Goal: Task Accomplishment & Management: Manage account settings

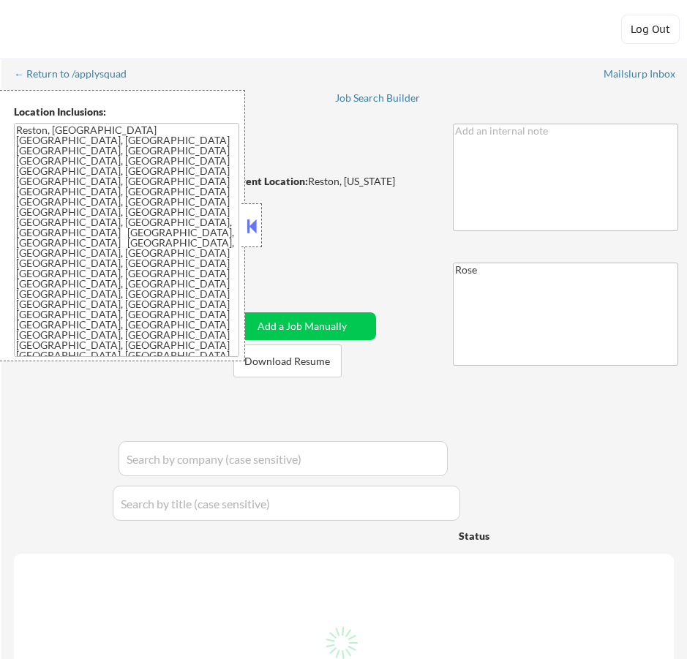
select select ""pending""
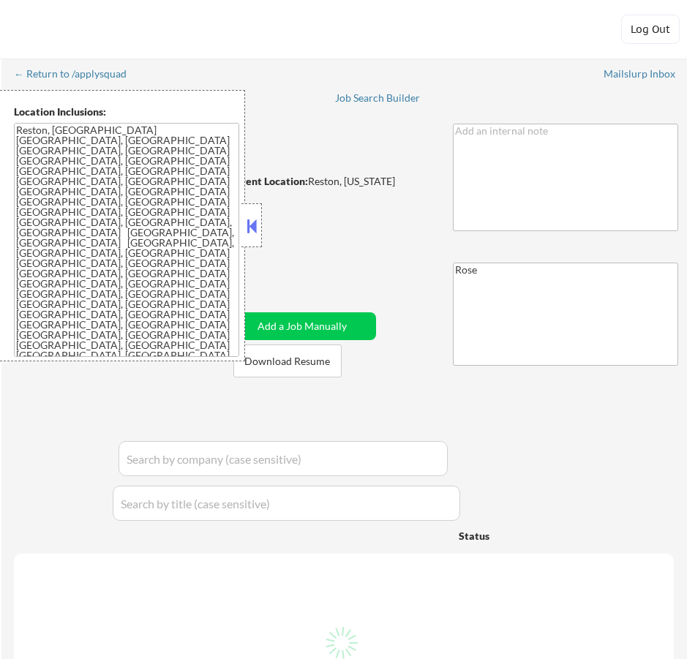
select select ""pending""
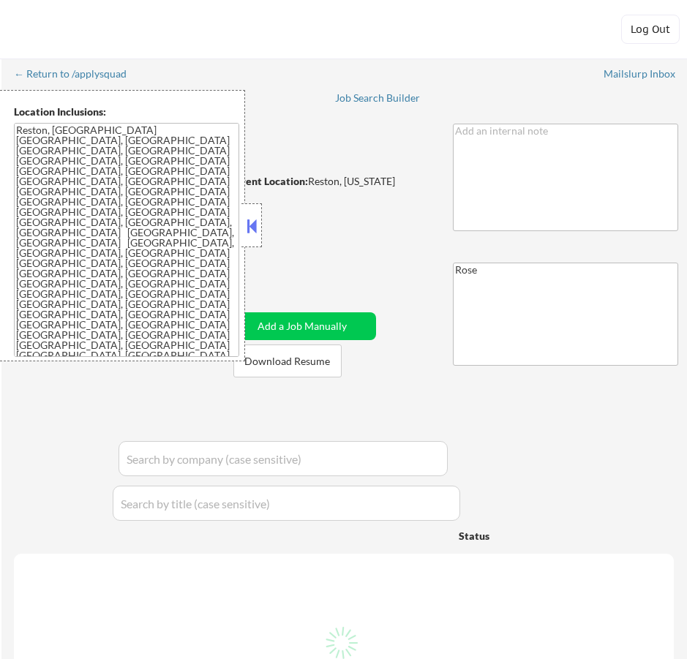
select select ""pending""
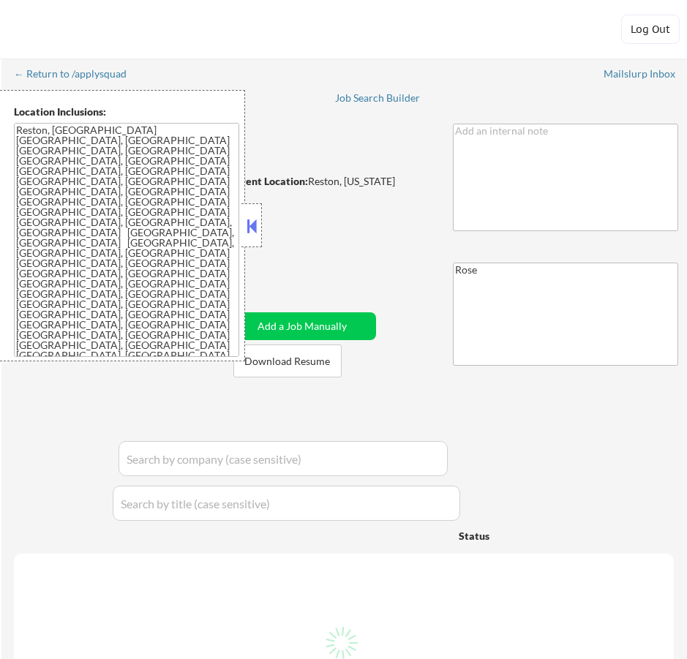
select select ""pending""
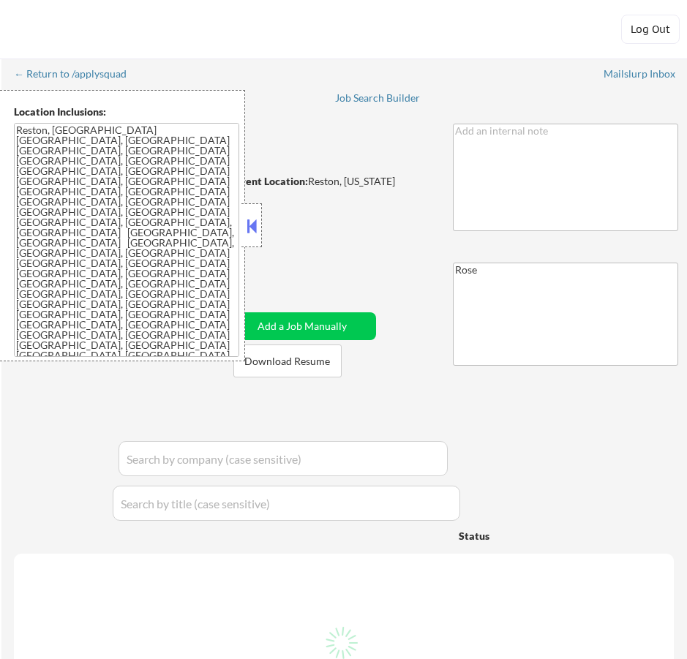
select select ""pending""
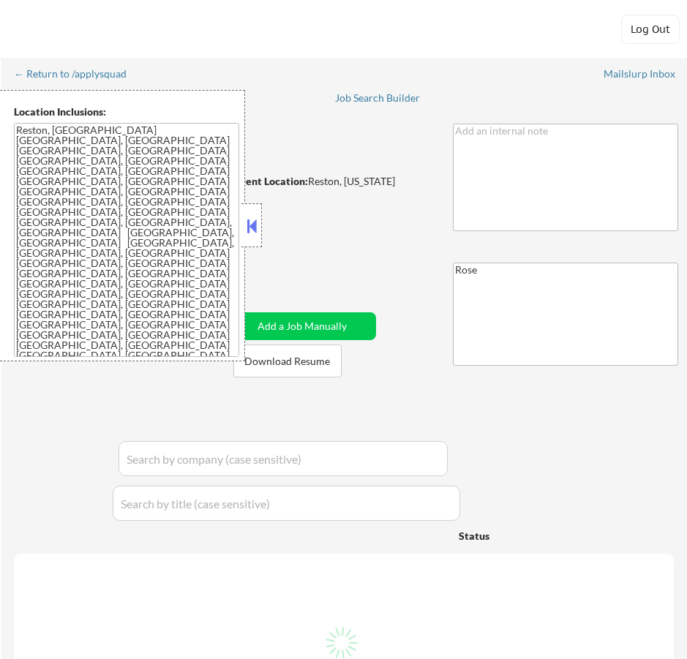
select select ""pending""
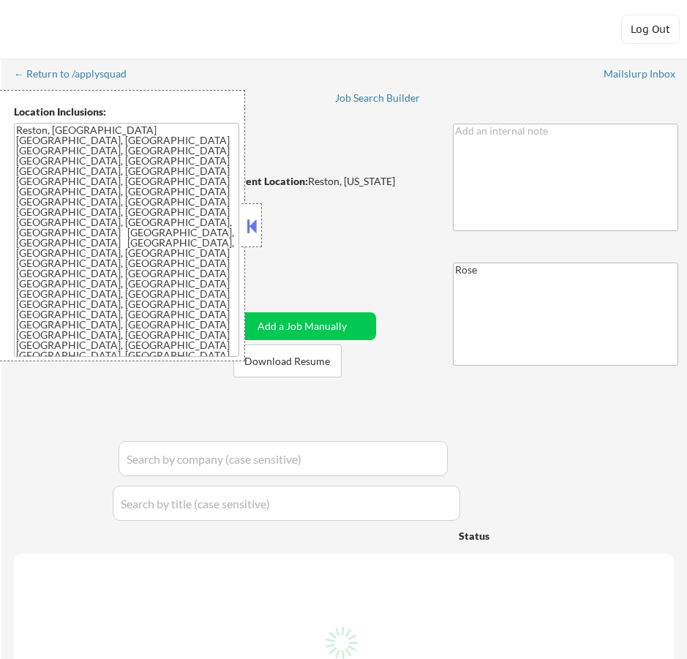
select select ""pending""
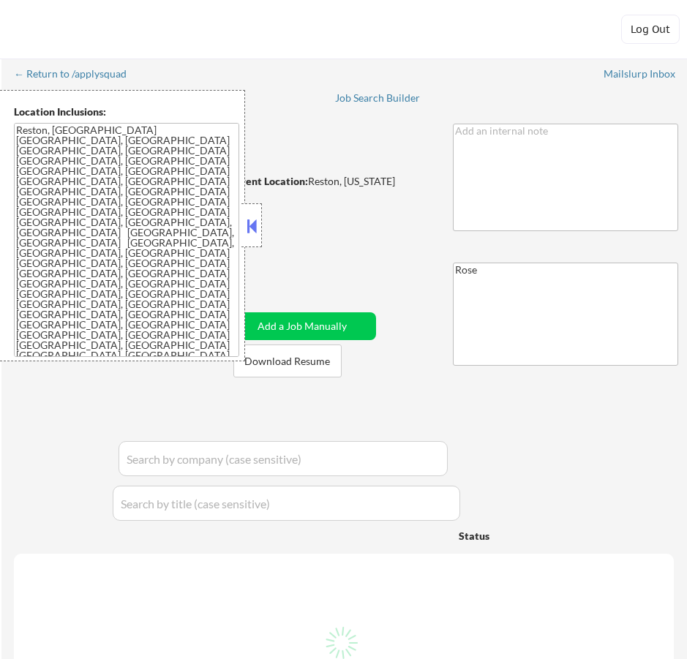
select select ""pending""
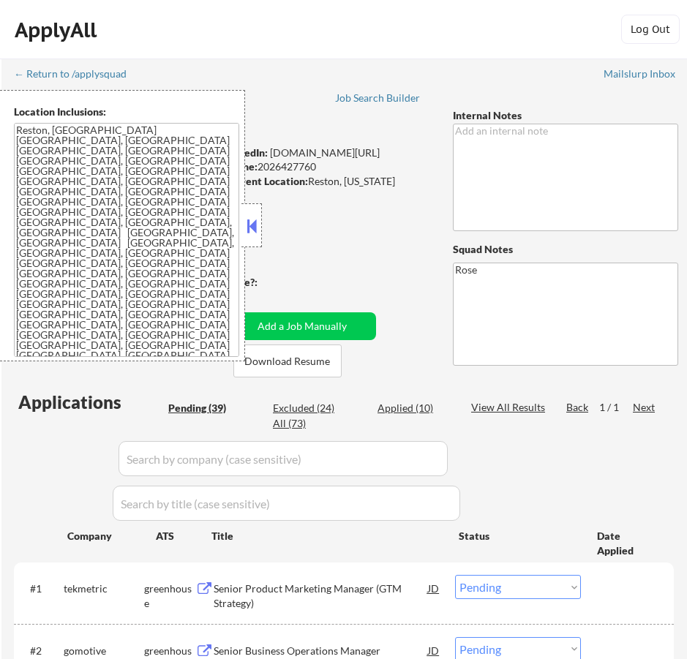
click at [247, 222] on button at bounding box center [252, 226] width 16 height 22
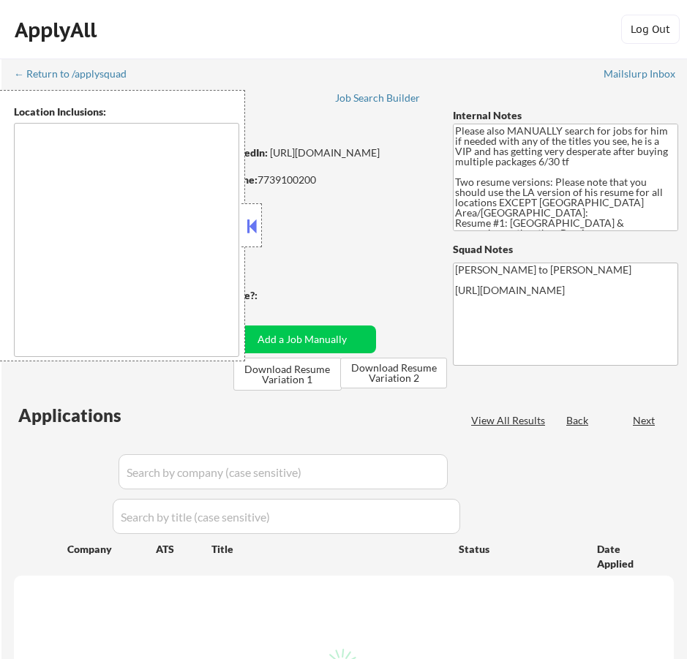
type textarea "Los Angeles, CA Glendale, CA Burbank, CA Pasadena, CA Santa Monica, CA Beverly …"
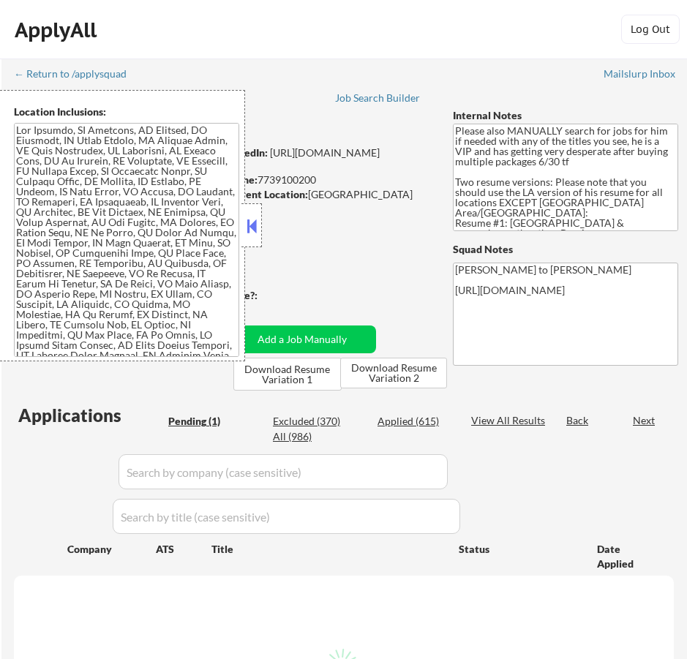
select select ""pending""
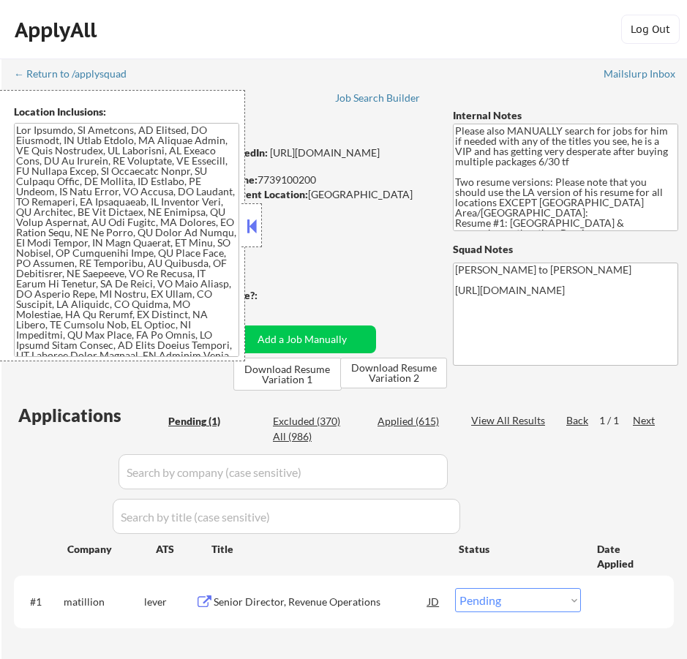
click at [252, 230] on button at bounding box center [252, 226] width 16 height 22
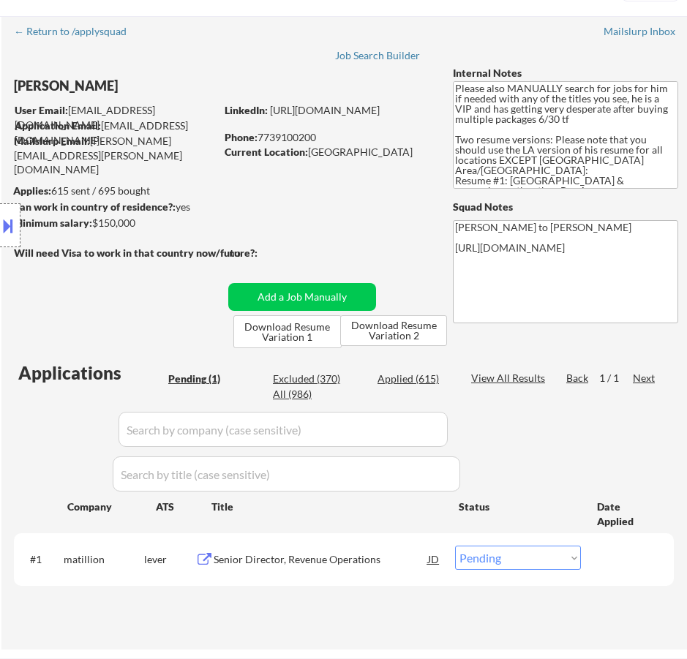
scroll to position [146, 0]
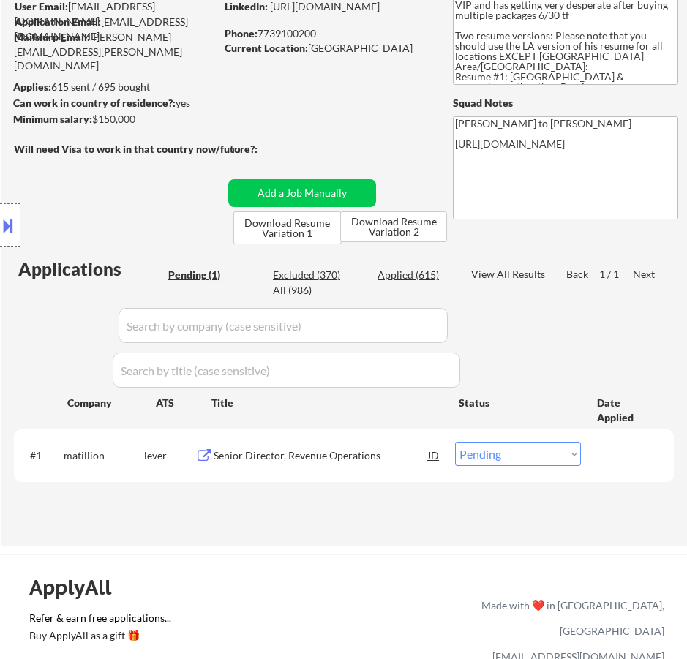
click at [351, 460] on div "Senior Director, Revenue Operations" at bounding box center [321, 456] width 214 height 15
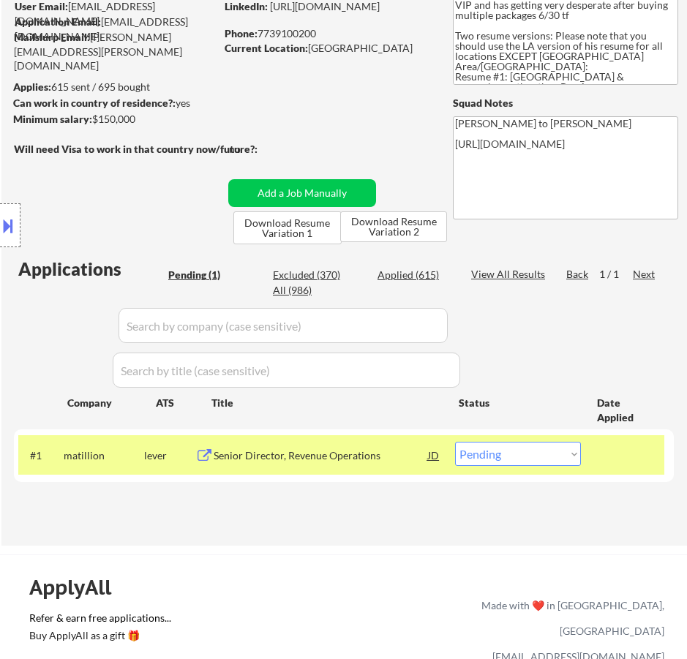
click at [419, 532] on div "← Return to /applysquad Mailslurp Inbox Job Search Builder Michael Ward User Em…" at bounding box center [344, 223] width 686 height 622
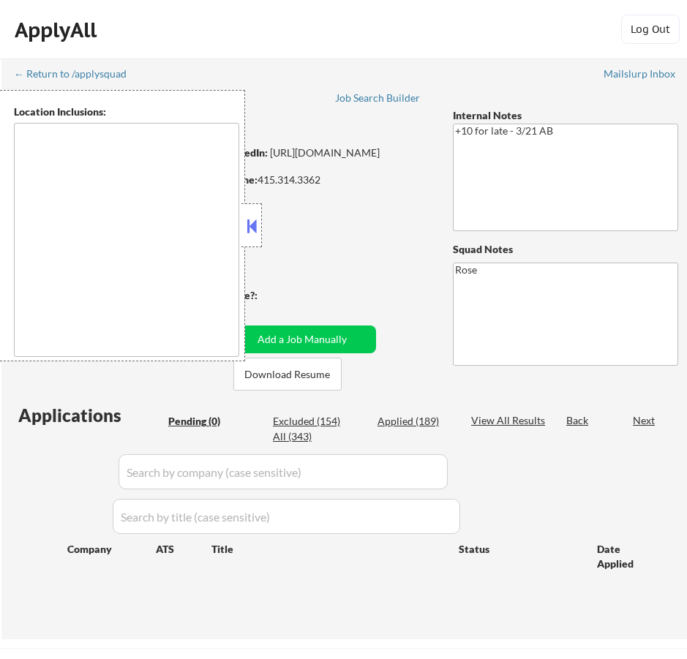
type textarea "[GEOGRAPHIC_DATA], [GEOGRAPHIC_DATA] [GEOGRAPHIC_DATA], [GEOGRAPHIC_DATA] [GEOG…"
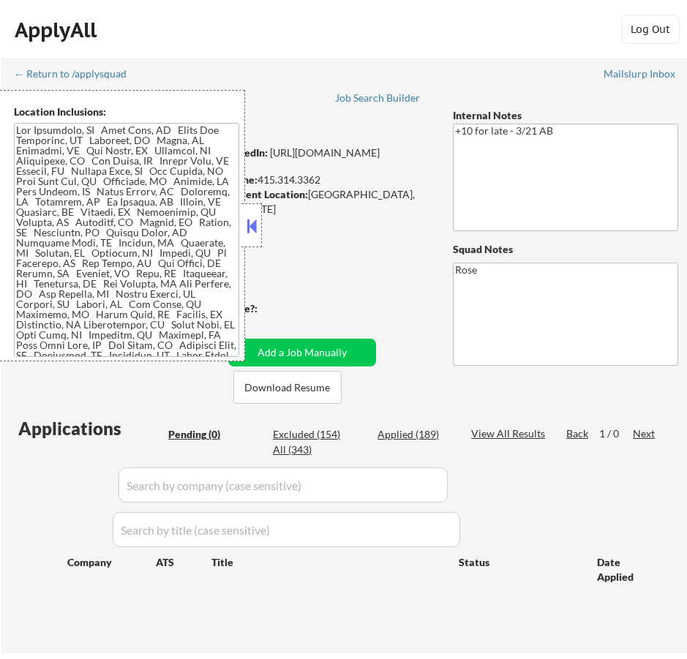
click at [250, 220] on button at bounding box center [252, 226] width 16 height 22
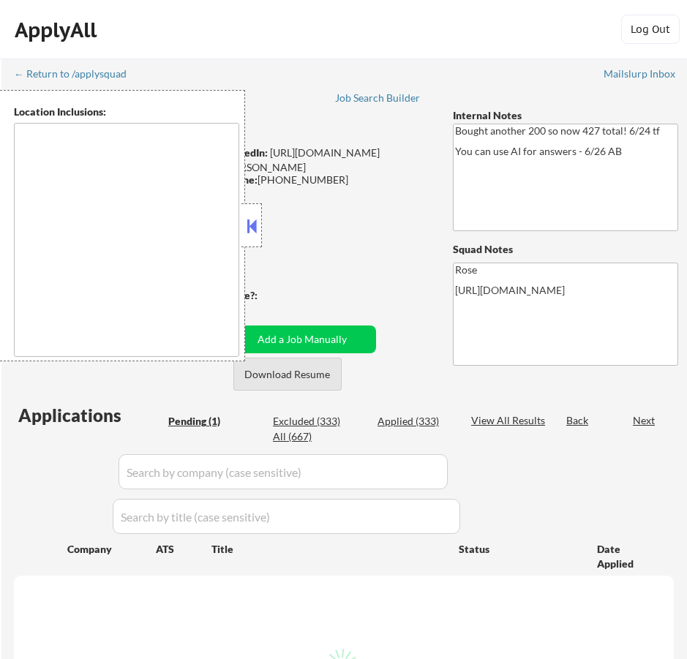
select select ""pending""
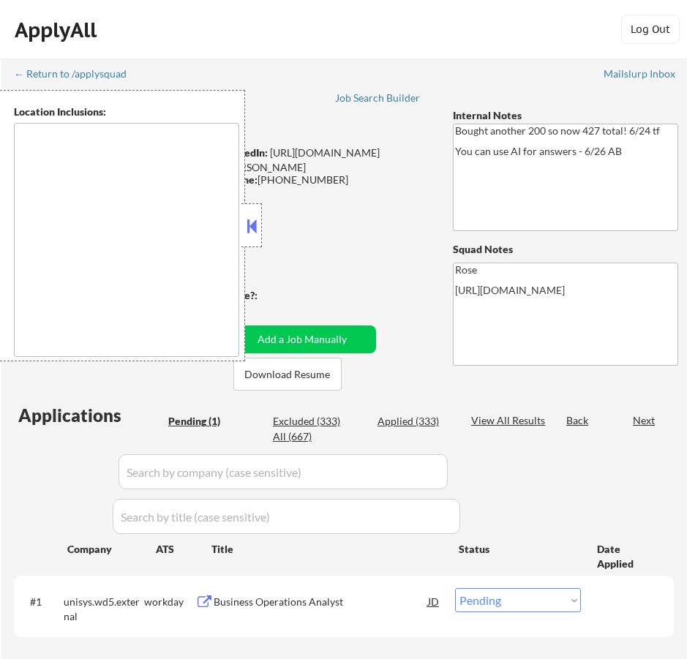
type textarea "[GEOGRAPHIC_DATA], [GEOGRAPHIC_DATA] [GEOGRAPHIC_DATA], [GEOGRAPHIC_DATA] [GEOG…"
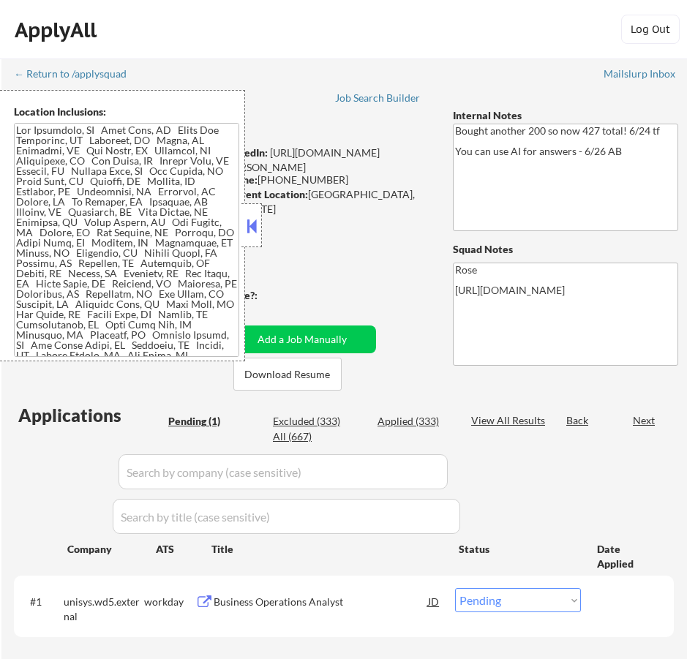
click at [253, 227] on button at bounding box center [252, 226] width 16 height 22
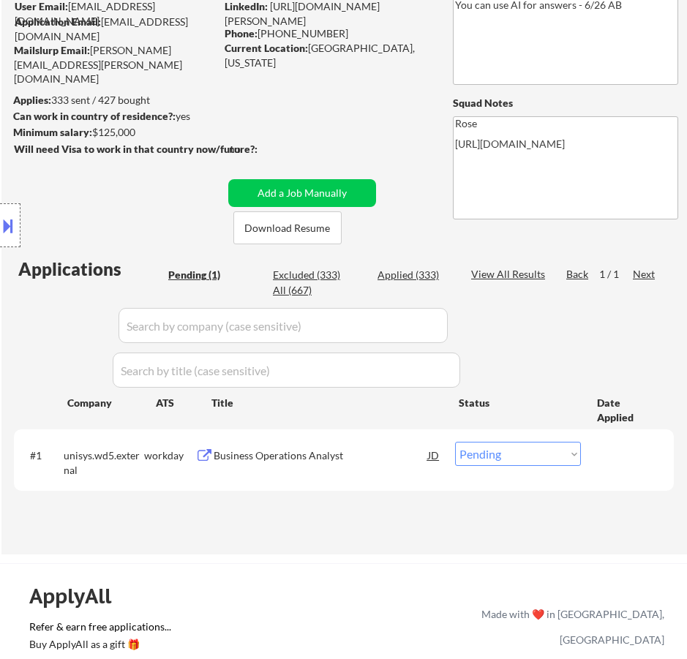
scroll to position [293, 0]
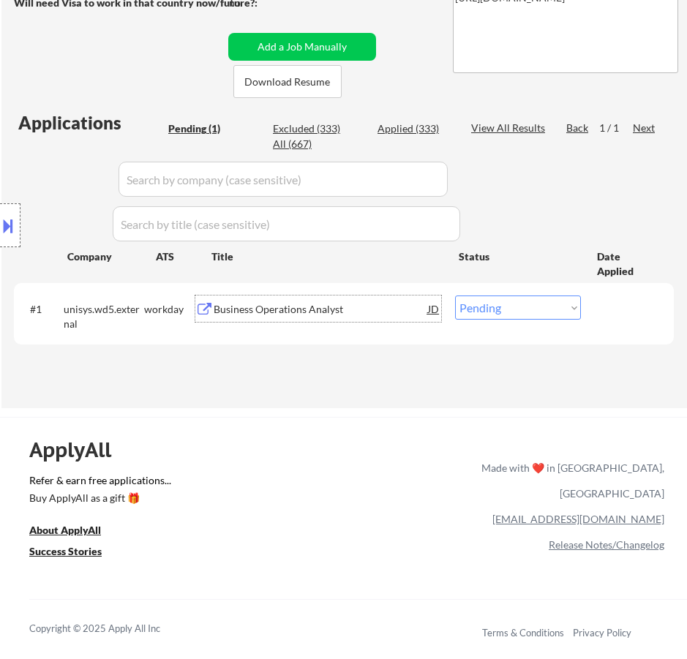
click at [360, 311] on div "Business Operations Analyst" at bounding box center [321, 309] width 214 height 15
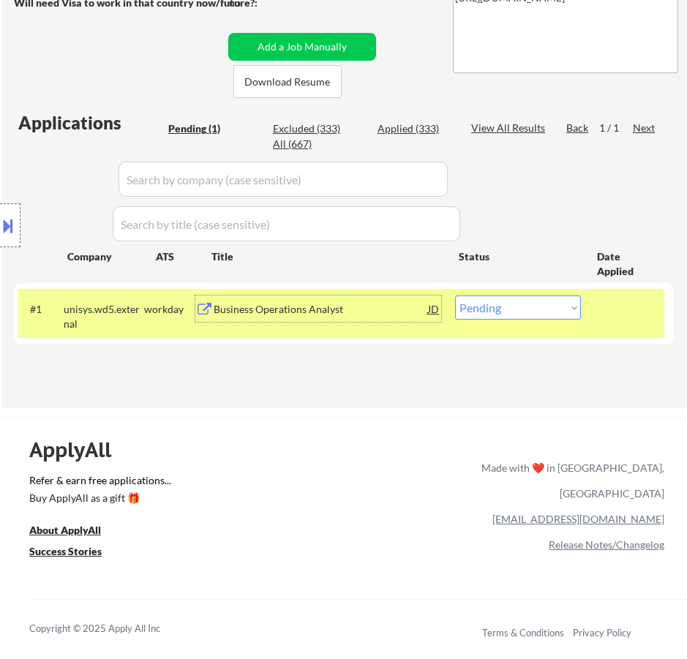
click at [537, 312] on select "Choose an option... Pending Applied Excluded (Questions) Excluded (Expired) Exc…" at bounding box center [518, 308] width 126 height 24
click at [571, 313] on select "Choose an option... Pending Applied Excluded (Questions) Excluded (Expired) Exc…" at bounding box center [518, 308] width 126 height 24
select select ""excluded__bad_match_""
click at [455, 296] on select "Choose an option... Pending Applied Excluded (Questions) Excluded (Expired) Exc…" at bounding box center [518, 308] width 126 height 24
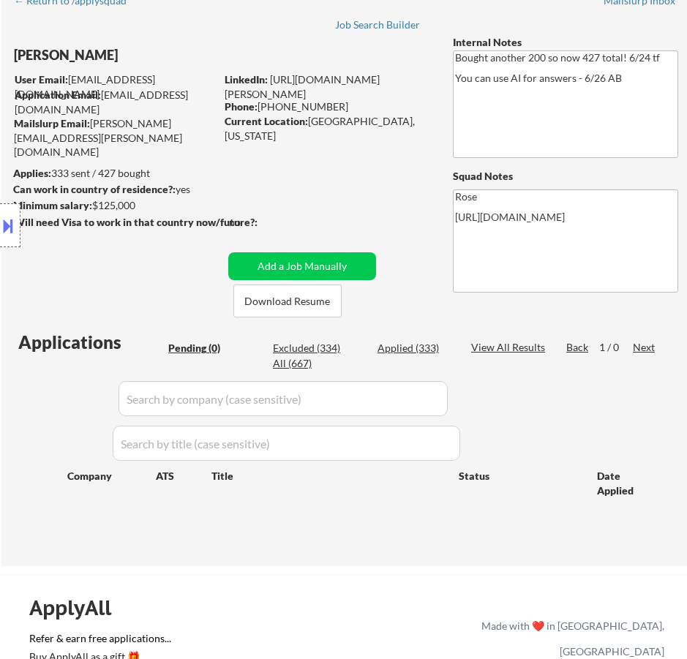
scroll to position [146, 0]
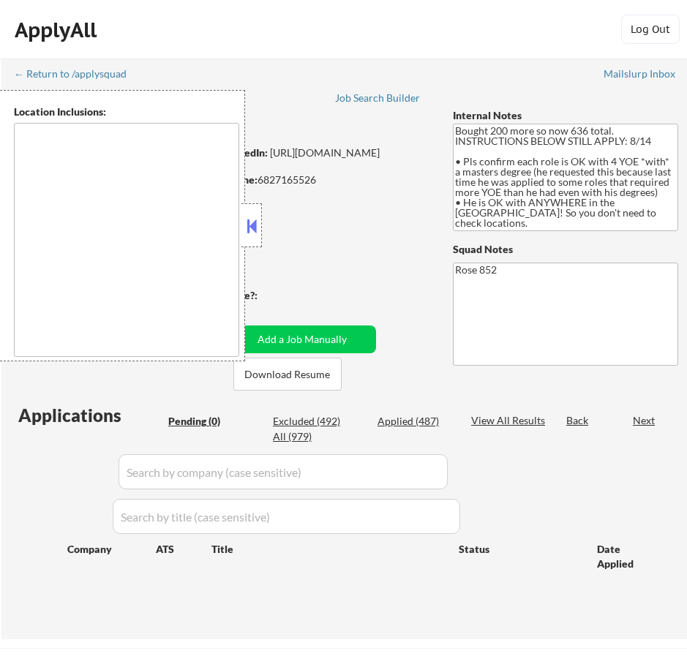
type textarea "[GEOGRAPHIC_DATA], [GEOGRAPHIC_DATA] [GEOGRAPHIC_DATA], [GEOGRAPHIC_DATA] [GEOG…"
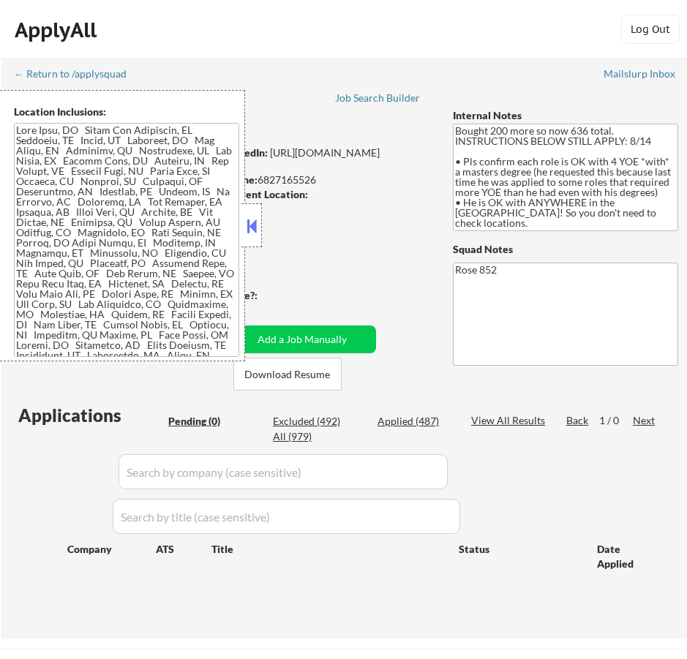
click at [246, 225] on button at bounding box center [252, 226] width 16 height 22
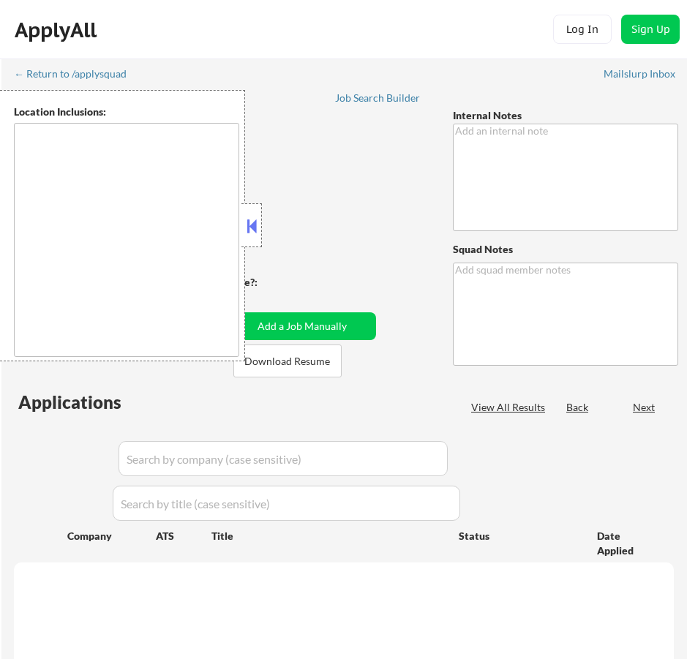
type textarea "AI Outreach - BM 8/8 You can use AI - 8/11 AB"
type textarea "Rose [URL][DOMAIN_NAME]"
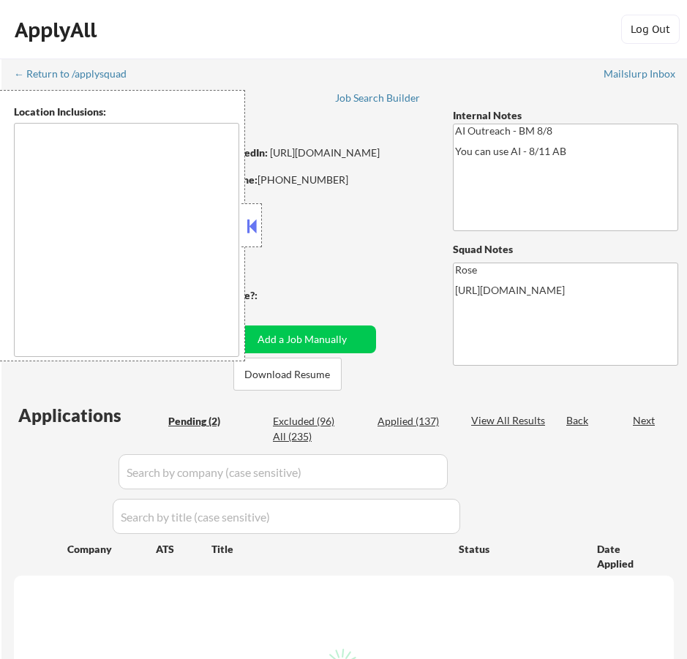
type textarea "[GEOGRAPHIC_DATA], [GEOGRAPHIC_DATA] [GEOGRAPHIC_DATA], [GEOGRAPHIC_DATA] [GEOG…"
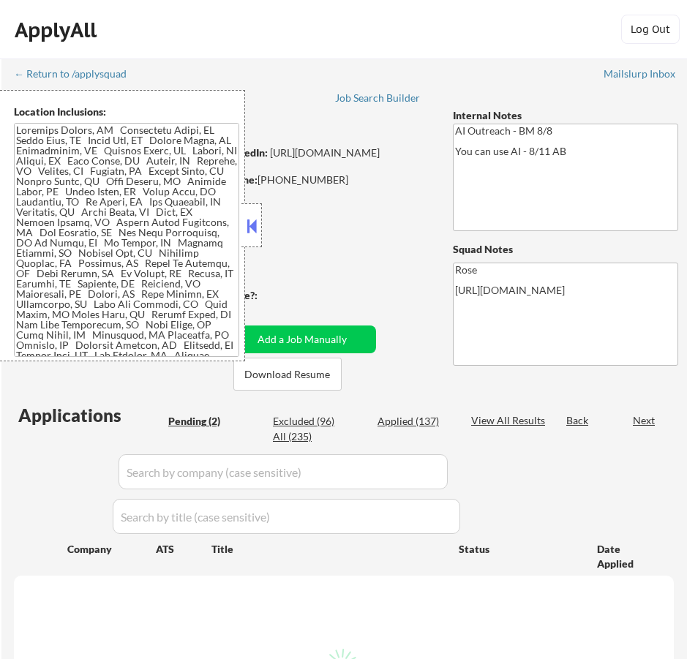
select select ""pending""
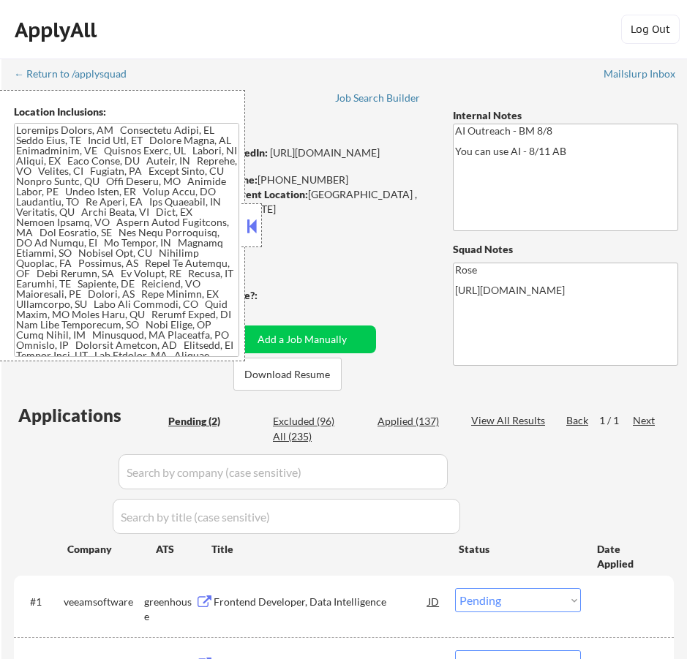
click at [255, 222] on button at bounding box center [252, 226] width 16 height 22
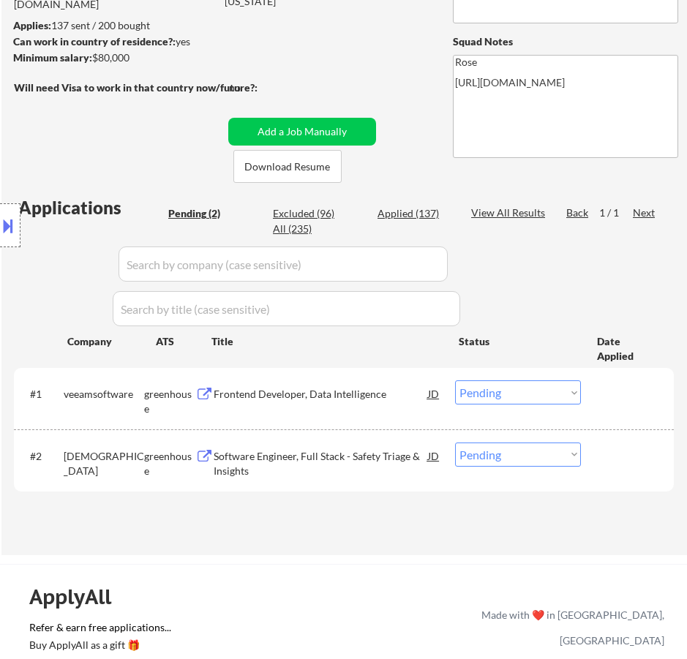
scroll to position [220, 0]
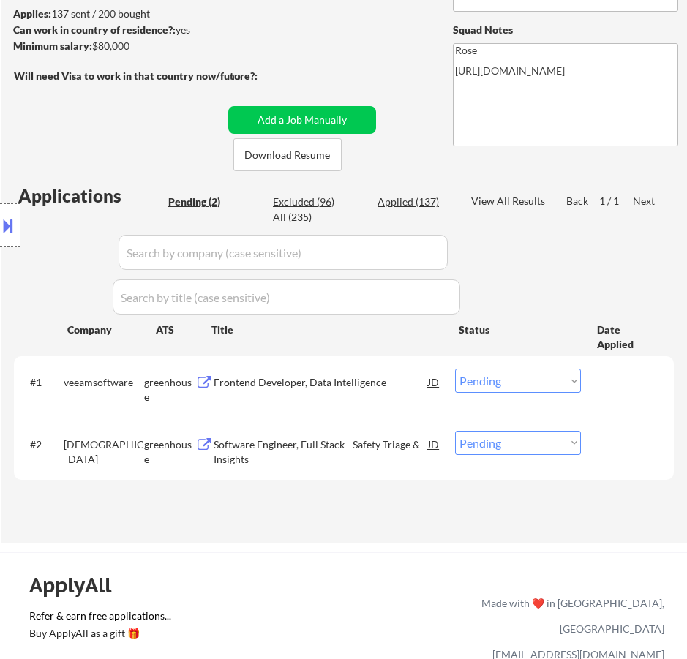
click at [367, 359] on div "#1 veeamsoftware greenhouse Frontend Developer, Data Intelligence JD Choose an …" at bounding box center [344, 386] width 660 height 61
click at [375, 391] on div "Frontend Developer, Data Intelligence" at bounding box center [321, 382] width 214 height 26
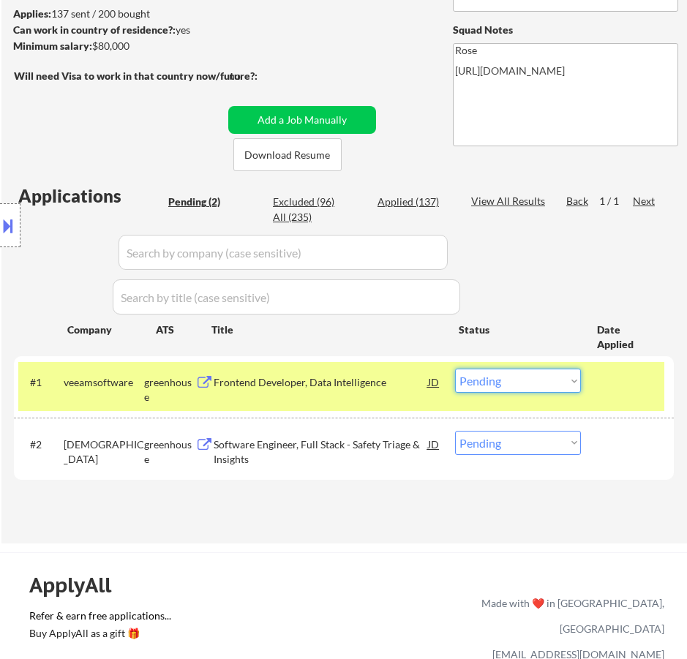
click at [549, 377] on select "Choose an option... Pending Applied Excluded (Questions) Excluded (Expired) Exc…" at bounding box center [518, 381] width 126 height 24
click at [455, 369] on select "Choose an option... Pending Applied Excluded (Questions) Excluded (Expired) Exc…" at bounding box center [518, 381] width 126 height 24
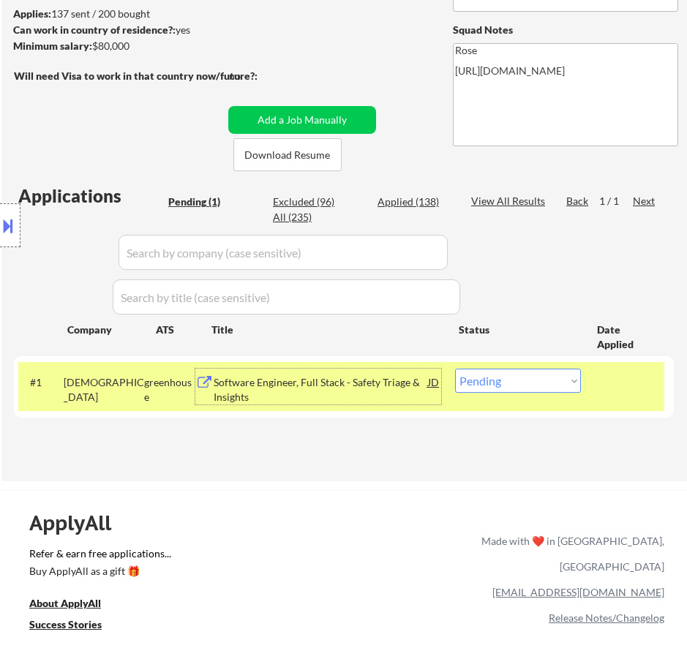
click at [374, 383] on div "Software Engineer, Full Stack - Safety Triage & Insights" at bounding box center [321, 389] width 214 height 29
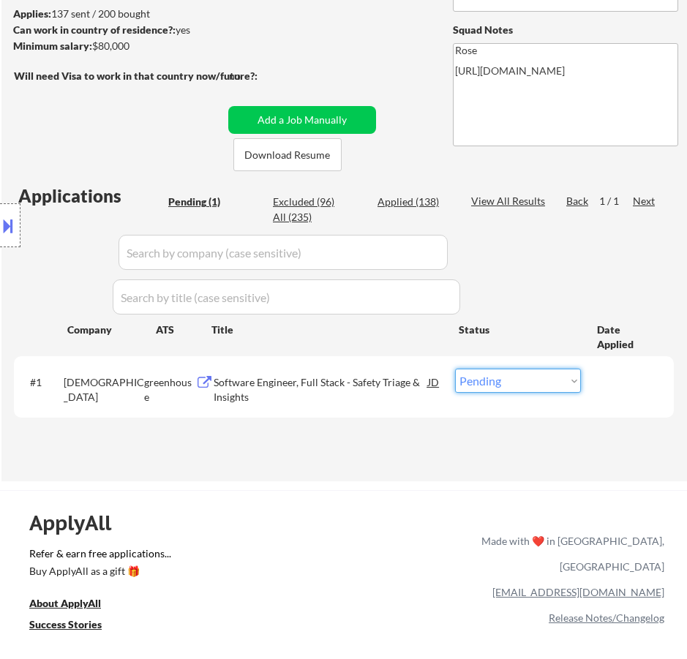
click at [542, 379] on select "Choose an option... Pending Applied Excluded (Questions) Excluded (Expired) Exc…" at bounding box center [518, 381] width 126 height 24
select select ""excluded__bad_match_""
click at [455, 369] on select "Choose an option... Pending Applied Excluded (Questions) Excluded (Expired) Exc…" at bounding box center [518, 381] width 126 height 24
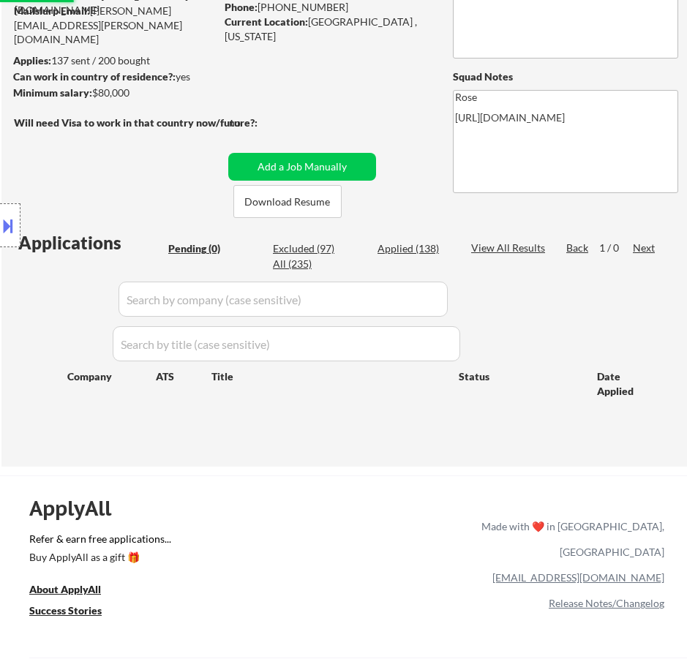
scroll to position [146, 0]
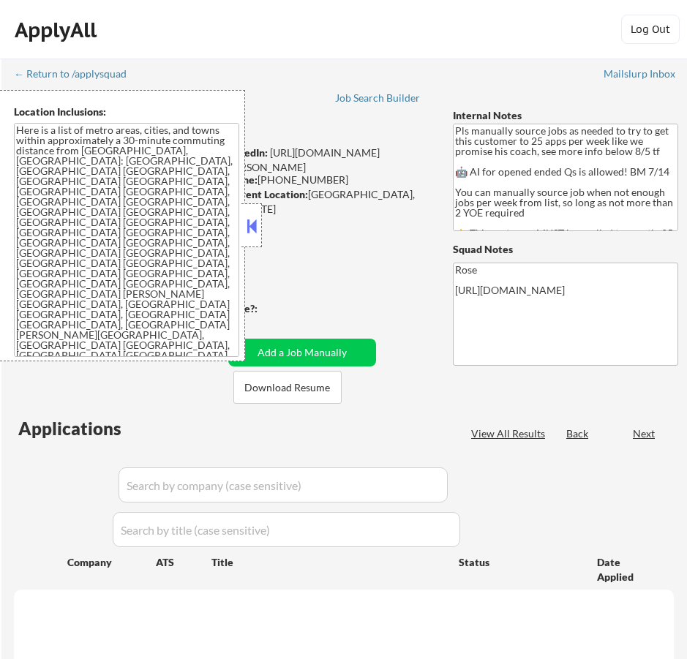
select select ""pending""
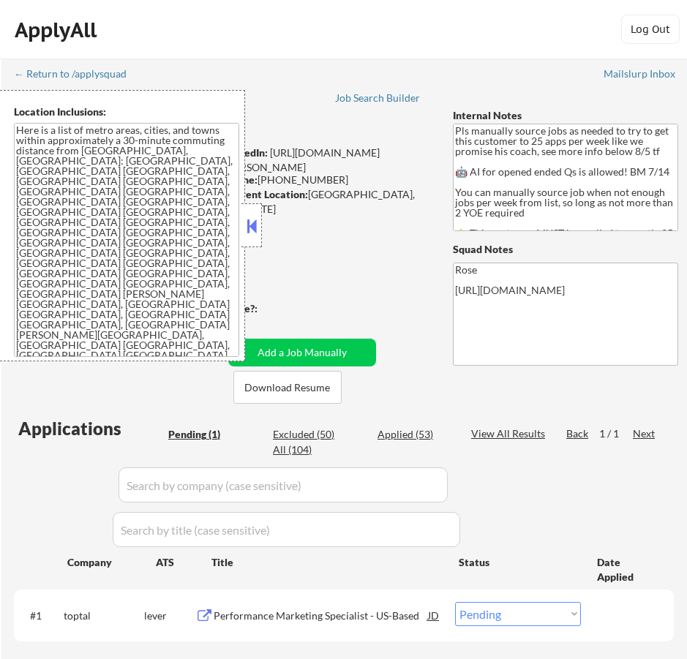
click at [256, 223] on button at bounding box center [252, 226] width 16 height 22
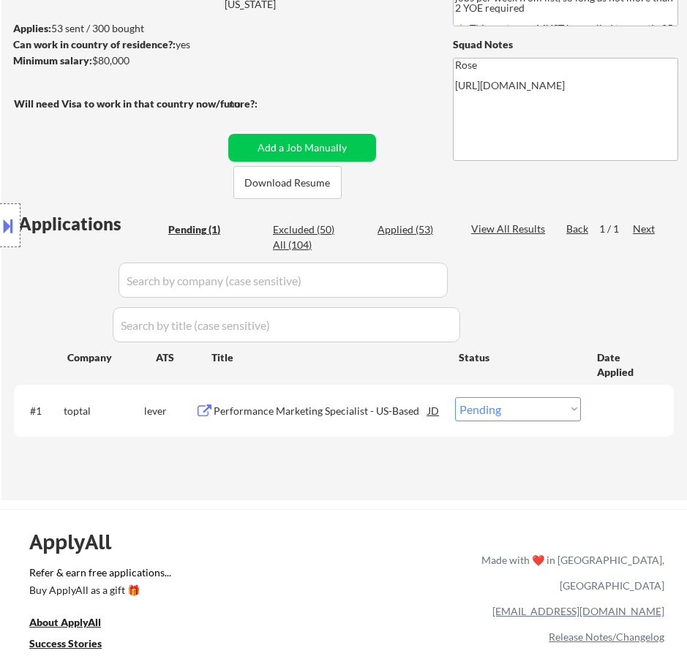
scroll to position [220, 0]
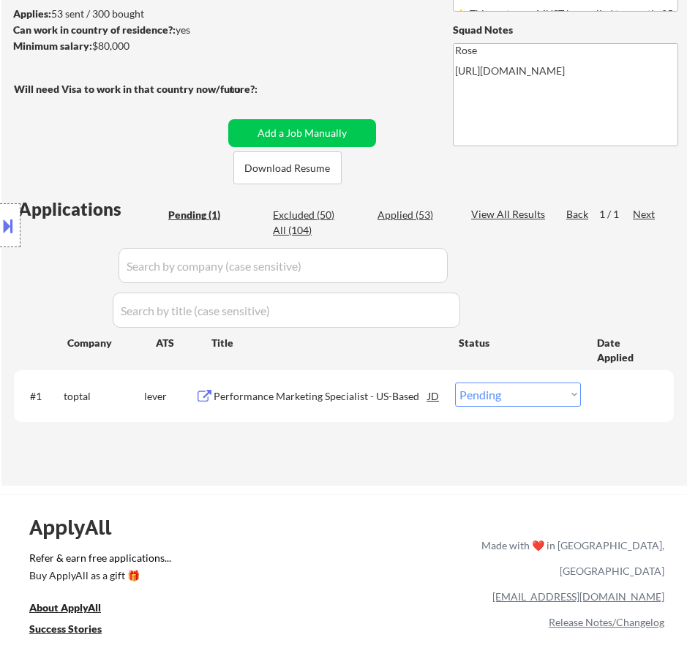
click at [384, 390] on div "Performance Marketing Specialist - US-Based" at bounding box center [321, 396] width 214 height 15
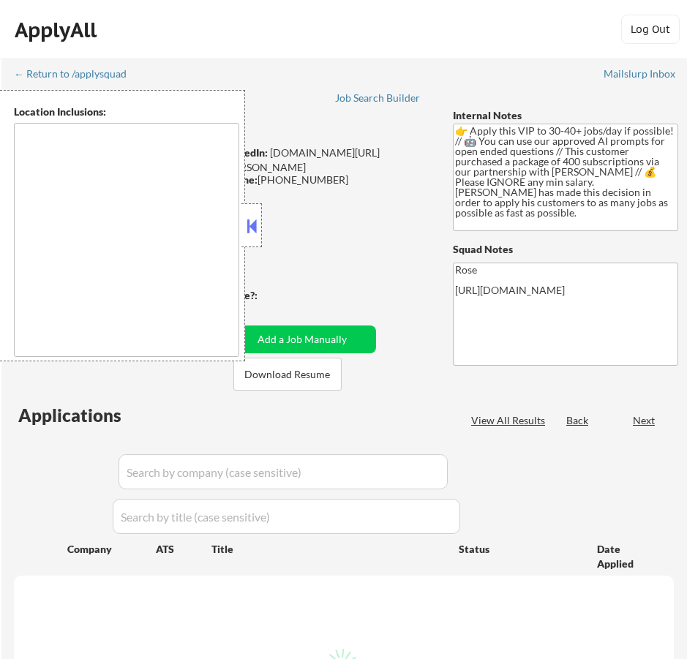
select select ""pending""
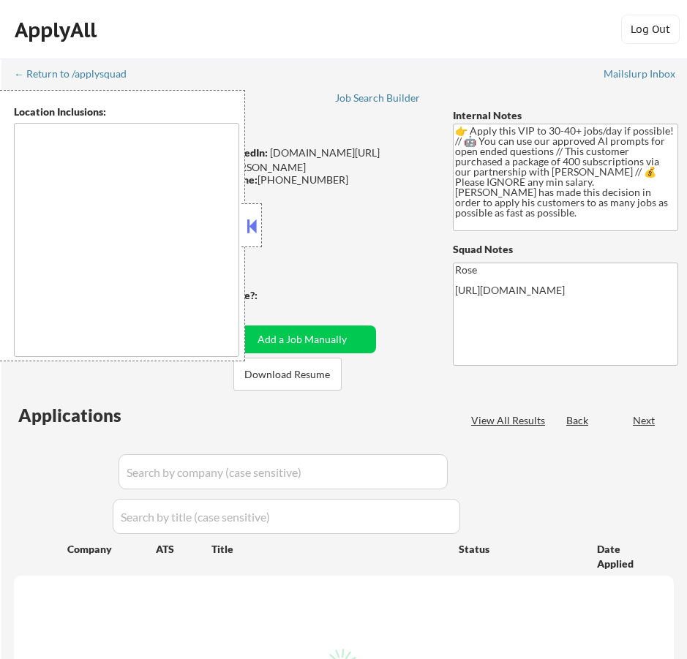
select select ""pending""
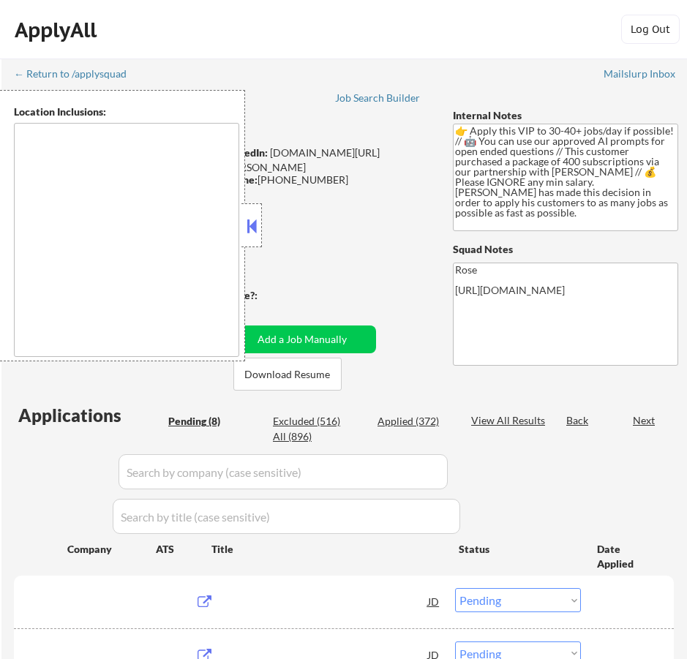
type textarea "remote"
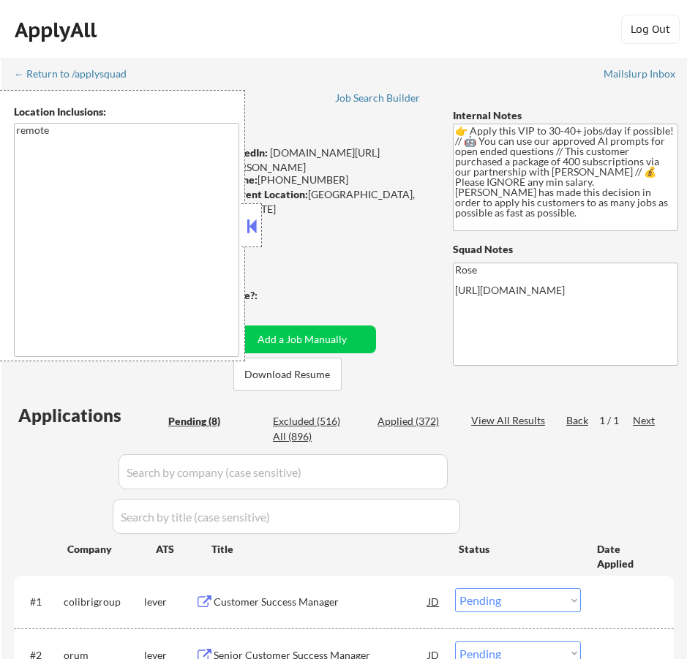
click at [251, 225] on button at bounding box center [252, 226] width 16 height 22
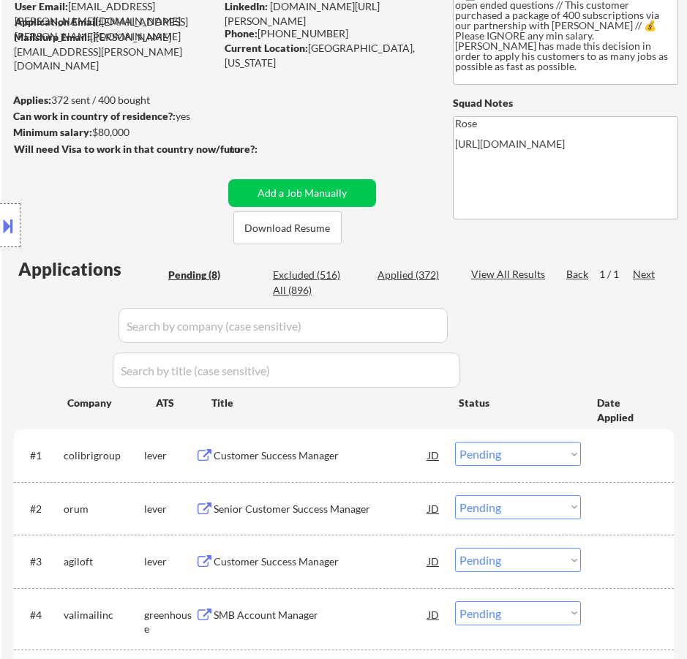
scroll to position [220, 0]
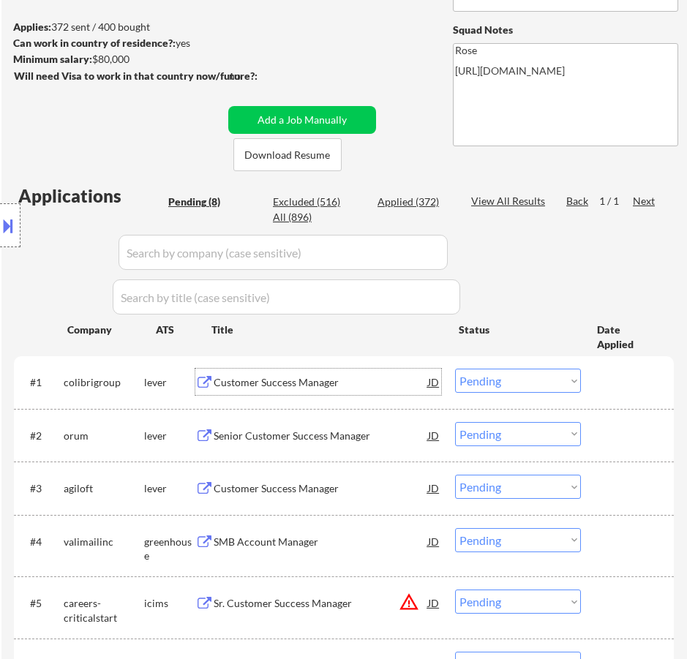
click at [352, 383] on div "Customer Success Manager" at bounding box center [321, 382] width 214 height 15
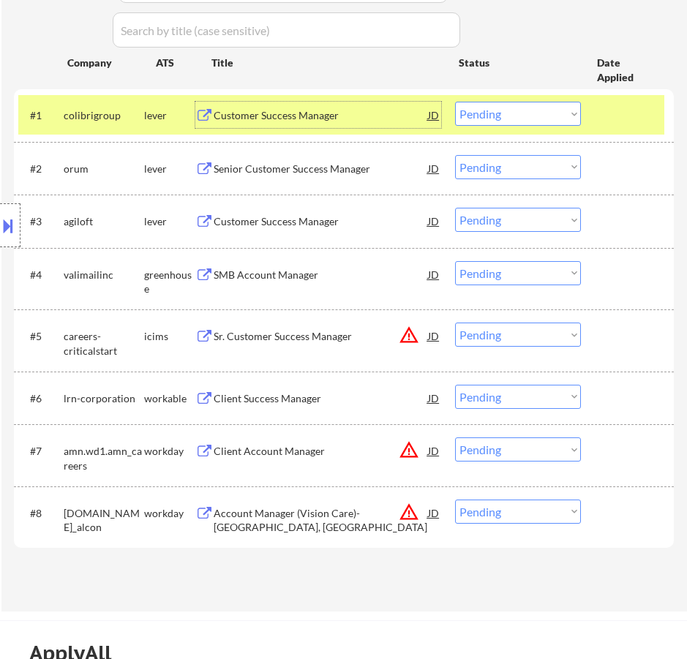
scroll to position [512, 0]
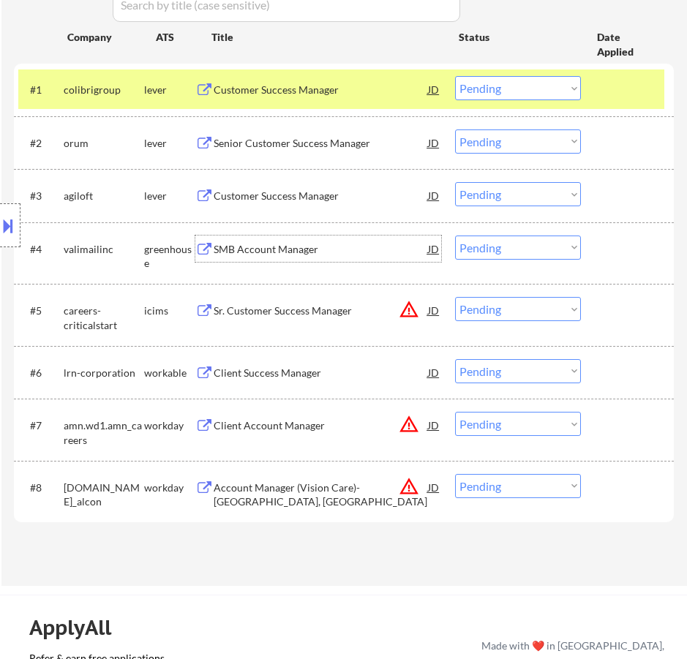
click at [386, 252] on div "SMB Account Manager" at bounding box center [321, 249] width 214 height 15
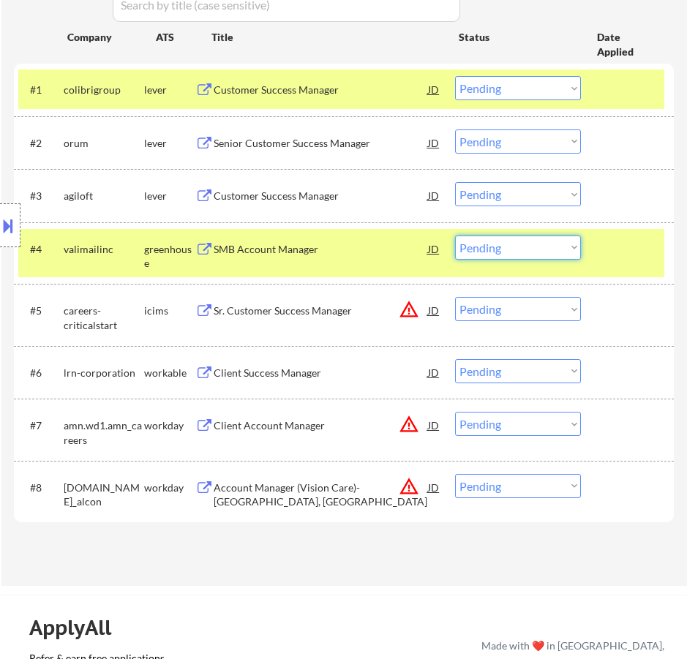
click at [512, 251] on select "Choose an option... Pending Applied Excluded (Questions) Excluded (Expired) Exc…" at bounding box center [518, 248] width 126 height 24
click at [455, 236] on select "Choose an option... Pending Applied Excluded (Questions) Excluded (Expired) Exc…" at bounding box center [518, 248] width 126 height 24
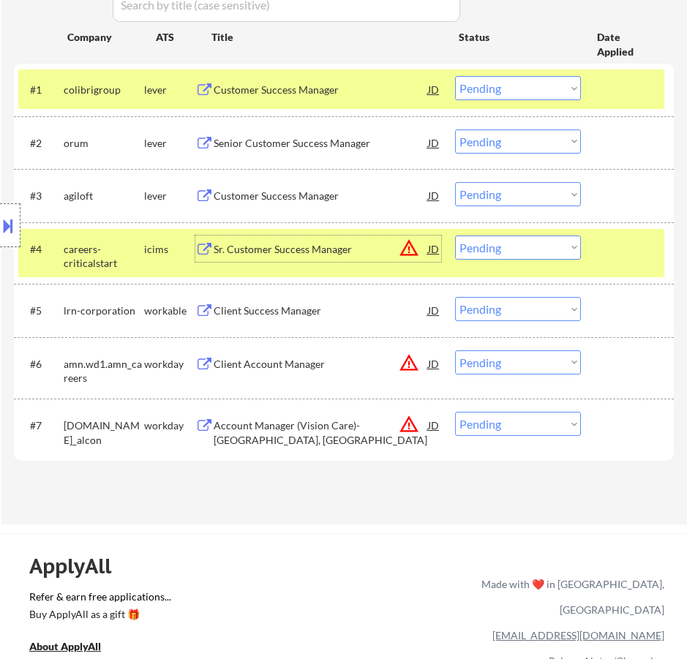
click at [368, 255] on div "Sr. Customer Success Manager" at bounding box center [321, 249] width 214 height 15
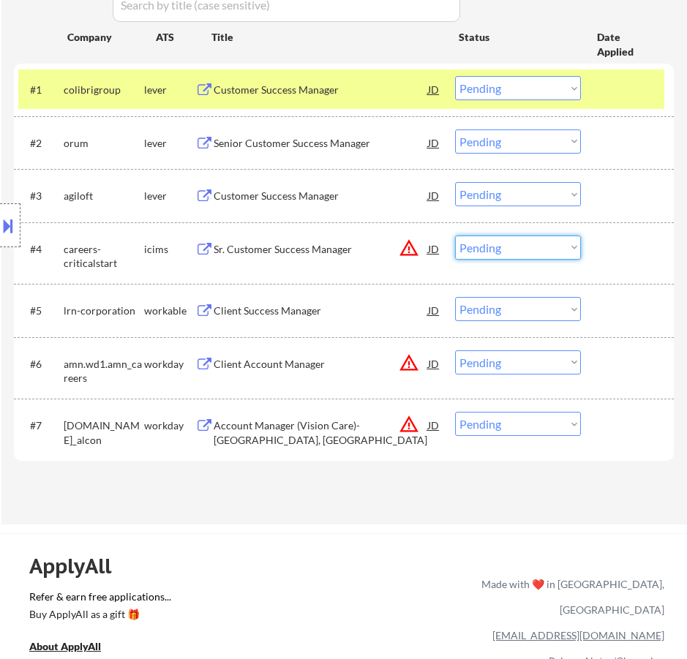
click at [487, 244] on select "Choose an option... Pending Applied Excluded (Questions) Excluded (Expired) Exc…" at bounding box center [518, 248] width 126 height 24
click at [455, 236] on select "Choose an option... Pending Applied Excluded (Questions) Excluded (Expired) Exc…" at bounding box center [518, 248] width 126 height 24
select select ""pending""
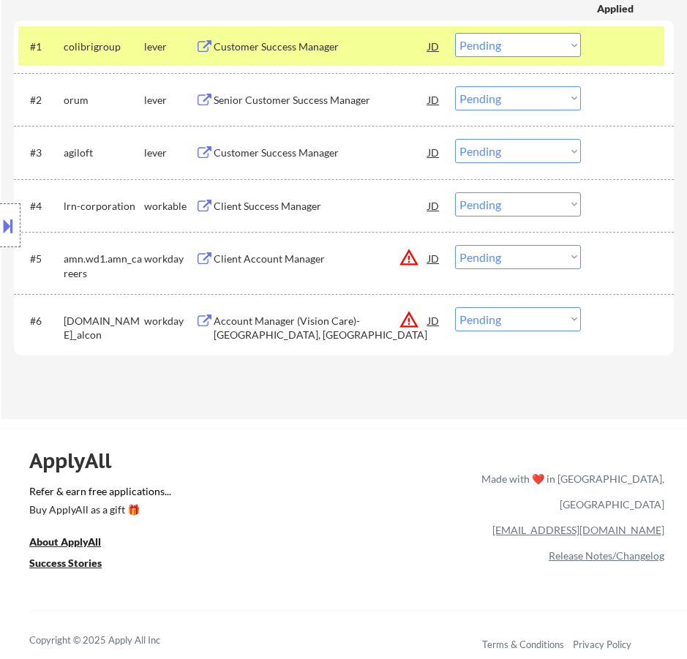
scroll to position [585, 0]
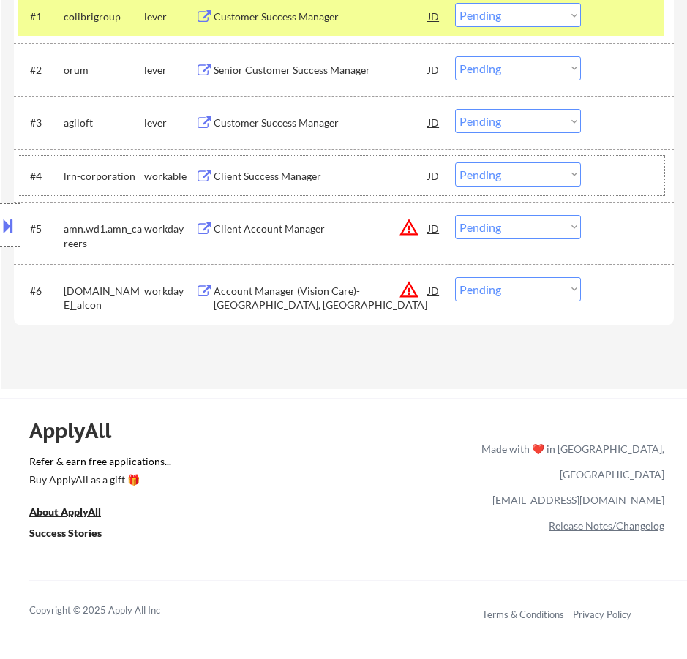
click at [364, 192] on div "#4 lrn-corporation workable Client Success Manager JD warning_amber Choose an o…" at bounding box center [341, 176] width 646 height 40
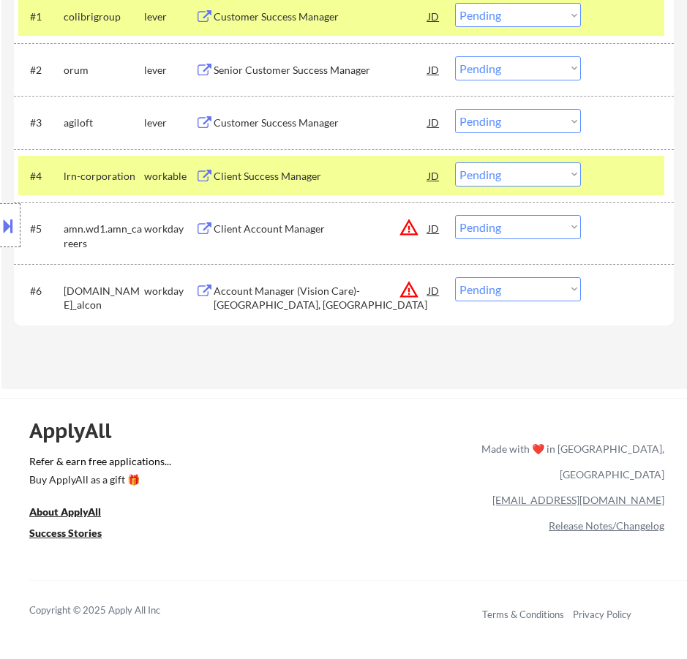
click at [370, 169] on div "Client Success Manager" at bounding box center [321, 176] width 214 height 15
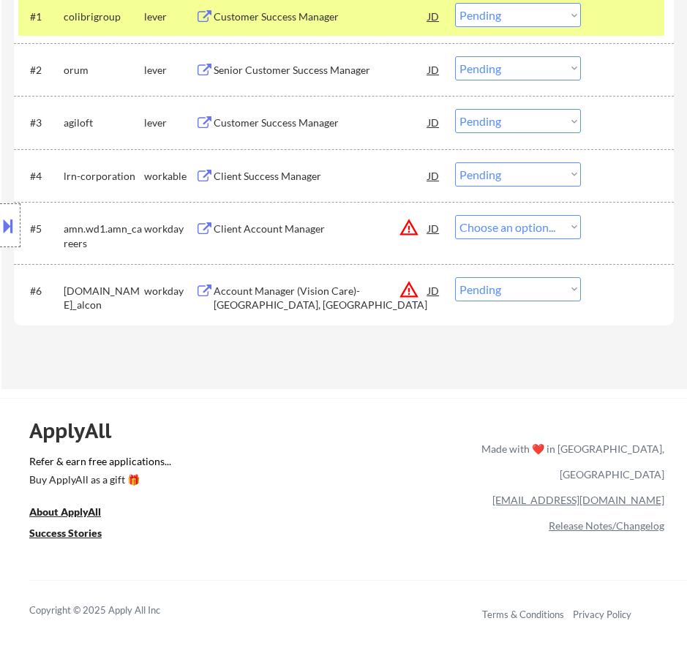
select select ""pending""
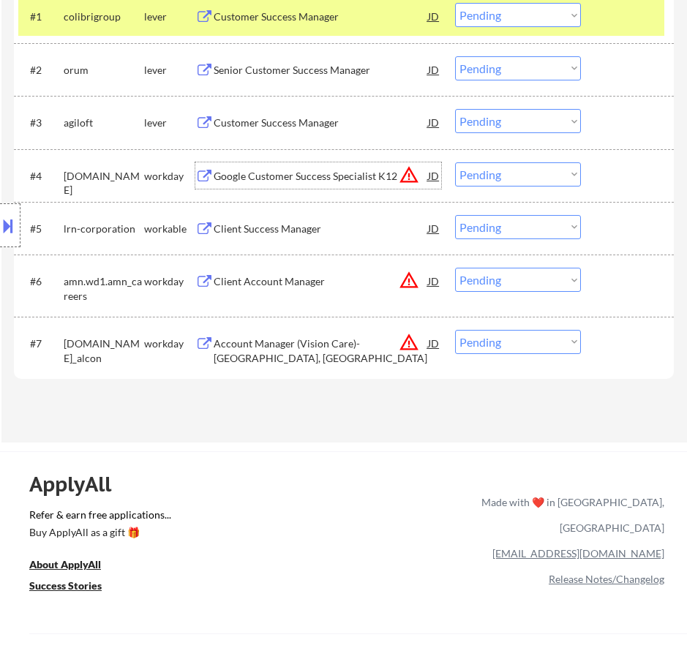
click at [484, 223] on select "Choose an option... Pending Applied Excluded (Questions) Excluded (Expired) Exc…" at bounding box center [518, 227] width 126 height 24
click at [455, 215] on select "Choose an option... Pending Applied Excluded (Questions) Excluded (Expired) Exc…" at bounding box center [518, 227] width 126 height 24
select select ""pending""
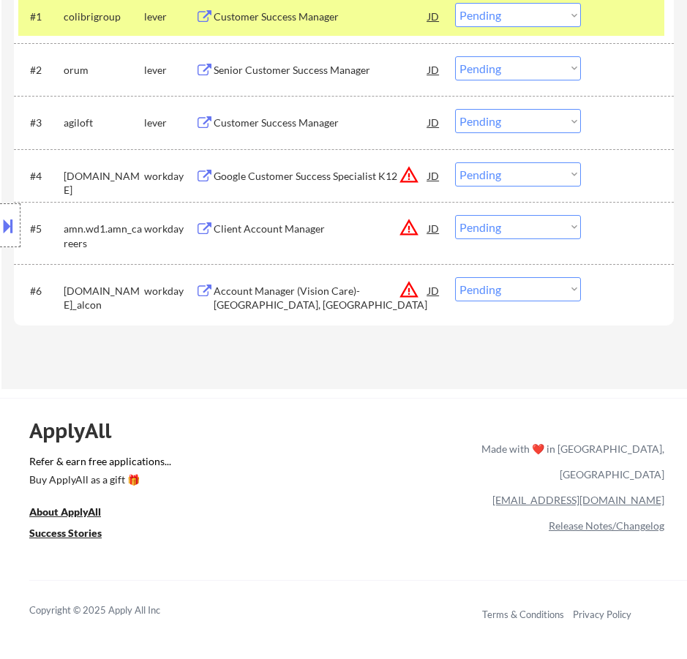
click at [373, 174] on div "Google Customer Success Specialist K12" at bounding box center [321, 176] width 214 height 15
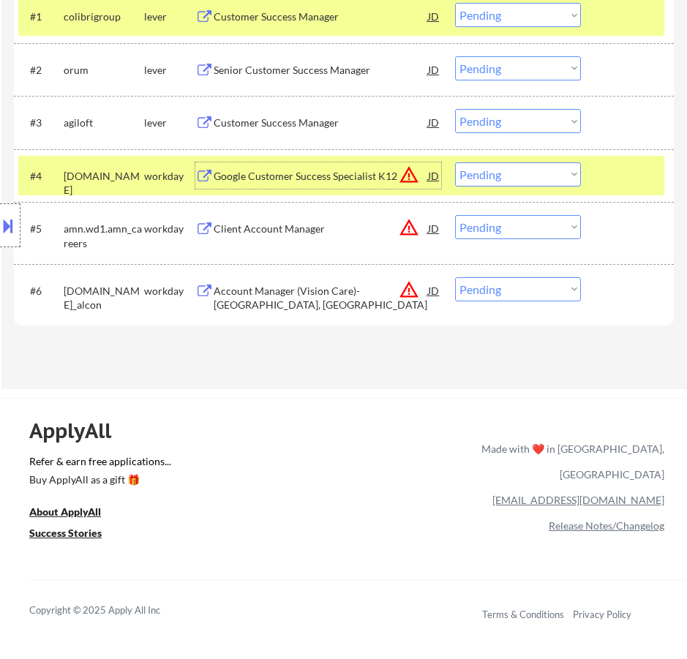
click at [546, 180] on select "Choose an option... Pending Applied Excluded (Questions) Excluded (Expired) Exc…" at bounding box center [518, 174] width 126 height 24
click at [455, 162] on select "Choose an option... Pending Applied Excluded (Questions) Excluded (Expired) Exc…" at bounding box center [518, 174] width 126 height 24
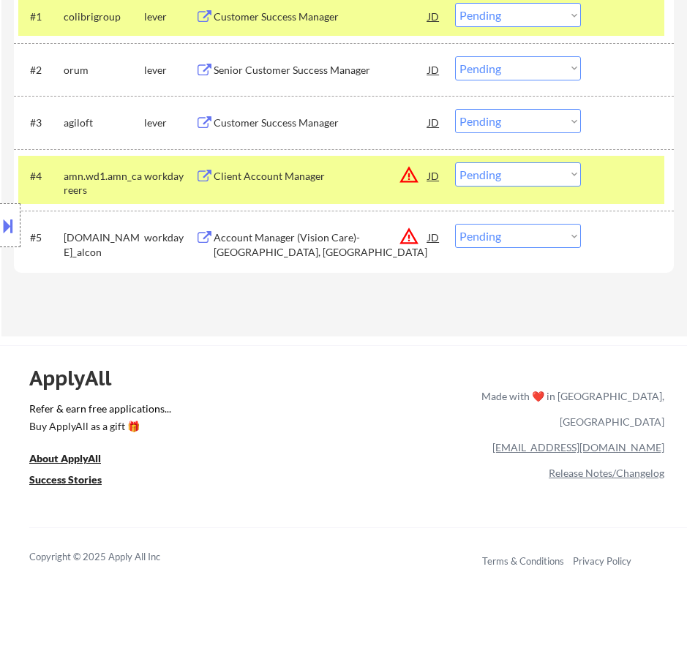
click at [350, 186] on div "Client Account Manager" at bounding box center [321, 175] width 214 height 26
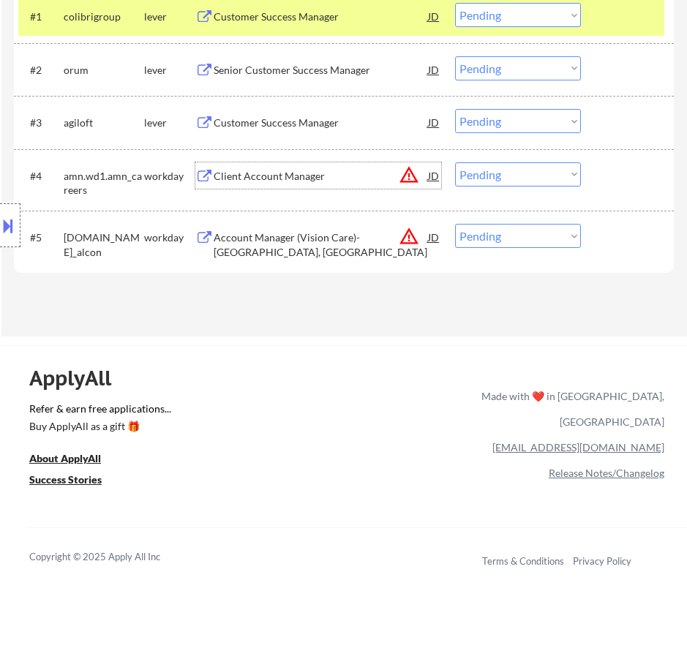
click at [519, 173] on select "Choose an option... Pending Applied Excluded (Questions) Excluded (Expired) Exc…" at bounding box center [518, 174] width 126 height 24
click at [455, 162] on select "Choose an option... Pending Applied Excluded (Questions) Excluded (Expired) Exc…" at bounding box center [518, 174] width 126 height 24
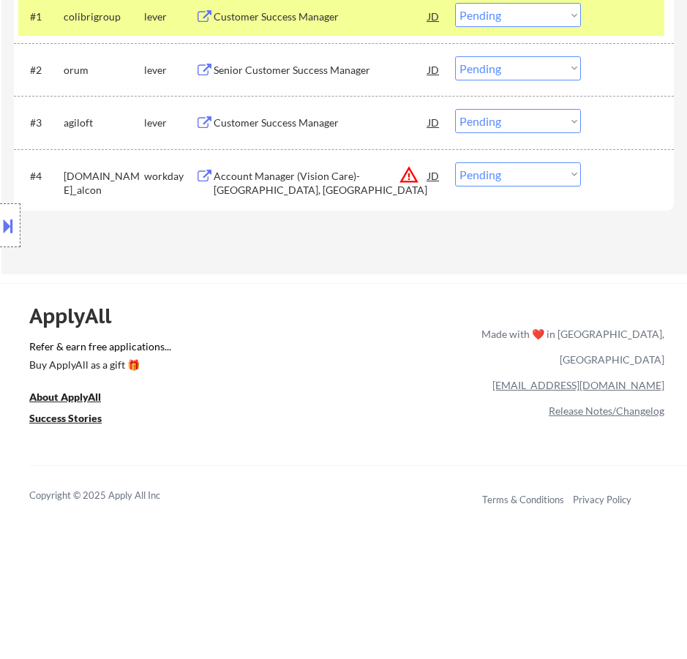
click at [369, 183] on div "Account Manager (Vision Care)- North Jacksonville, FL" at bounding box center [321, 183] width 214 height 29
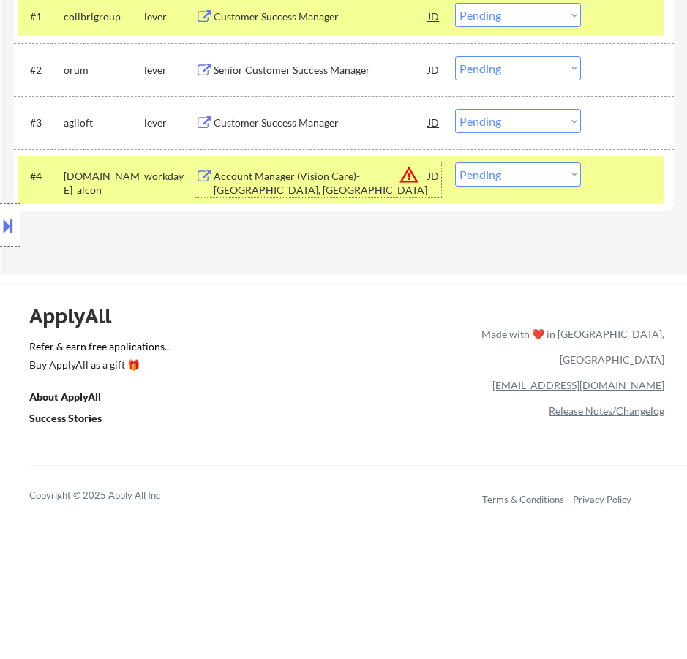
click at [547, 175] on select "Choose an option... Pending Applied Excluded (Questions) Excluded (Expired) Exc…" at bounding box center [518, 174] width 126 height 24
select select ""excluded__location_""
click at [455, 162] on select "Choose an option... Pending Applied Excluded (Questions) Excluded (Expired) Exc…" at bounding box center [518, 174] width 126 height 24
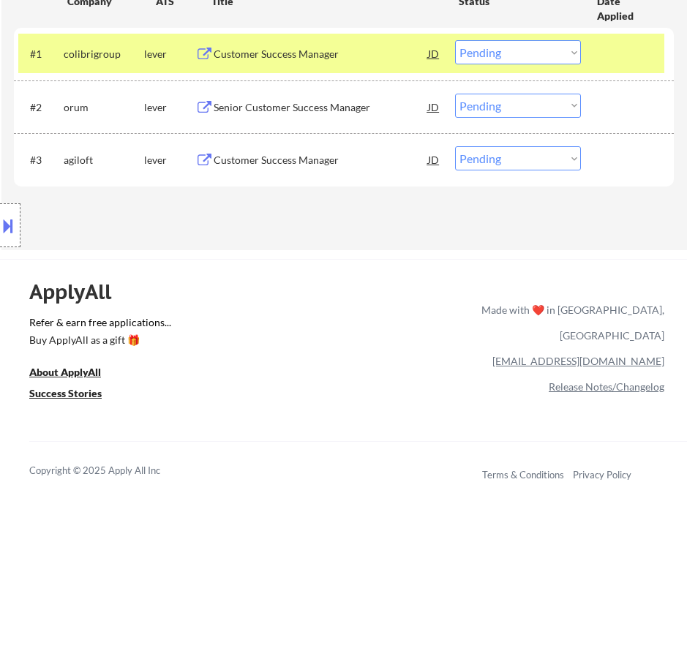
scroll to position [512, 0]
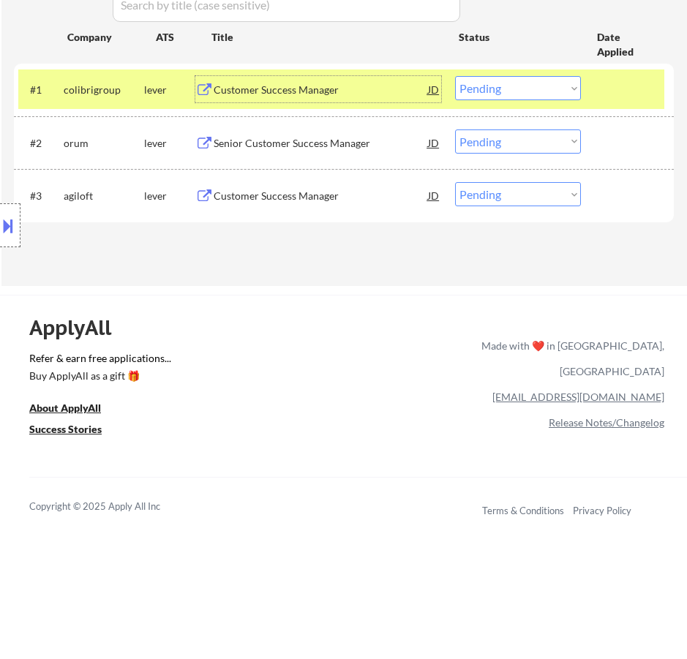
click at [384, 87] on div "Customer Success Manager" at bounding box center [321, 90] width 214 height 15
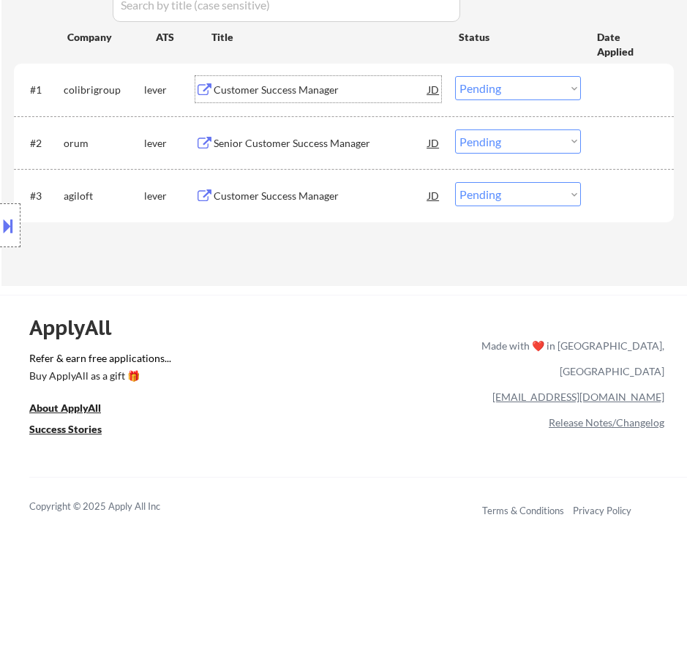
click at [515, 86] on select "Choose an option... Pending Applied Excluded (Questions) Excluded (Expired) Exc…" at bounding box center [518, 88] width 126 height 24
click at [455, 76] on select "Choose an option... Pending Applied Excluded (Questions) Excluded (Expired) Exc…" at bounding box center [518, 88] width 126 height 24
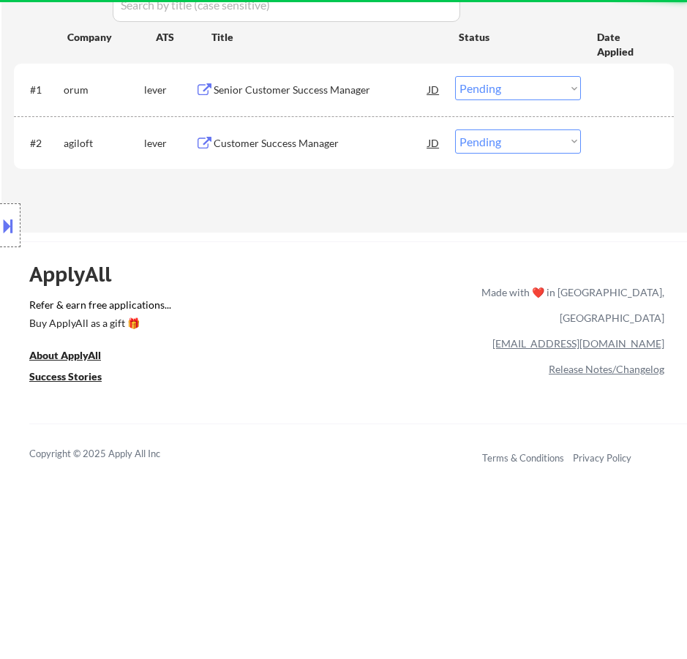
click at [357, 90] on div "Senior Customer Success Manager" at bounding box center [321, 90] width 214 height 15
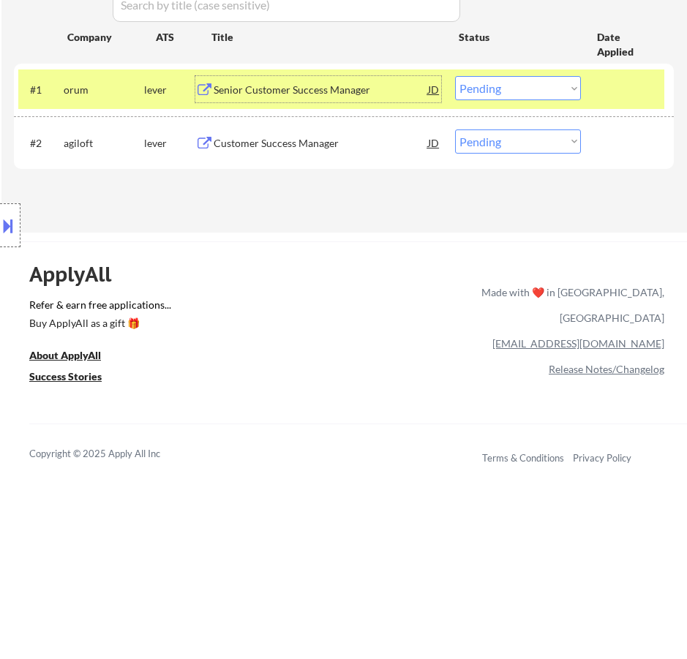
click at [509, 84] on select "Choose an option... Pending Applied Excluded (Questions) Excluded (Expired) Exc…" at bounding box center [518, 88] width 126 height 24
click at [455, 76] on select "Choose an option... Pending Applied Excluded (Questions) Excluded (Expired) Exc…" at bounding box center [518, 88] width 126 height 24
select select ""pending""
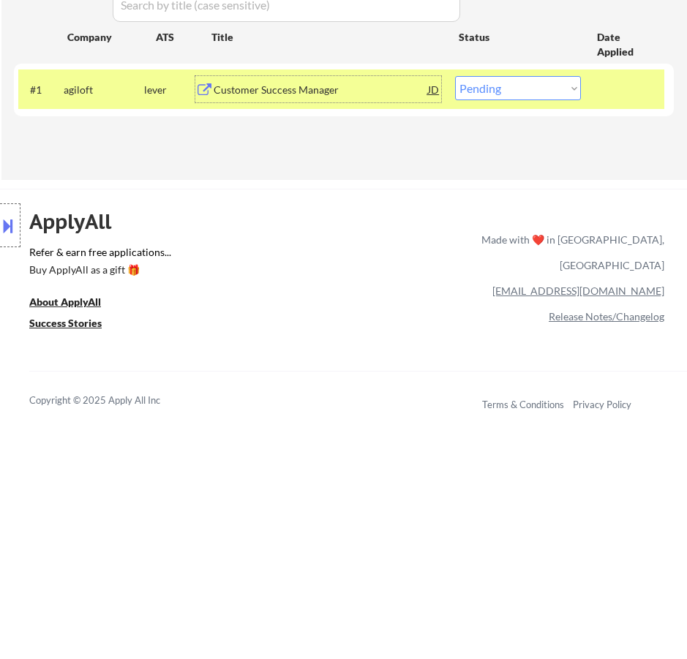
click at [357, 97] on div "Customer Success Manager" at bounding box center [321, 90] width 214 height 15
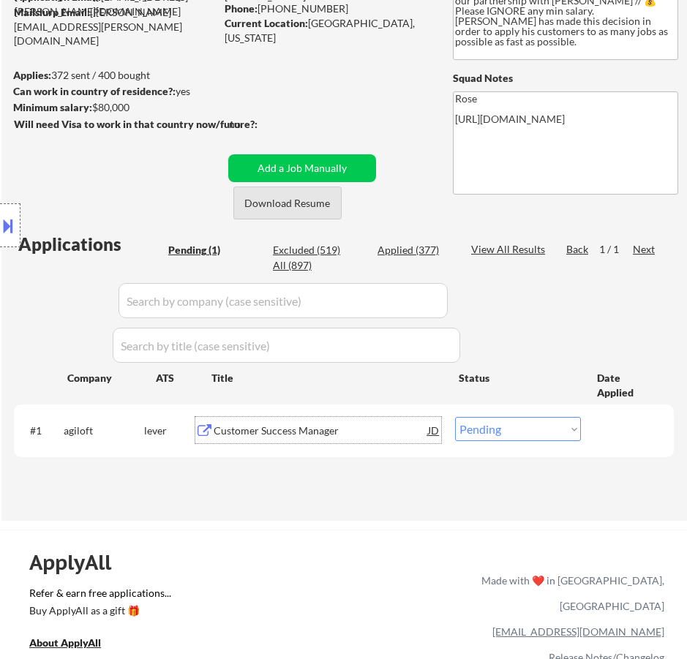
scroll to position [73, 0]
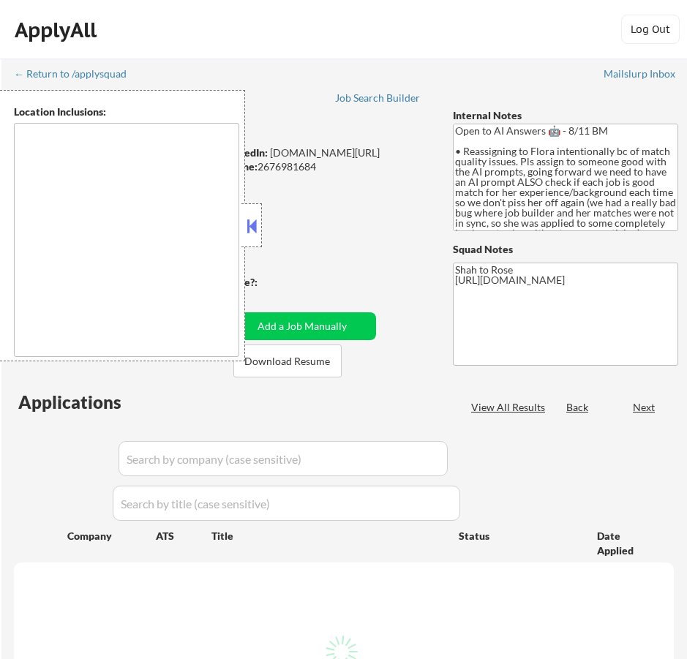
type textarea "remote"
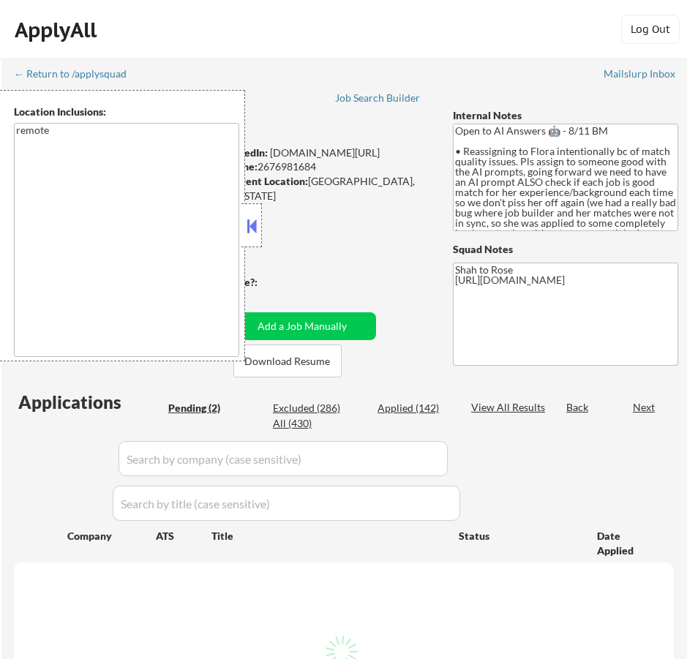
select select ""pending""
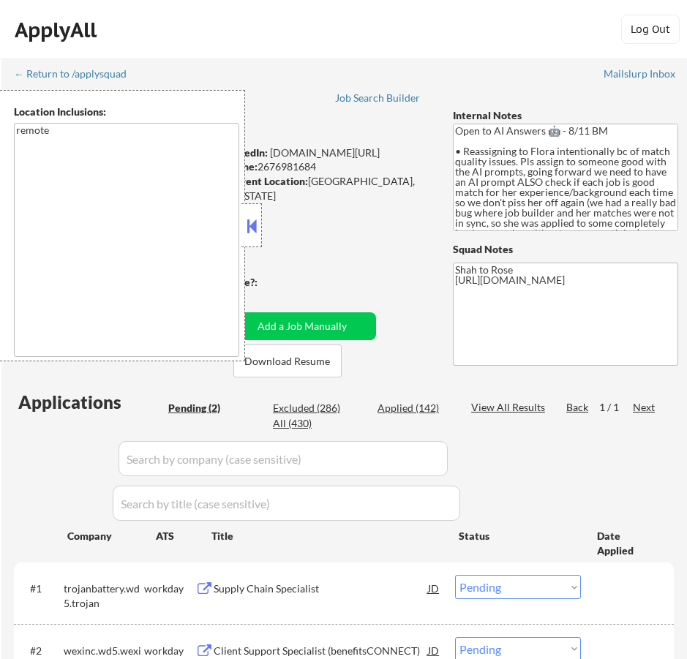
click at [258, 226] on button at bounding box center [252, 226] width 16 height 22
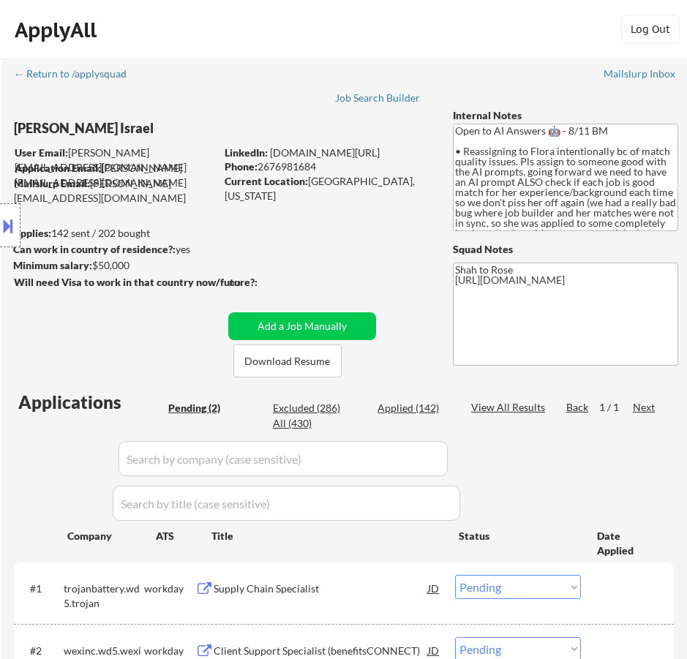
scroll to position [146, 0]
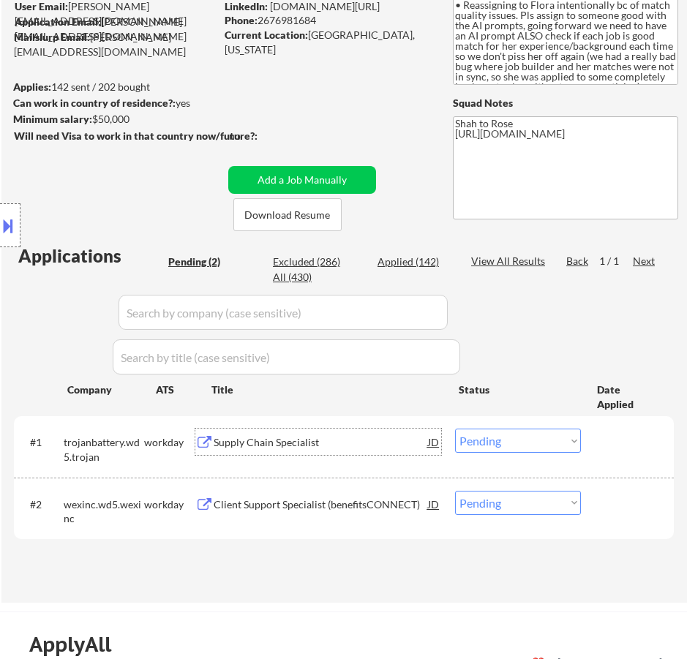
click at [364, 452] on div "Supply Chain Specialist" at bounding box center [321, 442] width 214 height 26
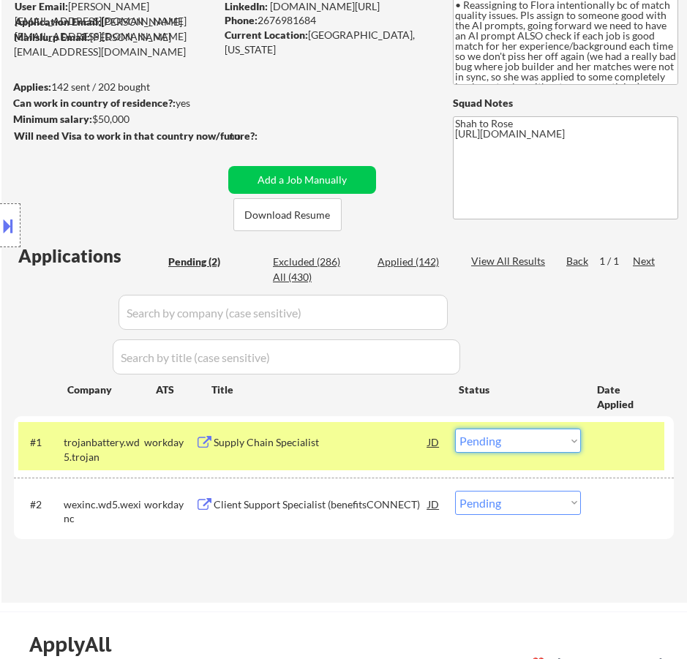
click at [556, 438] on select "Choose an option... Pending Applied Excluded (Questions) Excluded (Expired) Exc…" at bounding box center [518, 441] width 126 height 24
click at [455, 429] on select "Choose an option... Pending Applied Excluded (Questions) Excluded (Expired) Exc…" at bounding box center [518, 441] width 126 height 24
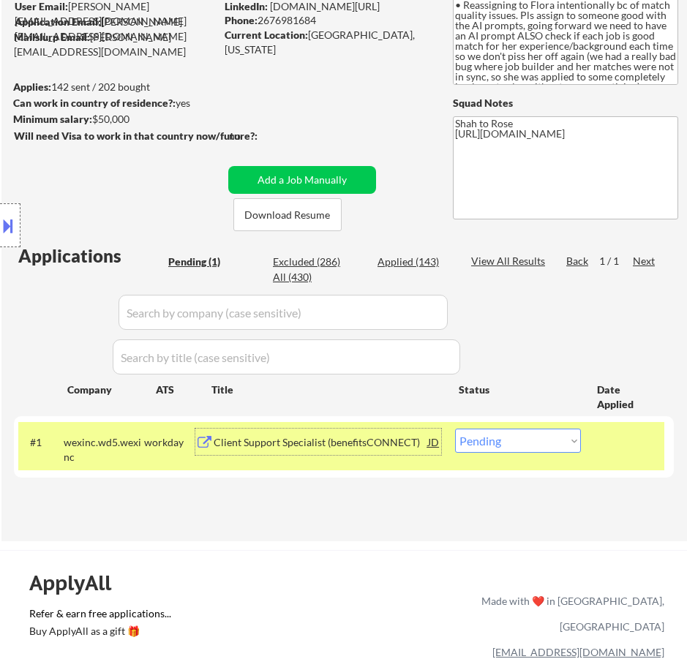
click at [306, 443] on div "Client Support Specialist (benefitsCONNECT)" at bounding box center [321, 442] width 214 height 15
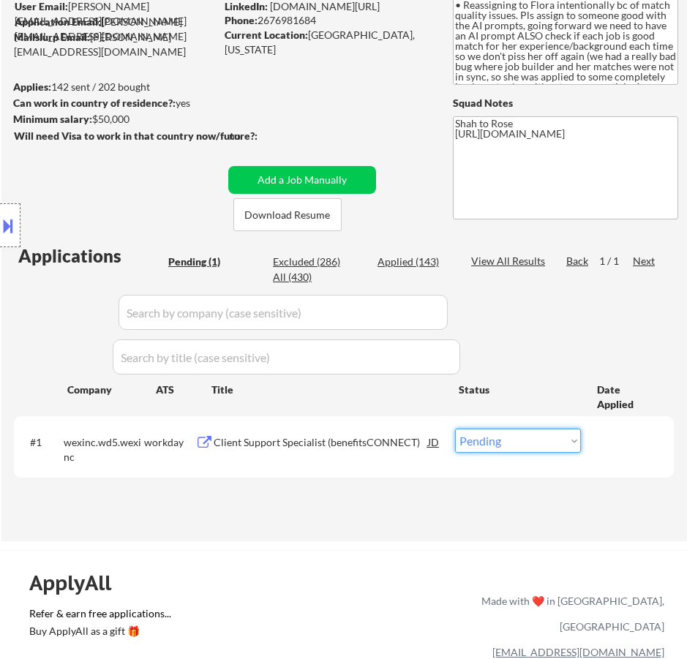
click at [532, 436] on select "Choose an option... Pending Applied Excluded (Questions) Excluded (Expired) Exc…" at bounding box center [518, 441] width 126 height 24
select select ""applied""
click at [455, 429] on select "Choose an option... Pending Applied Excluded (Questions) Excluded (Expired) Exc…" at bounding box center [518, 441] width 126 height 24
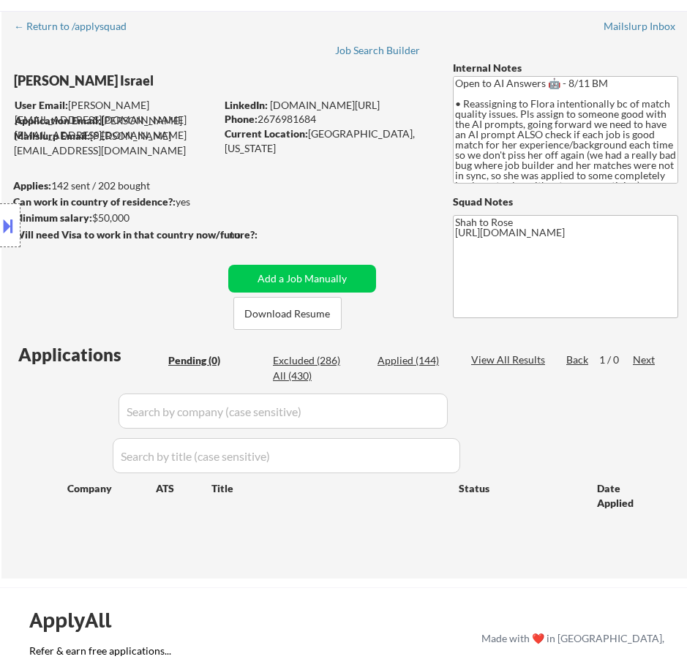
scroll to position [0, 0]
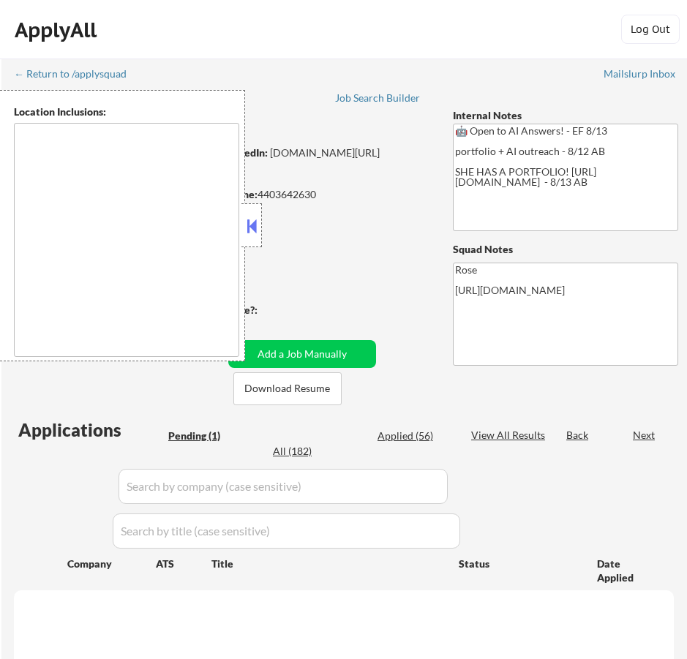
select select ""pending""
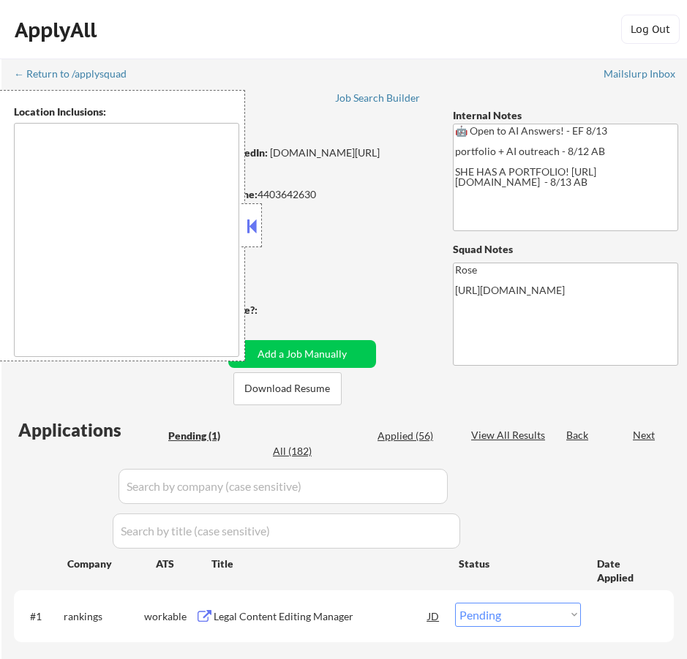
type textarea "[GEOGRAPHIC_DATA], [GEOGRAPHIC_DATA] [GEOGRAPHIC_DATA], [GEOGRAPHIC_DATA] [GEOG…"
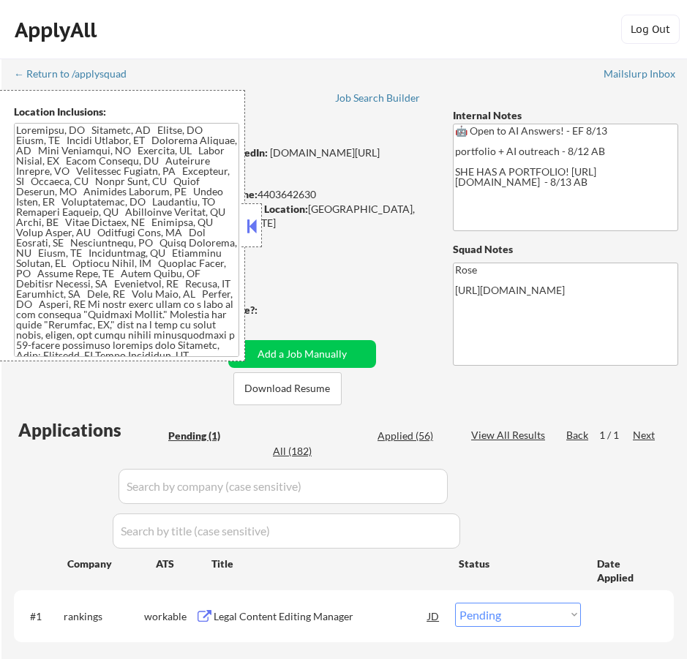
click at [251, 225] on button at bounding box center [252, 226] width 16 height 22
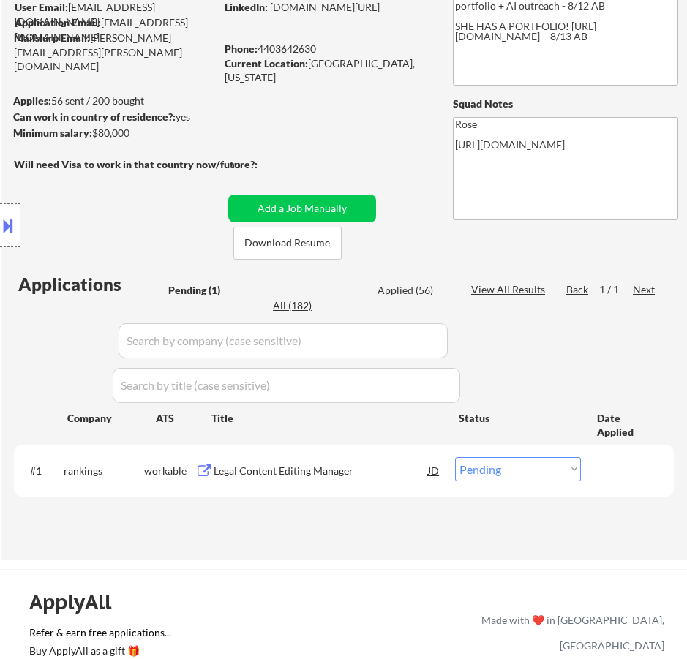
scroll to position [146, 0]
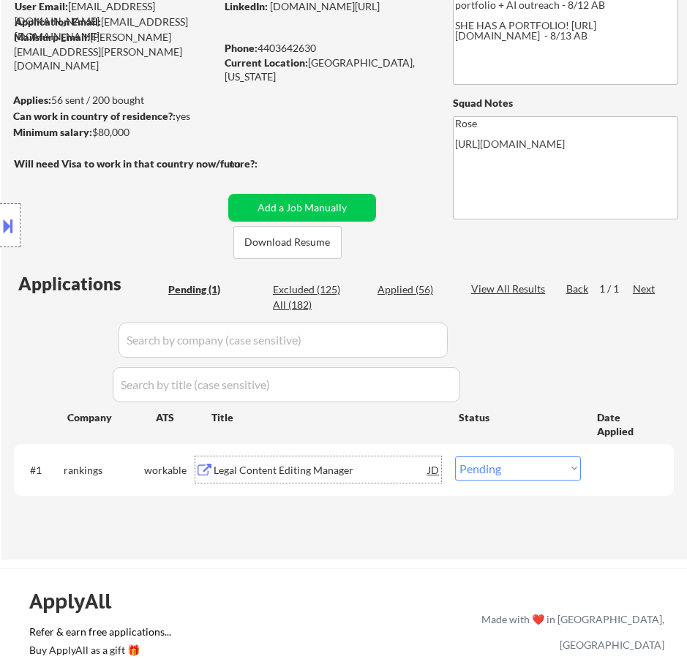
click at [359, 468] on div "Legal Content Editing Manager" at bounding box center [321, 470] width 214 height 15
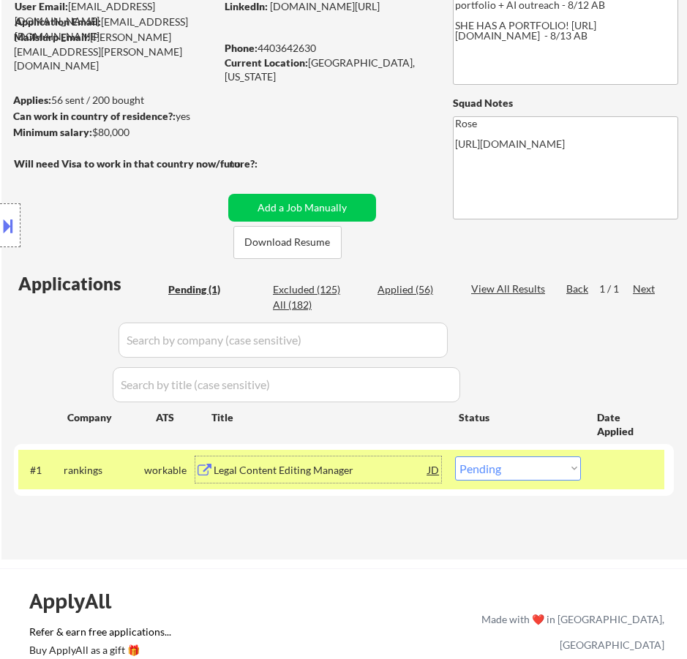
click at [526, 476] on select "Choose an option... Pending Applied Excluded (Questions) Excluded (Expired) Exc…" at bounding box center [518, 469] width 126 height 24
select select ""excluded__salary_""
click at [455, 457] on select "Choose an option... Pending Applied Excluded (Questions) Excluded (Expired) Exc…" at bounding box center [518, 469] width 126 height 24
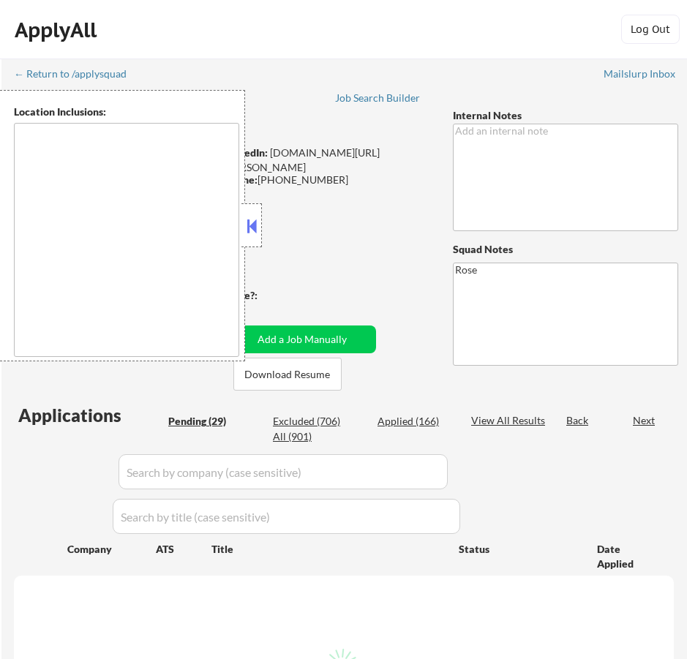
type textarea "[GEOGRAPHIC_DATA], [GEOGRAPHIC_DATA] [GEOGRAPHIC_DATA], [GEOGRAPHIC_DATA] [GEOG…"
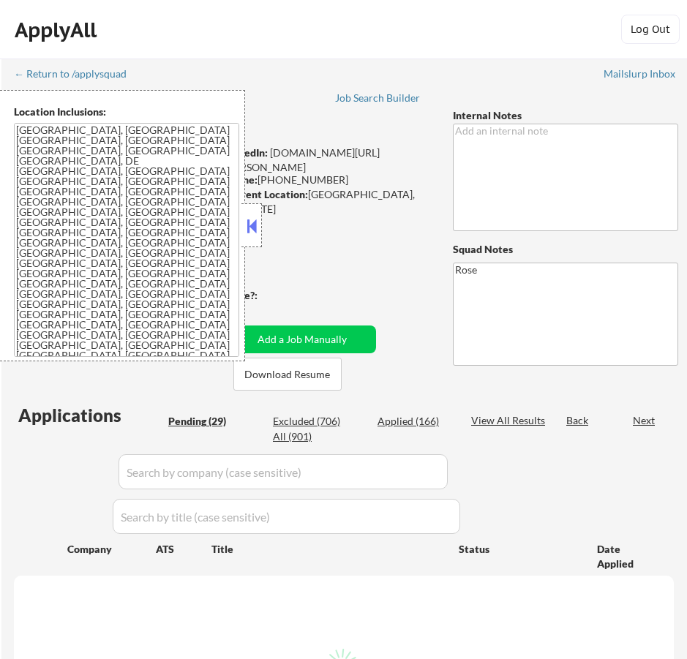
select select ""pending""
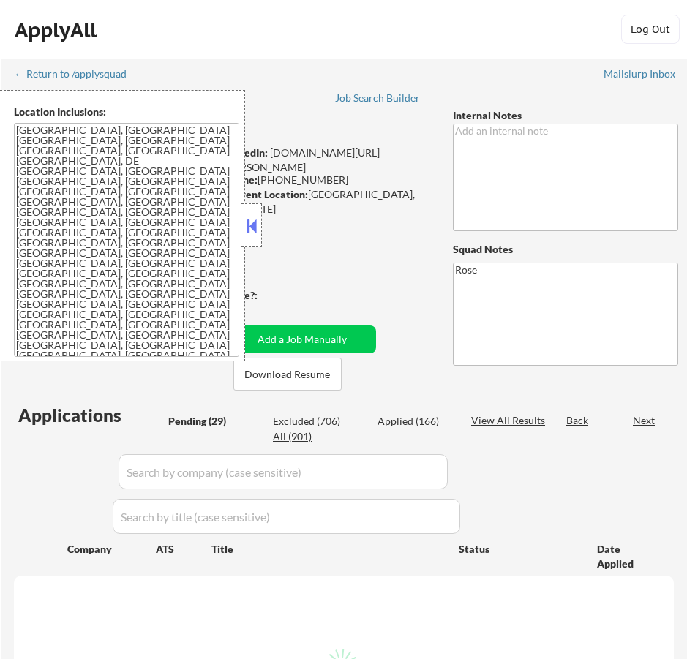
select select ""pending""
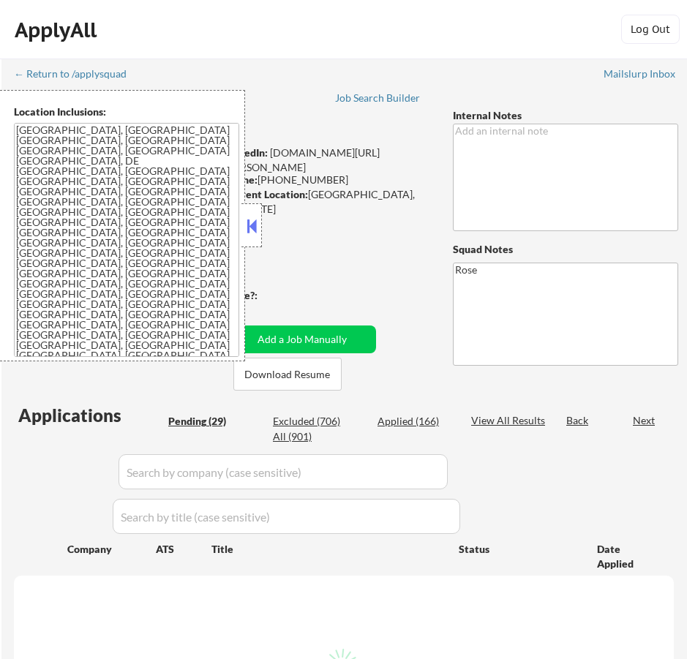
select select ""pending""
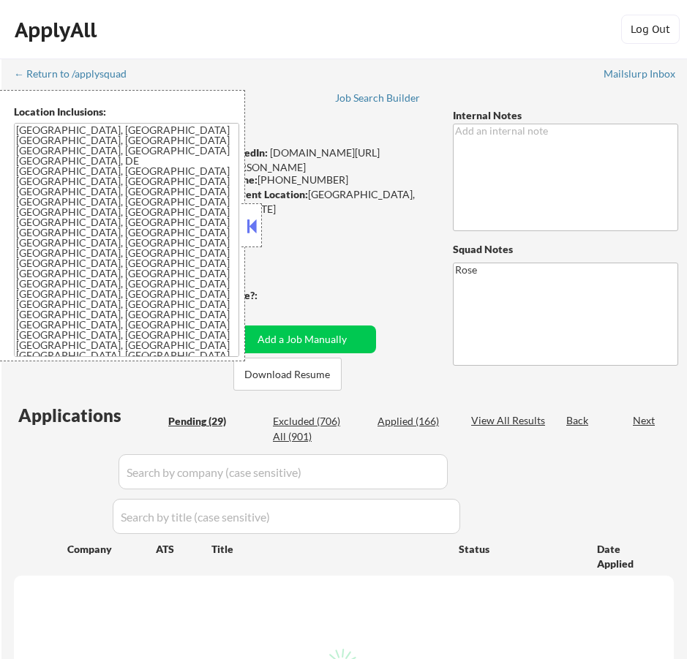
select select ""pending""
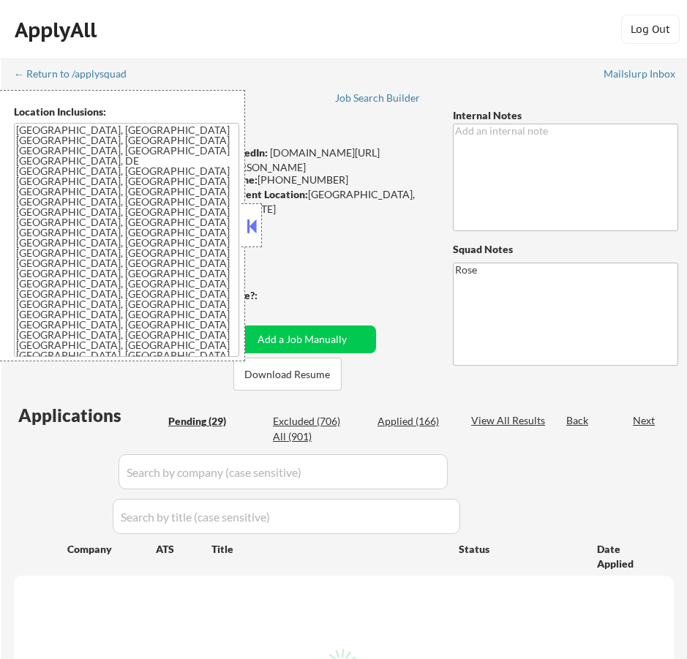
select select ""pending""
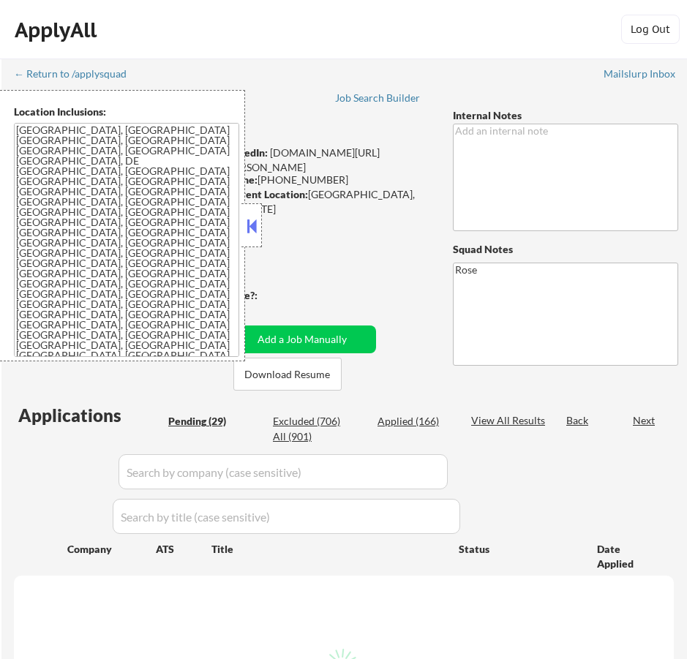
select select ""pending""
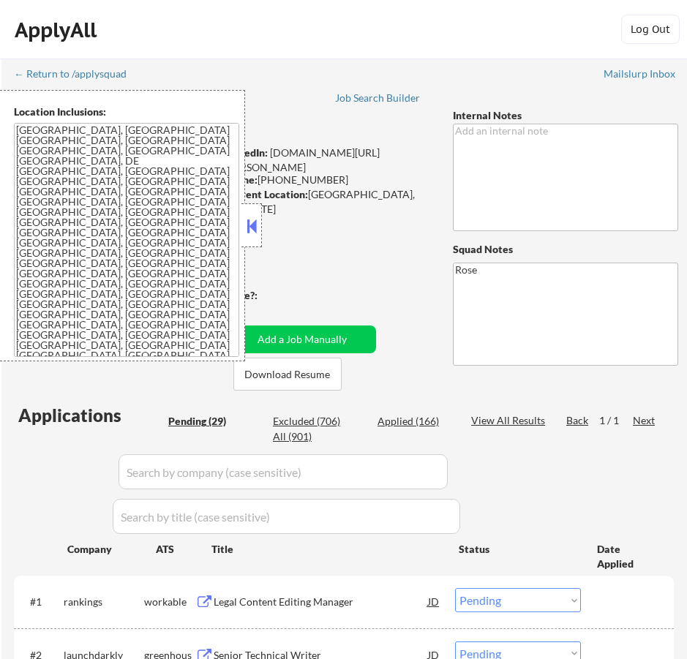
click at [253, 225] on button at bounding box center [252, 226] width 16 height 22
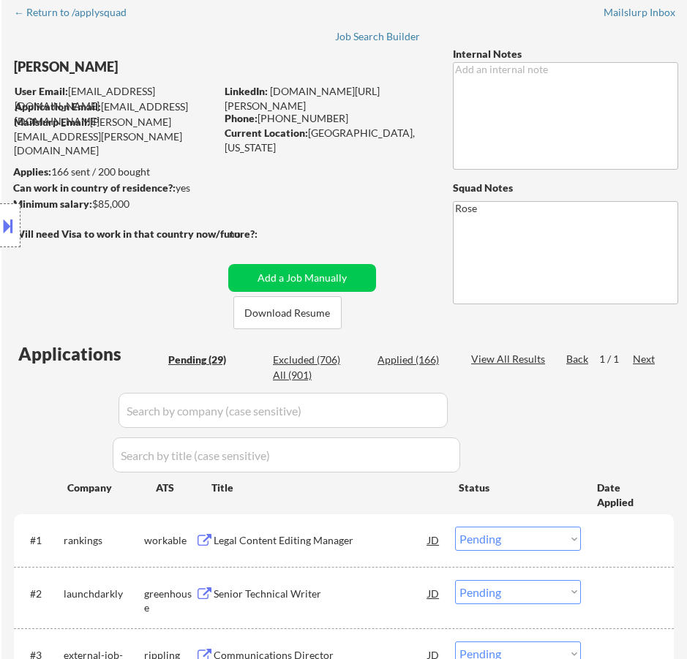
scroll to position [146, 0]
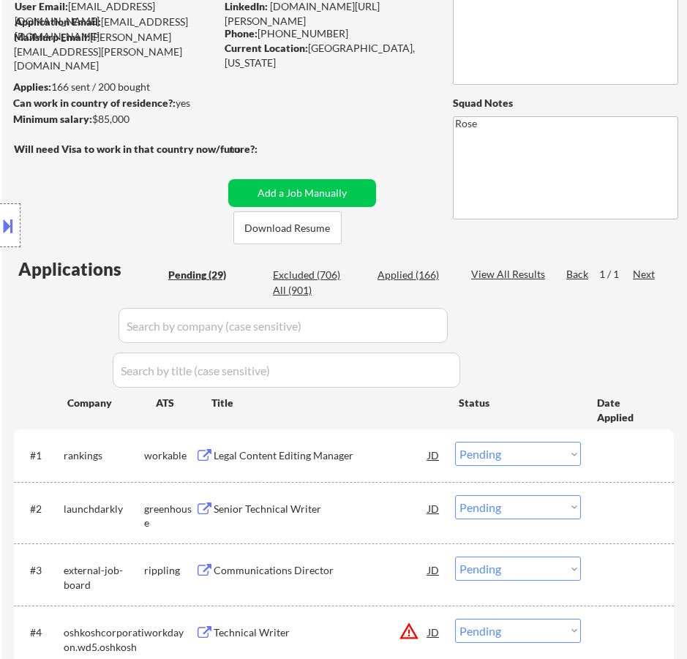
click at [352, 457] on div "Legal Content Editing Manager" at bounding box center [321, 456] width 214 height 15
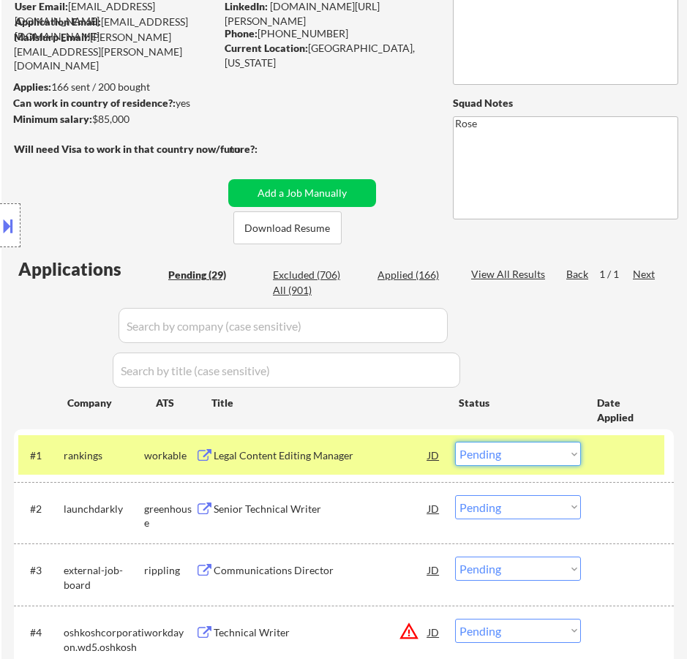
click at [519, 452] on select "Choose an option... Pending Applied Excluded (Questions) Excluded (Expired) Exc…" at bounding box center [518, 454] width 126 height 24
click at [455, 442] on select "Choose an option... Pending Applied Excluded (Questions) Excluded (Expired) Exc…" at bounding box center [518, 454] width 126 height 24
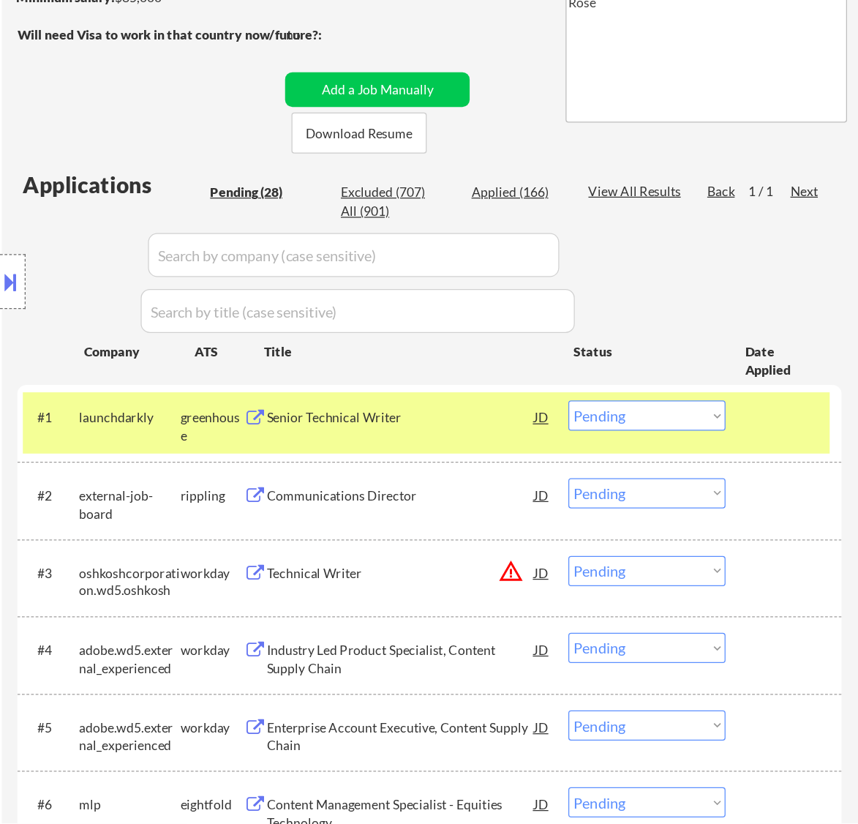
scroll to position [366, 0]
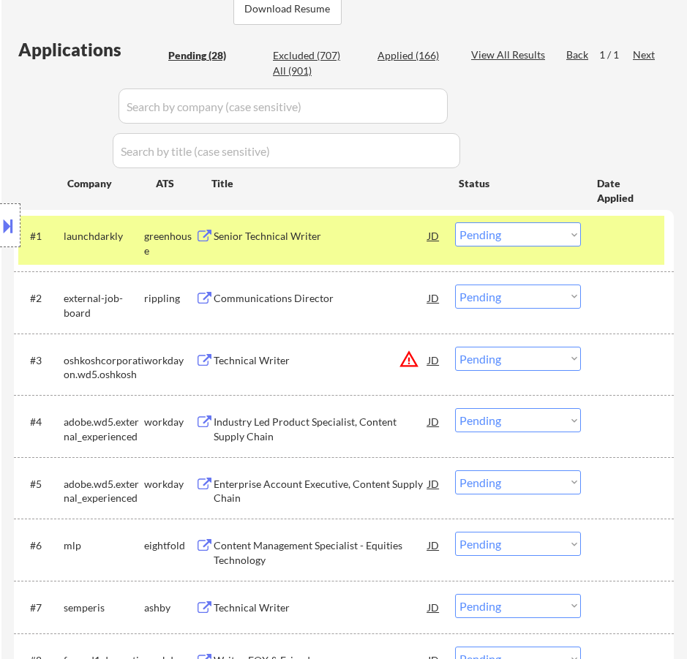
click at [376, 241] on div "Senior Technical Writer" at bounding box center [321, 236] width 214 height 15
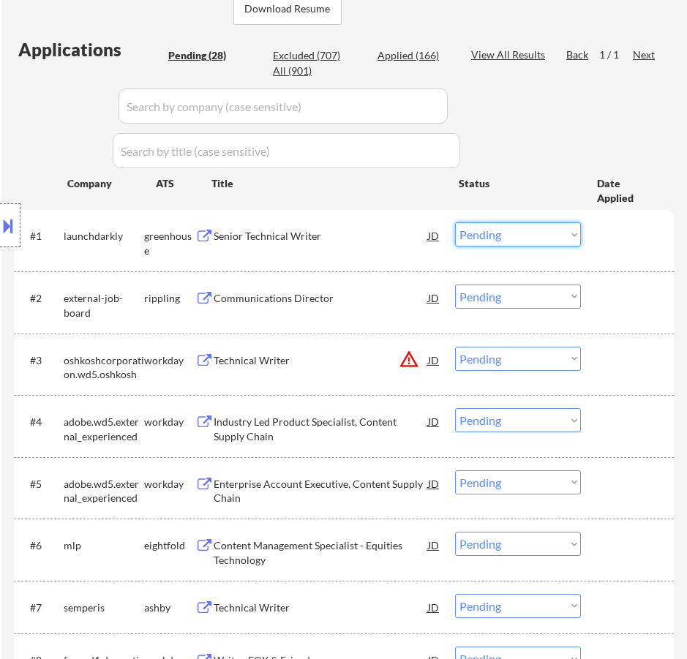
click at [506, 228] on select "Choose an option... Pending Applied Excluded (Questions) Excluded (Expired) Exc…" at bounding box center [518, 234] width 126 height 24
click at [455, 222] on select "Choose an option... Pending Applied Excluded (Questions) Excluded (Expired) Exc…" at bounding box center [518, 234] width 126 height 24
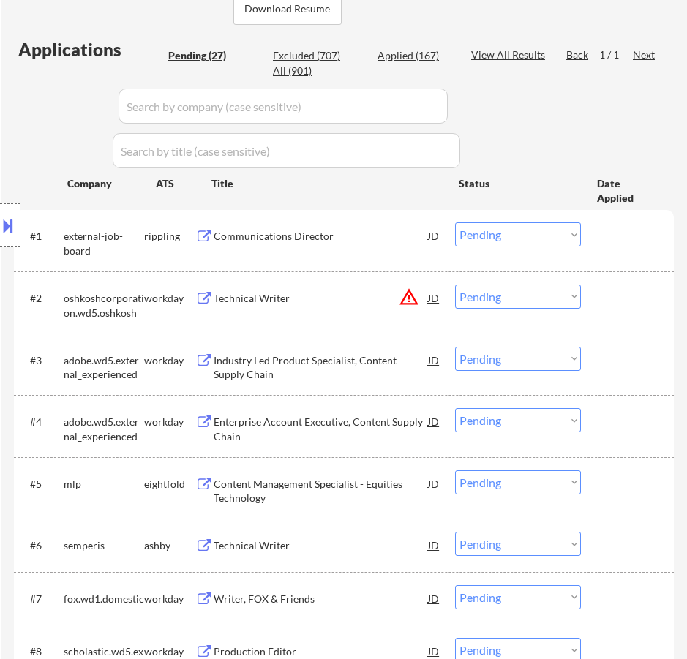
click at [374, 239] on div "Communications Director" at bounding box center [321, 236] width 214 height 15
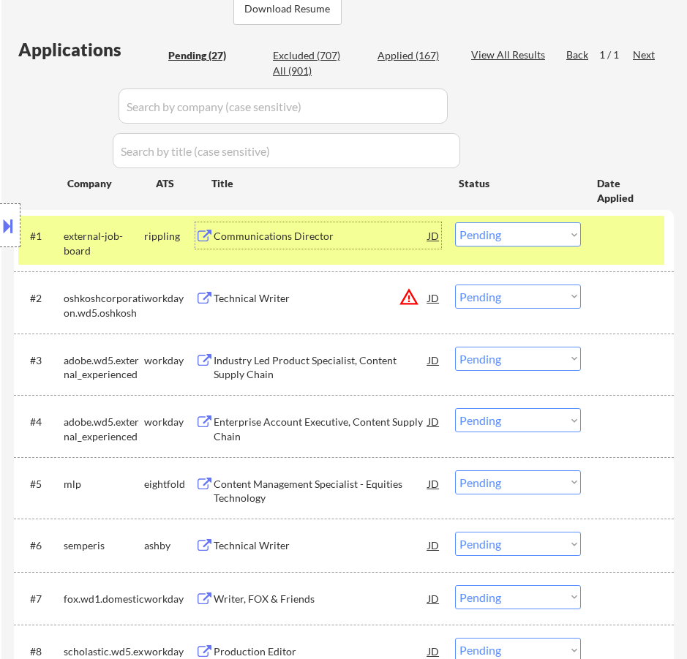
click at [558, 239] on select "Choose an option... Pending Applied Excluded (Questions) Excluded (Expired) Exc…" at bounding box center [518, 234] width 126 height 24
click at [455, 222] on select "Choose an option... Pending Applied Excluded (Questions) Excluded (Expired) Exc…" at bounding box center [518, 234] width 126 height 24
select select ""pending""
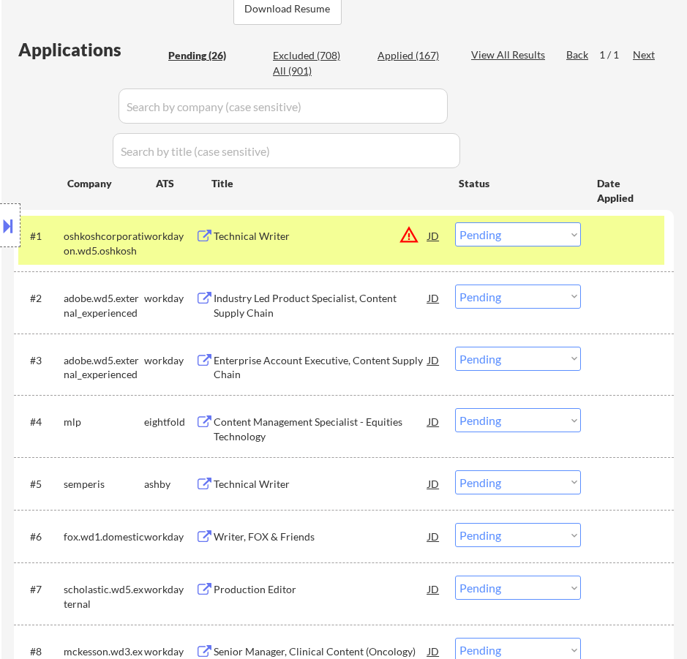
click at [329, 302] on div "Industry Led Product Specialist, Content Supply Chain" at bounding box center [321, 305] width 214 height 29
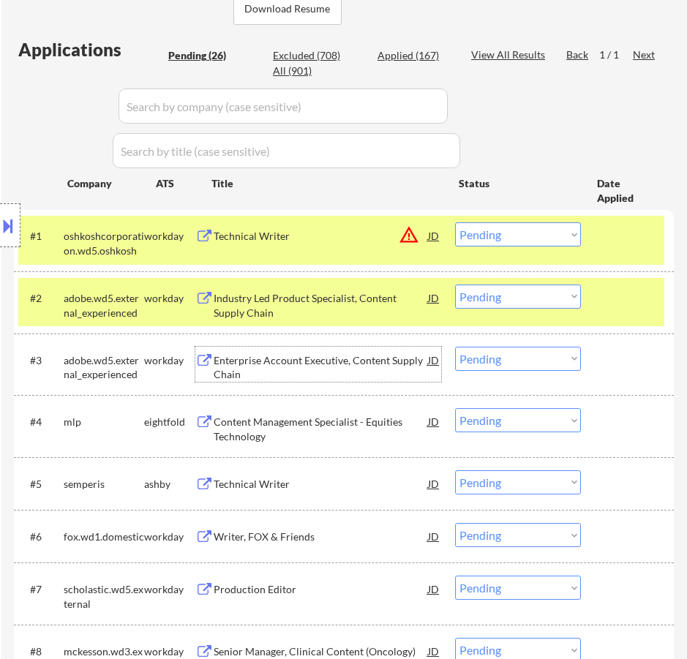
click at [329, 356] on div "Enterprise Account Executive, Content Supply Chain" at bounding box center [321, 367] width 214 height 29
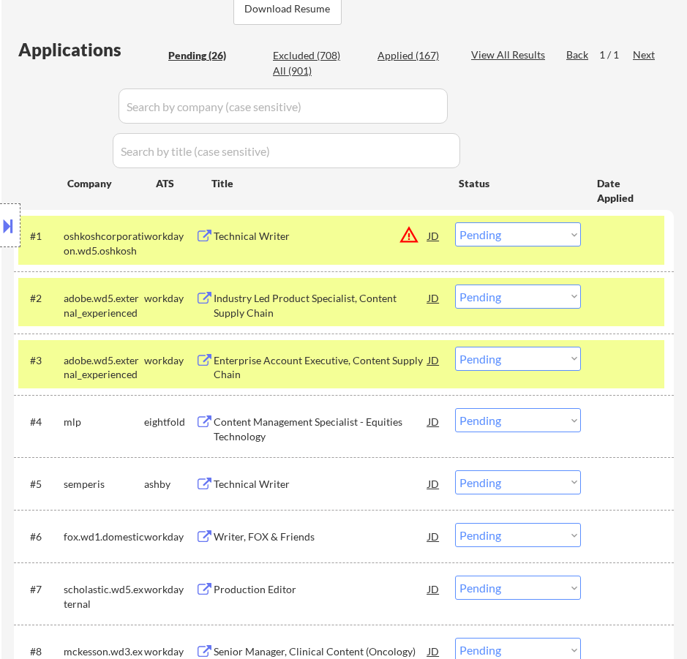
click at [350, 427] on div "Content Management Specialist - Equities Technology" at bounding box center [321, 429] width 214 height 29
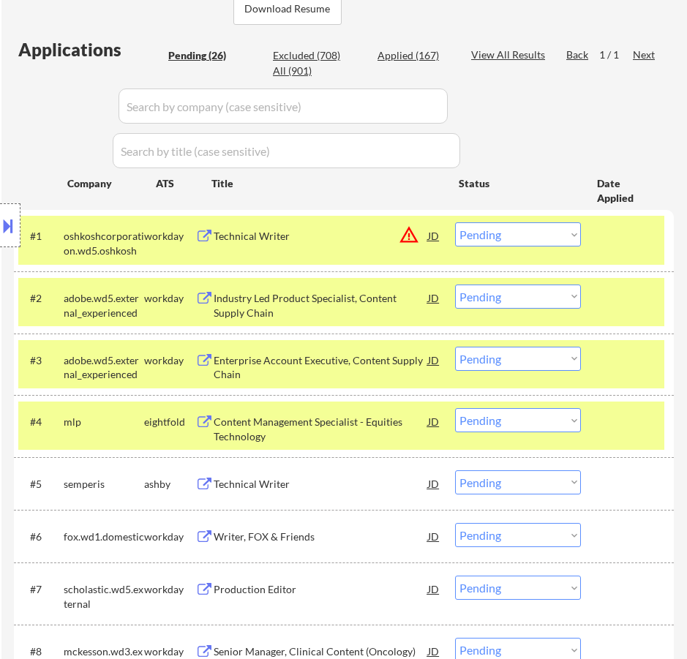
click at [356, 477] on div "Technical Writer" at bounding box center [321, 484] width 214 height 15
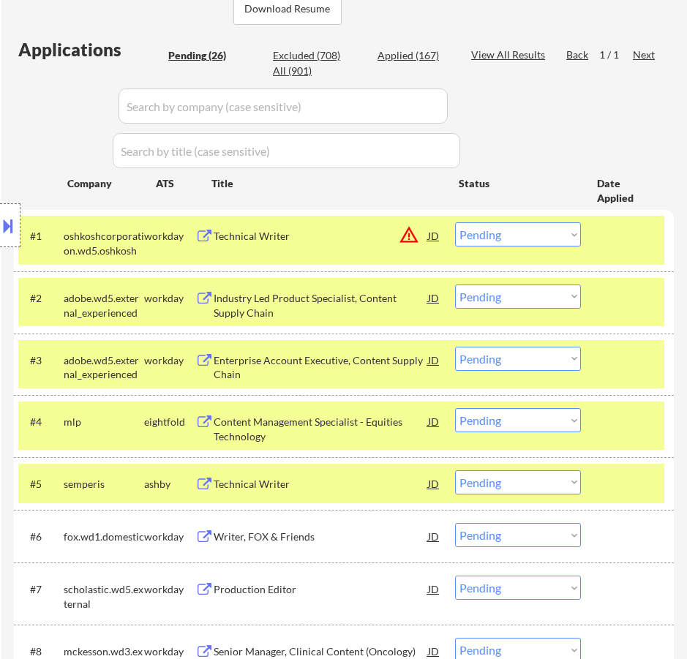
click at [356, 536] on div "Writer, FOX & Friends" at bounding box center [321, 537] width 214 height 15
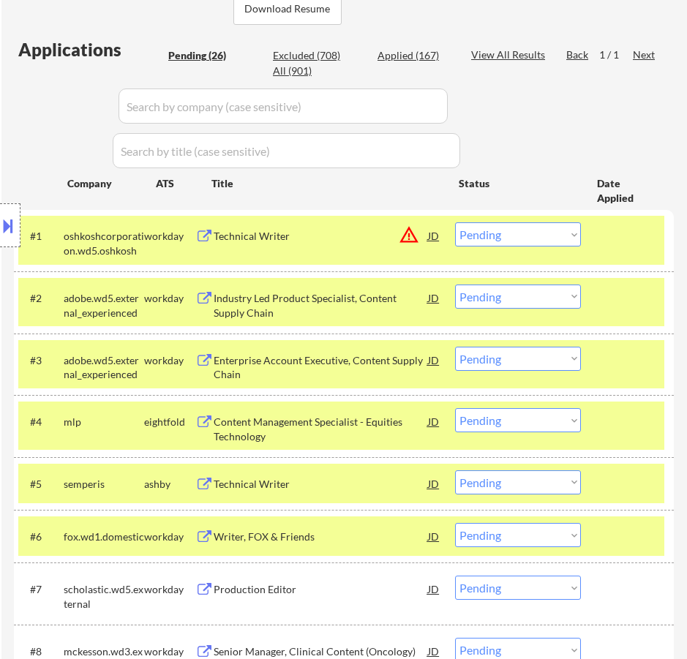
click at [405, 648] on div "Senior Manager, Clinical Content (Oncology)" at bounding box center [321, 652] width 214 height 15
select select ""pending""
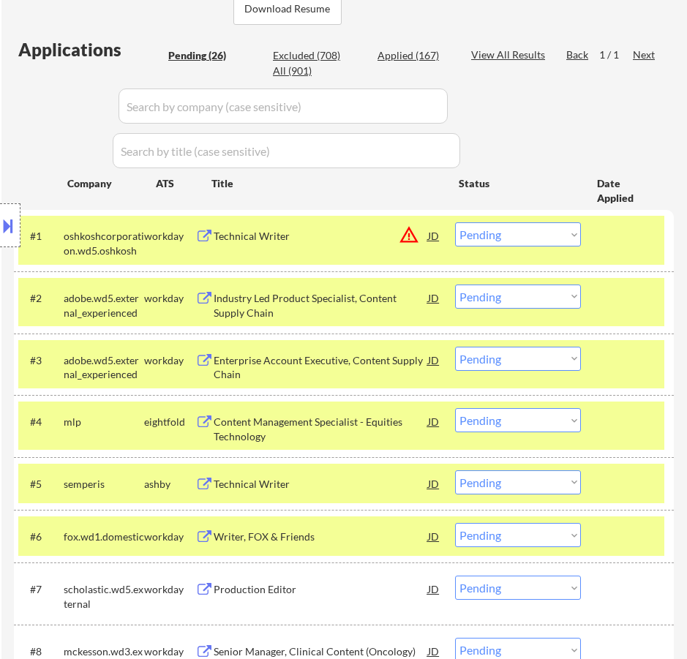
select select ""pending""
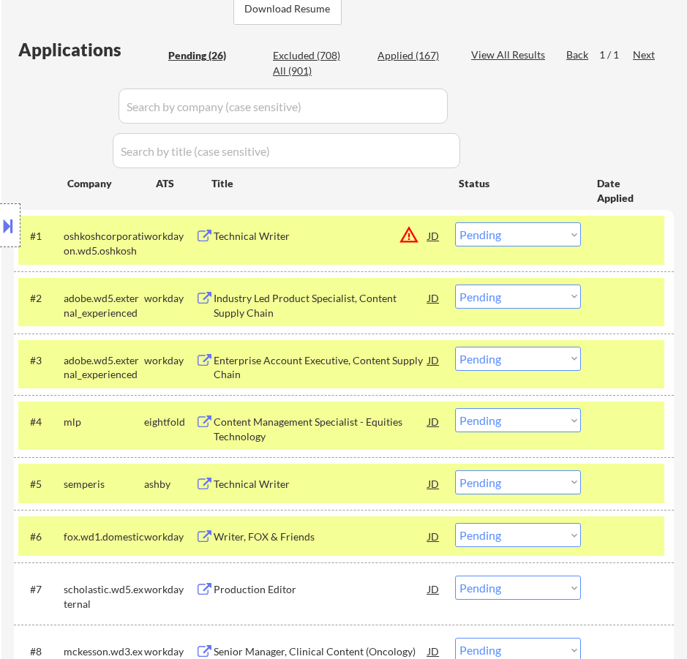
select select ""pending""
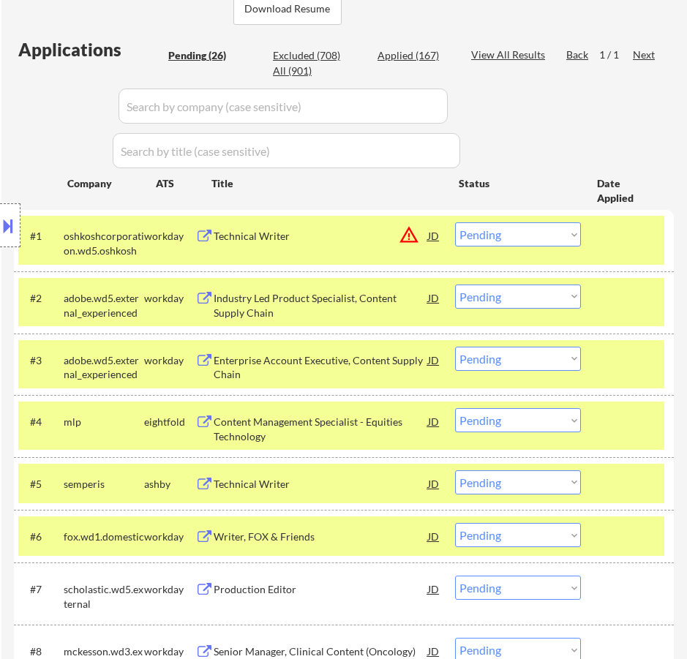
select select ""pending""
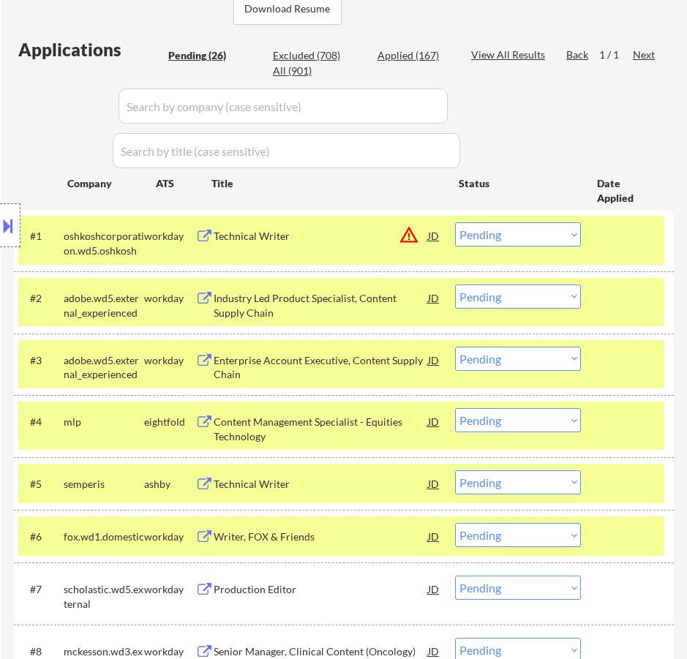
select select ""pending""
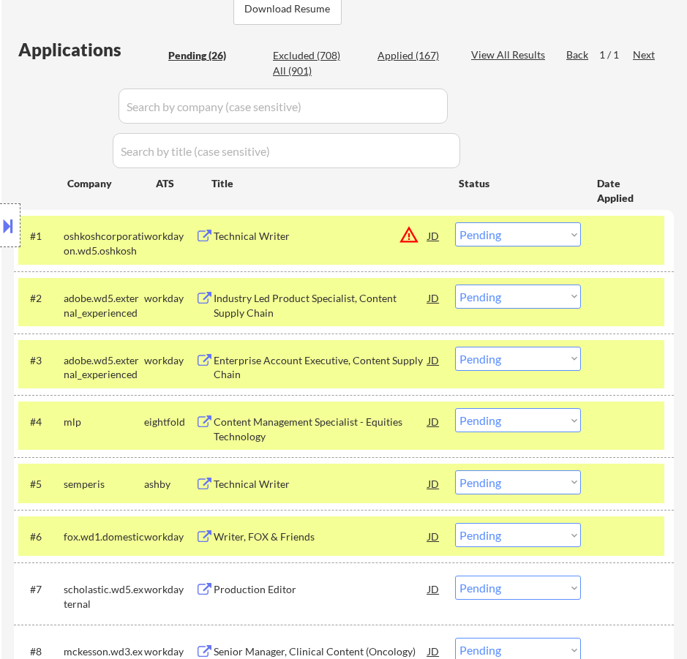
select select ""pending""
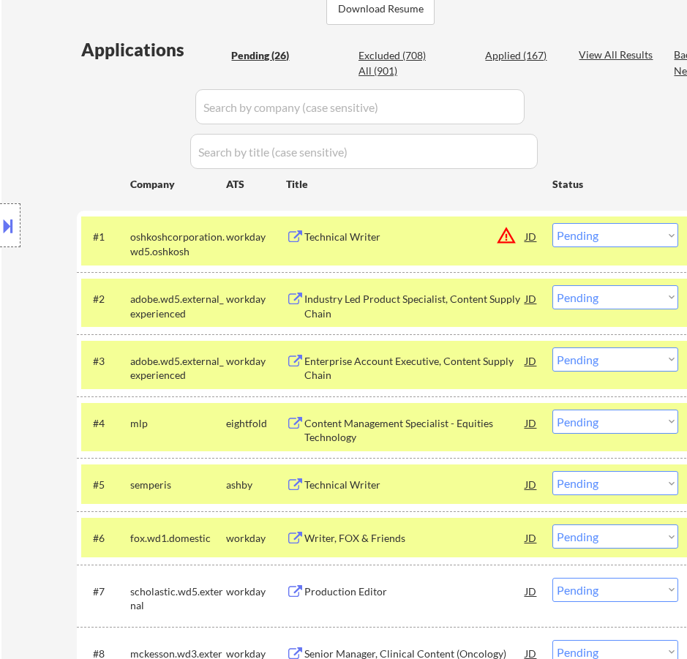
click at [479, 653] on div "Senior Manager, Clinical Content (Oncology)" at bounding box center [414, 654] width 221 height 15
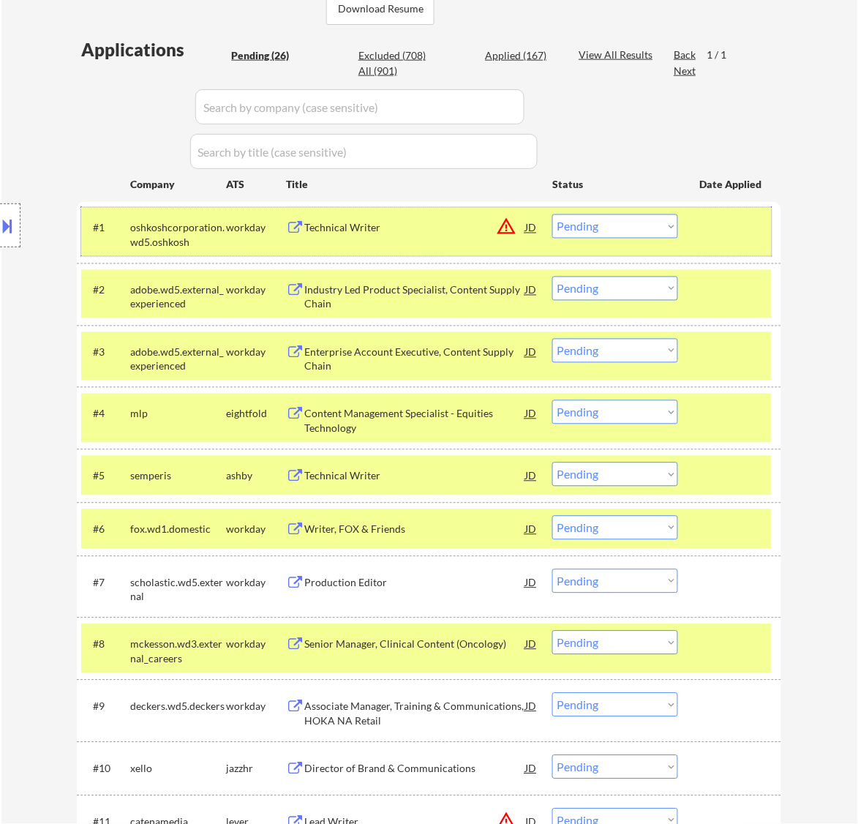
drag, startPoint x: 711, startPoint y: 231, endPoint x: 730, endPoint y: 269, distance: 43.2
click at [686, 231] on div at bounding box center [732, 227] width 64 height 26
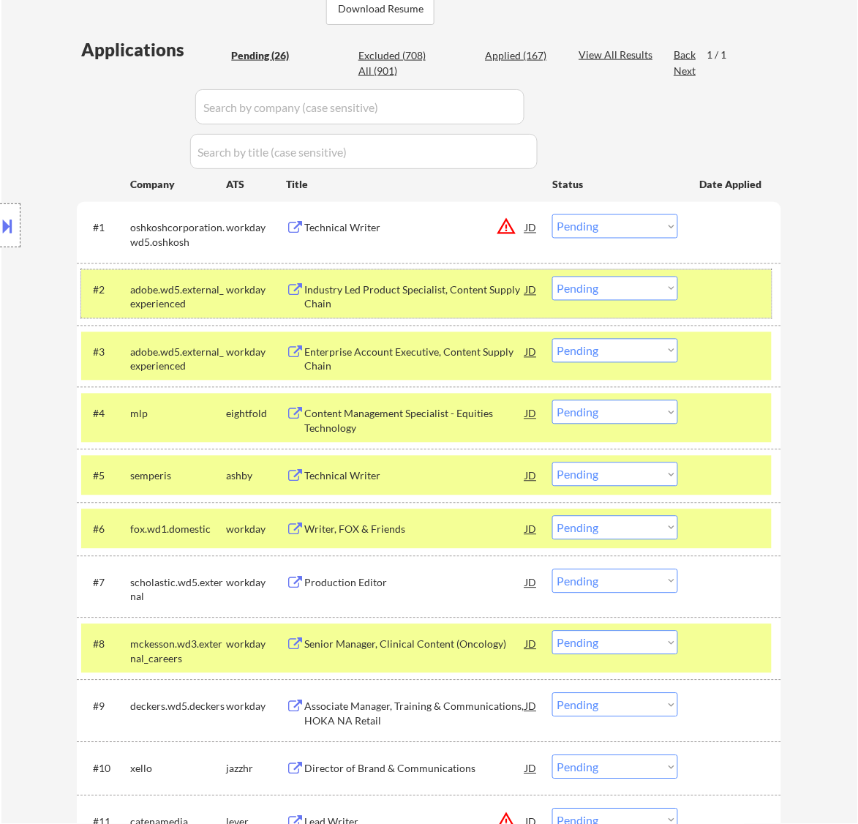
click at [686, 296] on div at bounding box center [732, 290] width 64 height 26
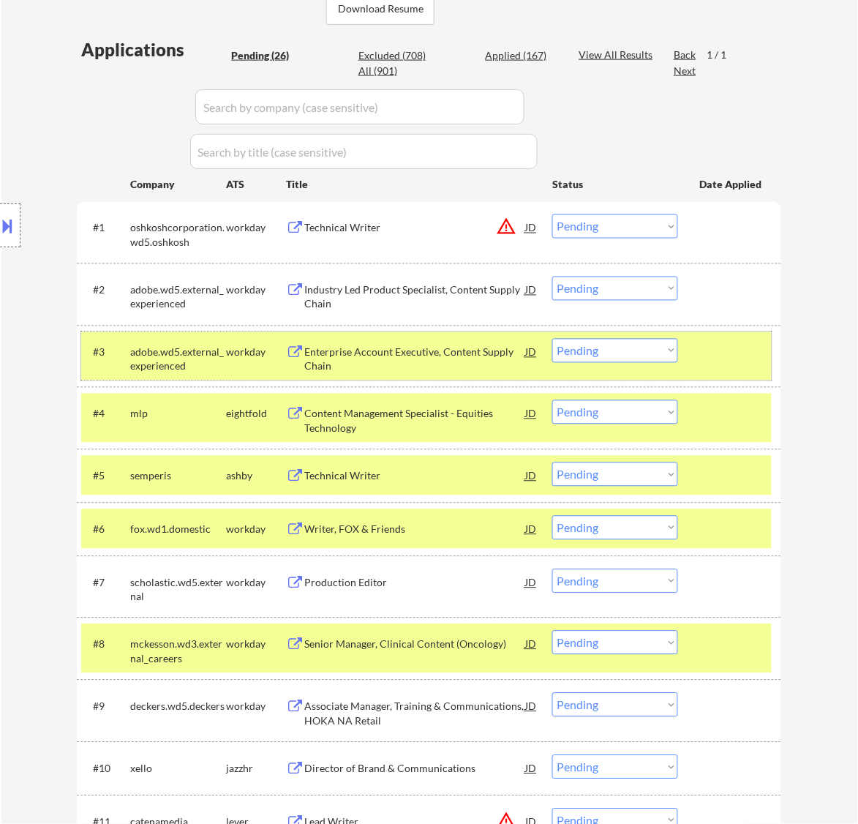
click at [686, 348] on div at bounding box center [732, 352] width 64 height 26
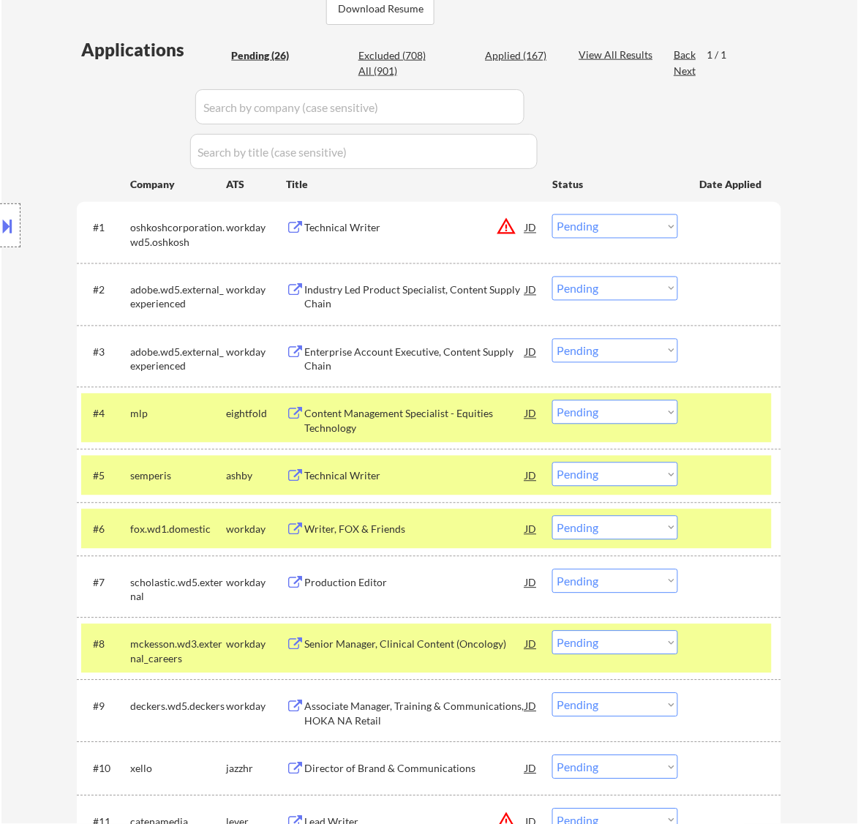
drag, startPoint x: 718, startPoint y: 414, endPoint x: 732, endPoint y: 422, distance: 15.7
click at [686, 423] on div at bounding box center [732, 413] width 64 height 26
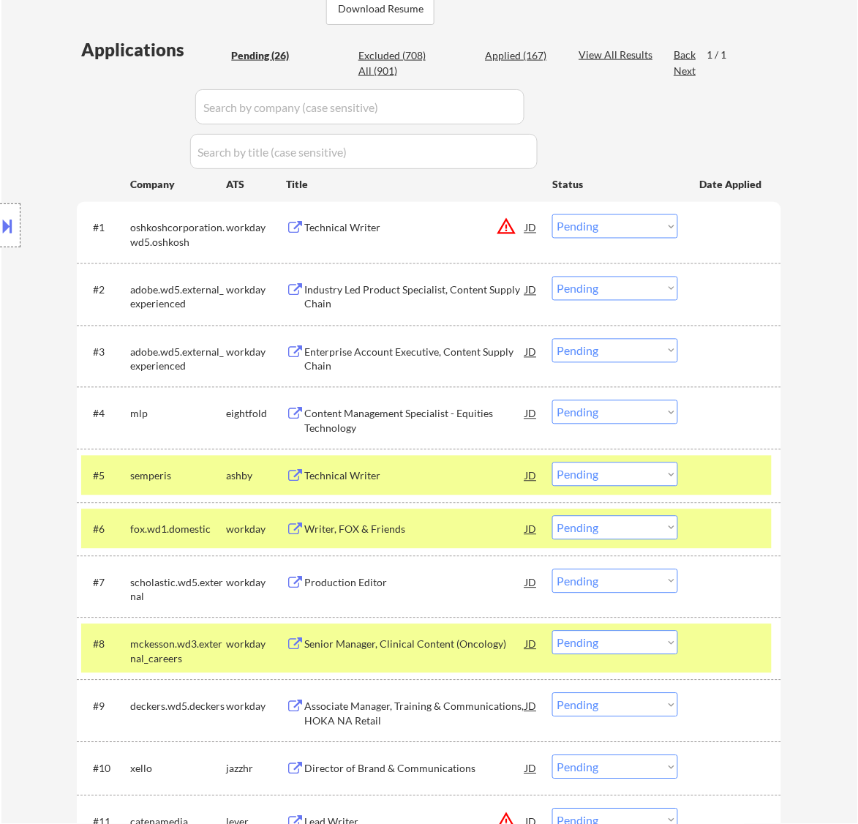
click at [686, 480] on div at bounding box center [732, 475] width 64 height 26
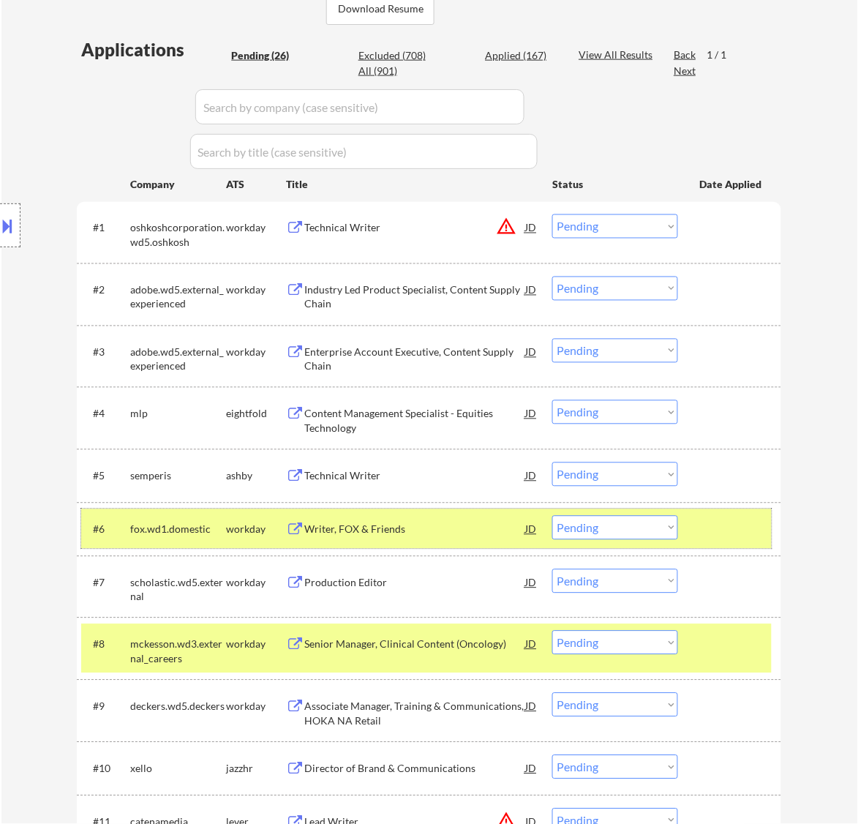
click at [686, 536] on div at bounding box center [732, 529] width 64 height 26
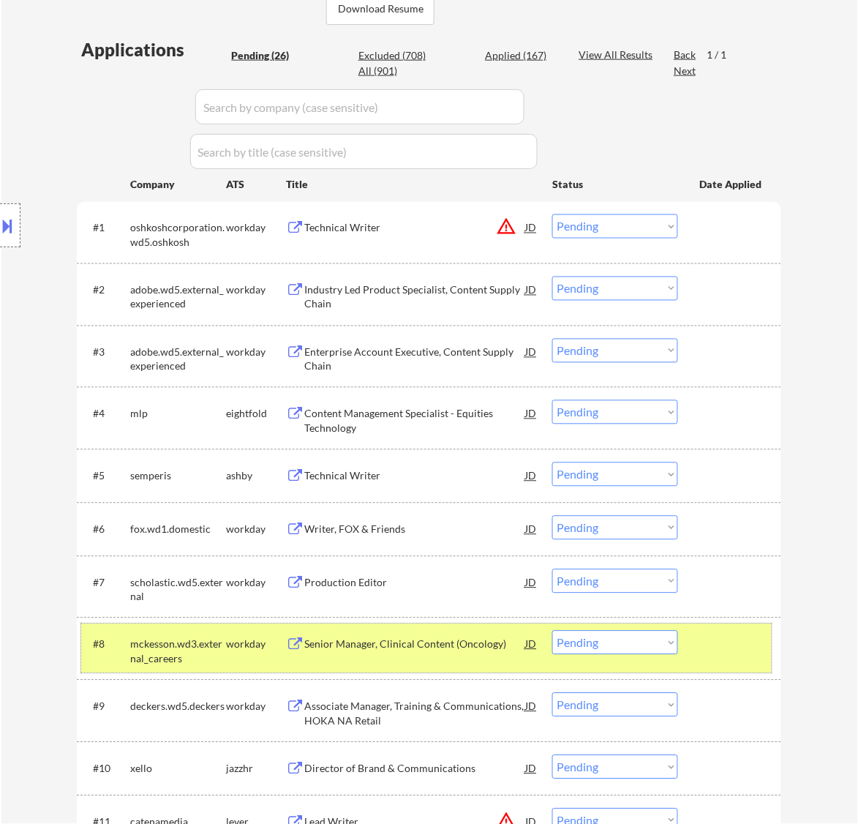
click at [686, 649] on div at bounding box center [732, 644] width 64 height 26
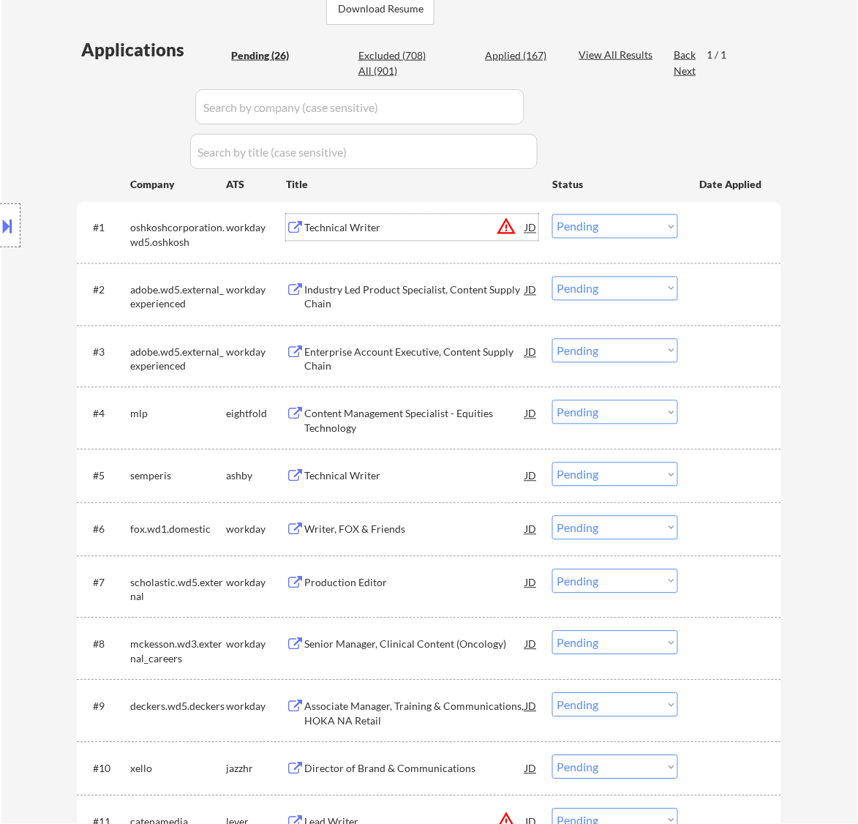
click at [455, 214] on div "Technical Writer" at bounding box center [414, 227] width 221 height 26
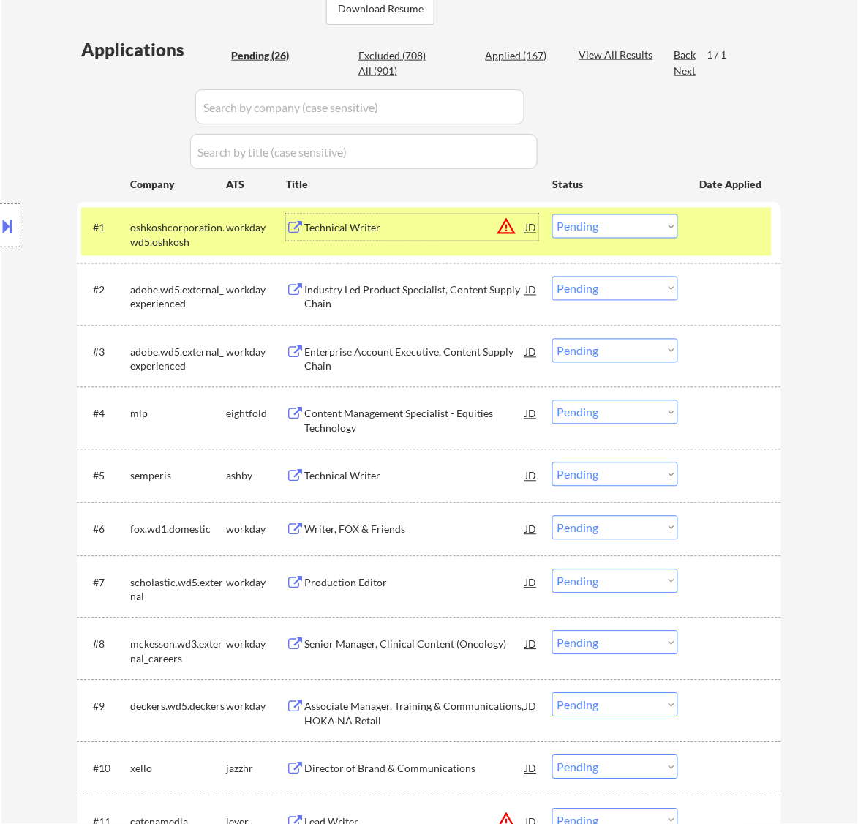
click at [470, 293] on div "Industry Led Product Specialist, Content Supply Chain" at bounding box center [414, 297] width 221 height 29
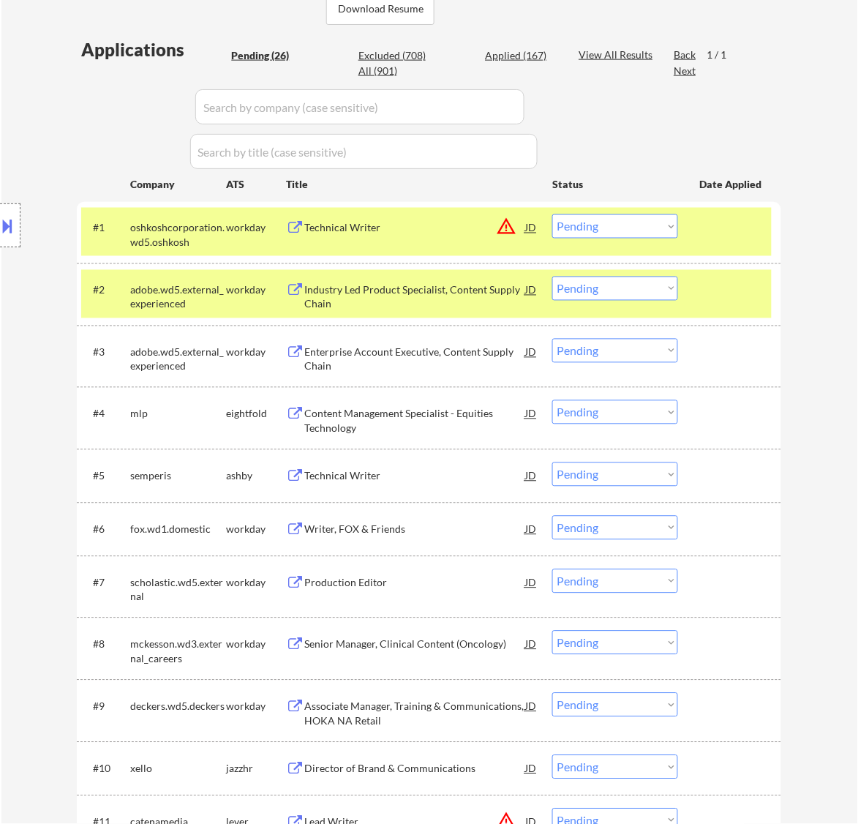
click at [686, 279] on div "← Return to /applysquad Mailslurp Inbox Job Search Builder John Barlow User Ema…" at bounding box center [429, 781] width 857 height 2176
click at [410, 346] on div "Enterprise Account Executive, Content Supply Chain" at bounding box center [414, 359] width 221 height 29
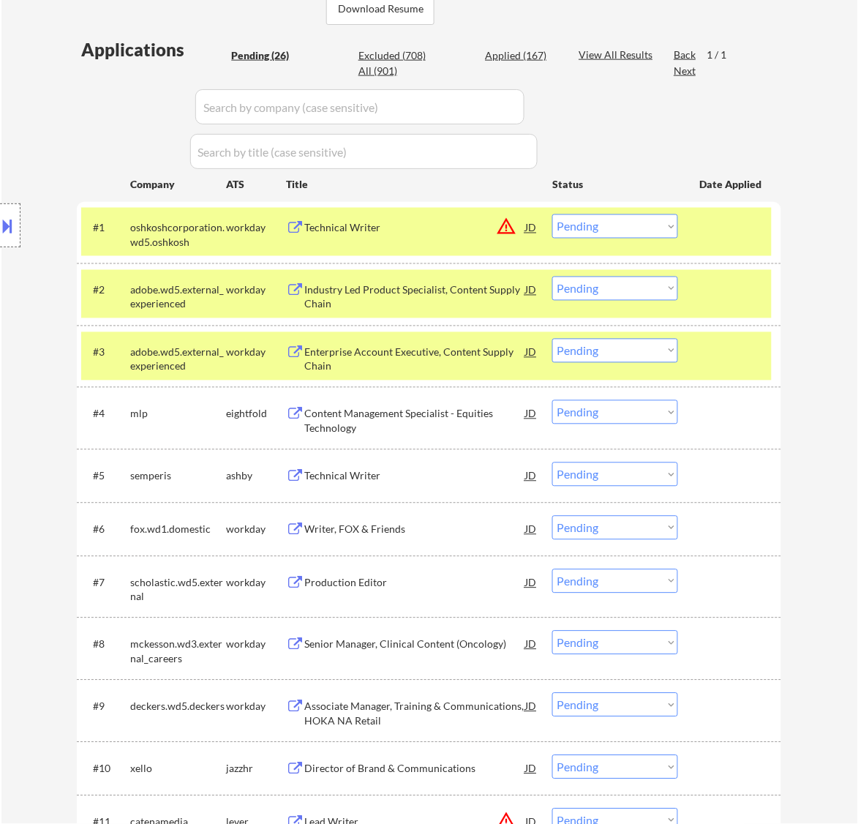
click at [396, 400] on div "#4 mlp eightfold Content Management Specialist - Equities Technology JD warning…" at bounding box center [426, 418] width 691 height 48
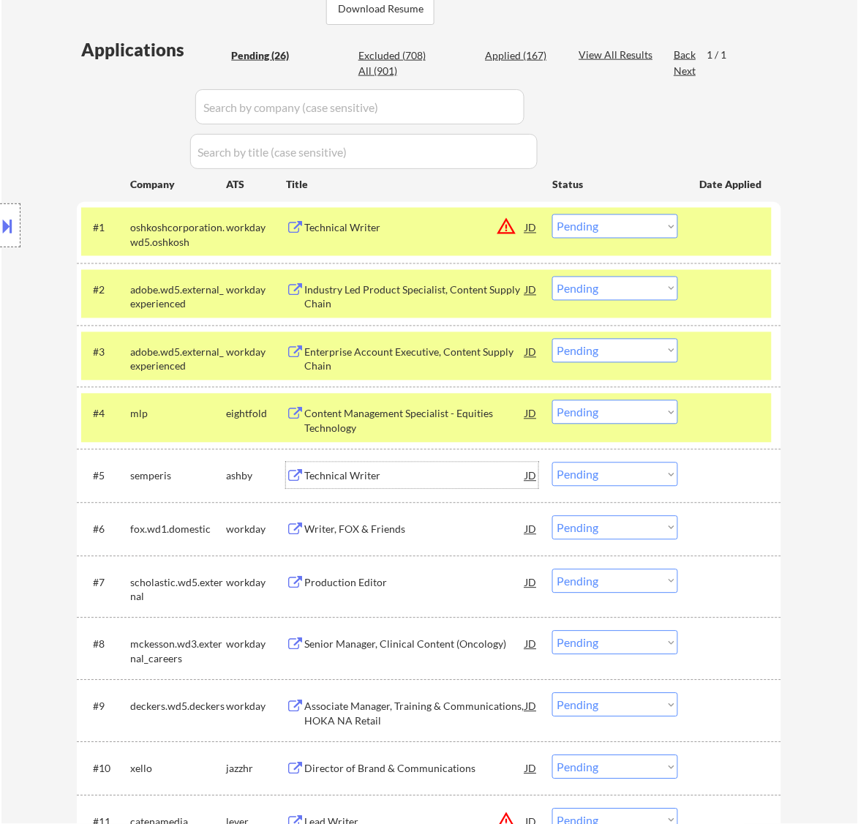
click at [428, 470] on div "Technical Writer" at bounding box center [414, 476] width 221 height 15
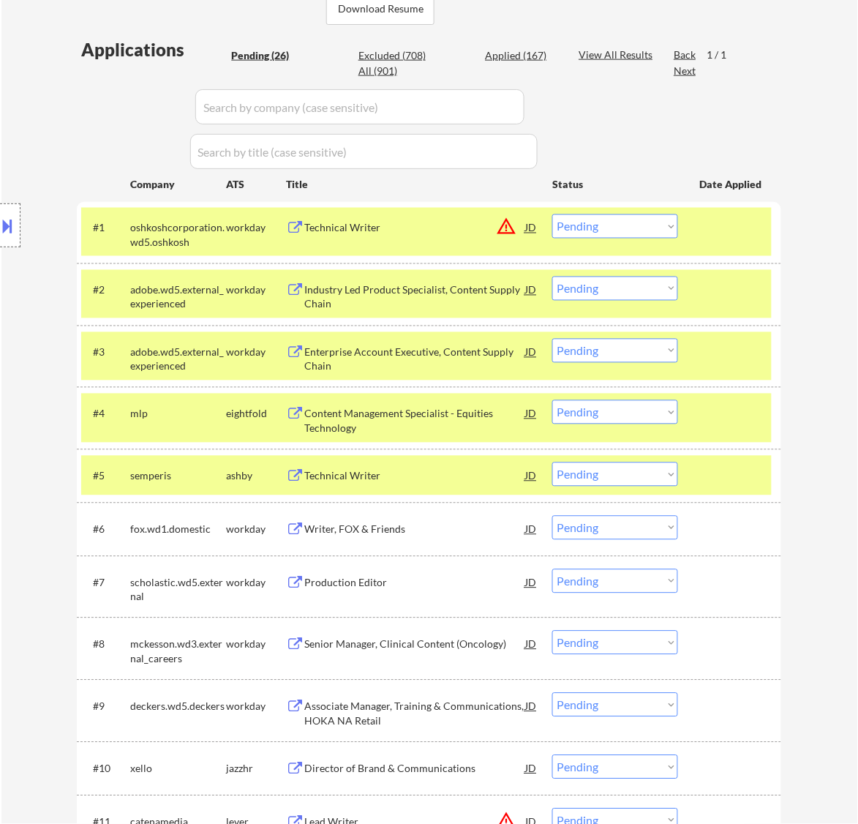
click at [452, 542] on div "Writer, FOX & Friends" at bounding box center [414, 529] width 221 height 26
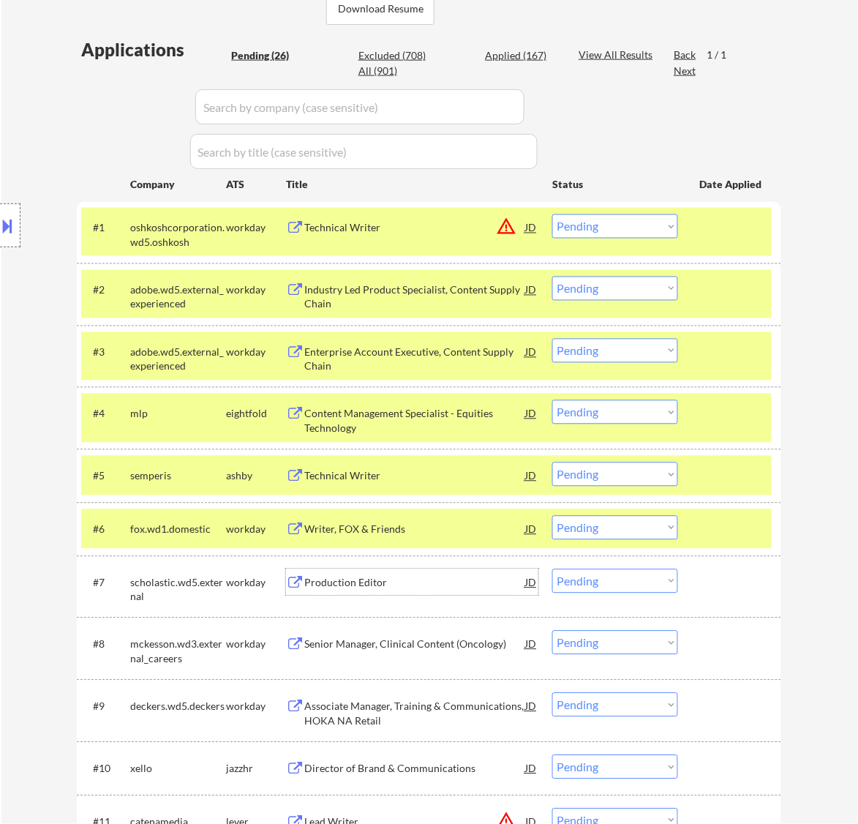
click at [422, 591] on div "Production Editor" at bounding box center [414, 582] width 221 height 26
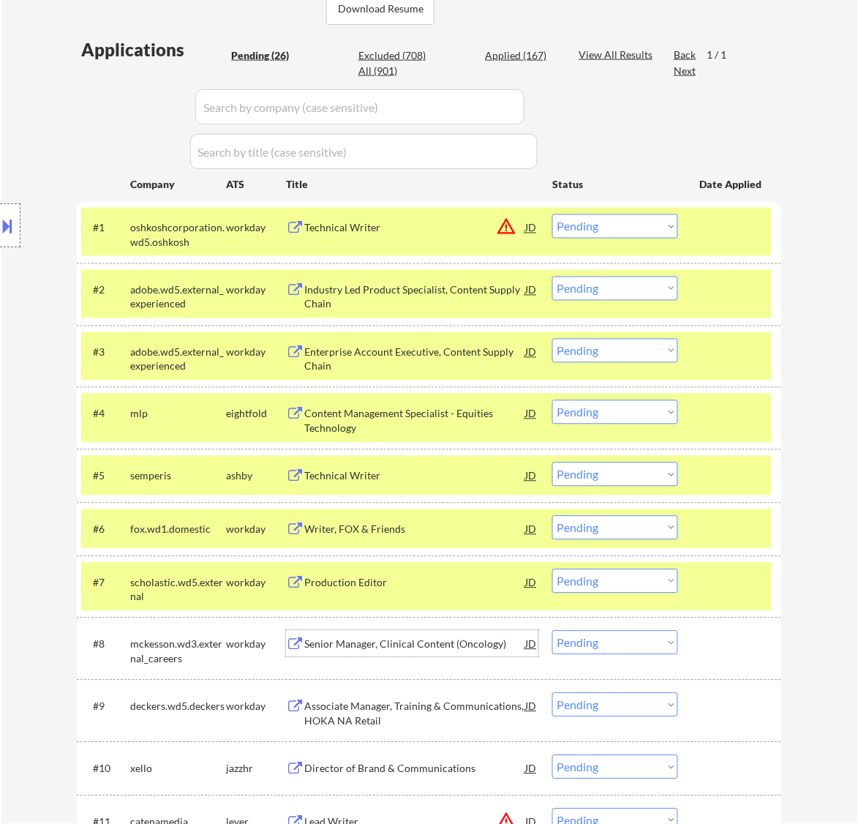
click at [418, 648] on div "Senior Manager, Clinical Content (Oncology)" at bounding box center [414, 644] width 221 height 15
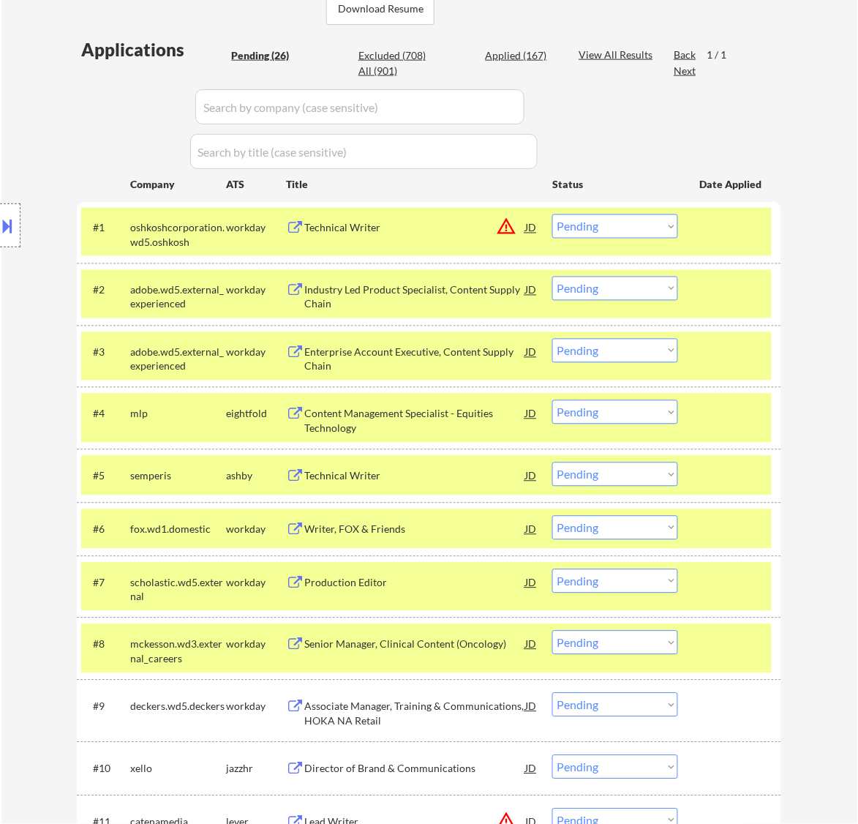
click at [426, 659] on div "Associate Manager, Training & Communications, HOKA NA Retail" at bounding box center [414, 714] width 221 height 29
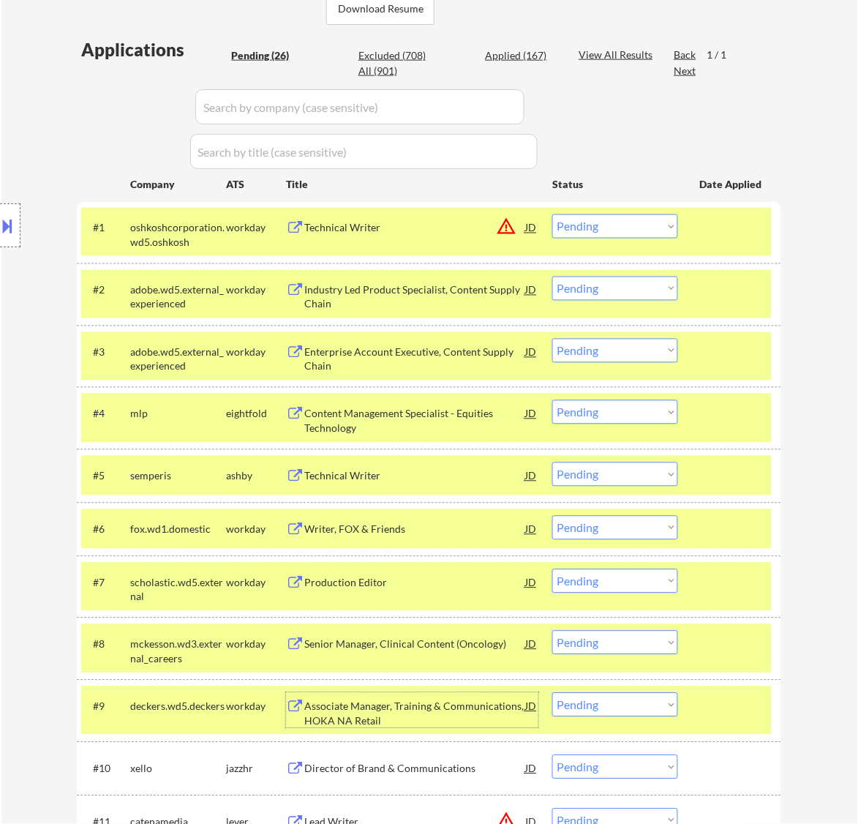
click at [686, 238] on div at bounding box center [732, 227] width 64 height 26
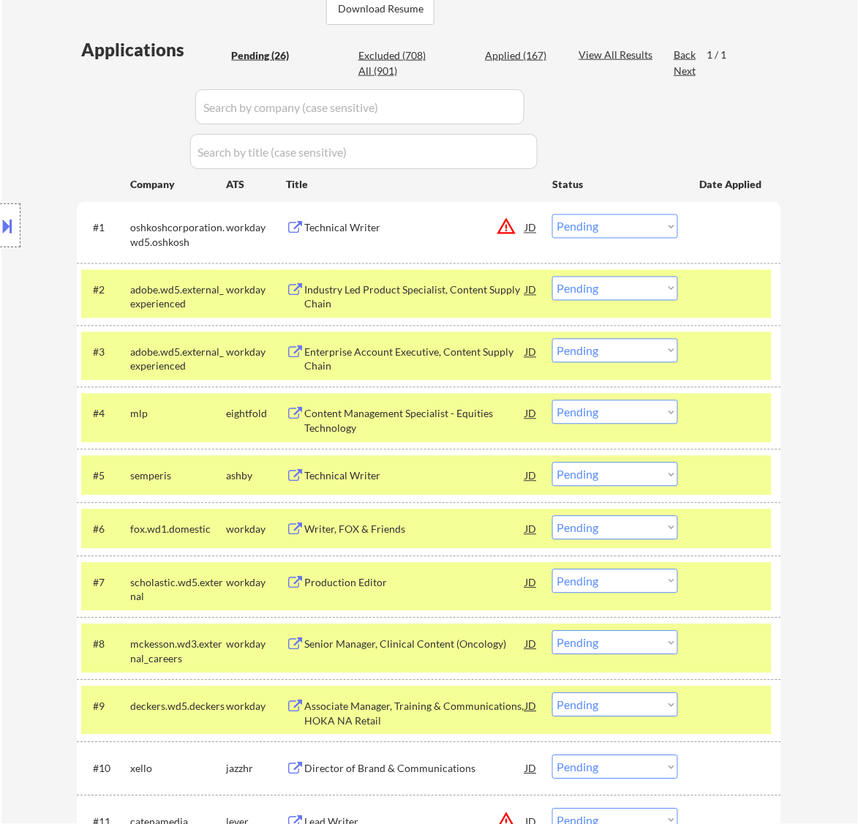
click at [686, 294] on div at bounding box center [732, 290] width 64 height 26
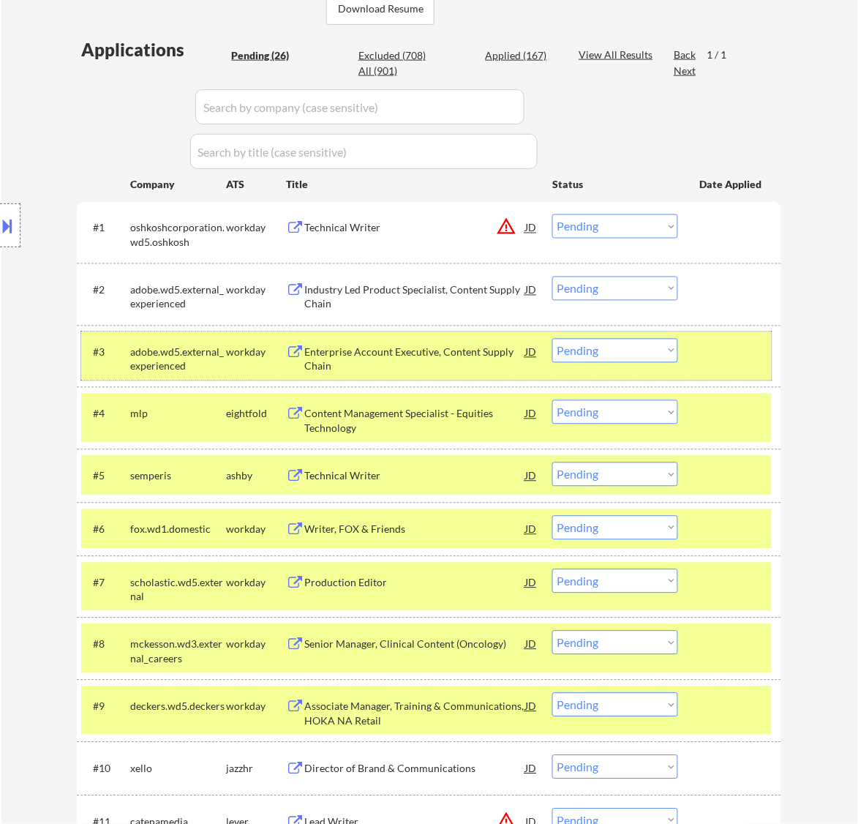
drag, startPoint x: 746, startPoint y: 356, endPoint x: 741, endPoint y: 377, distance: 21.8
click at [686, 356] on div at bounding box center [732, 352] width 64 height 26
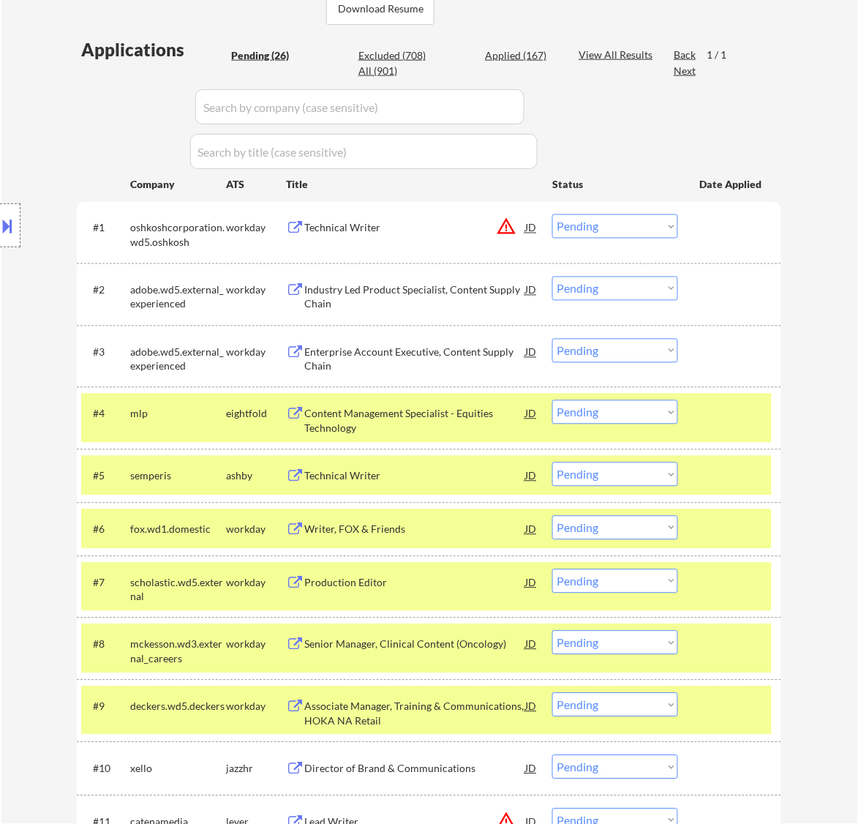
click at [686, 447] on div "#4 mlp eightfold Content Management Specialist - Equities Technology JD warning…" at bounding box center [429, 418] width 705 height 62
click at [686, 430] on div "#4 mlp eightfold Content Management Specialist - Equities Technology JD warning…" at bounding box center [426, 418] width 691 height 48
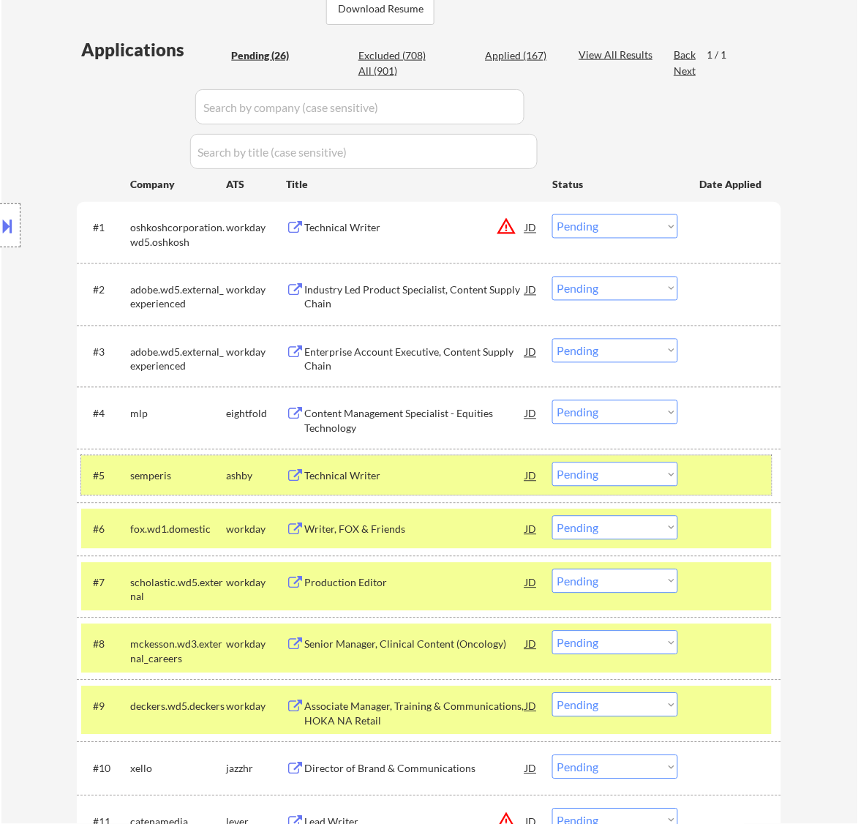
click at [686, 473] on div at bounding box center [732, 475] width 64 height 26
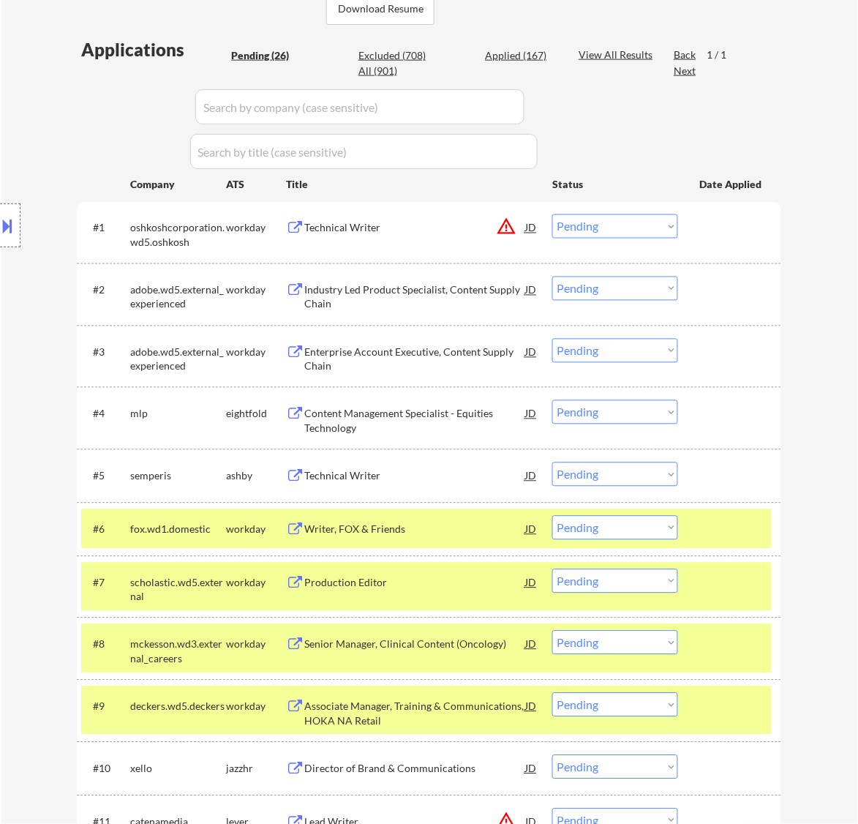
drag, startPoint x: 747, startPoint y: 532, endPoint x: 750, endPoint y: 547, distance: 15.6
click at [686, 533] on div at bounding box center [732, 529] width 64 height 26
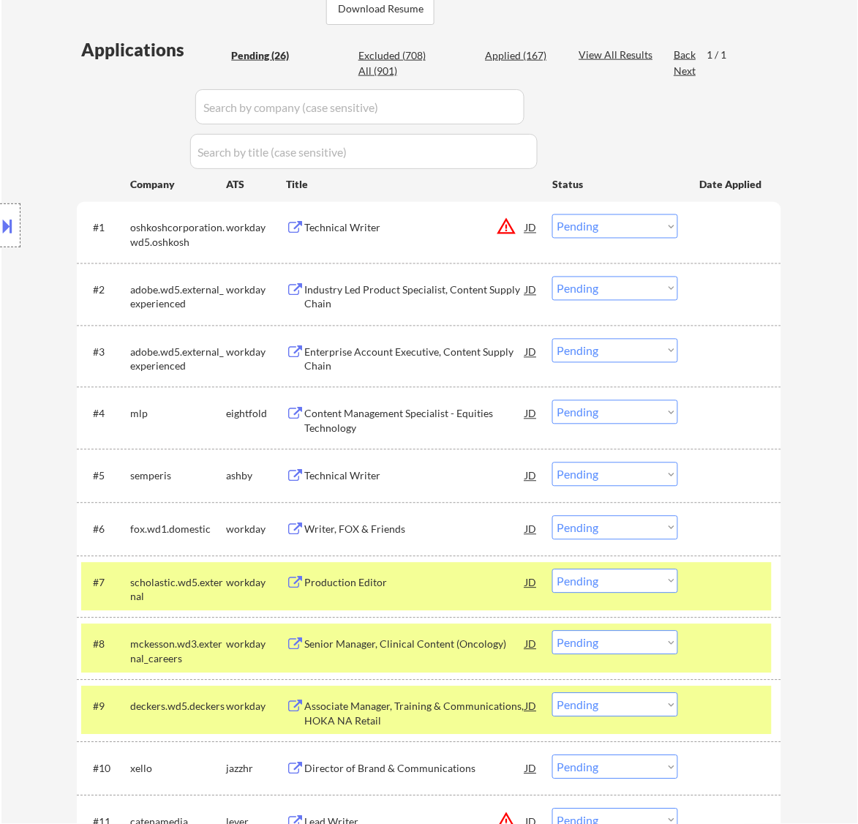
click at [686, 591] on div at bounding box center [732, 582] width 64 height 26
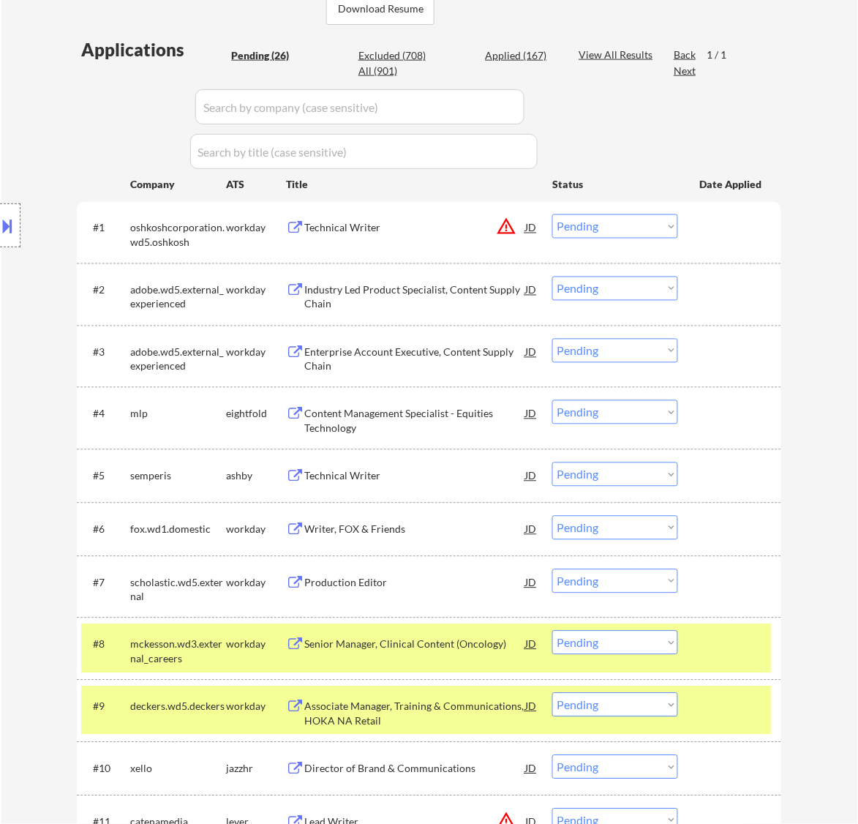
click at [686, 635] on div at bounding box center [732, 644] width 64 height 26
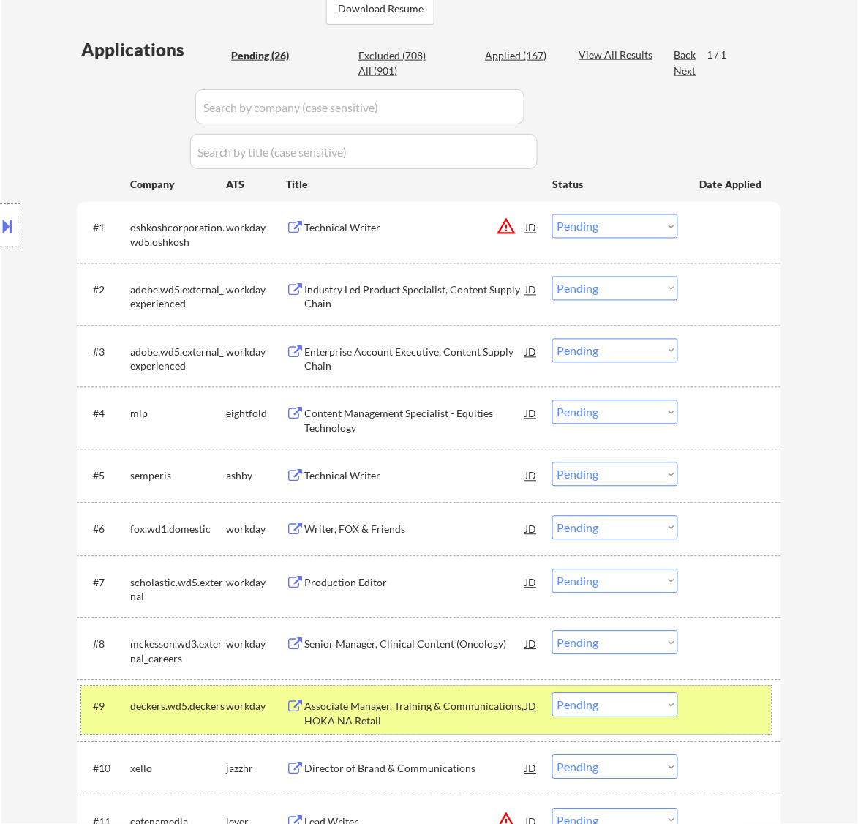
click at [686, 659] on div at bounding box center [732, 706] width 64 height 26
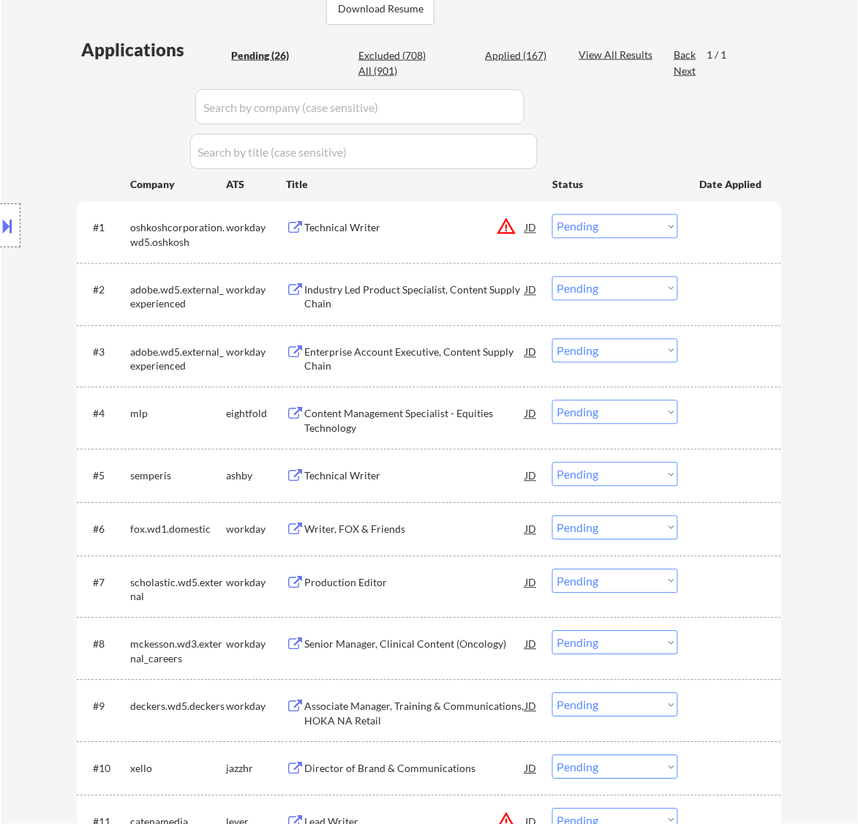
click at [405, 221] on div "Technical Writer" at bounding box center [414, 228] width 221 height 15
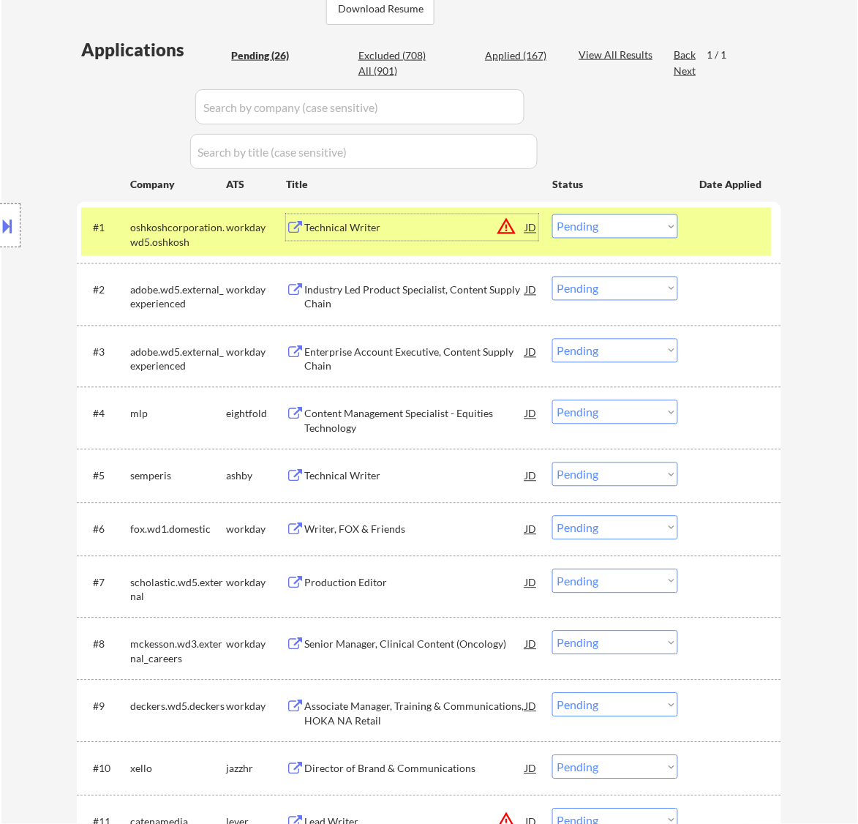
click at [13, 225] on button at bounding box center [8, 226] width 16 height 24
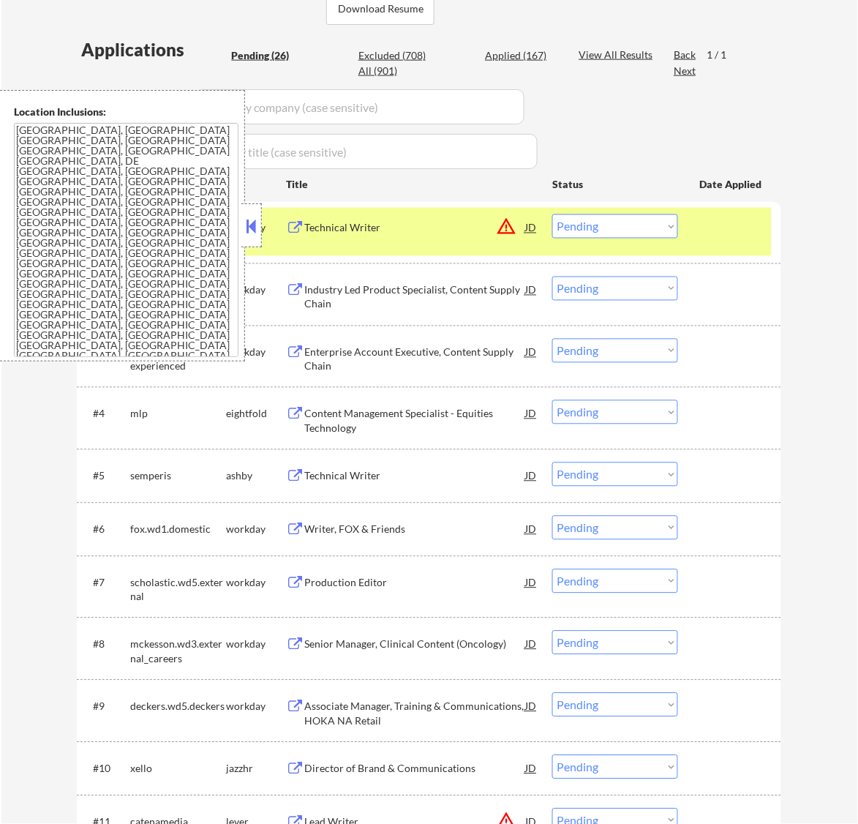
click at [250, 218] on button at bounding box center [251, 226] width 16 height 22
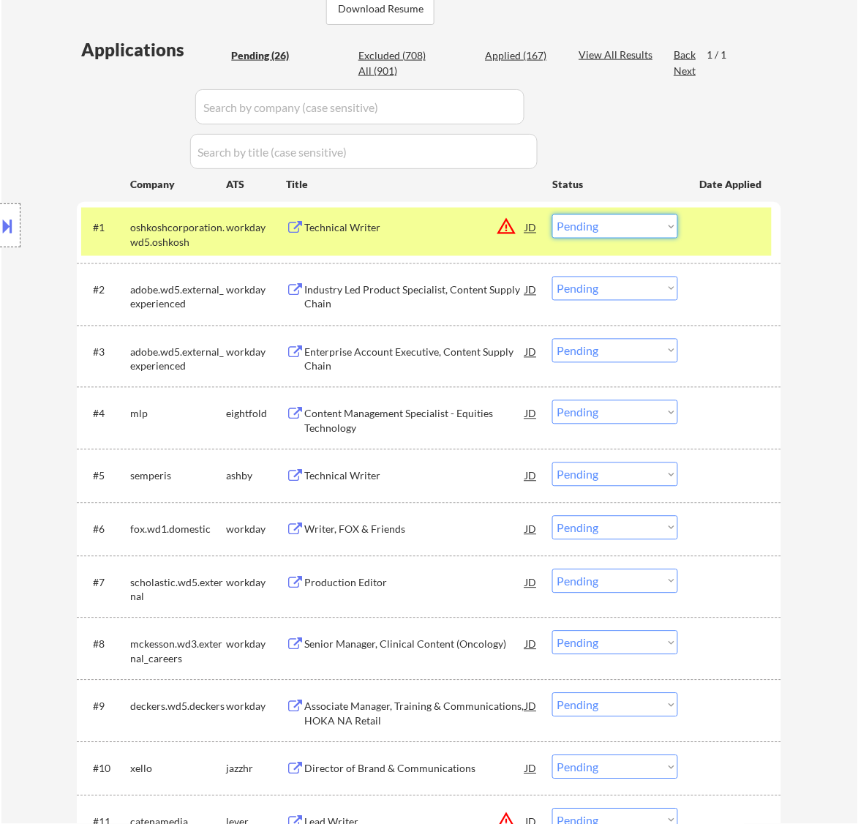
click at [635, 218] on select "Choose an option... Pending Applied Excluded (Questions) Excluded (Expired) Exc…" at bounding box center [615, 226] width 126 height 24
click at [552, 214] on select "Choose an option... Pending Applied Excluded (Questions) Excluded (Expired) Exc…" at bounding box center [615, 226] width 126 height 24
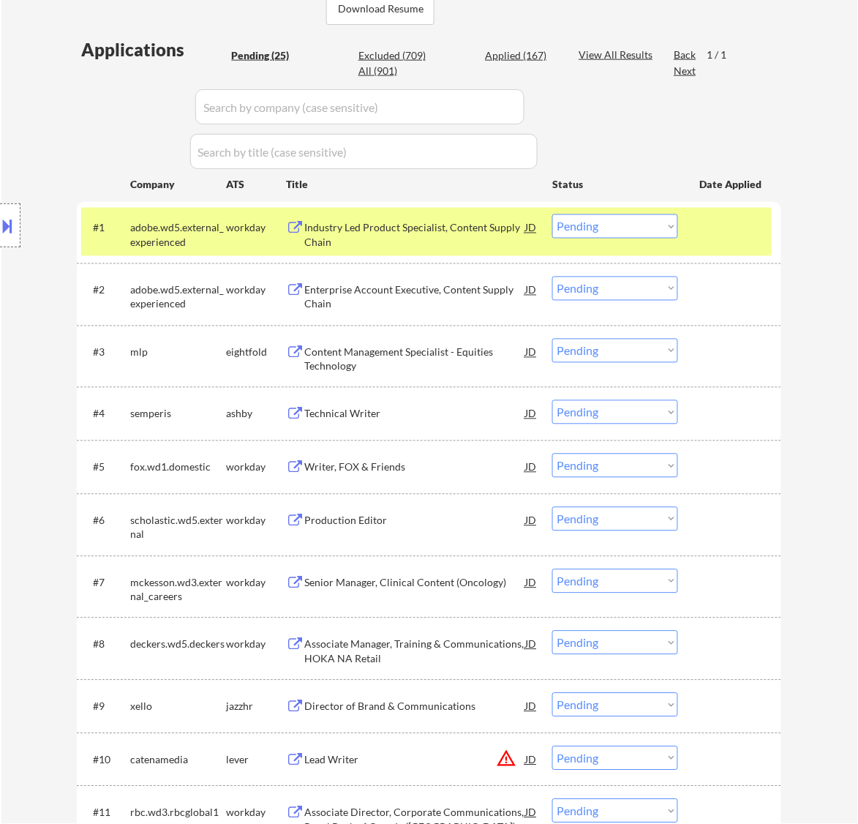
click at [471, 228] on div "Industry Led Product Specialist, Content Supply Chain" at bounding box center [414, 235] width 221 height 29
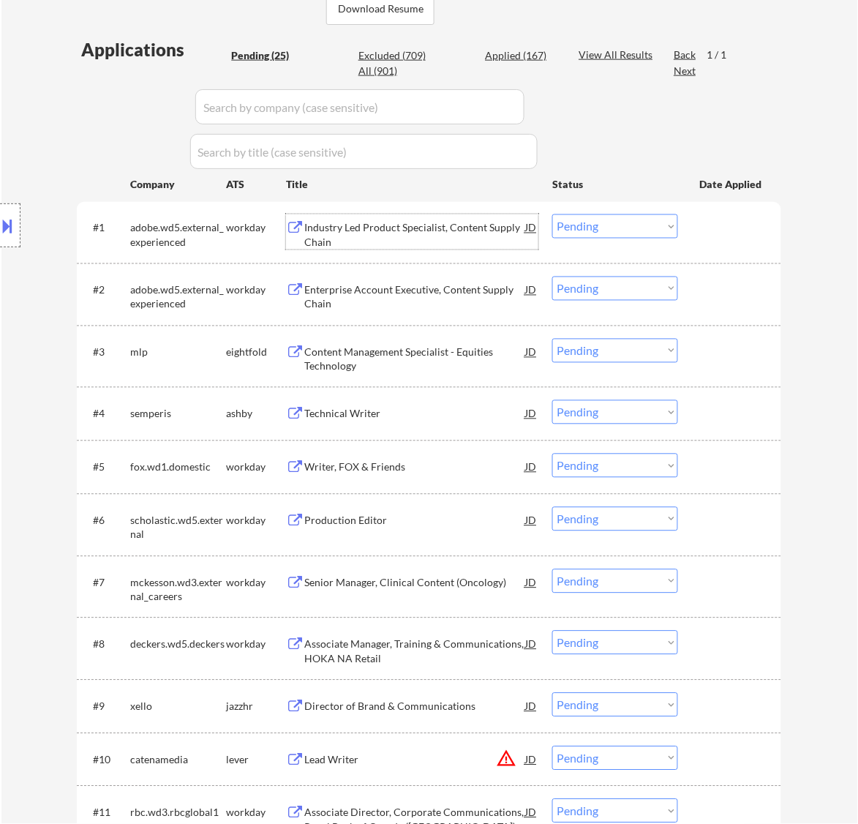
click at [619, 214] on select "Choose an option... Pending Applied Excluded (Questions) Excluded (Expired) Exc…" at bounding box center [615, 226] width 126 height 24
click at [552, 214] on select "Choose an option... Pending Applied Excluded (Questions) Excluded (Expired) Exc…" at bounding box center [615, 226] width 126 height 24
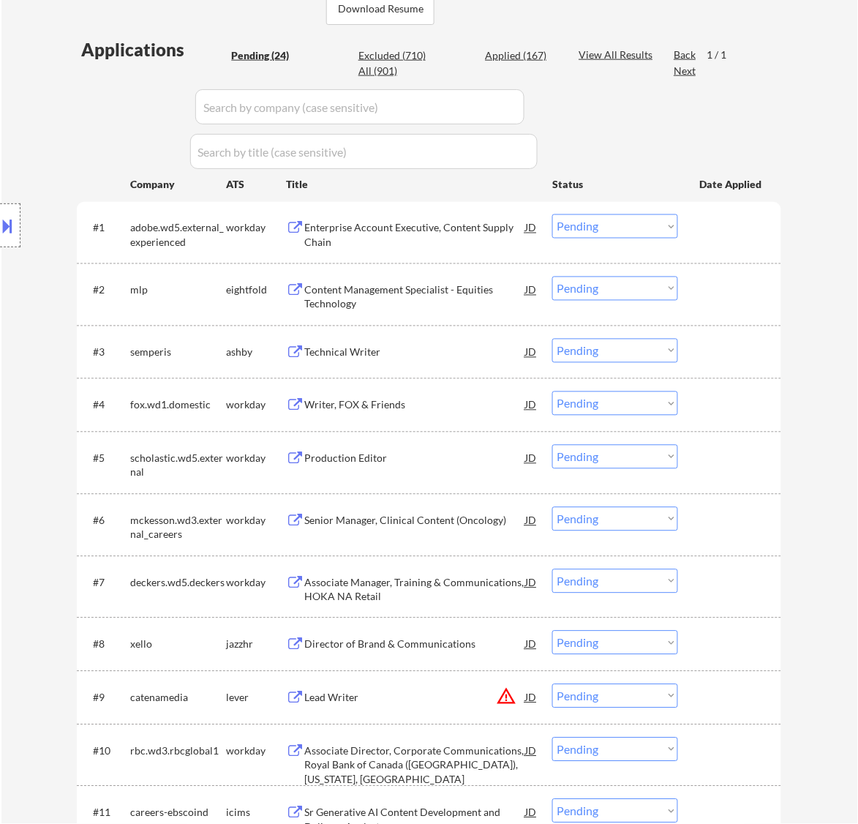
click at [488, 236] on div "Enterprise Account Executive, Content Supply Chain" at bounding box center [414, 235] width 221 height 29
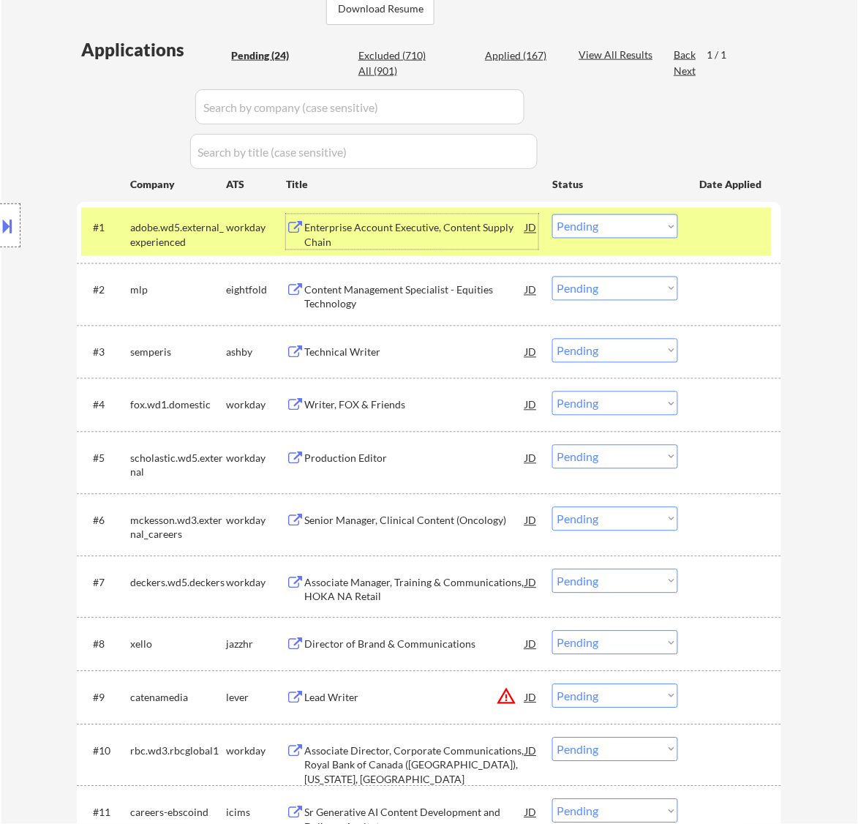
click at [650, 223] on select "Choose an option... Pending Applied Excluded (Questions) Excluded (Expired) Exc…" at bounding box center [615, 226] width 126 height 24
click at [552, 214] on select "Choose an option... Pending Applied Excluded (Questions) Excluded (Expired) Exc…" at bounding box center [615, 226] width 126 height 24
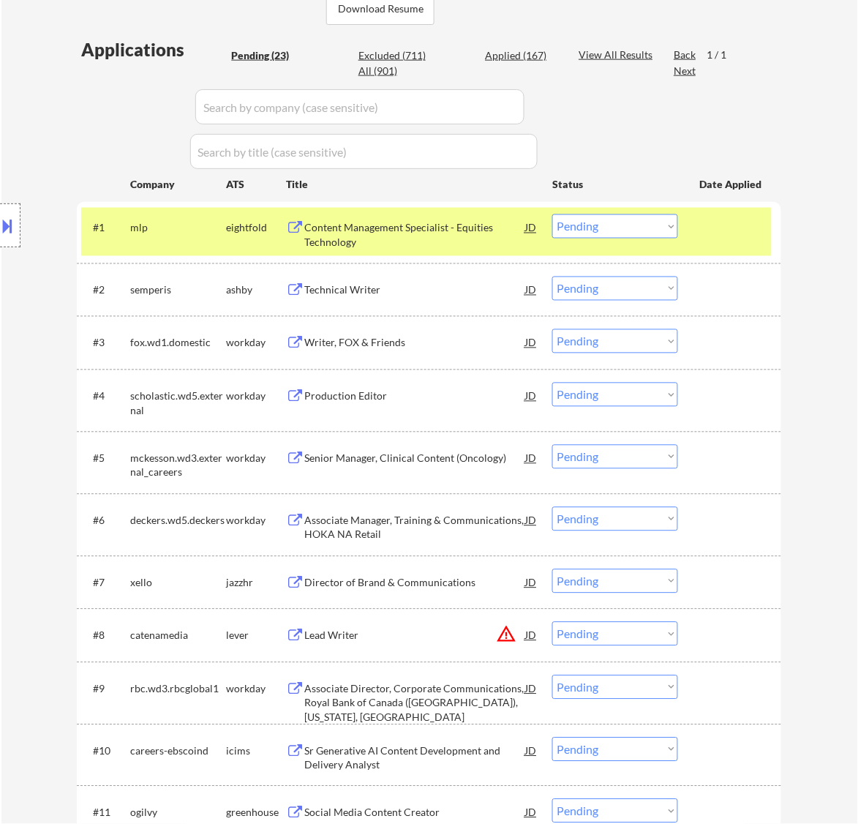
click at [465, 228] on div "Content Management Specialist - Equities Technology" at bounding box center [414, 235] width 221 height 29
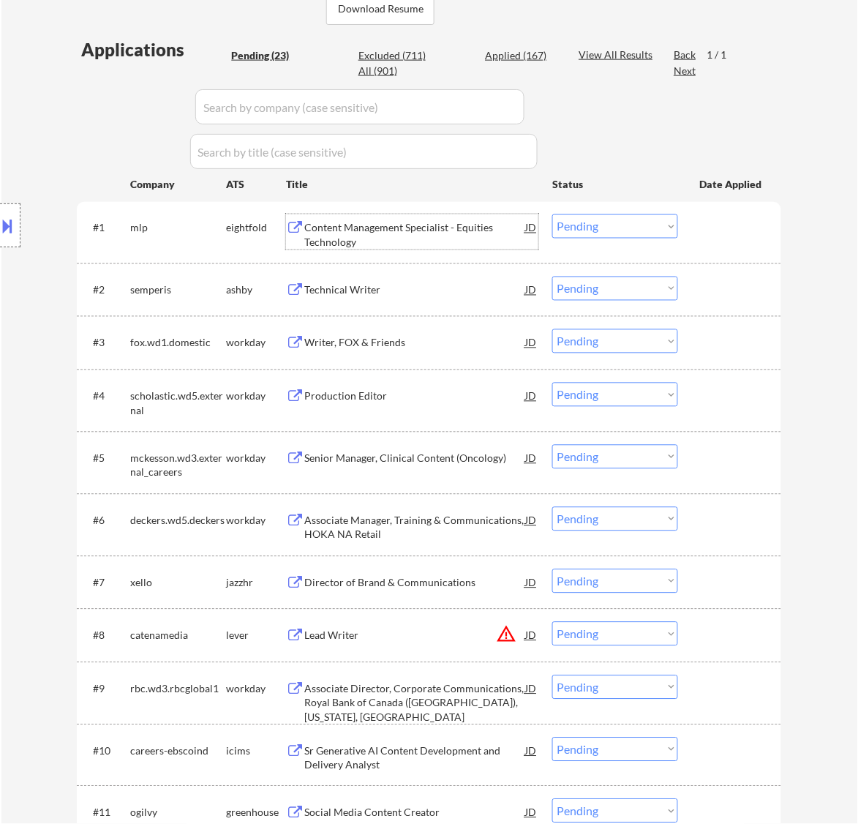
click at [602, 228] on select "Choose an option... Pending Applied Excluded (Questions) Excluded (Expired) Exc…" at bounding box center [615, 226] width 126 height 24
click at [552, 214] on select "Choose an option... Pending Applied Excluded (Questions) Excluded (Expired) Exc…" at bounding box center [615, 226] width 126 height 24
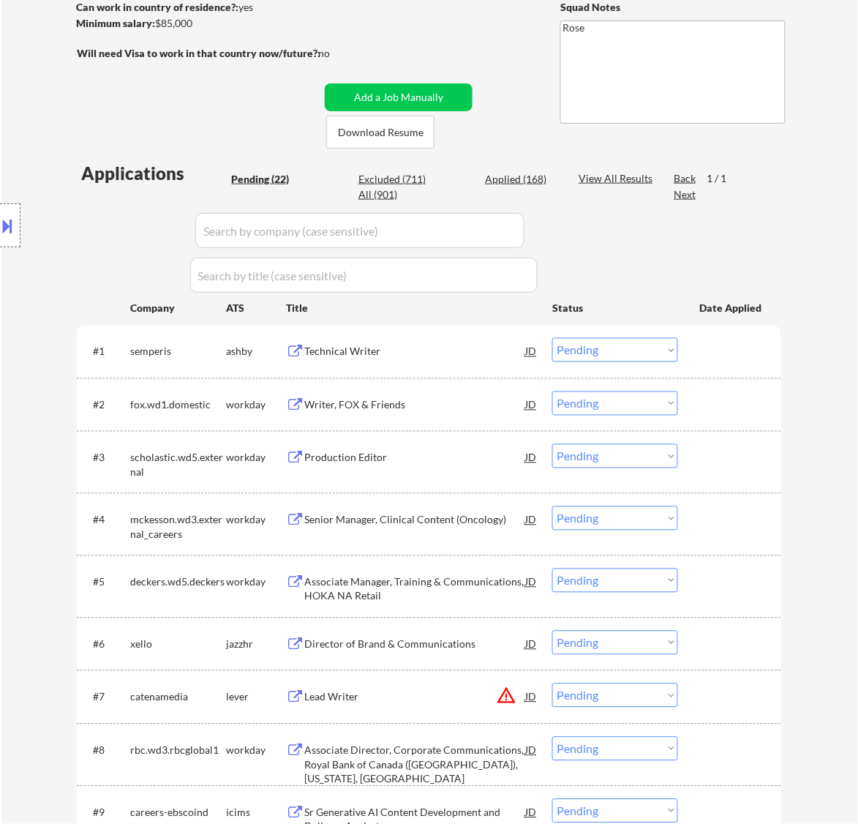
scroll to position [274, 0]
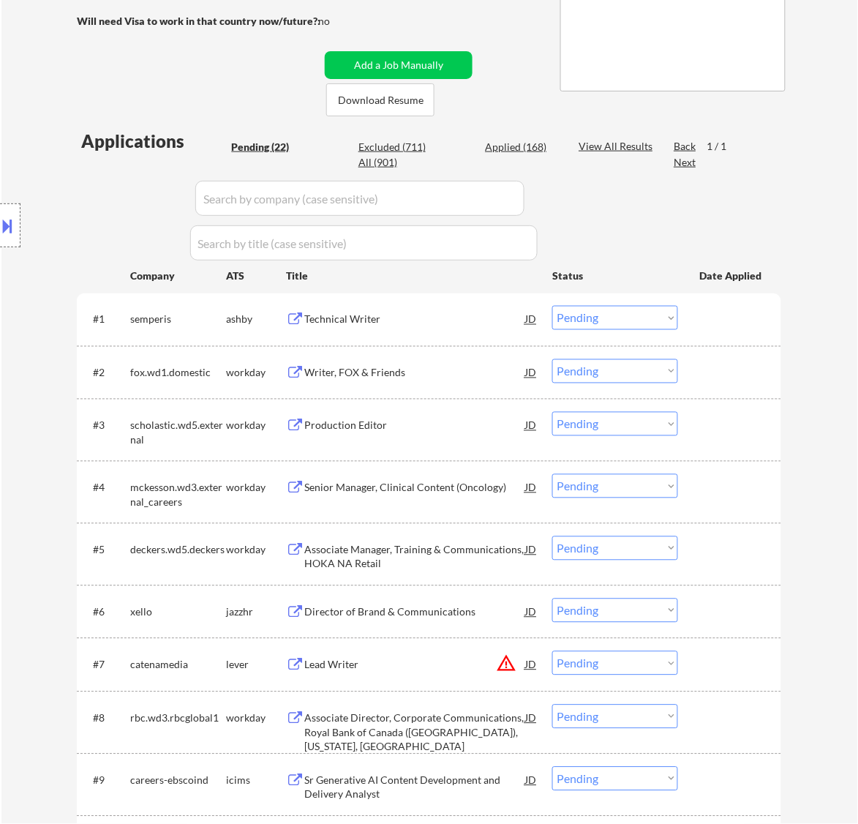
click at [450, 334] on div "#1 semperis ashby Technical Writer JD warning_amber Choose an option... Pending…" at bounding box center [426, 319] width 691 height 40
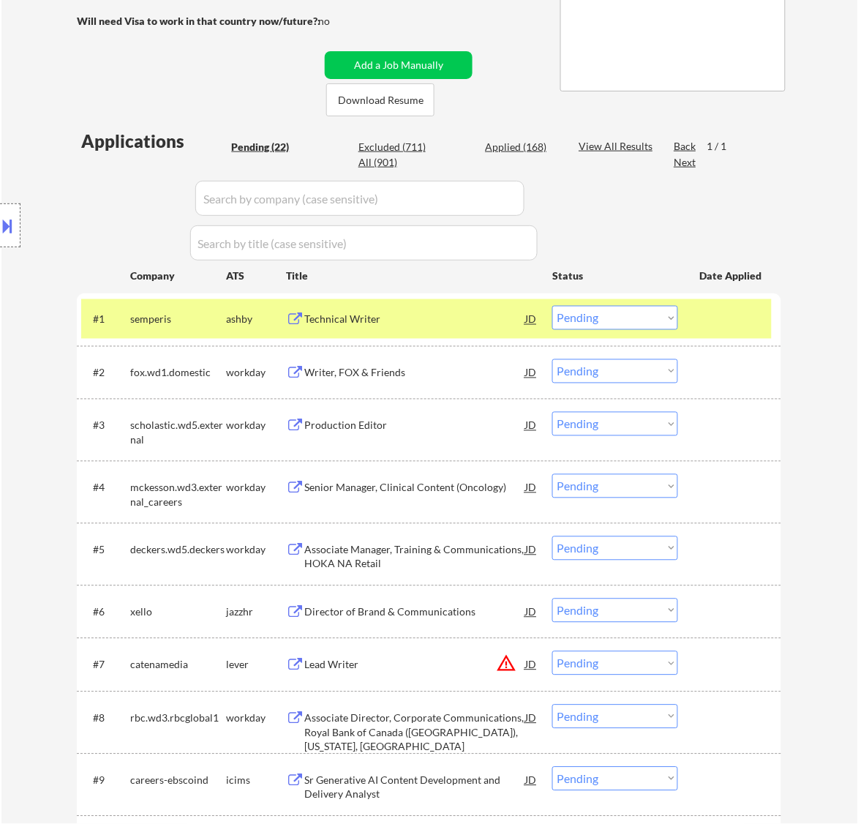
click at [426, 315] on div "Technical Writer" at bounding box center [414, 319] width 221 height 15
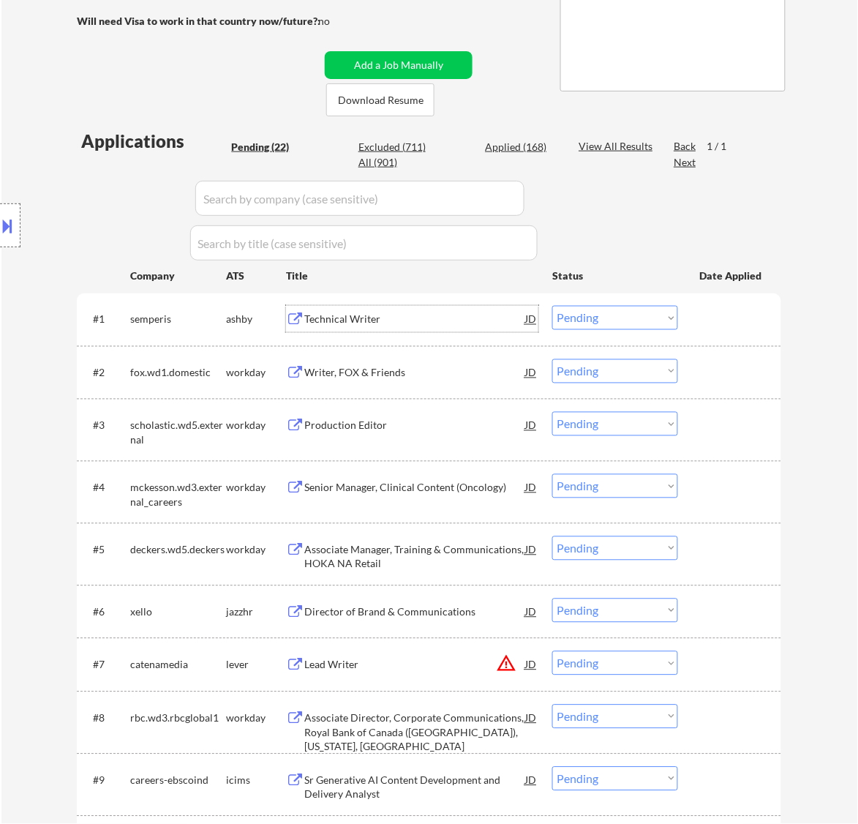
click at [6, 229] on button at bounding box center [8, 226] width 16 height 24
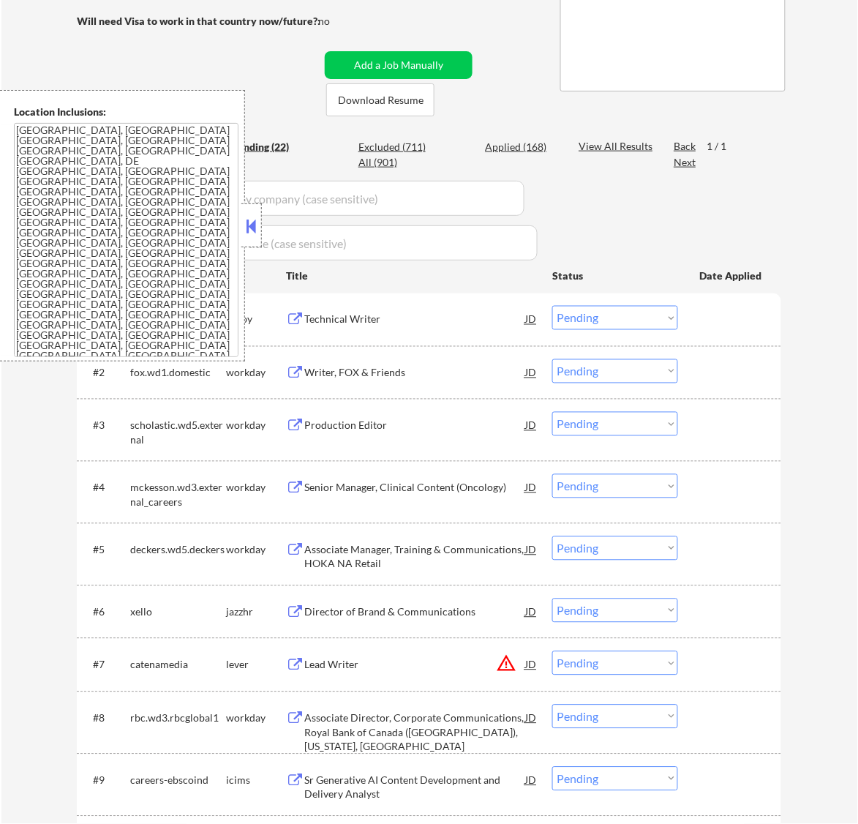
click at [251, 228] on button at bounding box center [251, 226] width 16 height 22
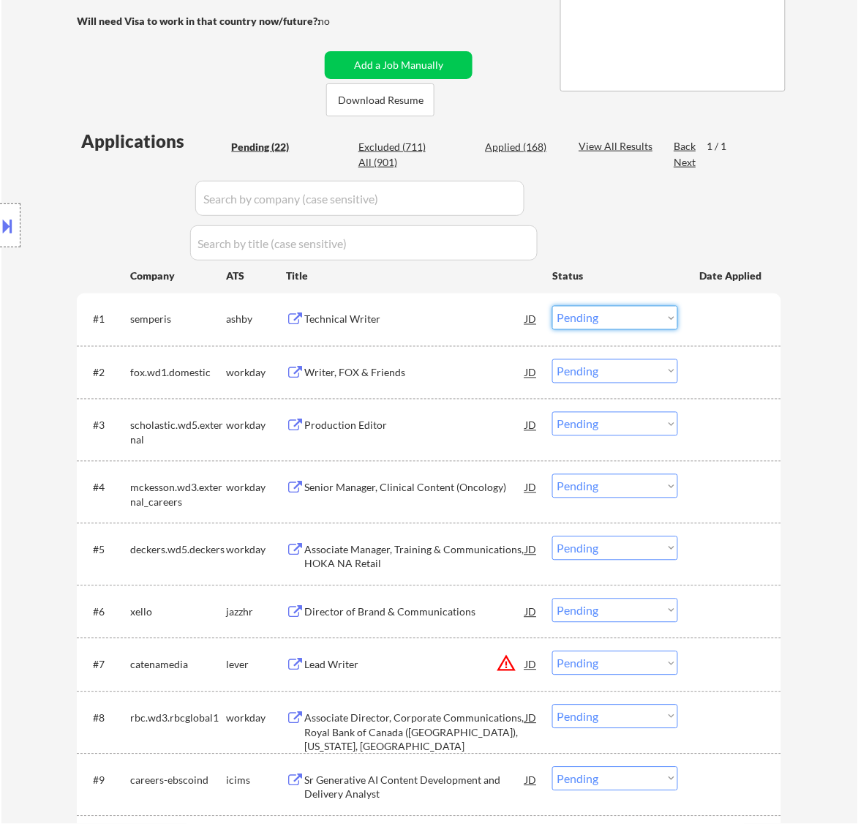
drag, startPoint x: 604, startPoint y: 319, endPoint x: 606, endPoint y: 328, distance: 9.1
click at [604, 319] on select "Choose an option... Pending Applied Excluded (Questions) Excluded (Expired) Exc…" at bounding box center [615, 318] width 126 height 24
click at [552, 306] on select "Choose an option... Pending Applied Excluded (Questions) Excluded (Expired) Exc…" at bounding box center [615, 318] width 126 height 24
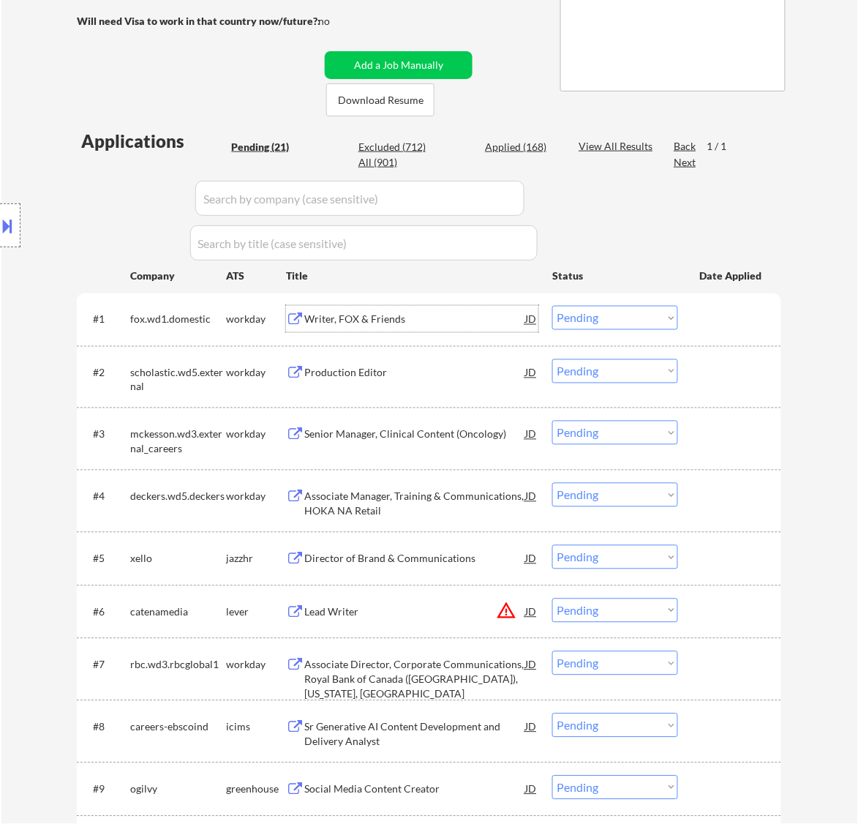
click at [443, 326] on div "Writer, FOX & Friends" at bounding box center [414, 319] width 221 height 15
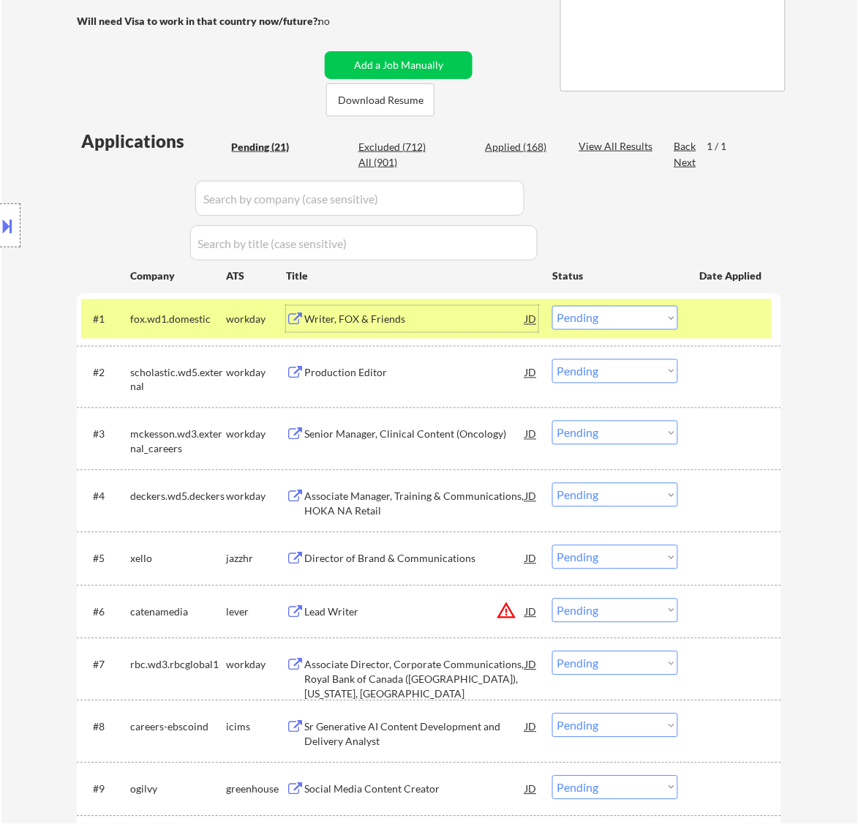
click at [597, 315] on select "Choose an option... Pending Applied Excluded (Questions) Excluded (Expired) Exc…" at bounding box center [615, 318] width 126 height 24
click at [552, 306] on select "Choose an option... Pending Applied Excluded (Questions) Excluded (Expired) Exc…" at bounding box center [615, 318] width 126 height 24
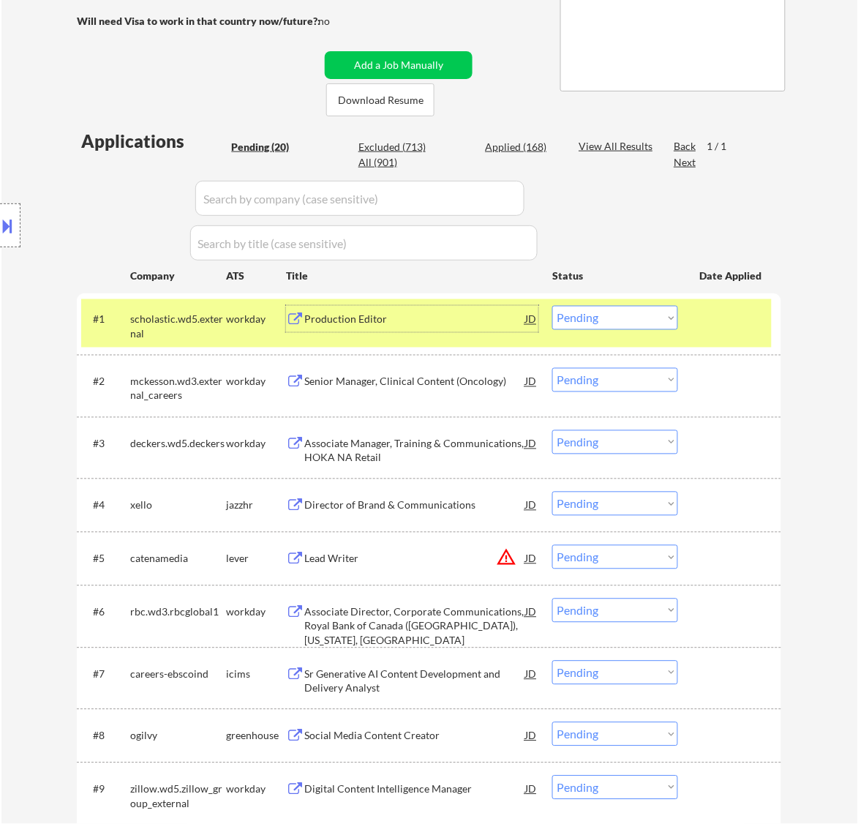
click at [433, 330] on div "Production Editor" at bounding box center [414, 319] width 221 height 26
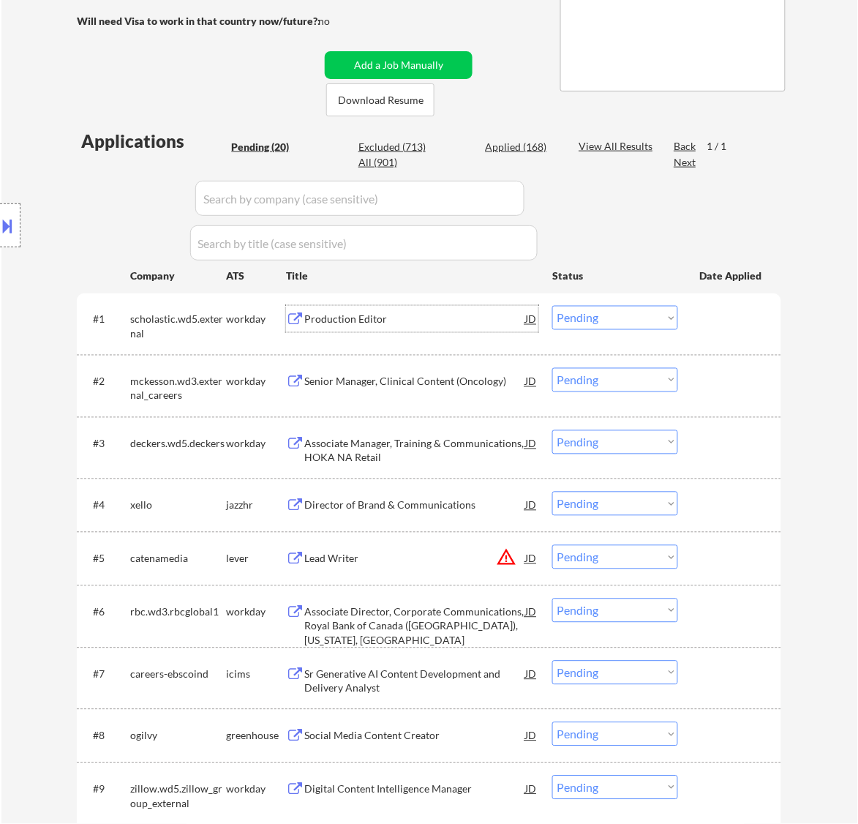
click at [634, 308] on select "Choose an option... Pending Applied Excluded (Questions) Excluded (Expired) Exc…" at bounding box center [615, 318] width 126 height 24
click at [552, 306] on select "Choose an option... Pending Applied Excluded (Questions) Excluded (Expired) Exc…" at bounding box center [615, 318] width 126 height 24
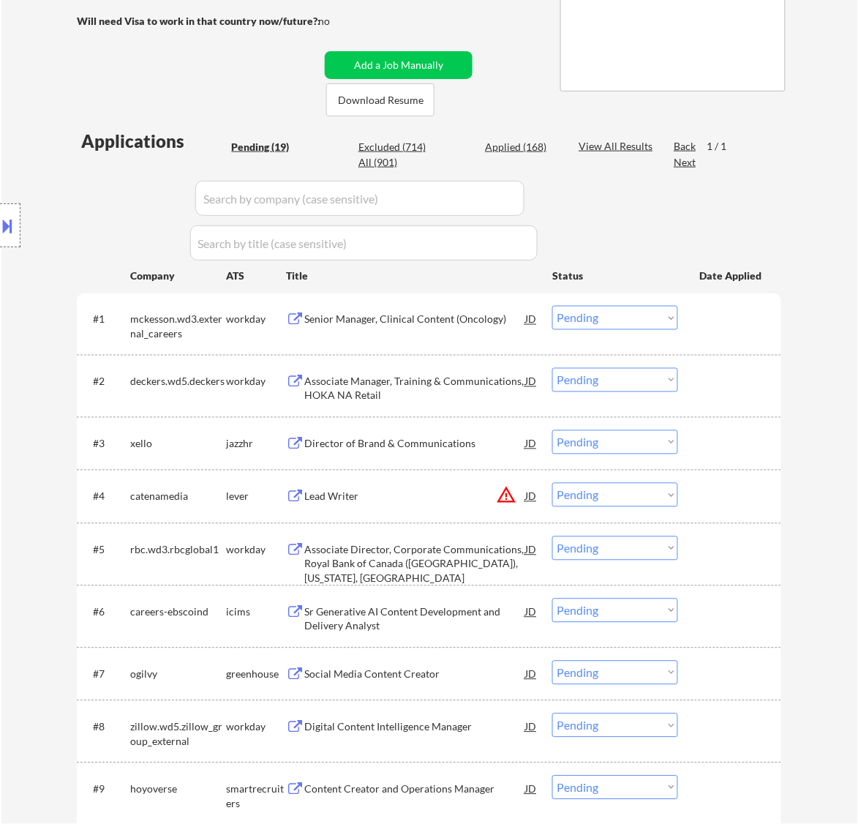
click at [484, 323] on div "Senior Manager, Clinical Content (Oncology)" at bounding box center [414, 319] width 221 height 15
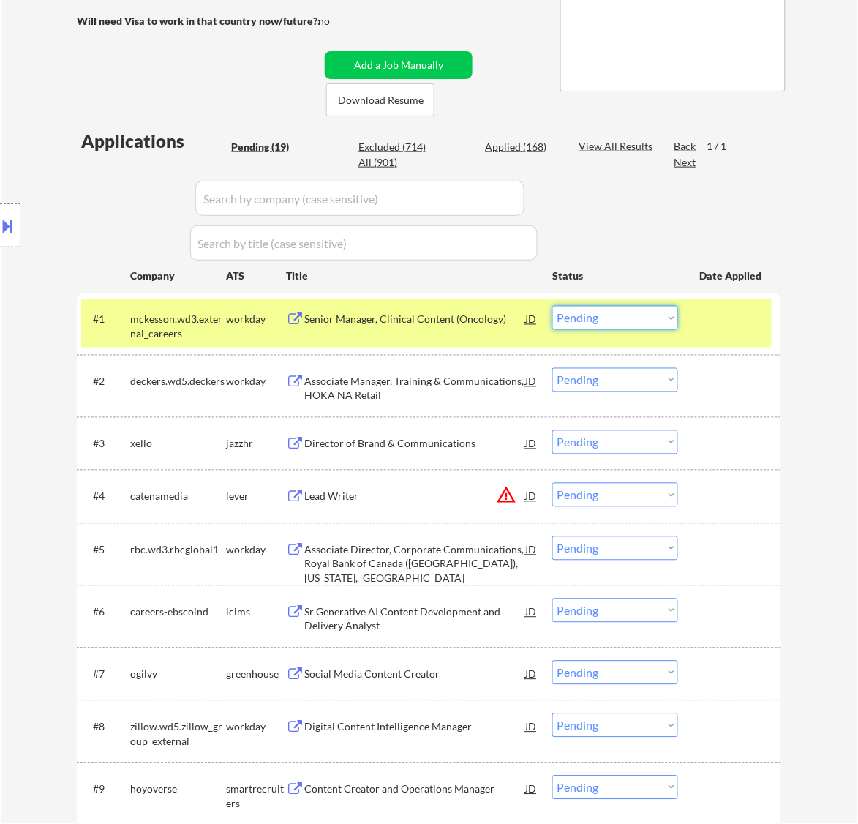
click at [645, 319] on select "Choose an option... Pending Applied Excluded (Questions) Excluded (Expired) Exc…" at bounding box center [615, 318] width 126 height 24
click at [552, 306] on select "Choose an option... Pending Applied Excluded (Questions) Excluded (Expired) Exc…" at bounding box center [615, 318] width 126 height 24
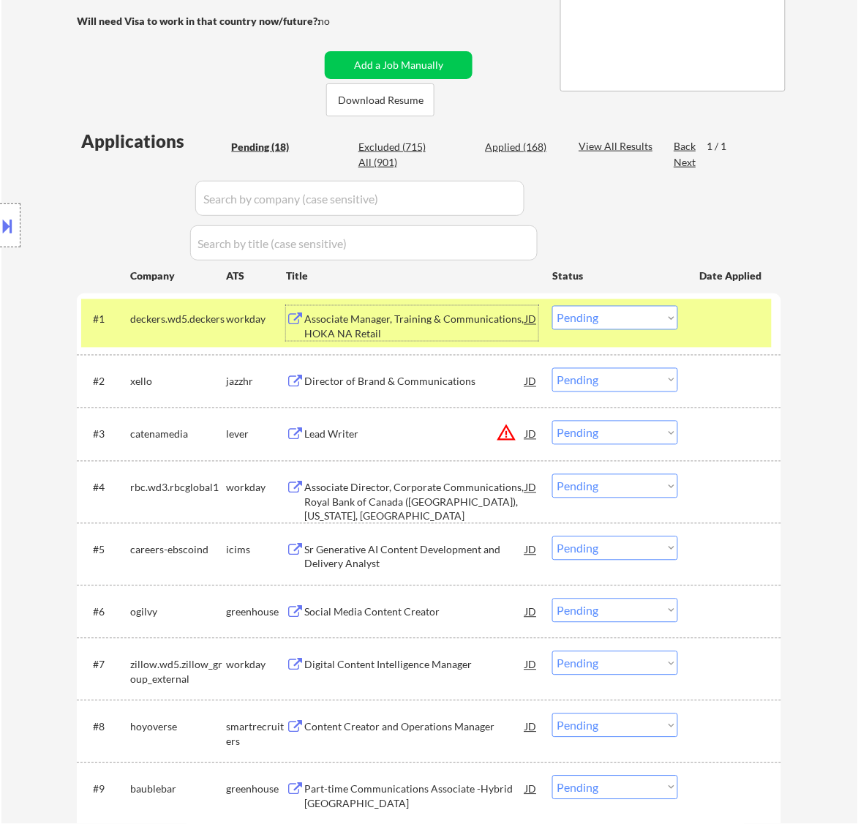
click at [452, 317] on div "Associate Manager, Training & Communications, HOKA NA Retail" at bounding box center [414, 326] width 221 height 29
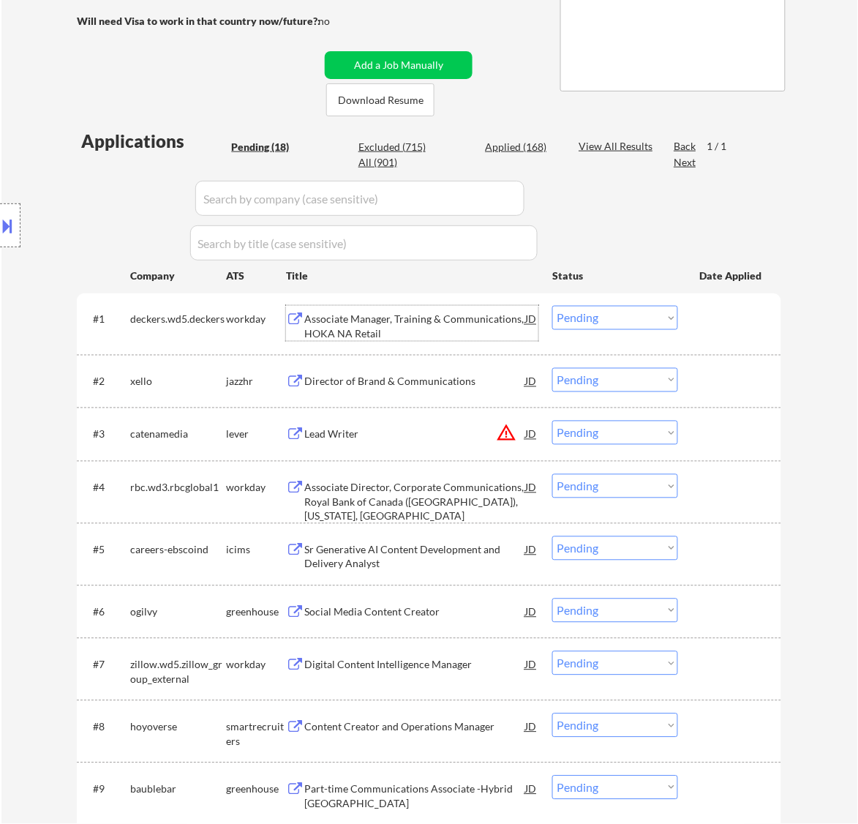
click at [662, 321] on select "Choose an option... Pending Applied Excluded (Questions) Excluded (Expired) Exc…" at bounding box center [615, 318] width 126 height 24
click at [552, 306] on select "Choose an option... Pending Applied Excluded (Questions) Excluded (Expired) Exc…" at bounding box center [615, 318] width 126 height 24
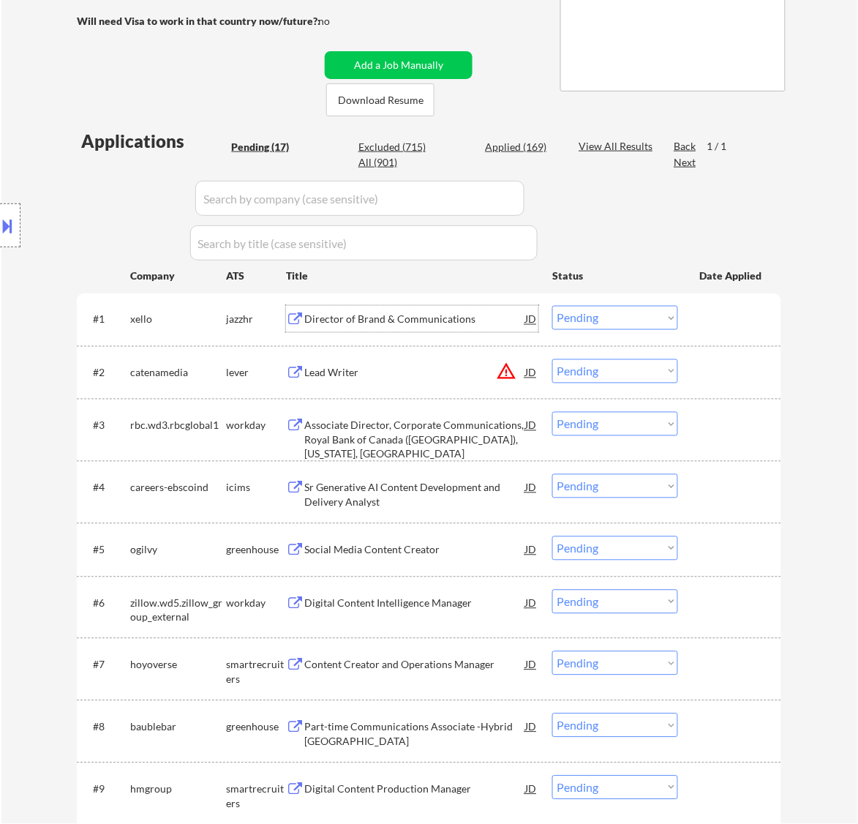
click at [438, 322] on div "Director of Brand & Communications" at bounding box center [414, 319] width 221 height 15
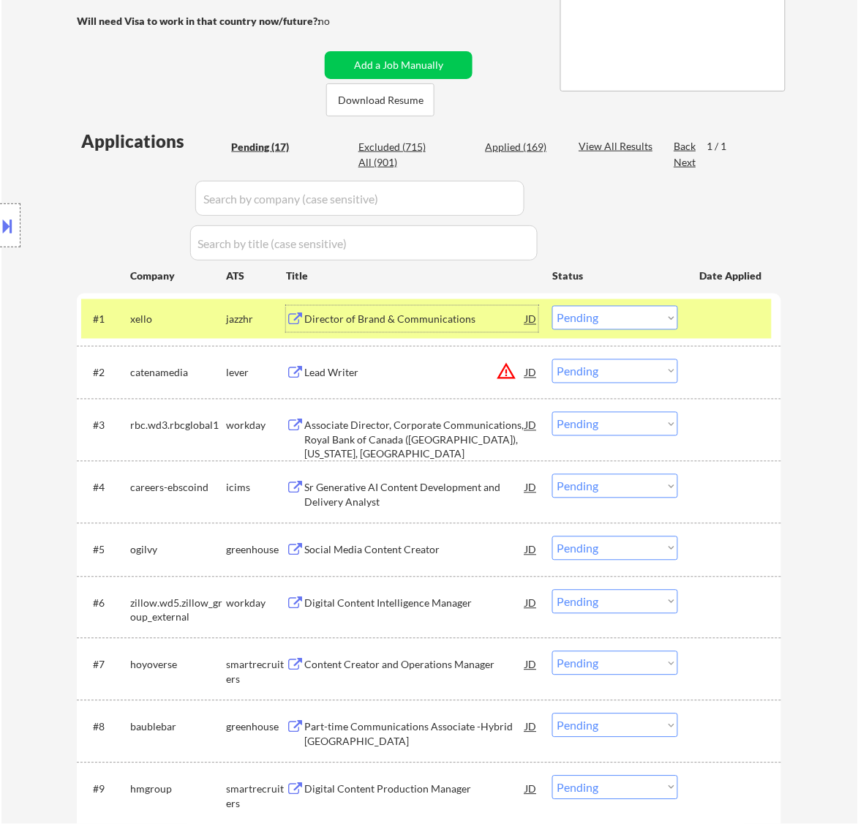
click at [649, 300] on div "#1 xello jazzhr Director of Brand & Communications JD warning_amber Choose an o…" at bounding box center [426, 319] width 691 height 40
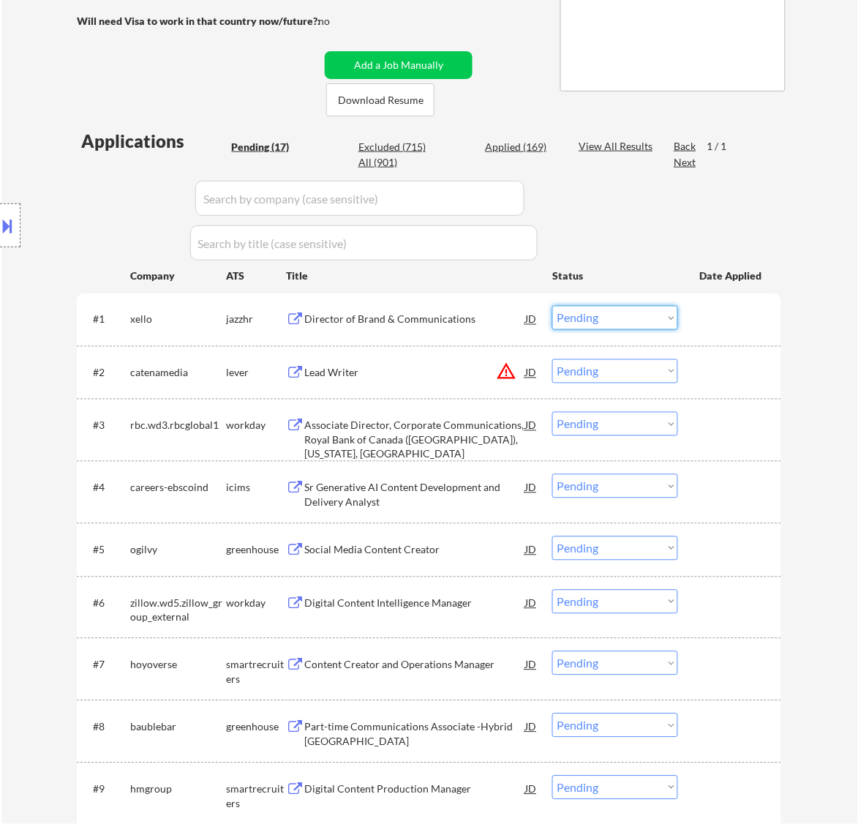
click at [656, 316] on select "Choose an option... Pending Applied Excluded (Questions) Excluded (Expired) Exc…" at bounding box center [615, 318] width 126 height 24
click at [552, 306] on select "Choose an option... Pending Applied Excluded (Questions) Excluded (Expired) Exc…" at bounding box center [615, 318] width 126 height 24
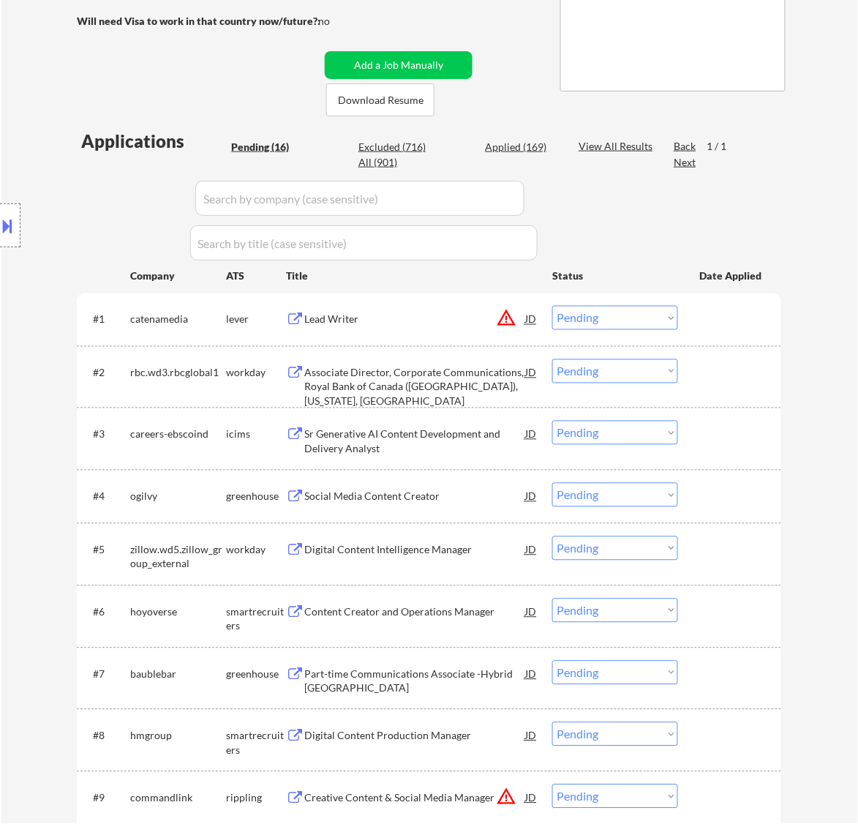
click at [423, 334] on div "#1 catenamedia lever Lead Writer JD warning_amber Choose an option... Pending A…" at bounding box center [426, 319] width 691 height 40
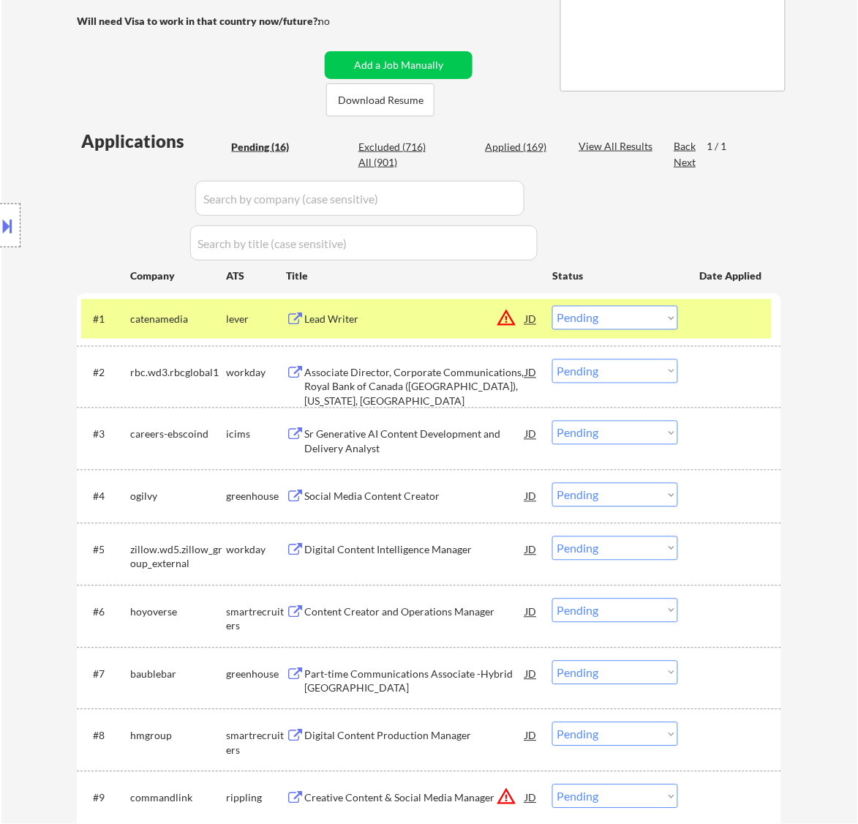
click at [425, 334] on div "#1 catenamedia lever Lead Writer JD warning_amber Choose an option... Pending A…" at bounding box center [426, 319] width 691 height 40
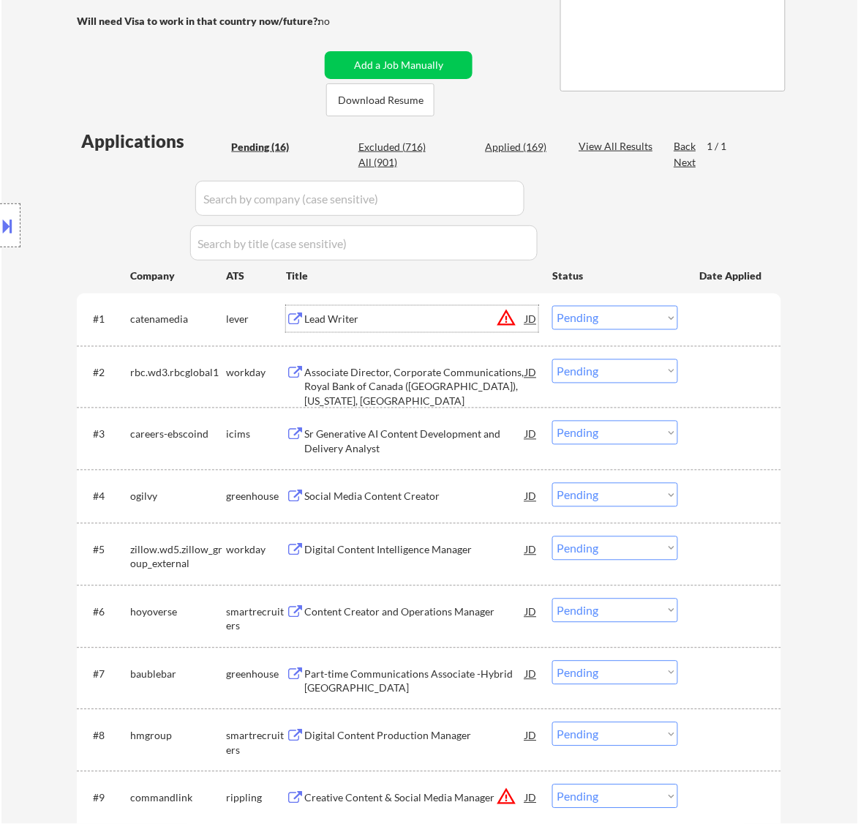
click at [446, 317] on div "Lead Writer" at bounding box center [414, 319] width 221 height 15
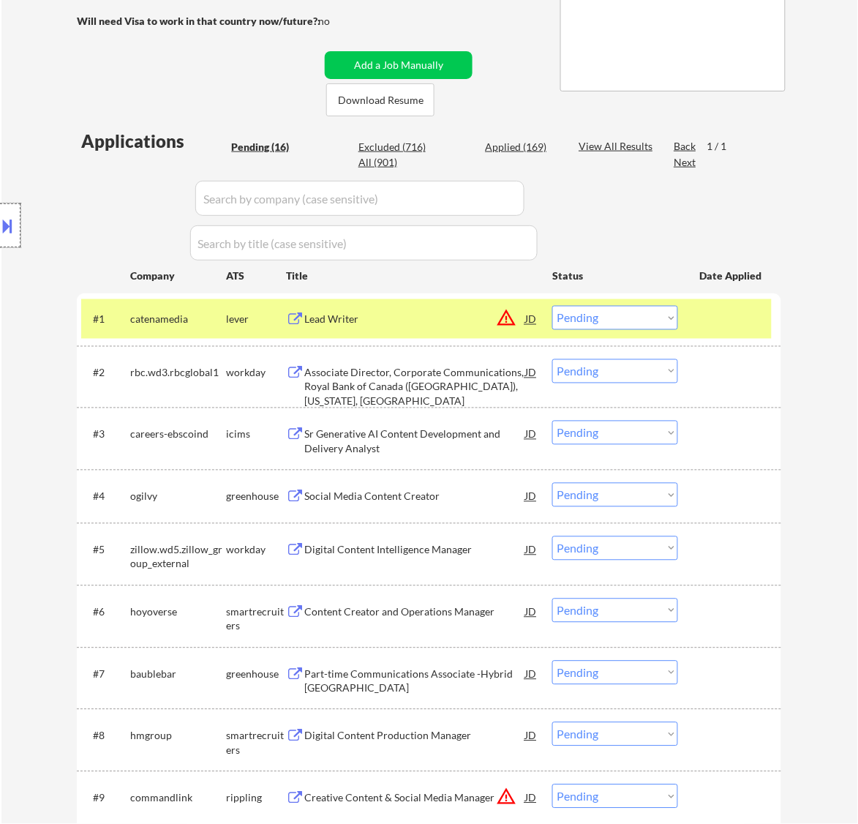
drag, startPoint x: 12, startPoint y: 239, endPoint x: 17, endPoint y: 250, distance: 11.8
click at [12, 238] on div at bounding box center [10, 225] width 20 height 44
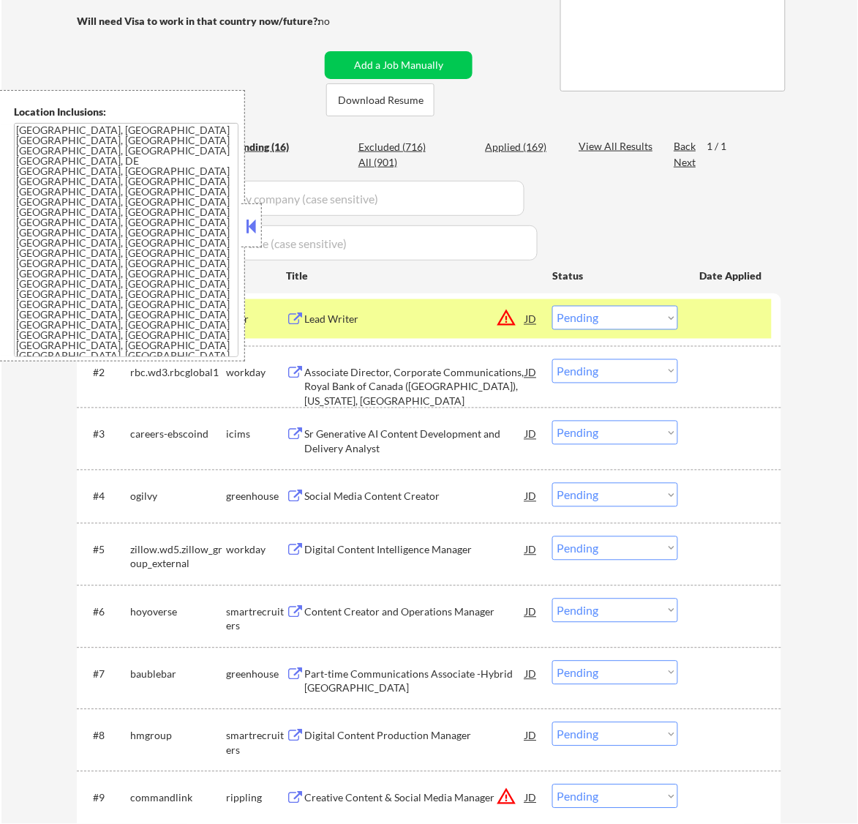
click at [246, 222] on button at bounding box center [251, 226] width 16 height 22
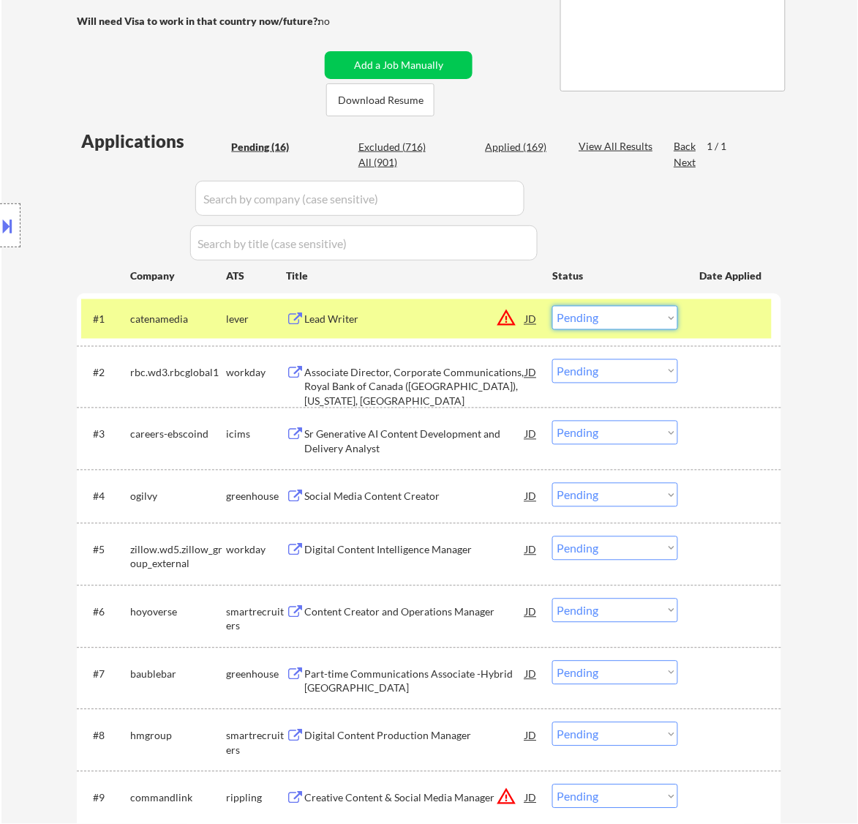
click at [656, 315] on select "Choose an option... Pending Applied Excluded (Questions) Excluded (Expired) Exc…" at bounding box center [615, 318] width 126 height 24
click at [552, 306] on select "Choose an option... Pending Applied Excluded (Questions) Excluded (Expired) Exc…" at bounding box center [615, 318] width 126 height 24
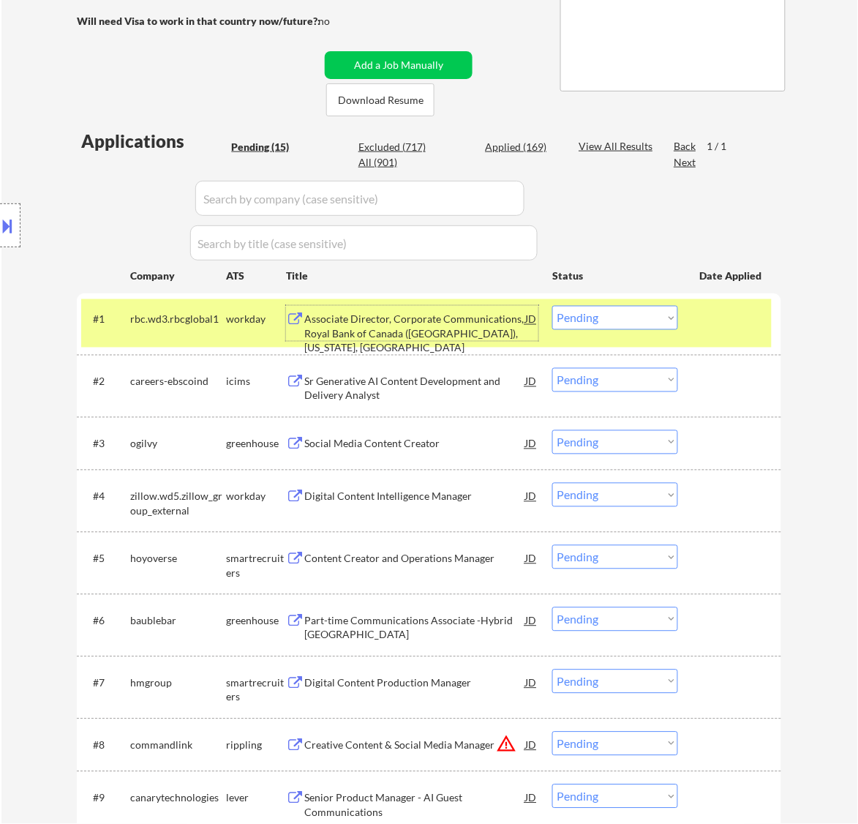
click at [484, 333] on div "Associate Director, Corporate Communications, Royal Bank of Canada (US), New Yo…" at bounding box center [414, 333] width 221 height 43
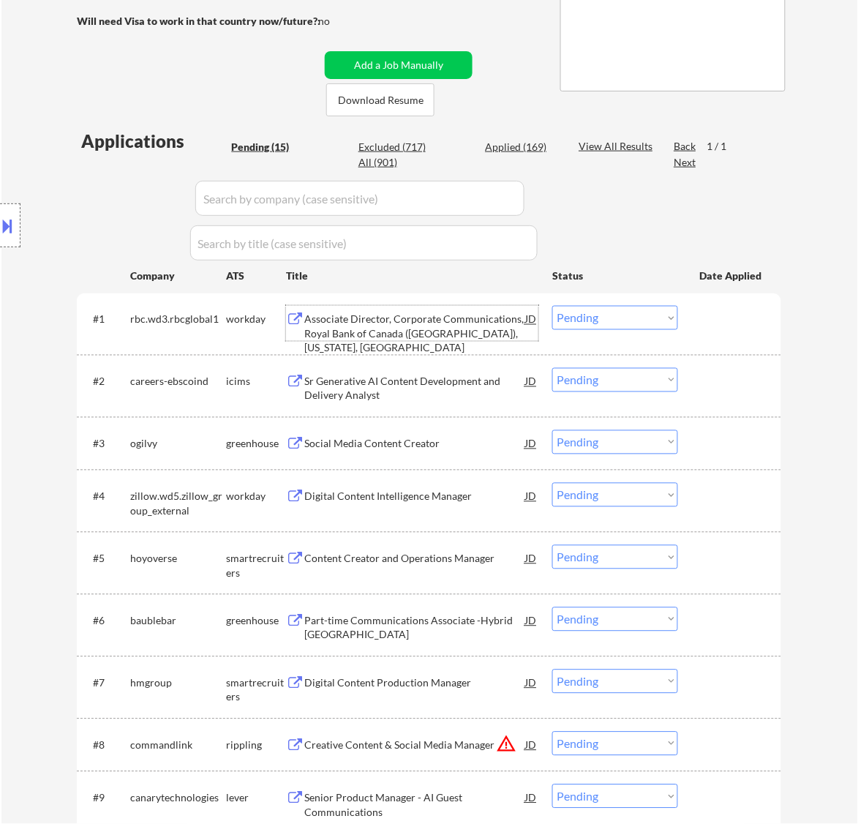
click at [615, 318] on select "Choose an option... Pending Applied Excluded (Questions) Excluded (Expired) Exc…" at bounding box center [615, 318] width 126 height 24
click at [552, 306] on select "Choose an option... Pending Applied Excluded (Questions) Excluded (Expired) Exc…" at bounding box center [615, 318] width 126 height 24
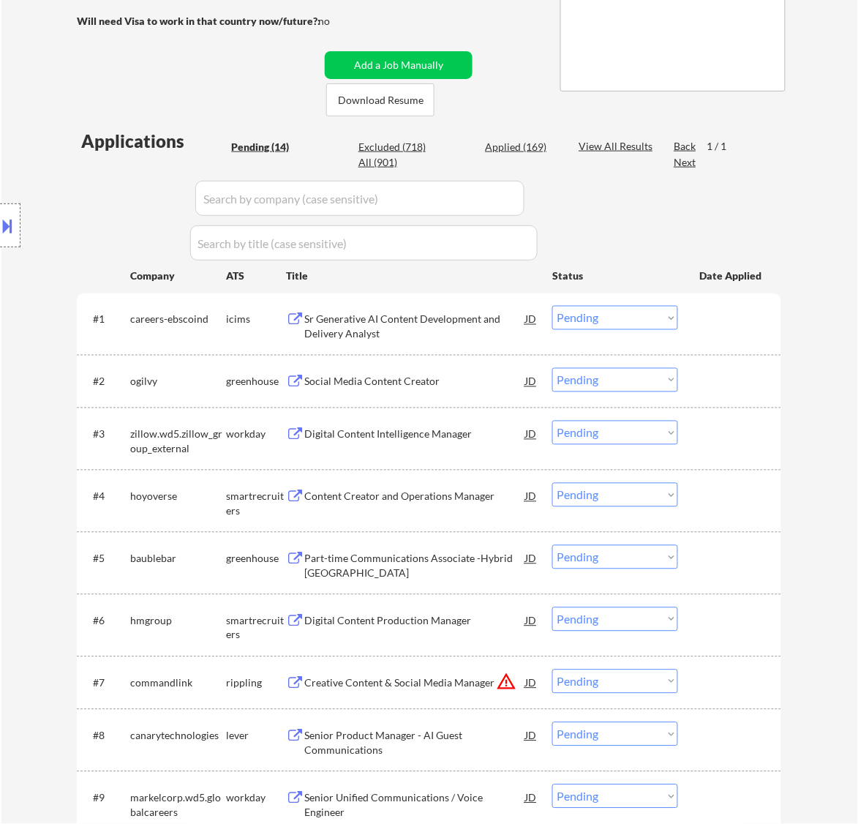
click at [452, 324] on div "Sr Generative AI Content Development and Delivery Analyst" at bounding box center [414, 326] width 221 height 29
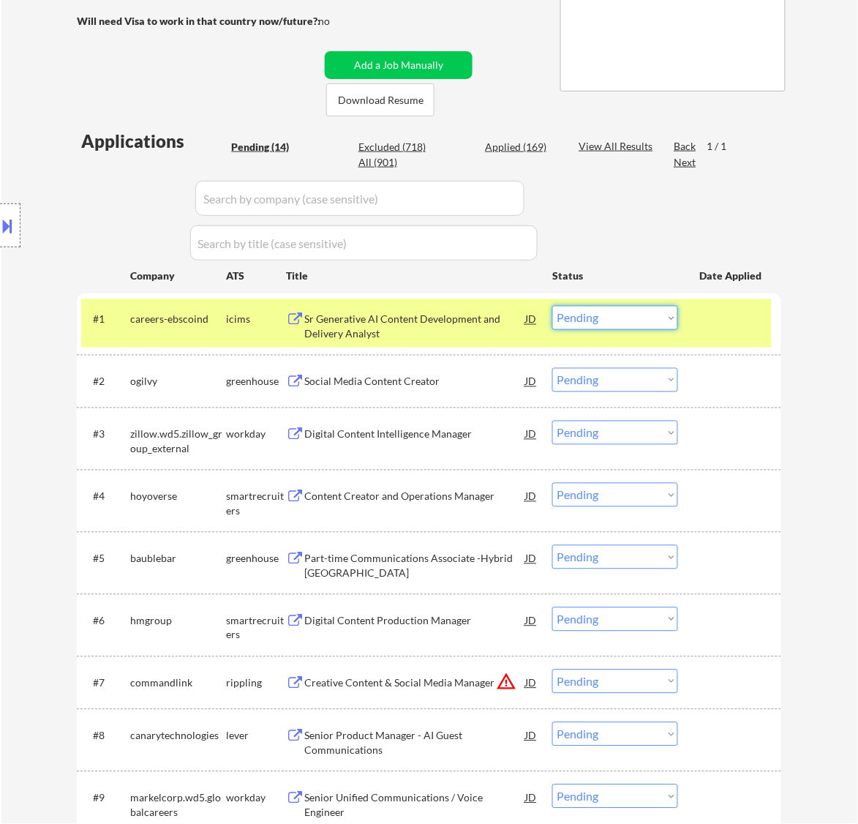
click at [645, 320] on select "Choose an option... Pending Applied Excluded (Questions) Excluded (Expired) Exc…" at bounding box center [615, 318] width 126 height 24
click at [552, 306] on select "Choose an option... Pending Applied Excluded (Questions) Excluded (Expired) Exc…" at bounding box center [615, 318] width 126 height 24
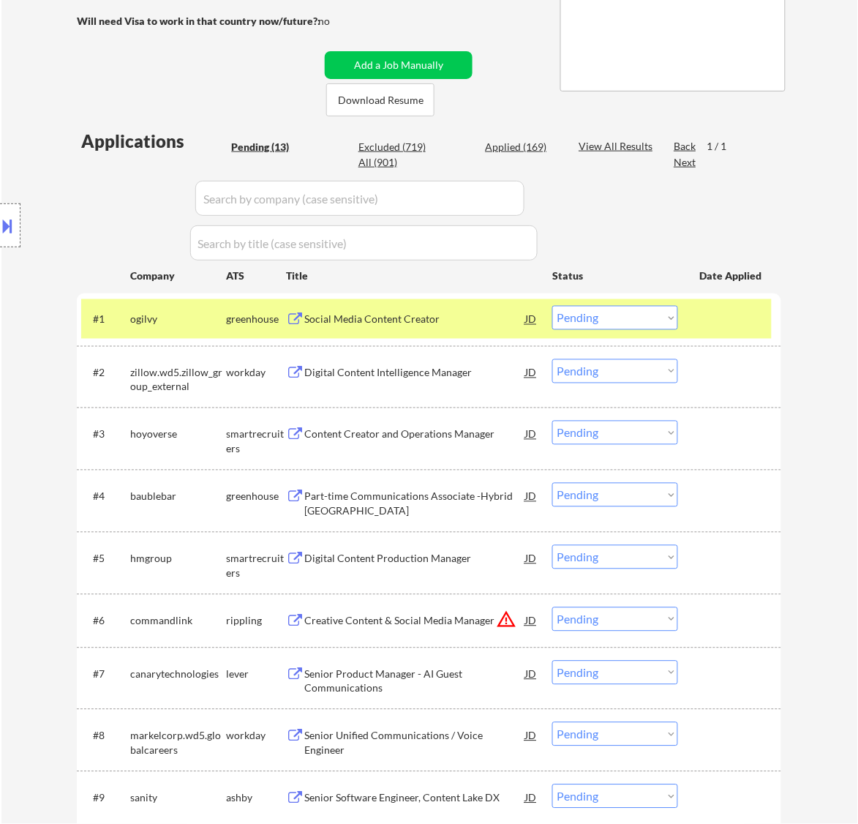
click at [454, 320] on div "Social Media Content Creator" at bounding box center [414, 319] width 221 height 15
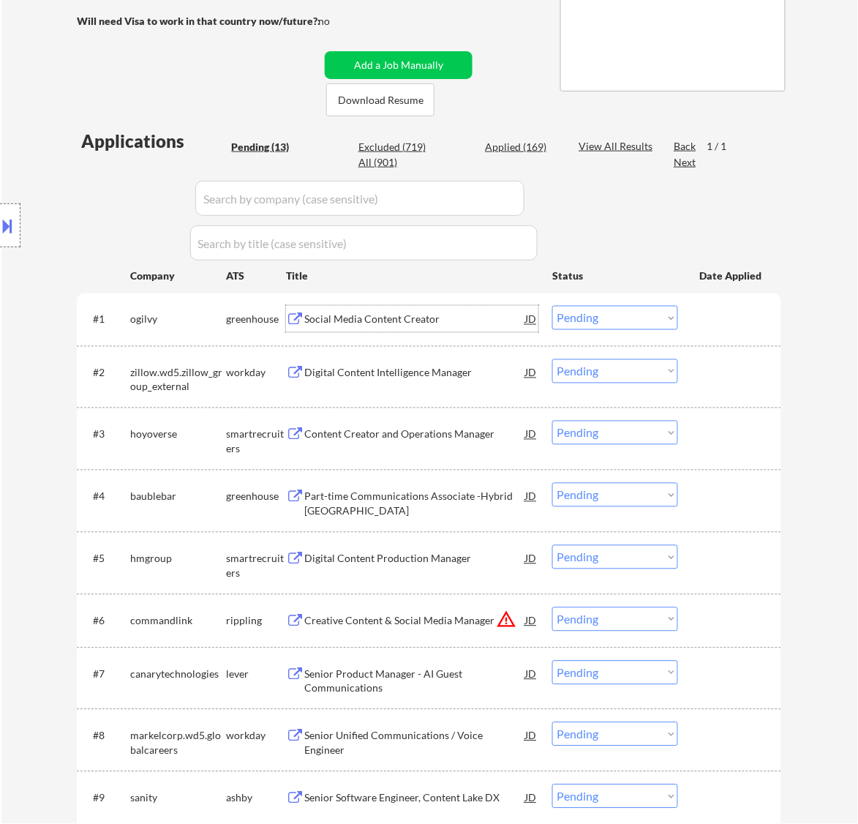
click at [578, 316] on select "Choose an option... Pending Applied Excluded (Questions) Excluded (Expired) Exc…" at bounding box center [615, 318] width 126 height 24
click at [552, 306] on select "Choose an option... Pending Applied Excluded (Questions) Excluded (Expired) Exc…" at bounding box center [615, 318] width 126 height 24
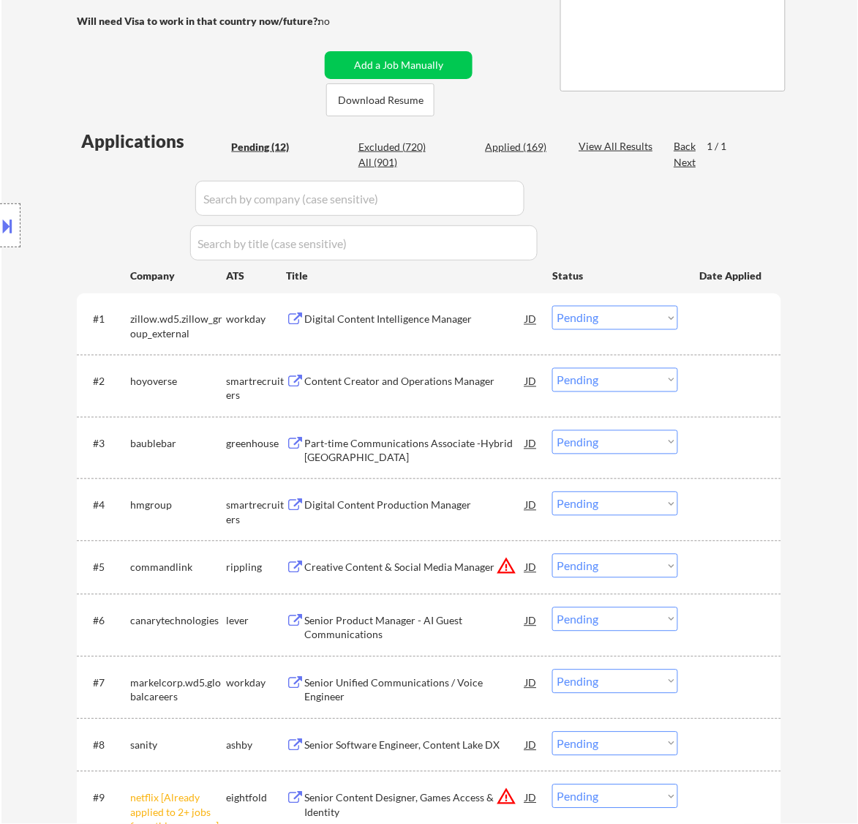
click at [485, 326] on div "Digital Content Intelligence Manager" at bounding box center [414, 319] width 221 height 15
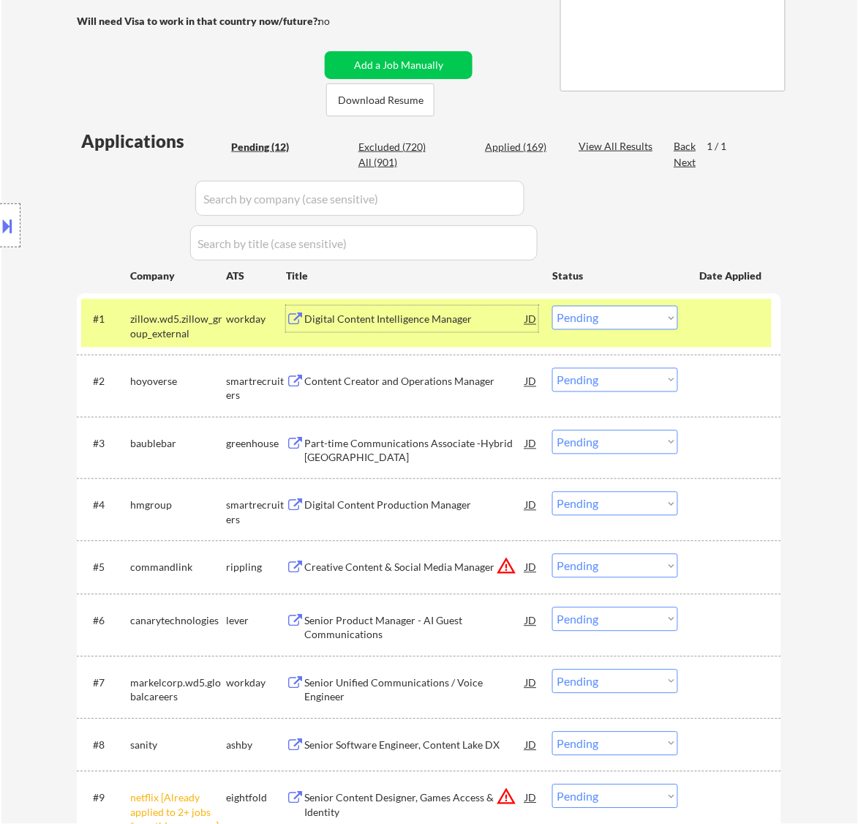
click at [664, 319] on select "Choose an option... Pending Applied Excluded (Questions) Excluded (Expired) Exc…" at bounding box center [615, 318] width 126 height 24
click at [552, 306] on select "Choose an option... Pending Applied Excluded (Questions) Excluded (Expired) Exc…" at bounding box center [615, 318] width 126 height 24
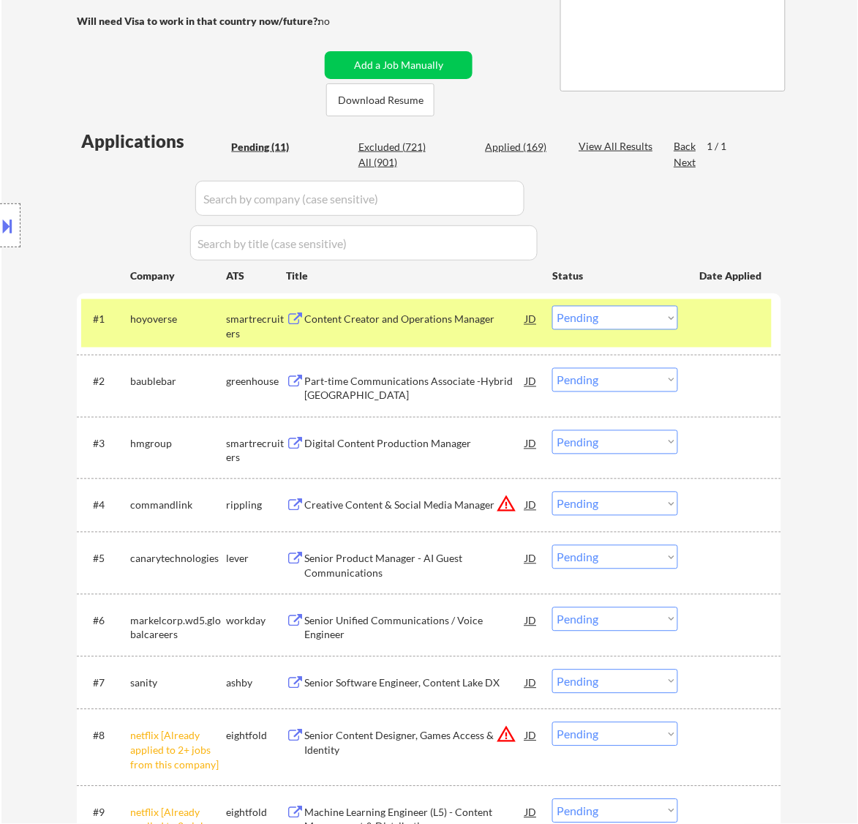
click at [481, 323] on div "Content Creator and Operations Manager" at bounding box center [414, 319] width 221 height 15
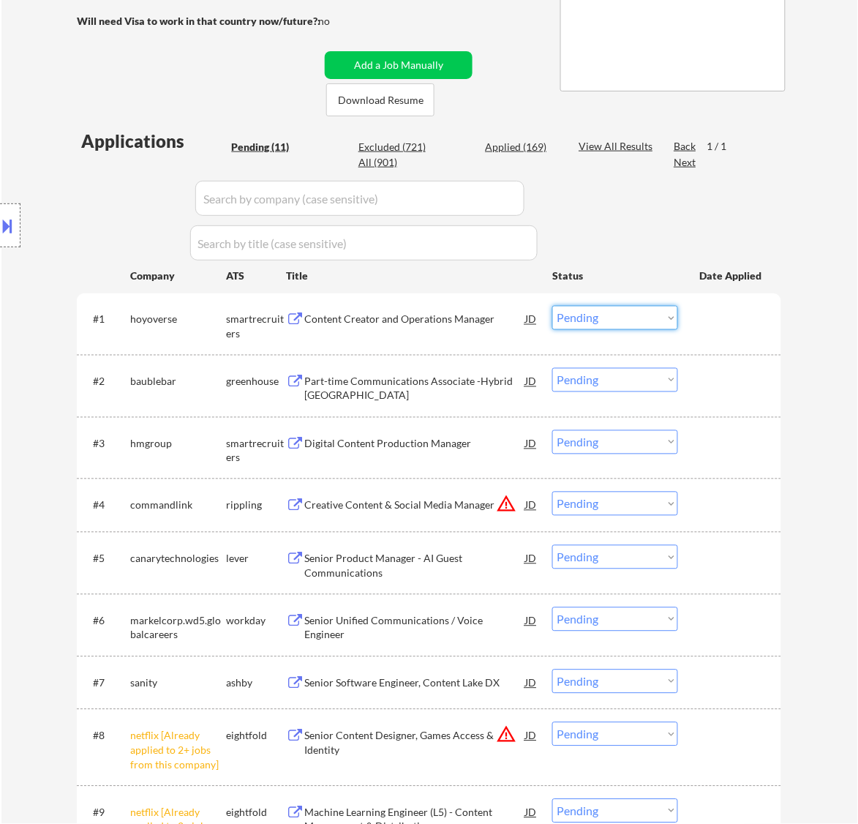
drag, startPoint x: 633, startPoint y: 315, endPoint x: 639, endPoint y: 320, distance: 7.8
click at [634, 317] on select "Choose an option... Pending Applied Excluded (Questions) Excluded (Expired) Exc…" at bounding box center [615, 318] width 126 height 24
click at [552, 306] on select "Choose an option... Pending Applied Excluded (Questions) Excluded (Expired) Exc…" at bounding box center [615, 318] width 126 height 24
select select ""pending""
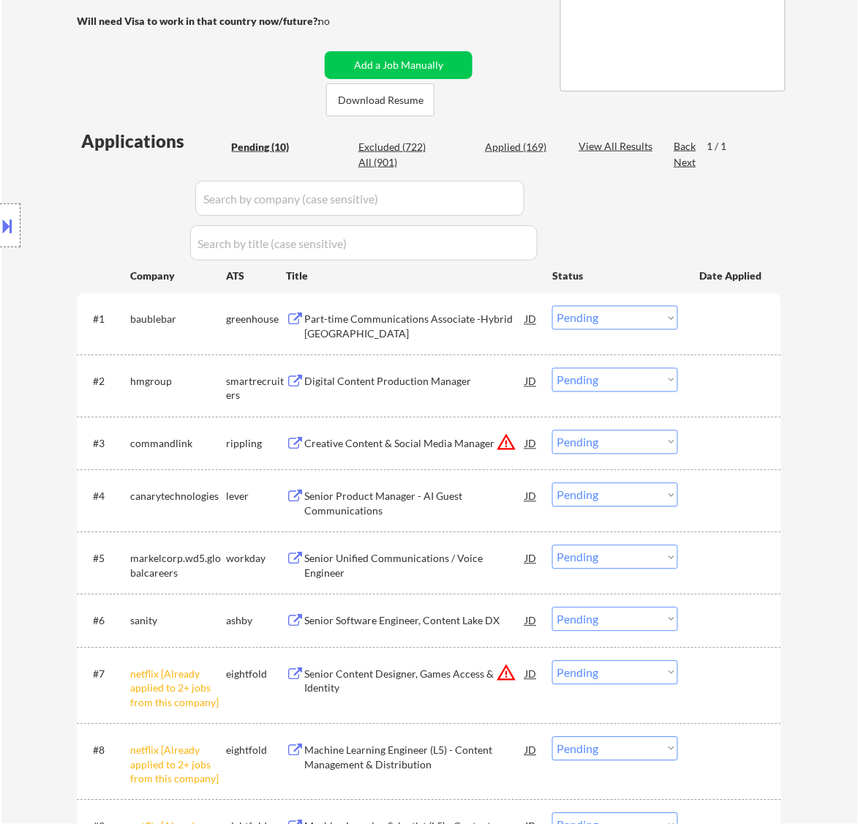
click at [644, 659] on select "Choose an option... Pending Applied Excluded (Questions) Excluded (Expired) Exc…" at bounding box center [615, 673] width 126 height 24
click at [552, 659] on select "Choose an option... Pending Applied Excluded (Questions) Excluded (Expired) Exc…" at bounding box center [615, 673] width 126 height 24
click at [659, 659] on select "Choose an option... Pending Applied Excluded (Questions) Excluded (Expired) Exc…" at bounding box center [615, 673] width 126 height 24
click at [552, 659] on select "Choose an option... Pending Applied Excluded (Questions) Excluded (Expired) Exc…" at bounding box center [615, 673] width 126 height 24
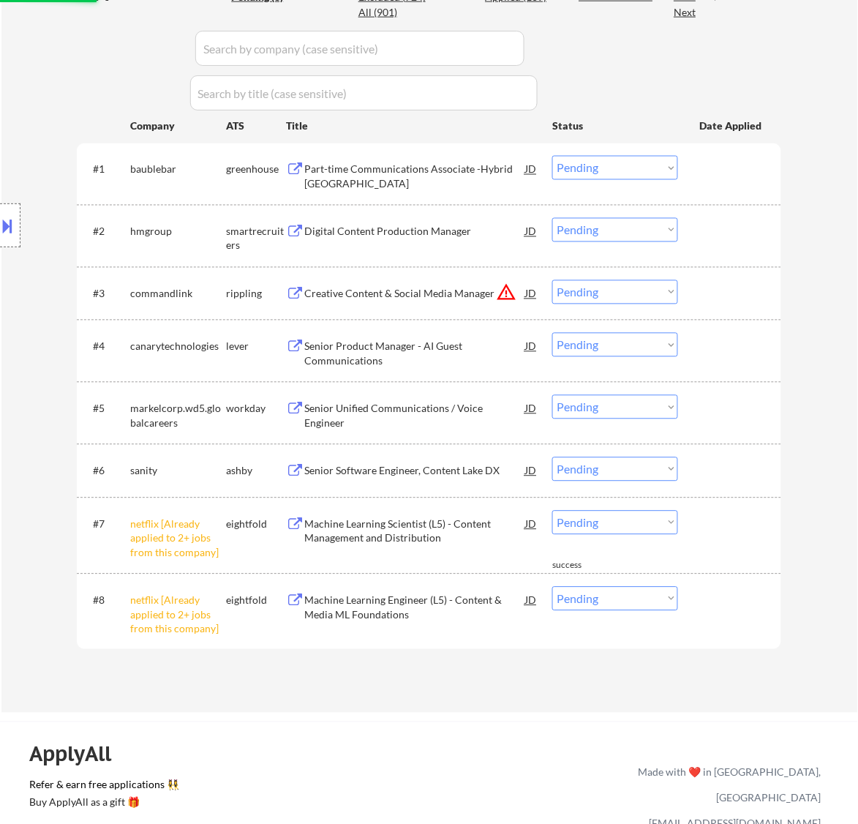
scroll to position [457, 0]
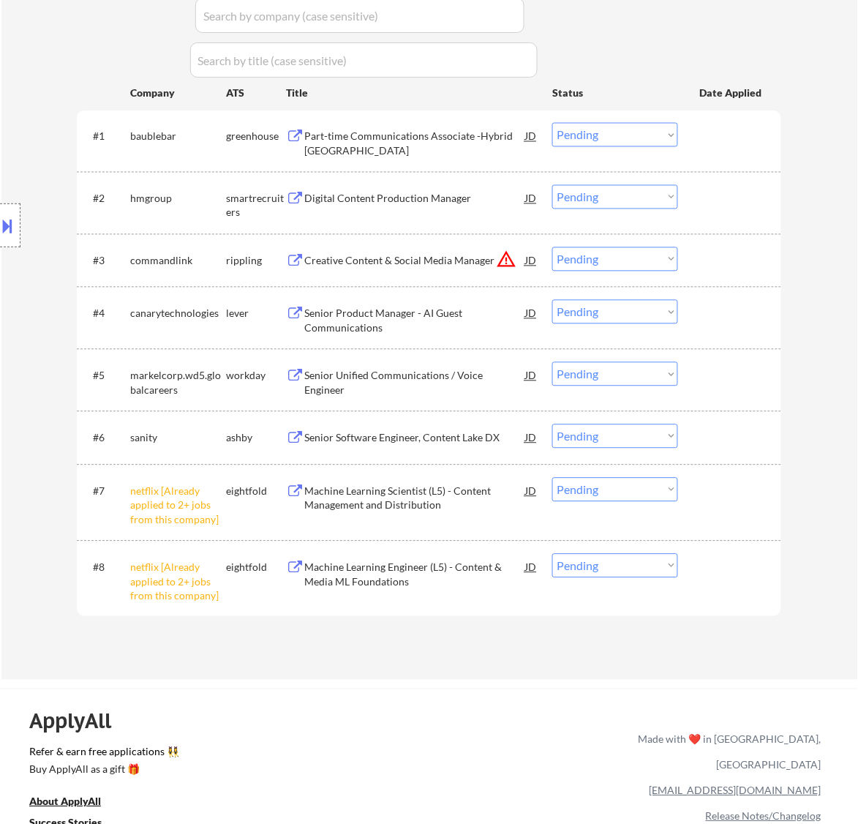
click at [631, 491] on select "Choose an option... Pending Applied Excluded (Questions) Excluded (Expired) Exc…" at bounding box center [615, 490] width 126 height 24
click at [552, 478] on select "Choose an option... Pending Applied Excluded (Questions) Excluded (Expired) Exc…" at bounding box center [615, 490] width 126 height 24
click at [634, 567] on div "Applications Pending (8) Excluded (724) Applied (169) All (901) View All Result…" at bounding box center [429, 298] width 705 height 705
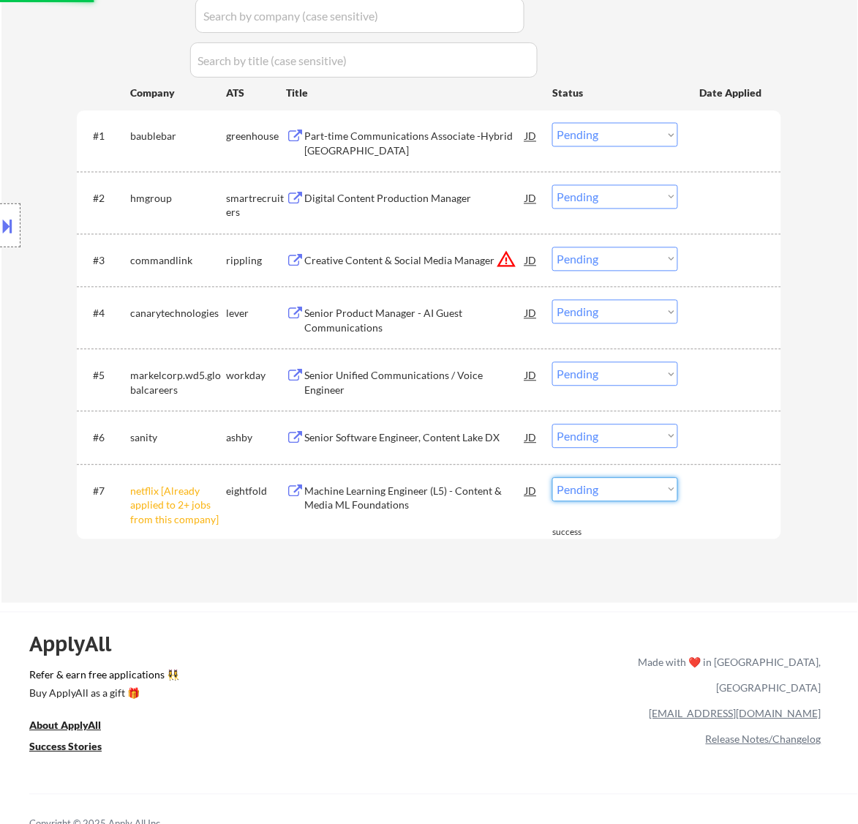
click at [611, 492] on select "Choose an option... Pending Applied Excluded (Questions) Excluded (Expired) Exc…" at bounding box center [615, 490] width 126 height 24
select select ""excluded__other_""
click at [552, 478] on select "Choose an option... Pending Applied Excluded (Questions) Excluded (Expired) Exc…" at bounding box center [615, 490] width 126 height 24
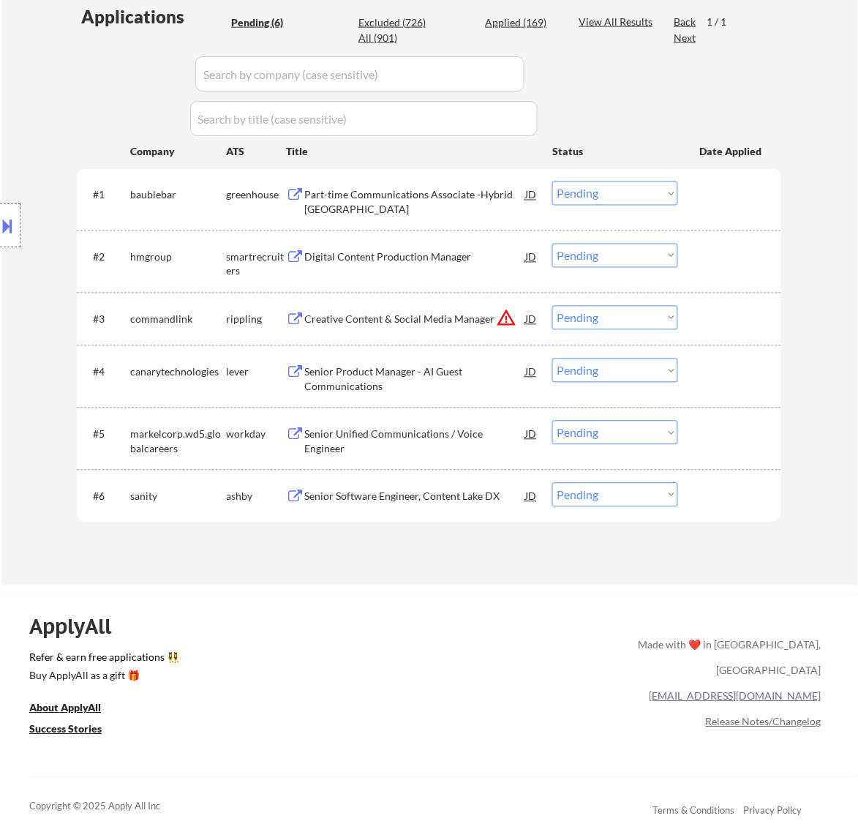
scroll to position [366, 0]
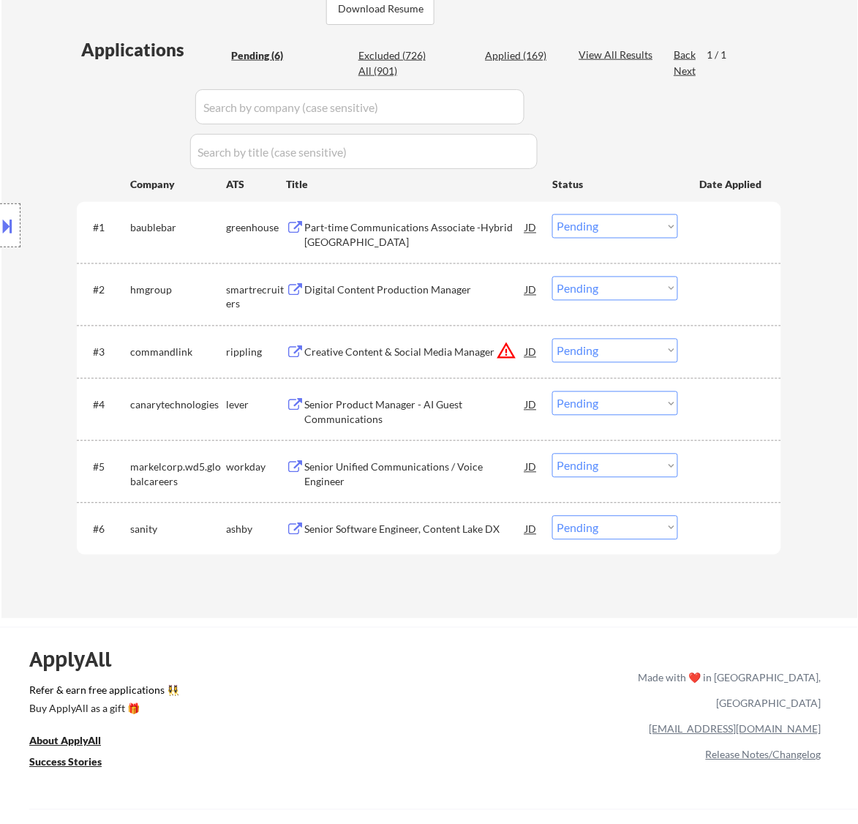
click at [463, 231] on div "Part-time Communications Associate -Hybrid NYC" at bounding box center [414, 235] width 221 height 29
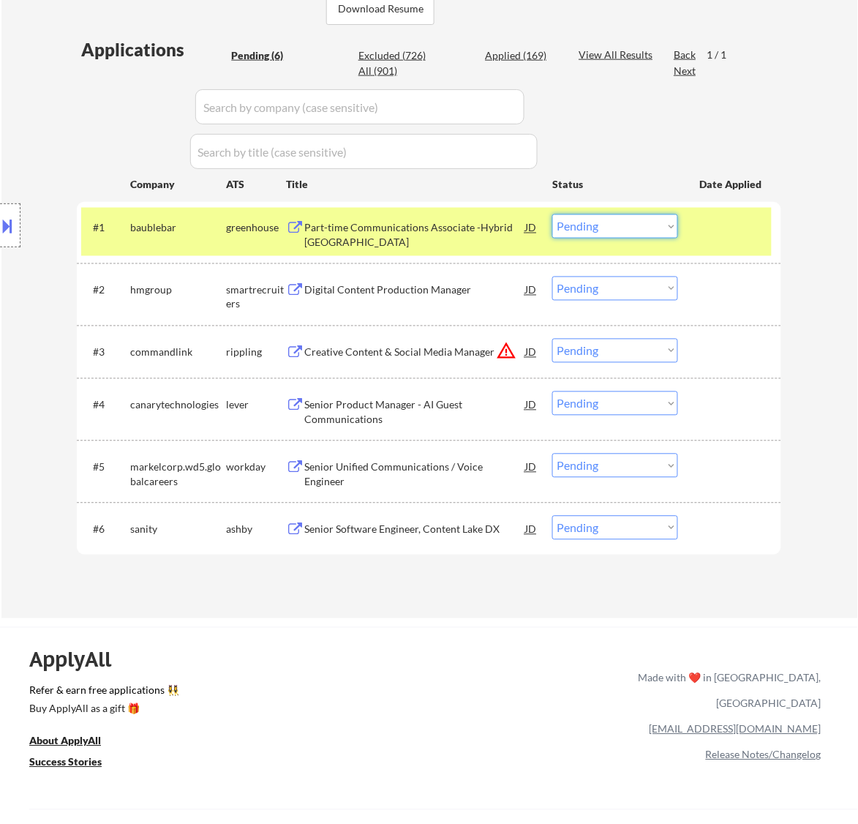
click at [634, 225] on select "Choose an option... Pending Applied Excluded (Questions) Excluded (Expired) Exc…" at bounding box center [615, 226] width 126 height 24
click at [552, 214] on select "Choose an option... Pending Applied Excluded (Questions) Excluded (Expired) Exc…" at bounding box center [615, 226] width 126 height 24
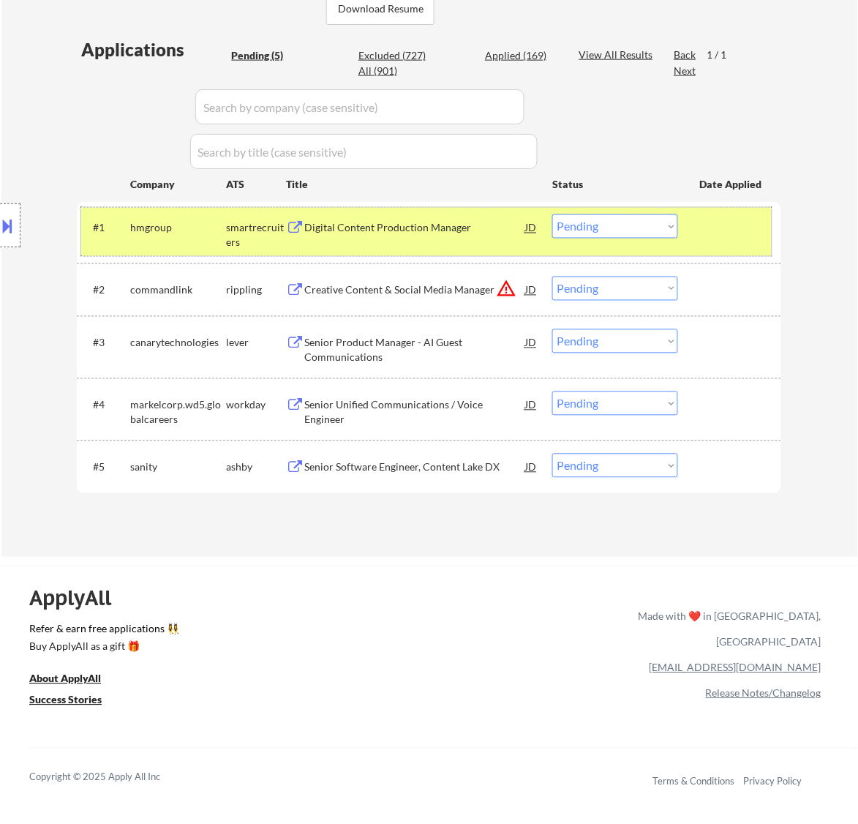
click at [463, 244] on div "#1 hmgroup smartrecruiters Digital Content Production Manager JD warning_amber …" at bounding box center [426, 232] width 691 height 48
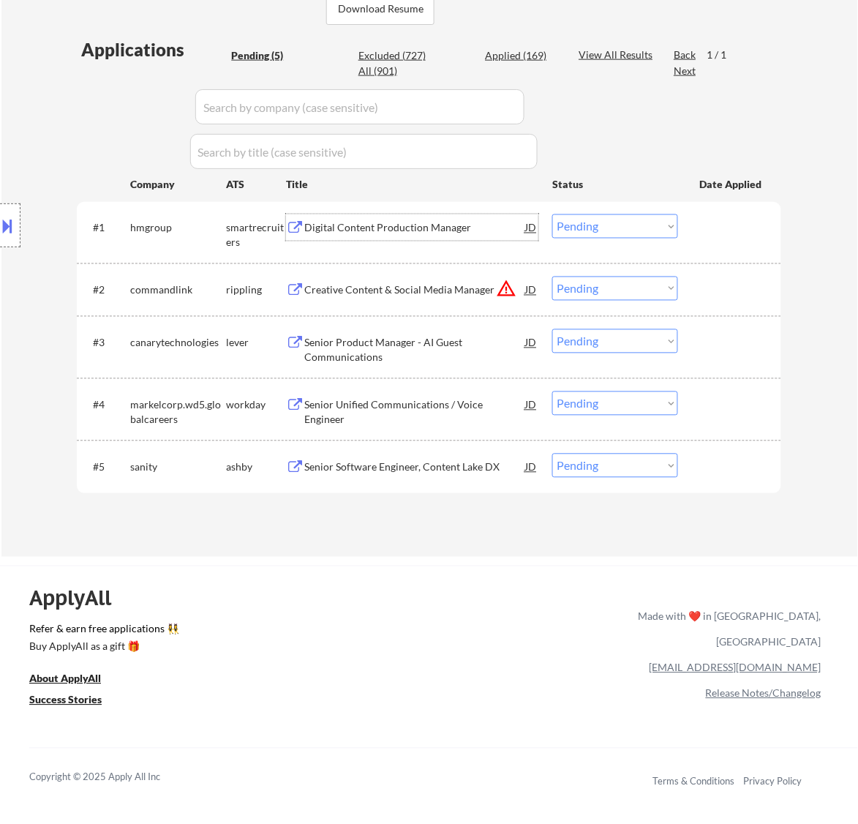
click at [476, 227] on div "Digital Content Production Manager" at bounding box center [414, 228] width 221 height 15
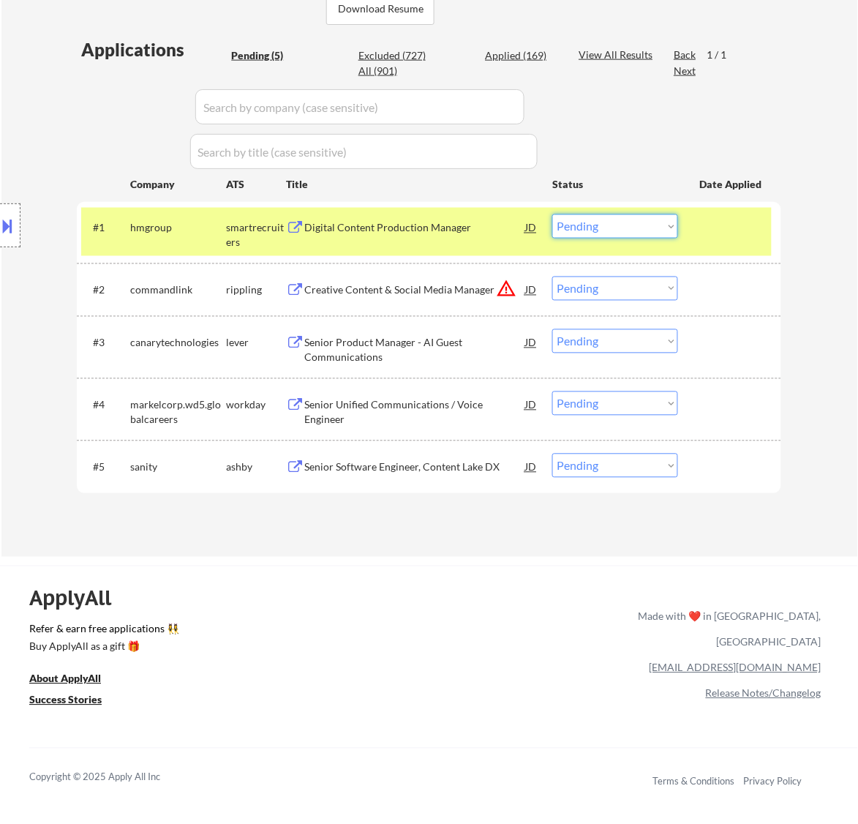
click at [629, 229] on select "Choose an option... Pending Applied Excluded (Questions) Excluded (Expired) Exc…" at bounding box center [615, 226] width 126 height 24
click at [552, 214] on select "Choose an option... Pending Applied Excluded (Questions) Excluded (Expired) Exc…" at bounding box center [615, 226] width 126 height 24
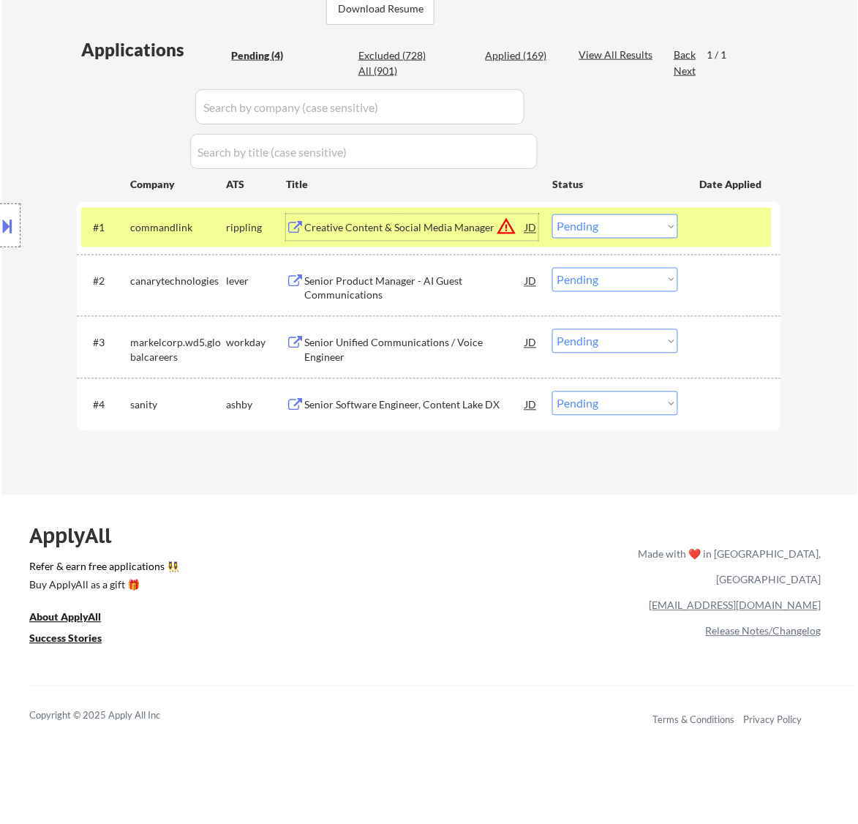
click at [455, 232] on div "Creative Content & Social Media Manager" at bounding box center [414, 228] width 221 height 15
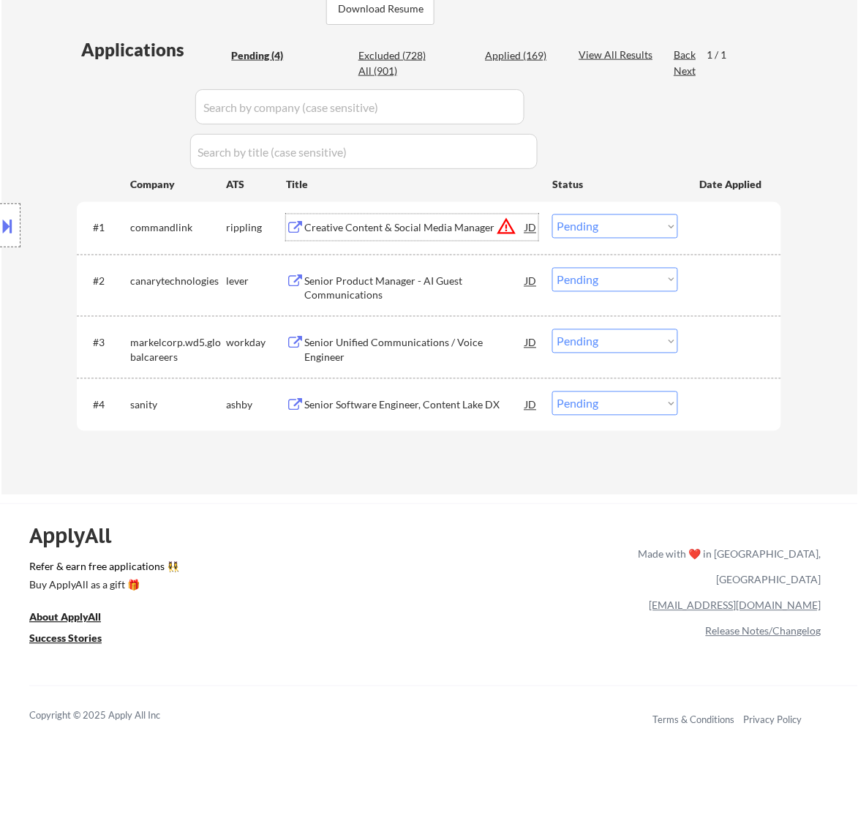
click at [661, 225] on select "Choose an option... Pending Applied Excluded (Questions) Excluded (Expired) Exc…" at bounding box center [615, 226] width 126 height 24
click at [552, 214] on select "Choose an option... Pending Applied Excluded (Questions) Excluded (Expired) Exc…" at bounding box center [615, 226] width 126 height 24
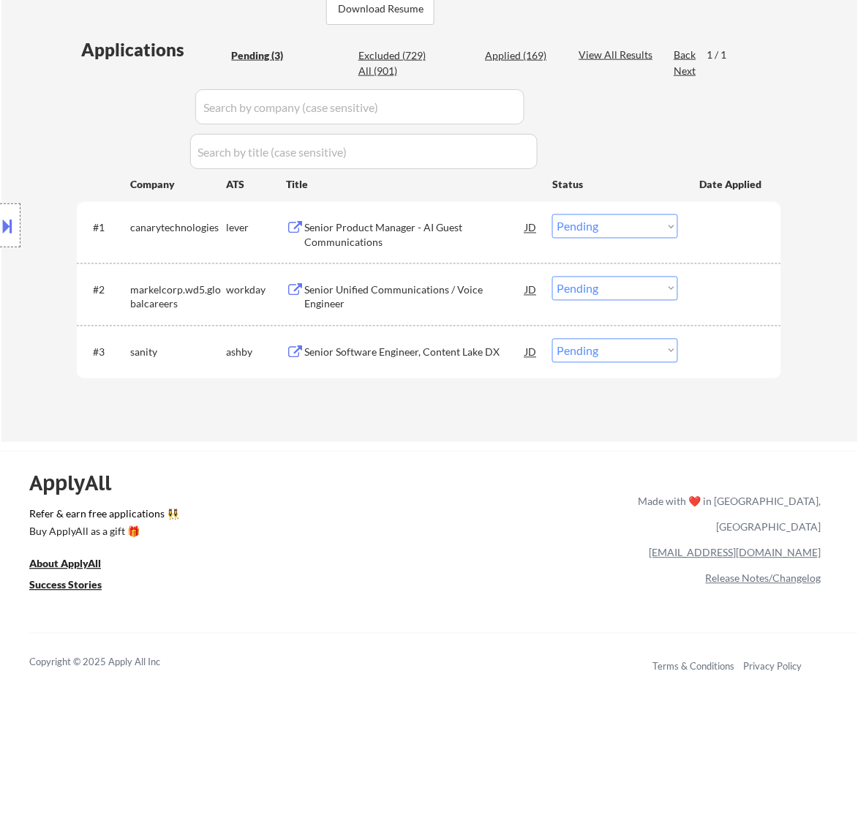
click at [473, 229] on div "Senior Product Manager - AI Guest Communications" at bounding box center [414, 235] width 221 height 29
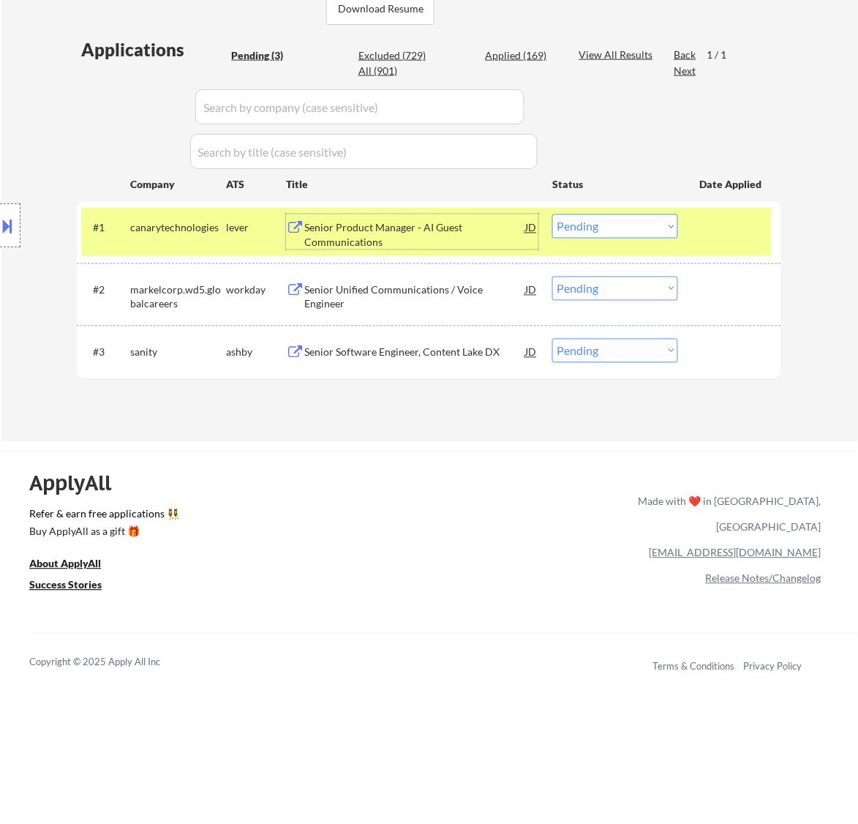
click at [591, 224] on select "Choose an option... Pending Applied Excluded (Questions) Excluded (Expired) Exc…" at bounding box center [615, 226] width 126 height 24
click at [552, 214] on select "Choose an option... Pending Applied Excluded (Questions) Excluded (Expired) Exc…" at bounding box center [615, 226] width 126 height 24
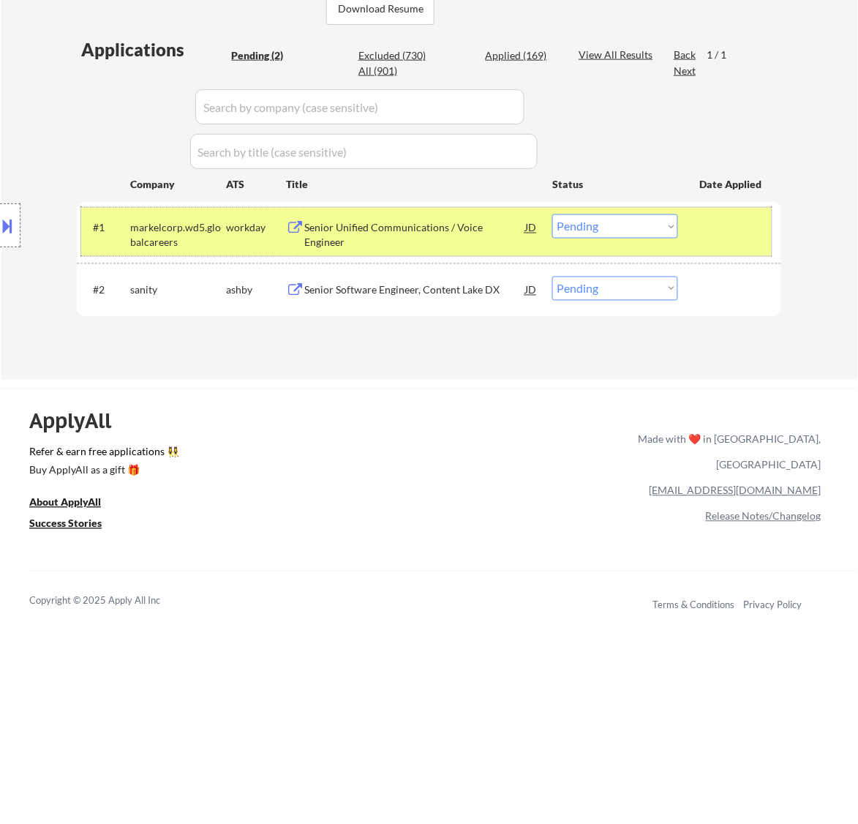
click at [506, 246] on div "#1 markelcorp.wd5.globalcareers workday Senior Unified Communications / Voice E…" at bounding box center [426, 232] width 691 height 48
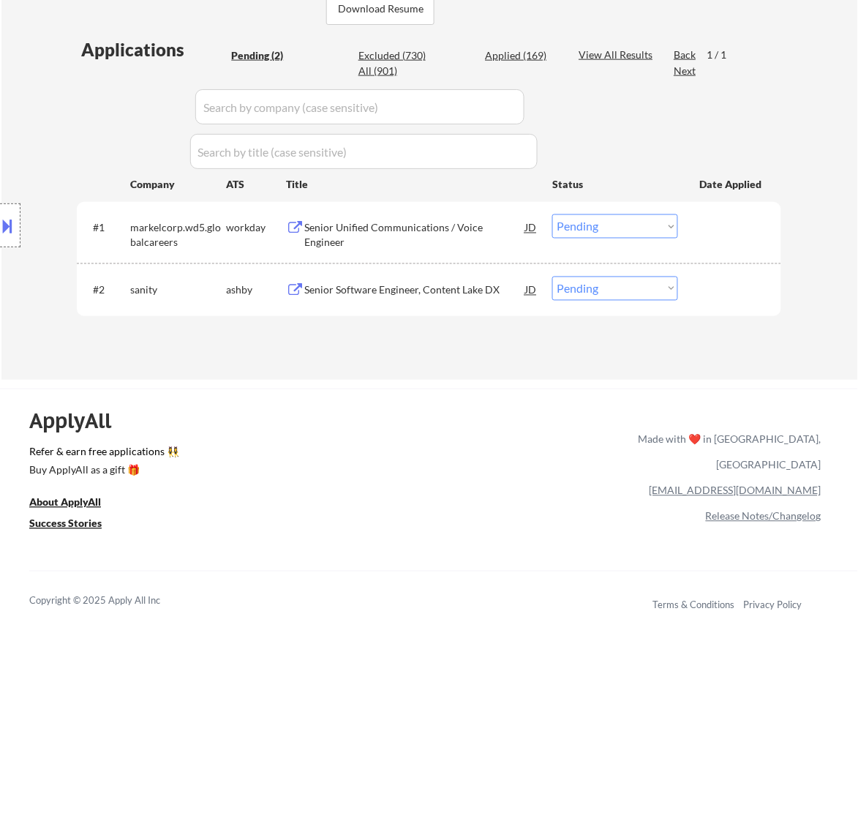
click at [503, 243] on div "#1 markelcorp.wd5.globalcareers workday Senior Unified Communications / Voice E…" at bounding box center [426, 232] width 691 height 48
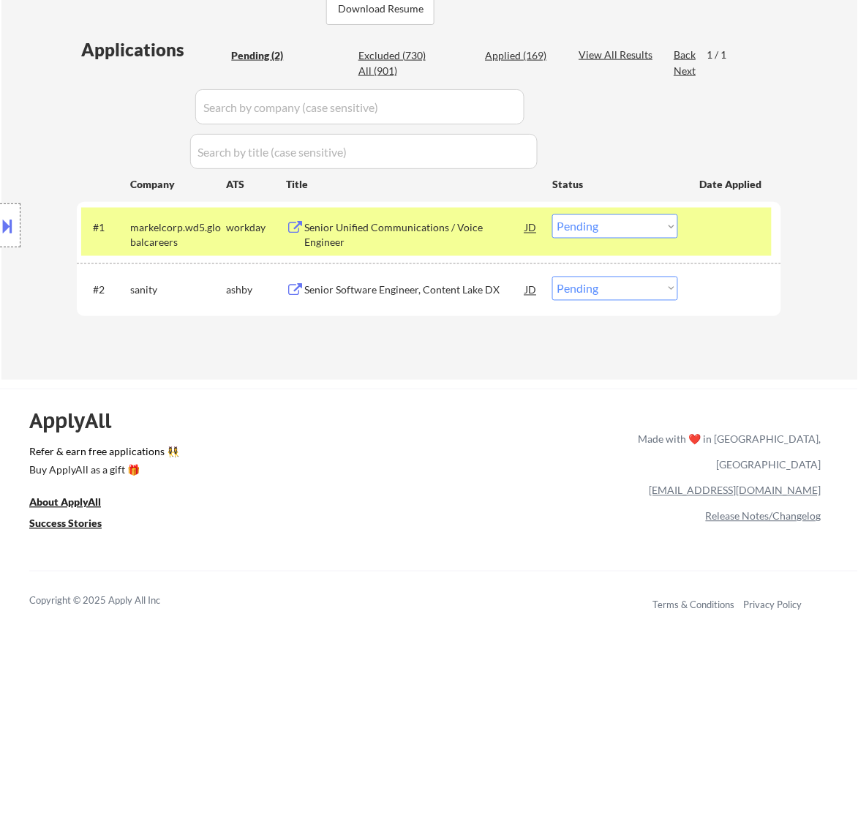
click at [498, 231] on div "Senior Unified Communications / Voice Engineer" at bounding box center [414, 235] width 221 height 29
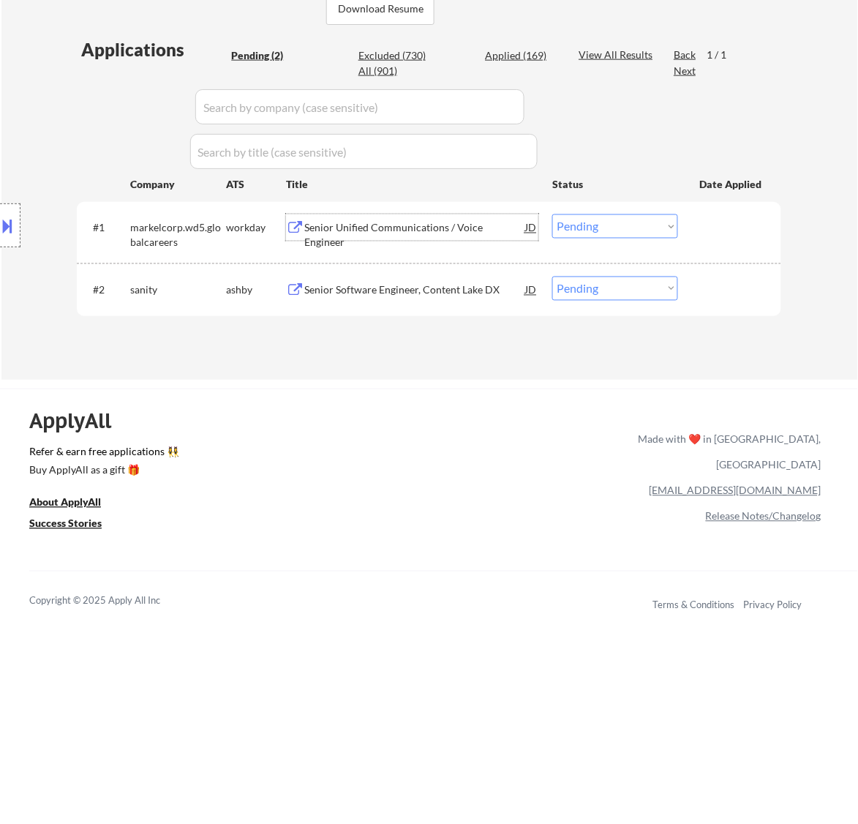
click at [579, 221] on select "Choose an option... Pending Applied Excluded (Questions) Excluded (Expired) Exc…" at bounding box center [615, 226] width 126 height 24
click at [552, 214] on select "Choose an option... Pending Applied Excluded (Questions) Excluded (Expired) Exc…" at bounding box center [615, 226] width 126 height 24
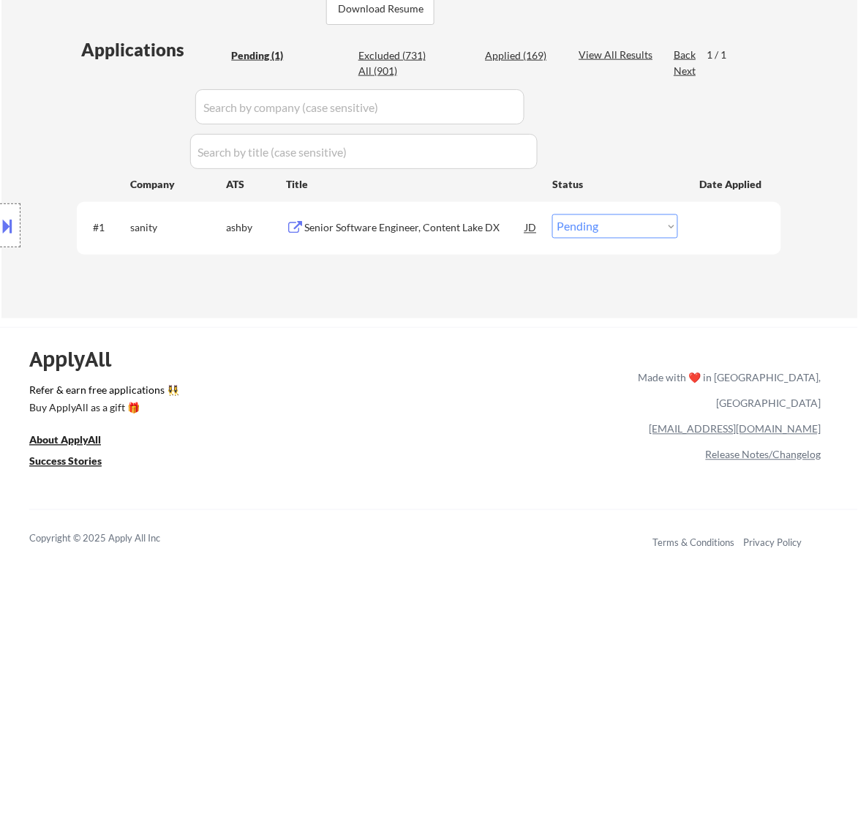
click at [473, 231] on div "Senior Software Engineer, Content Lake DX" at bounding box center [414, 228] width 221 height 15
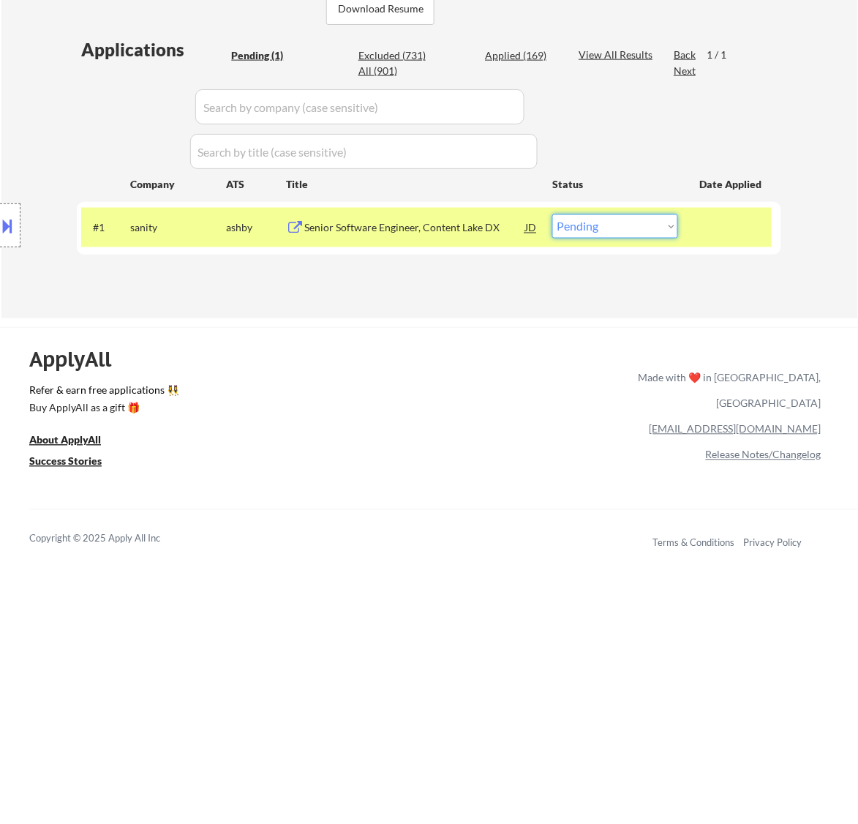
click at [650, 218] on select "Choose an option... Pending Applied Excluded (Questions) Excluded (Expired) Exc…" at bounding box center [615, 226] width 126 height 24
select select ""excluded__bad_match_""
click at [552, 214] on select "Choose an option... Pending Applied Excluded (Questions) Excluded (Expired) Exc…" at bounding box center [615, 226] width 126 height 24
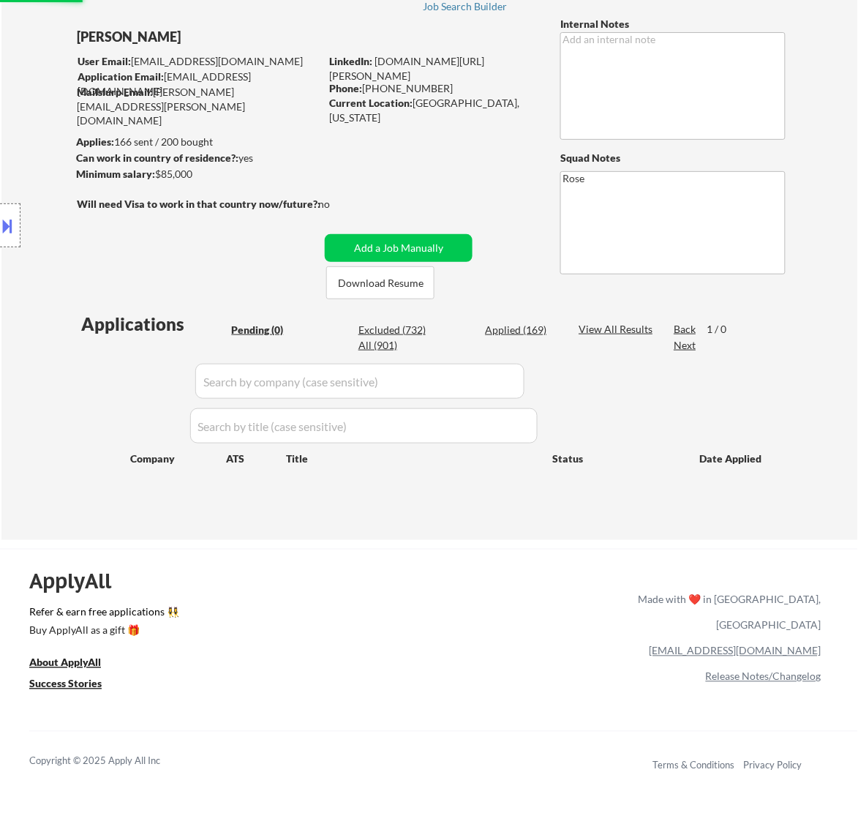
scroll to position [0, 0]
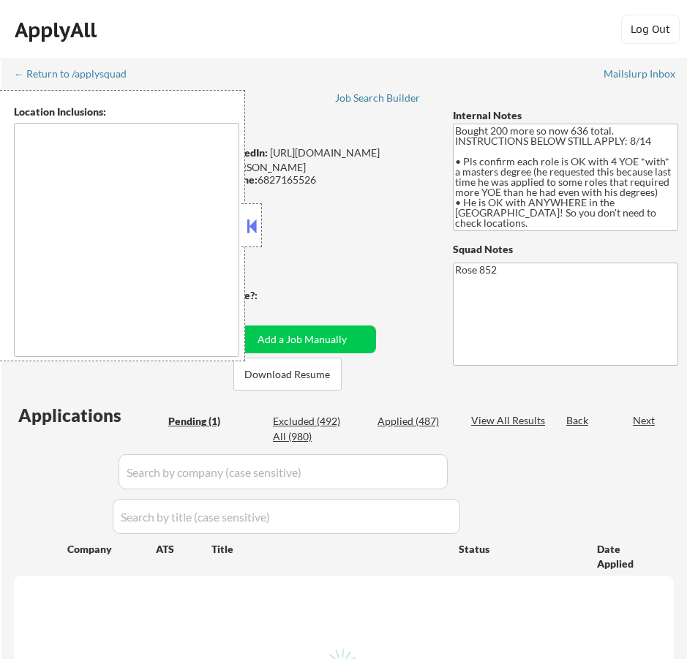
select select ""pending""
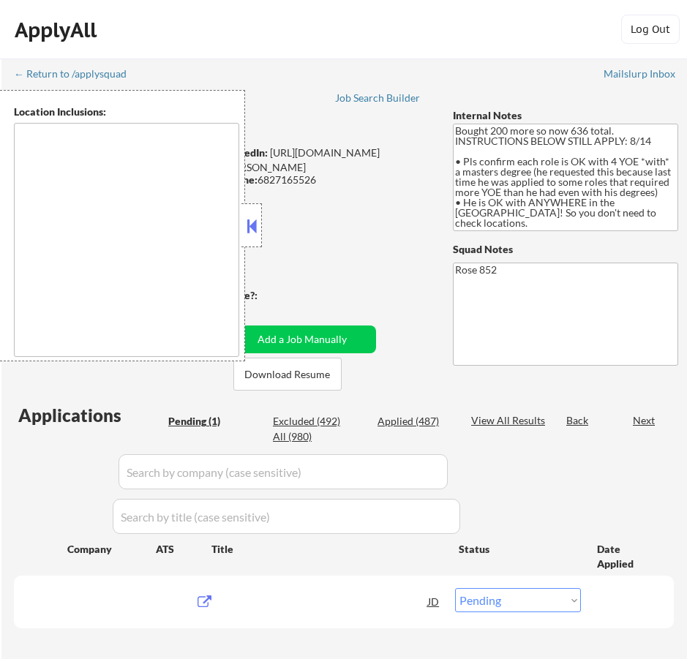
type textarea "[GEOGRAPHIC_DATA], [GEOGRAPHIC_DATA] [GEOGRAPHIC_DATA], [GEOGRAPHIC_DATA] [GEOG…"
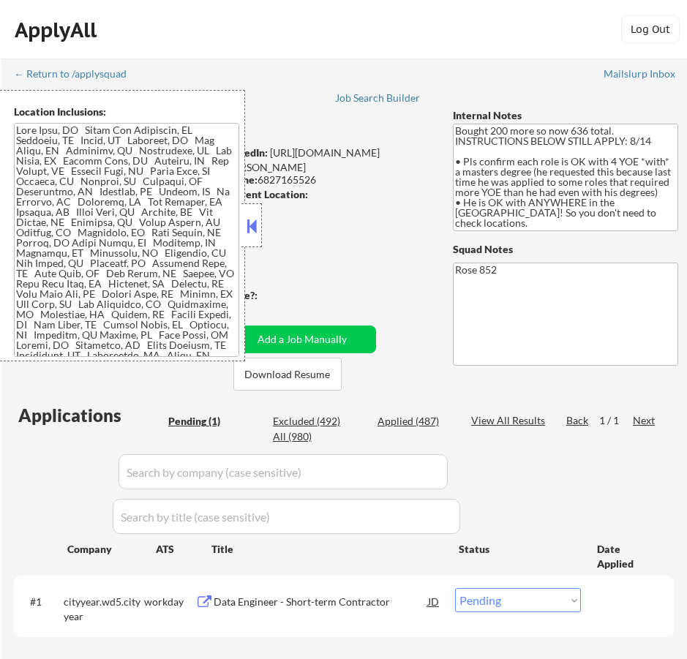
click at [252, 220] on button at bounding box center [252, 226] width 16 height 22
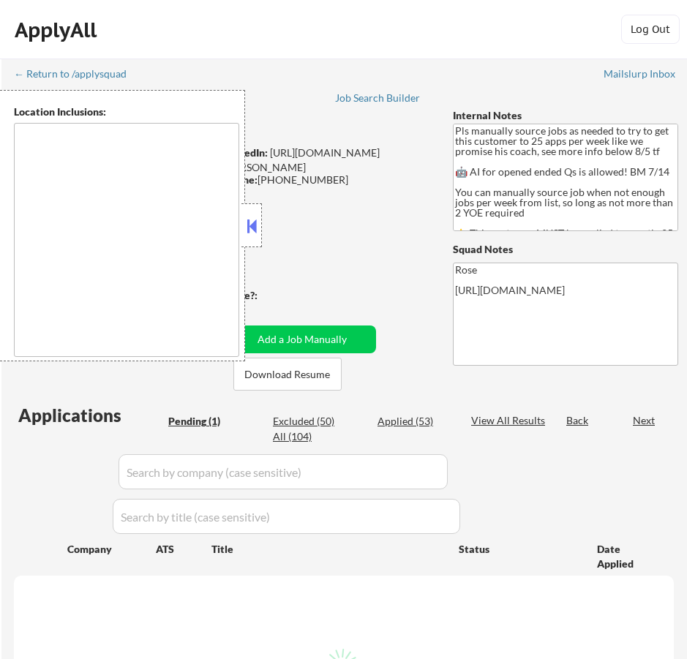
select select ""pending""
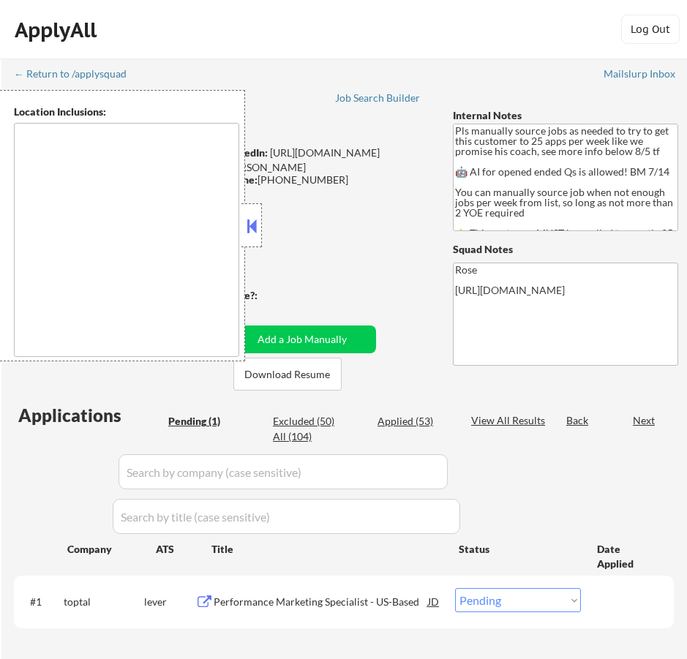
type textarea "Here is a list of metro areas, cities, and towns within approximately a 30-minu…"
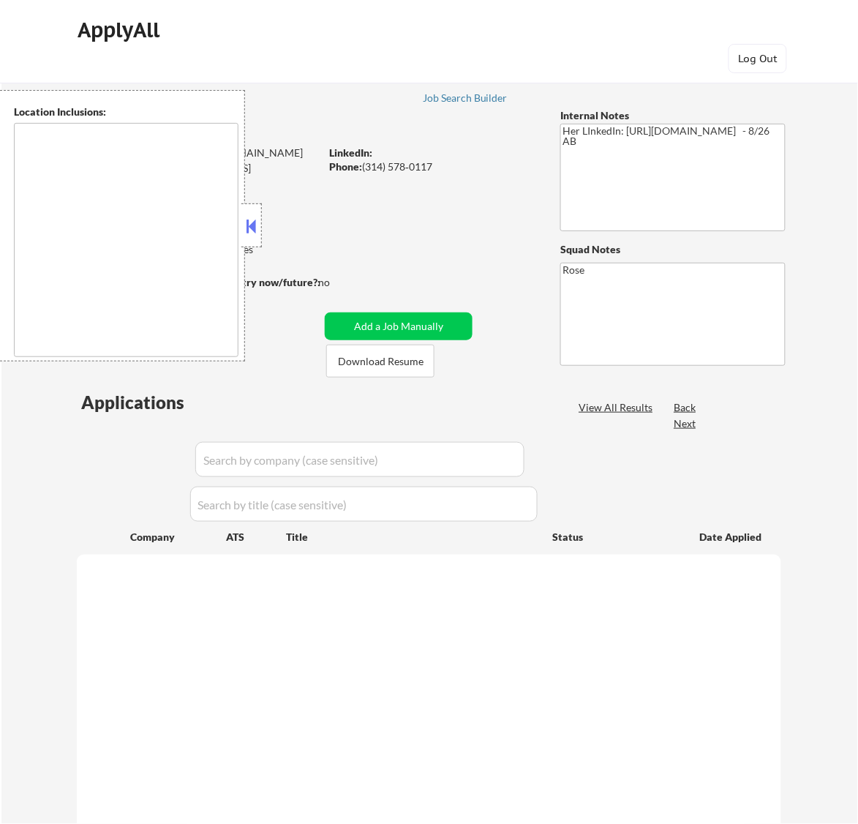
type textarea "[GEOGRAPHIC_DATA][PERSON_NAME], [GEOGRAPHIC_DATA][PERSON_NAME][GEOGRAPHIC_DATA]…"
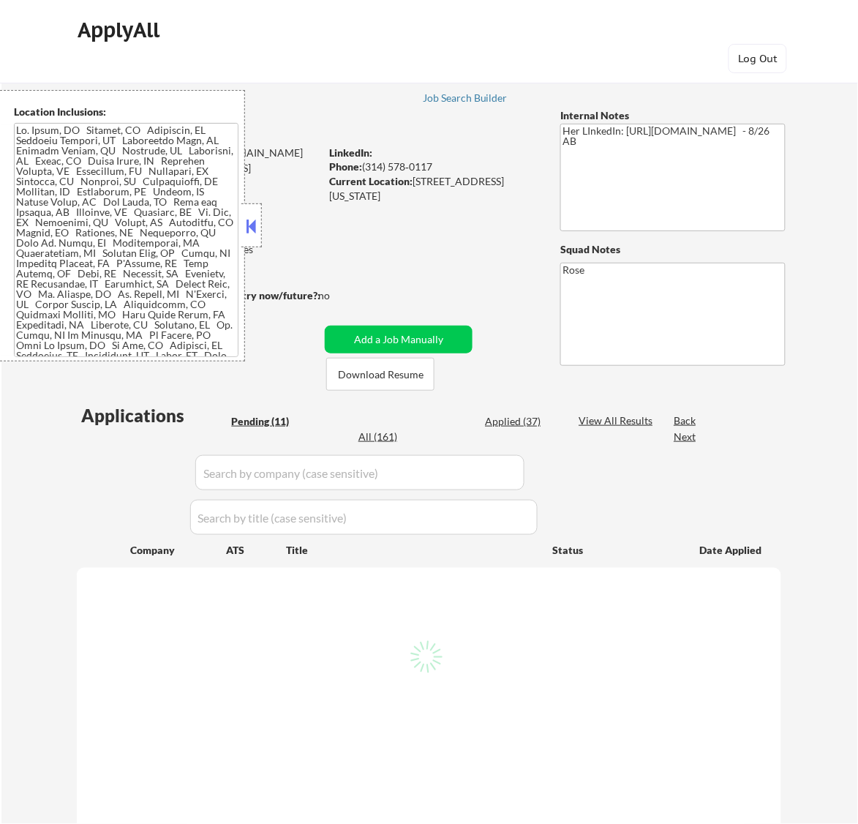
select select ""pending""
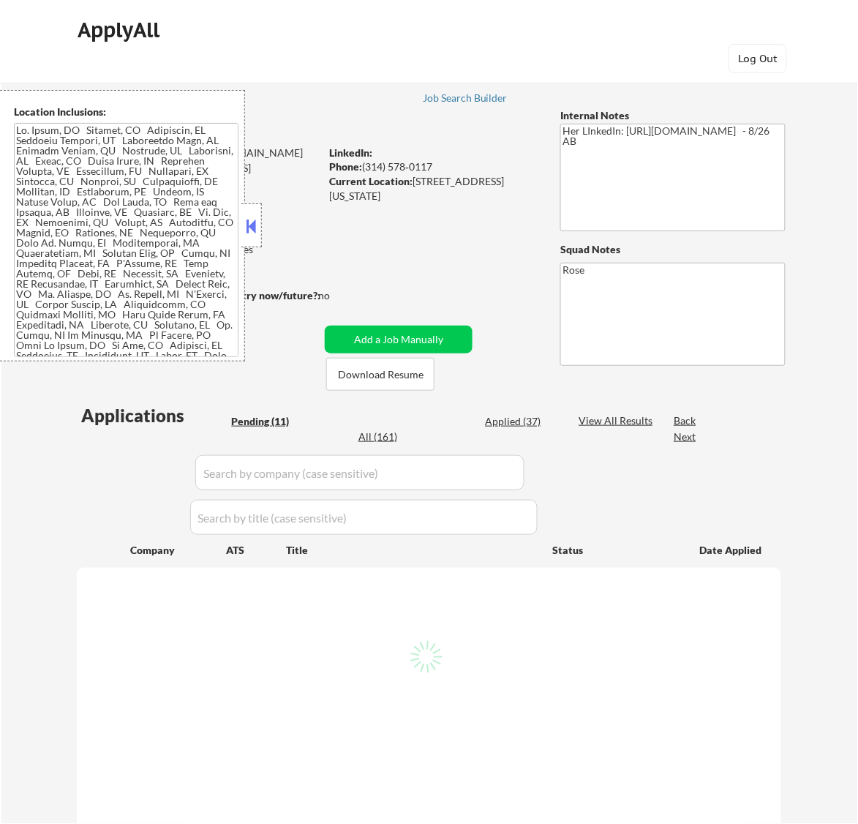
select select ""pending""
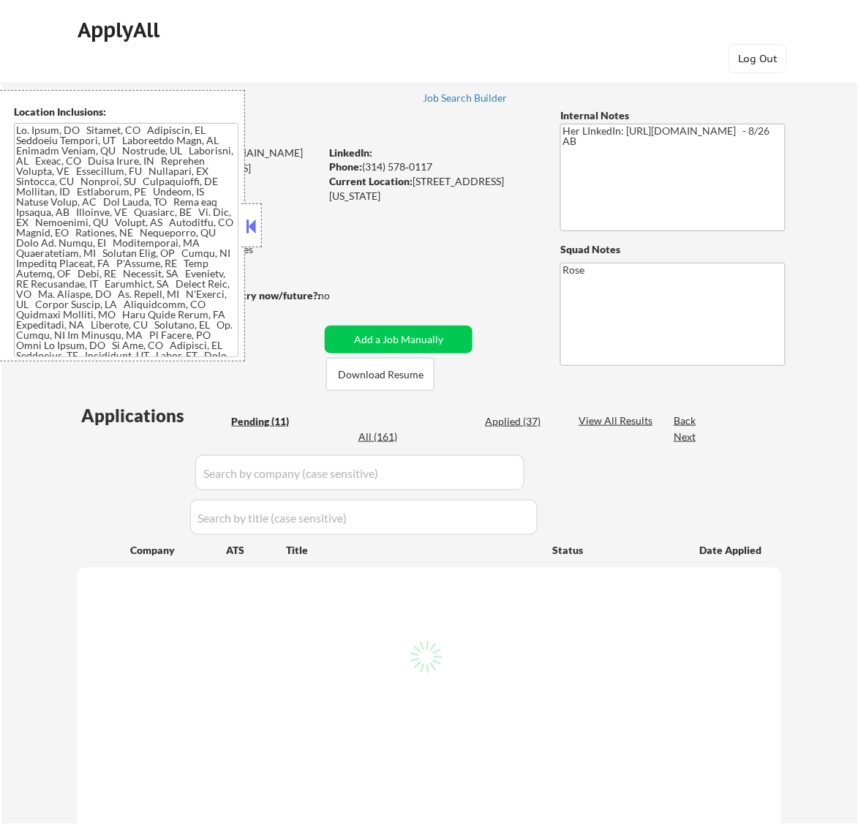
select select ""pending""
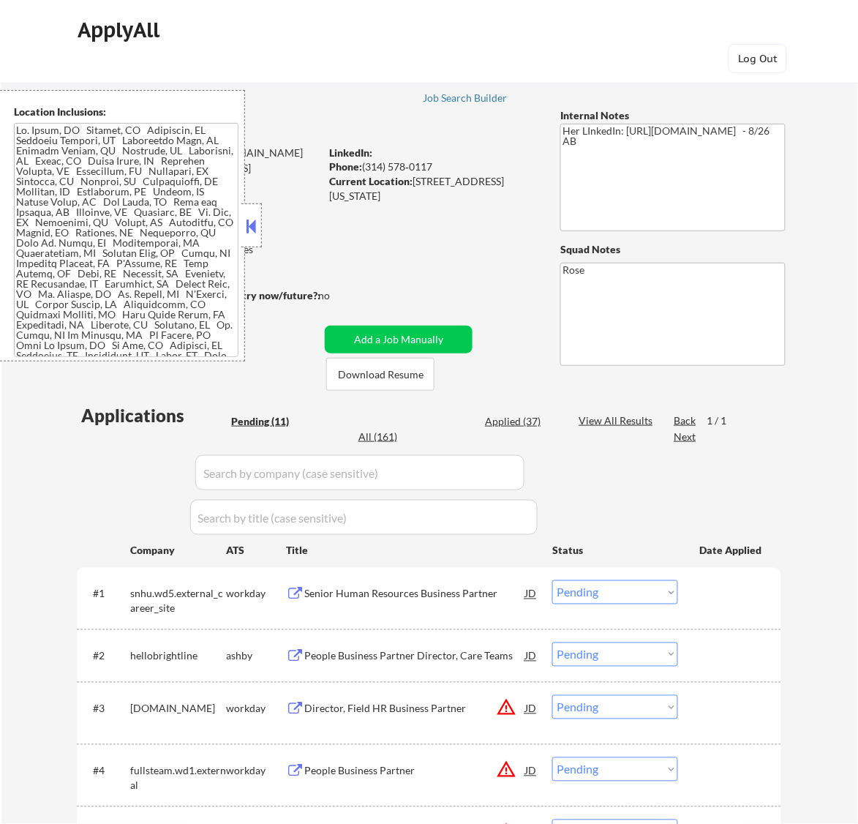
click at [251, 231] on button at bounding box center [251, 226] width 16 height 22
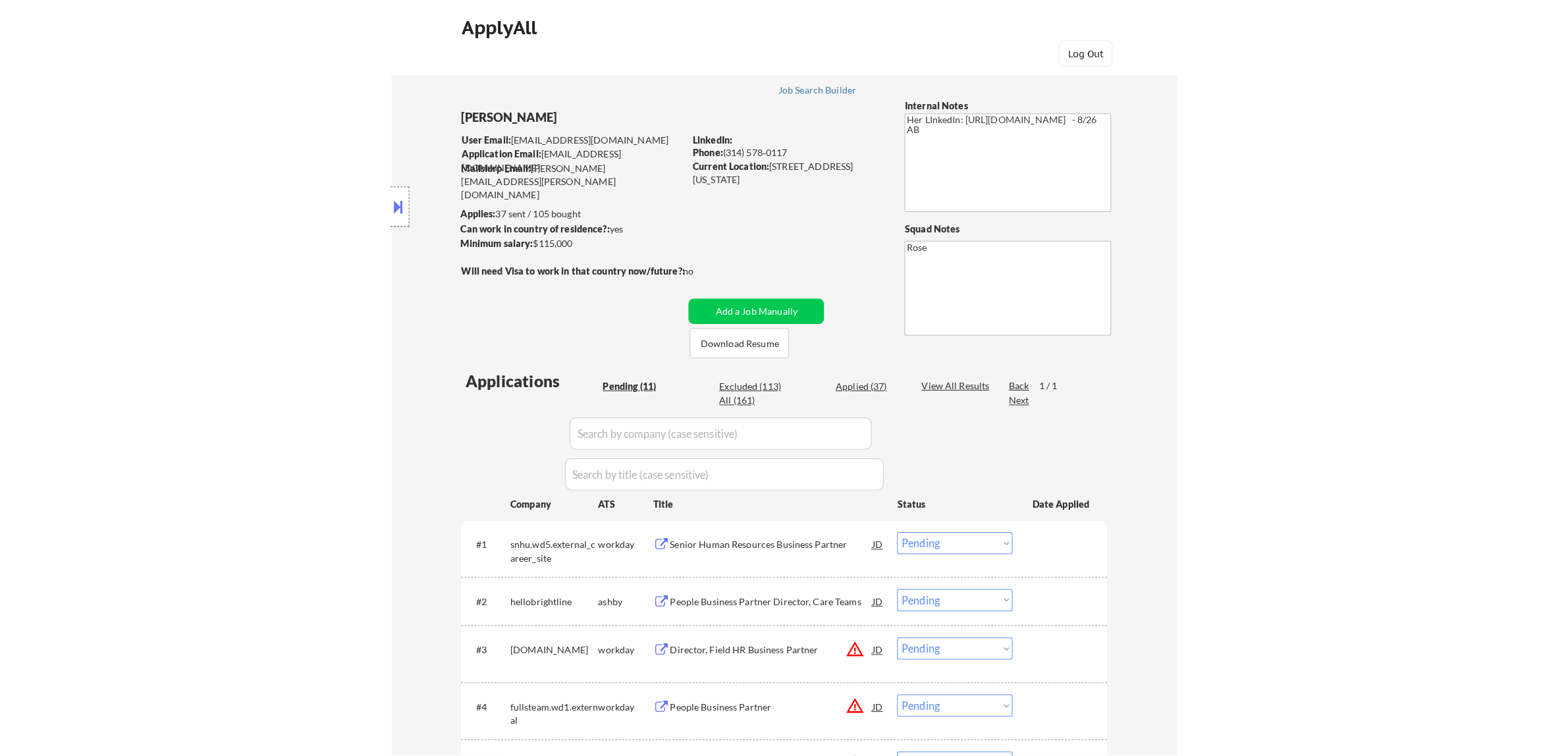
scroll to position [82, 0]
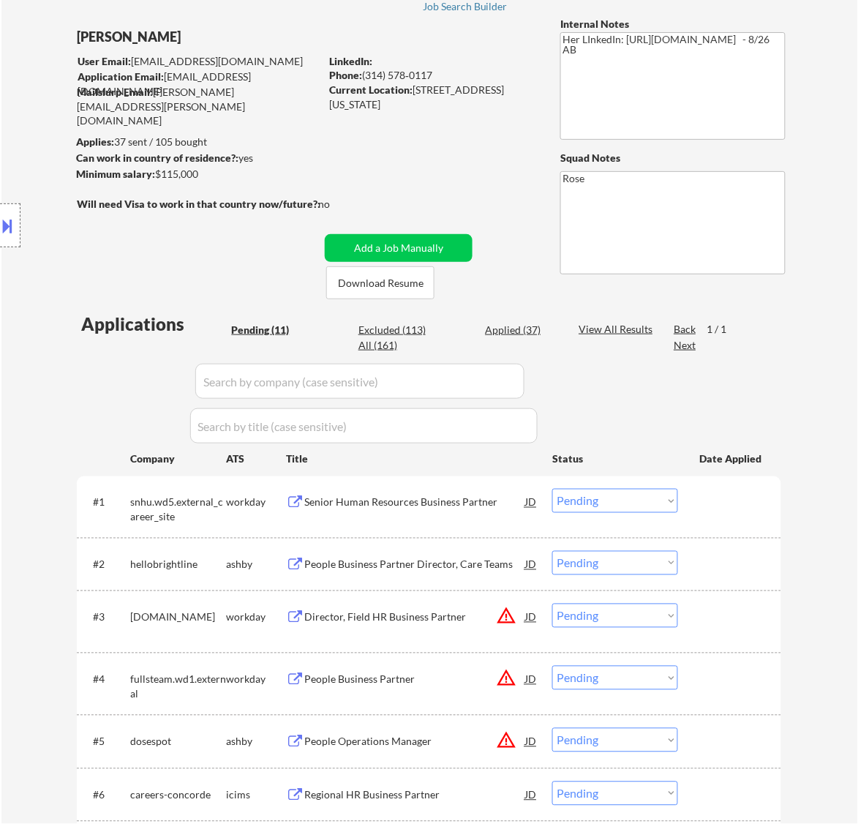
click at [403, 327] on div "Excluded (113)" at bounding box center [395, 330] width 73 height 15
select select ""excluded__location_""
select select ""excluded__expired_""
select select ""excluded__location_""
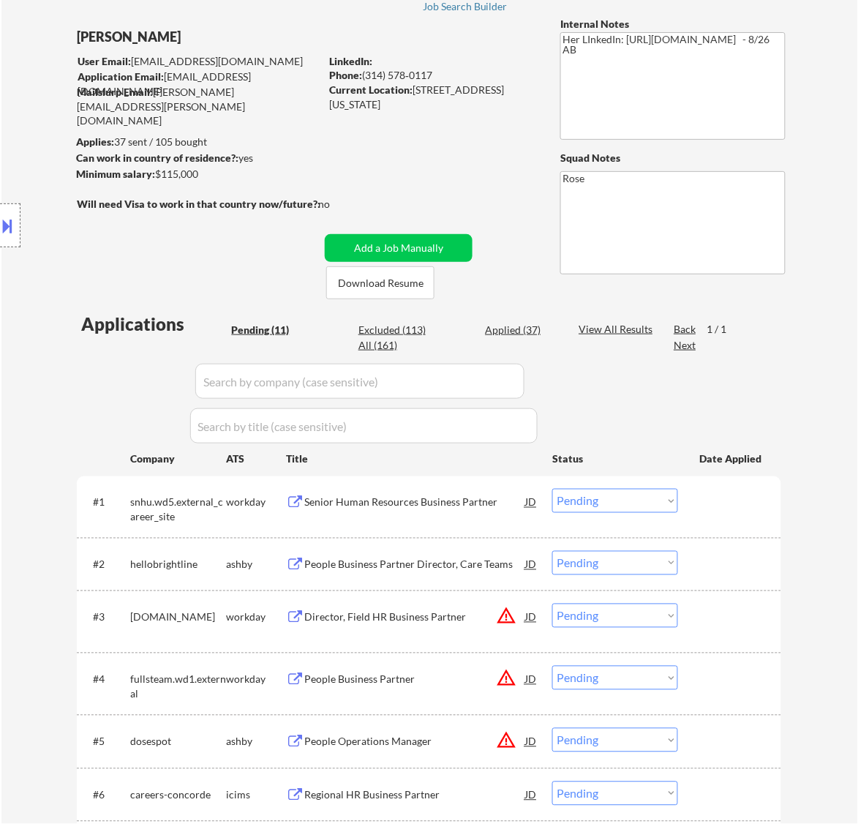
select select ""excluded__expired_""
select select ""excluded__salary_""
select select ""excluded__expired_""
select select ""excluded__salary_""
select select ""excluded__expired_""
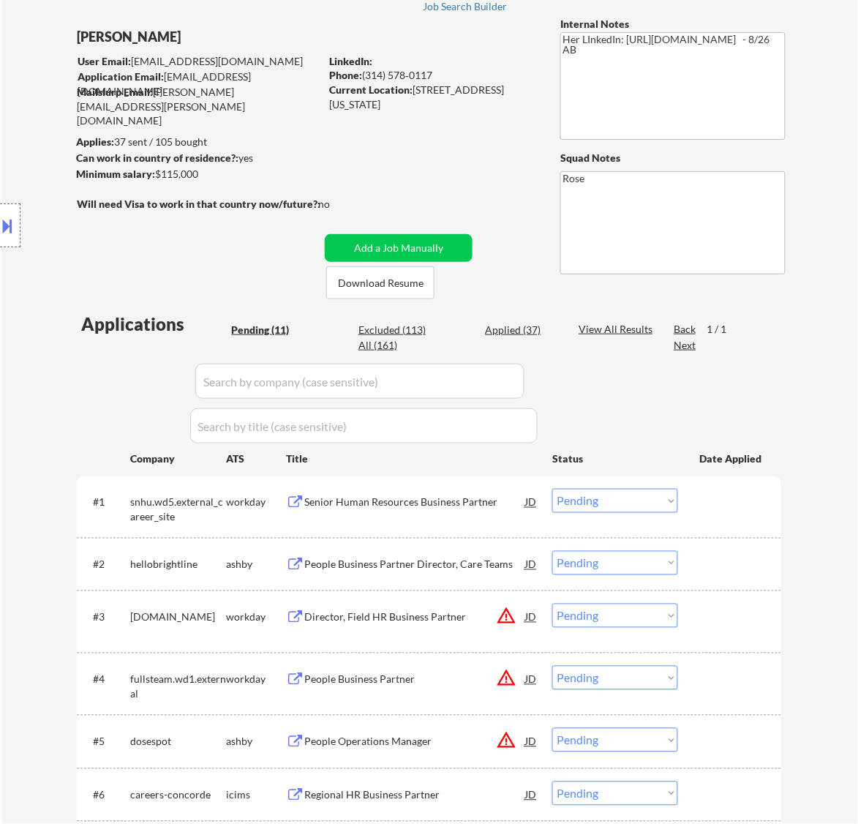
select select ""excluded__location_""
select select ""excluded__expired_""
select select ""excluded__location_""
select select ""excluded__salary_""
select select ""excluded__expired_""
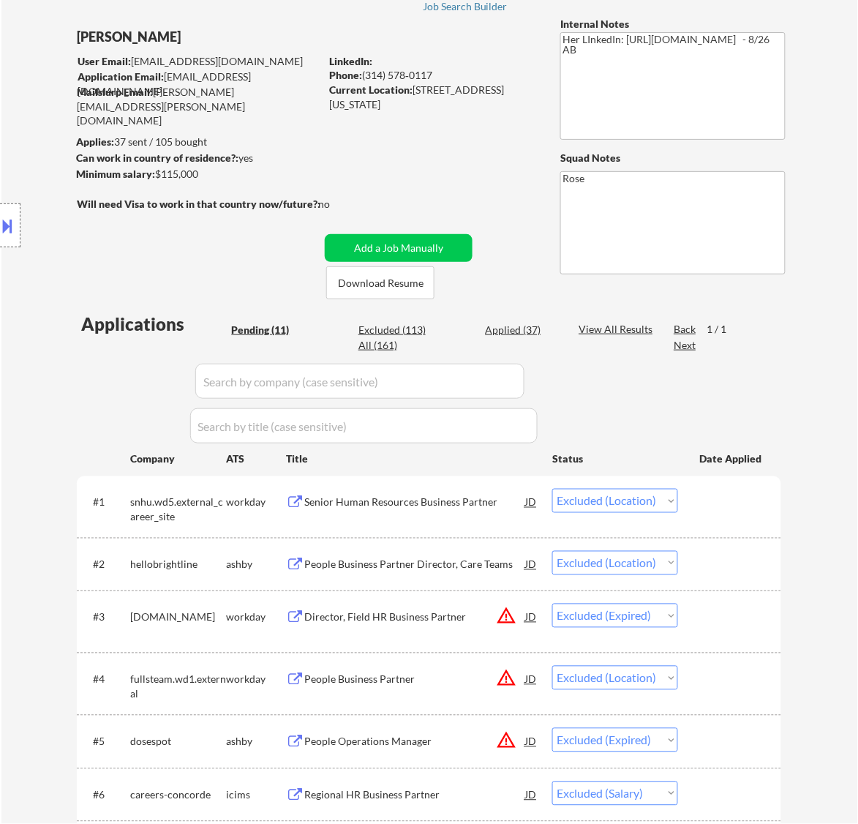
select select ""excluded__salary_""
select select ""excluded__expired_""
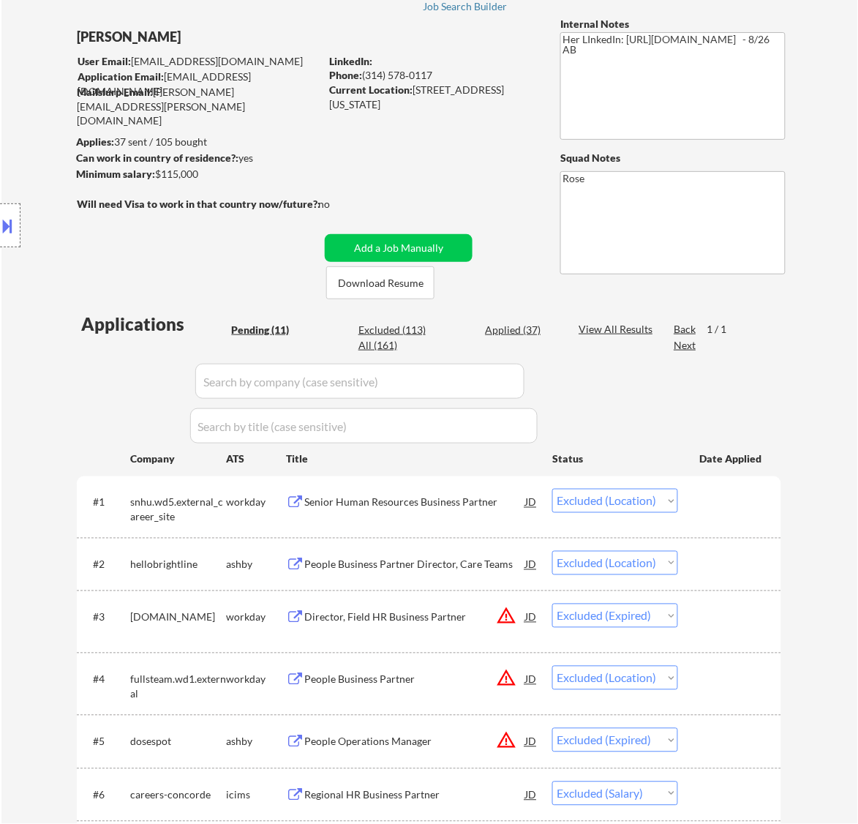
select select ""excluded""
select select ""excluded__expired_""
select select ""excluded__bad_match_""
select select ""excluded__expired_""
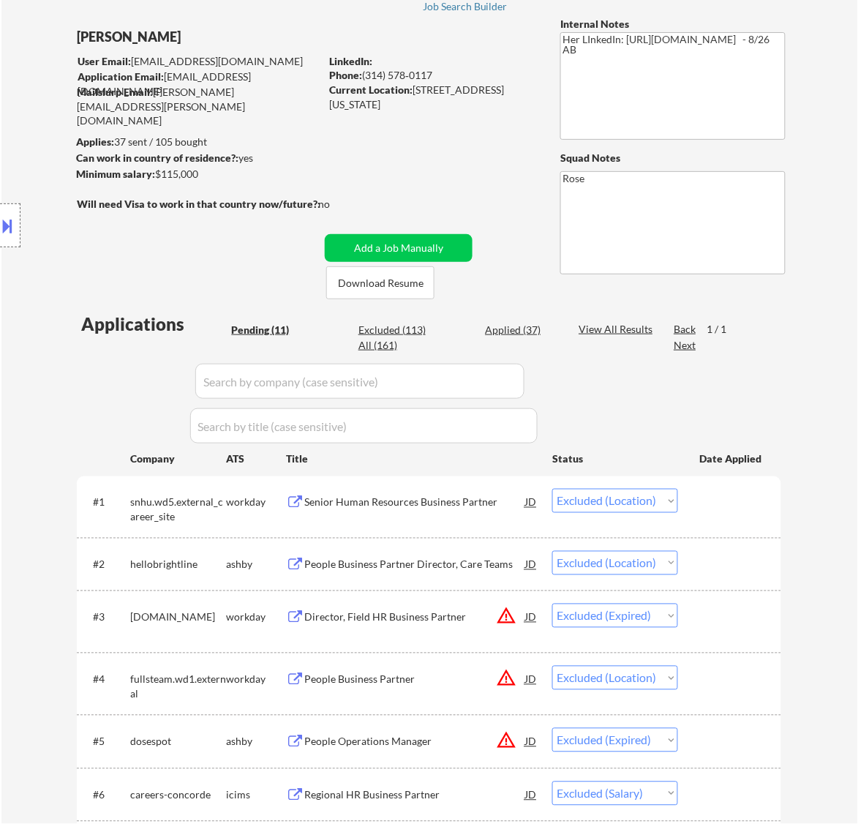
select select ""excluded__bad_match_""
select select ""excluded__location_""
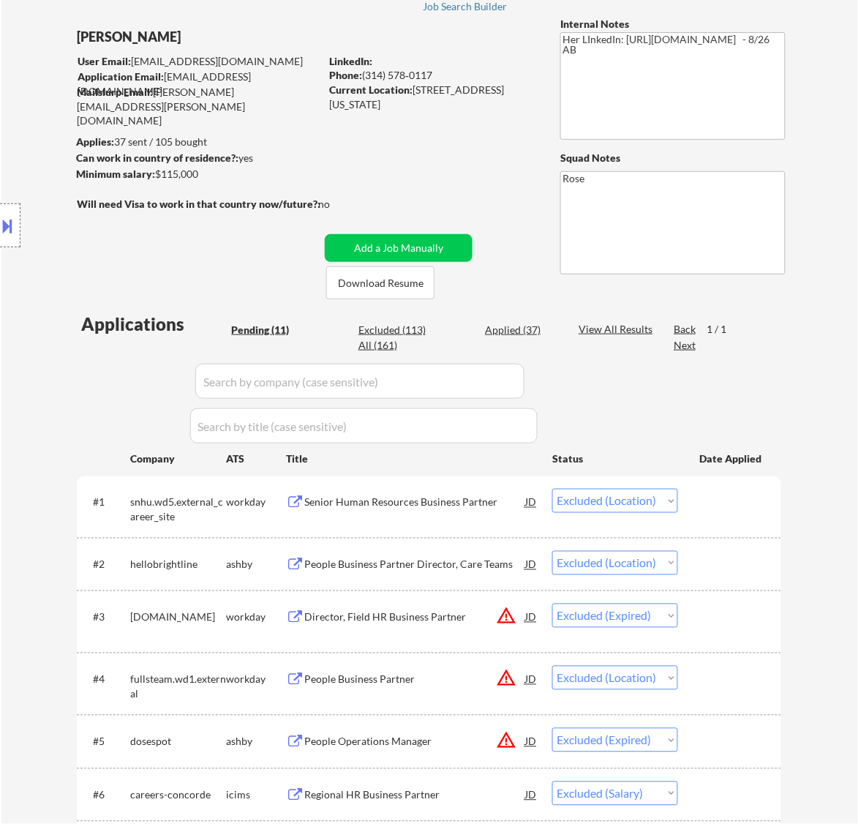
select select ""excluded__expired_""
select select ""excluded__location_""
select select ""excluded""
select select ""excluded__location_""
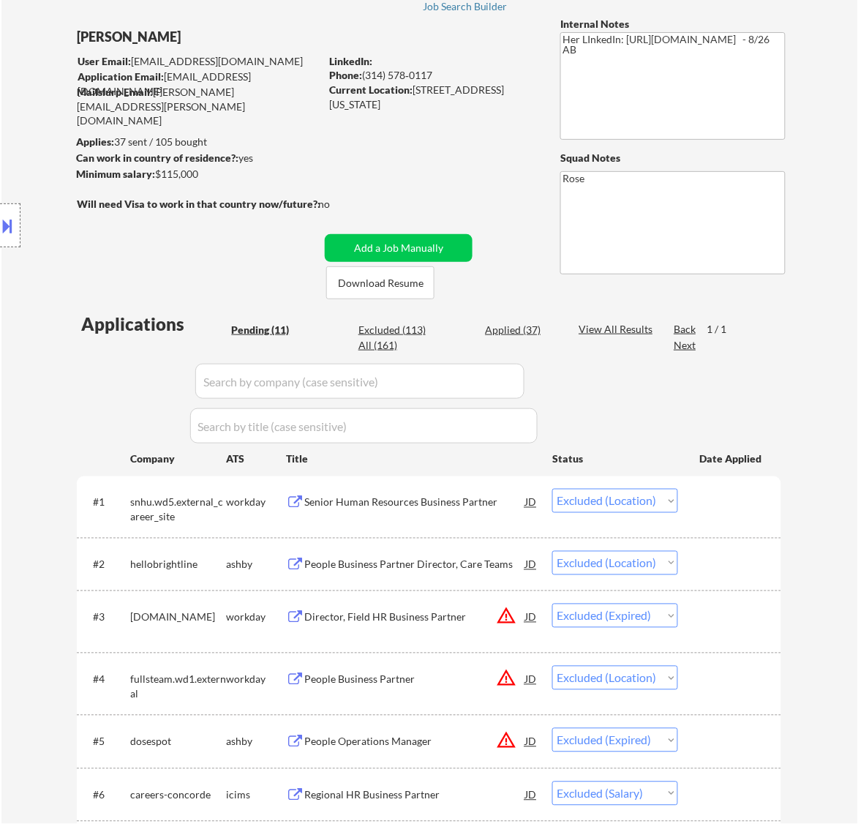
select select ""excluded""
select select ""excluded__expired_""
select select ""excluded""
select select ""excluded__expired_""
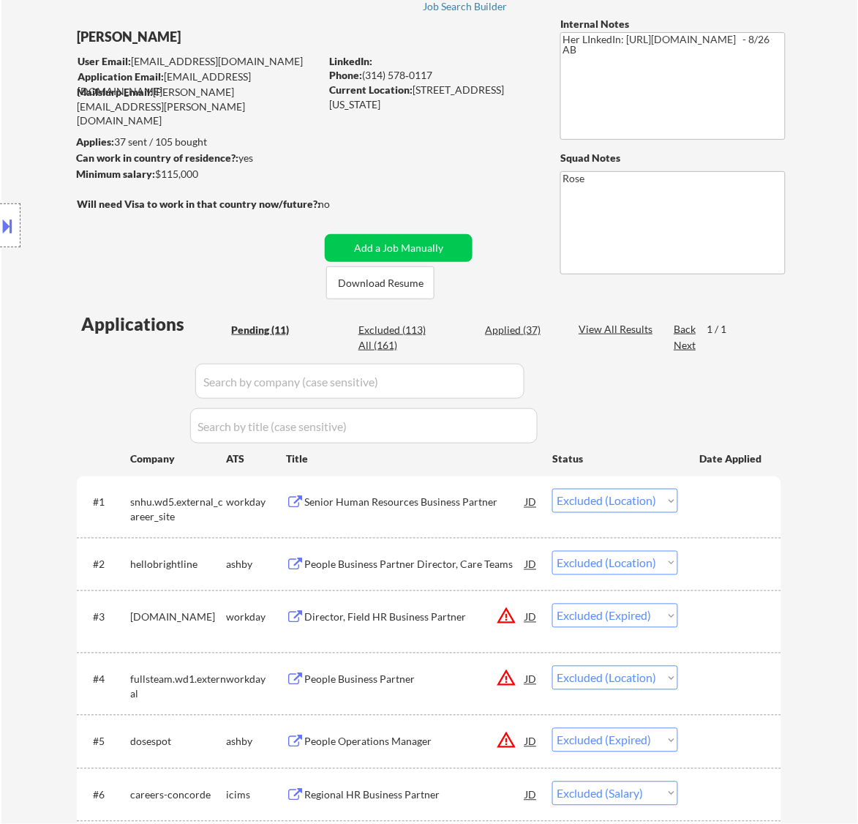
select select ""excluded""
select select ""excluded__location_""
select select ""excluded__bad_match_""
select select ""excluded__expired_""
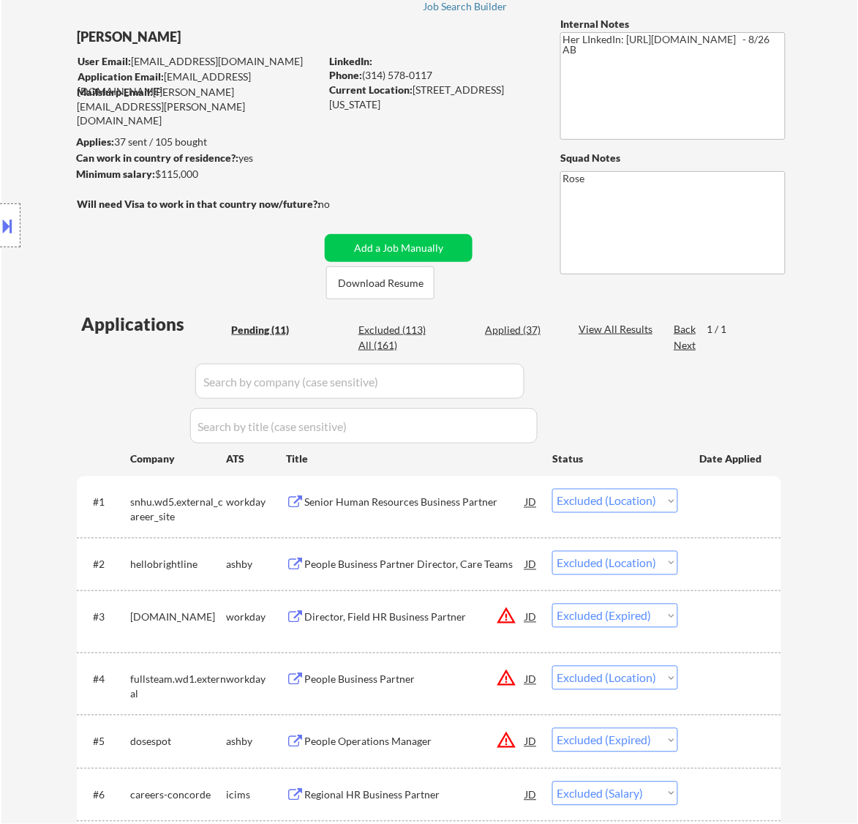
select select ""excluded__expired_""
select select ""excluded__bad_match_""
select select ""excluded""
select select ""excluded__location_""
select select ""excluded""
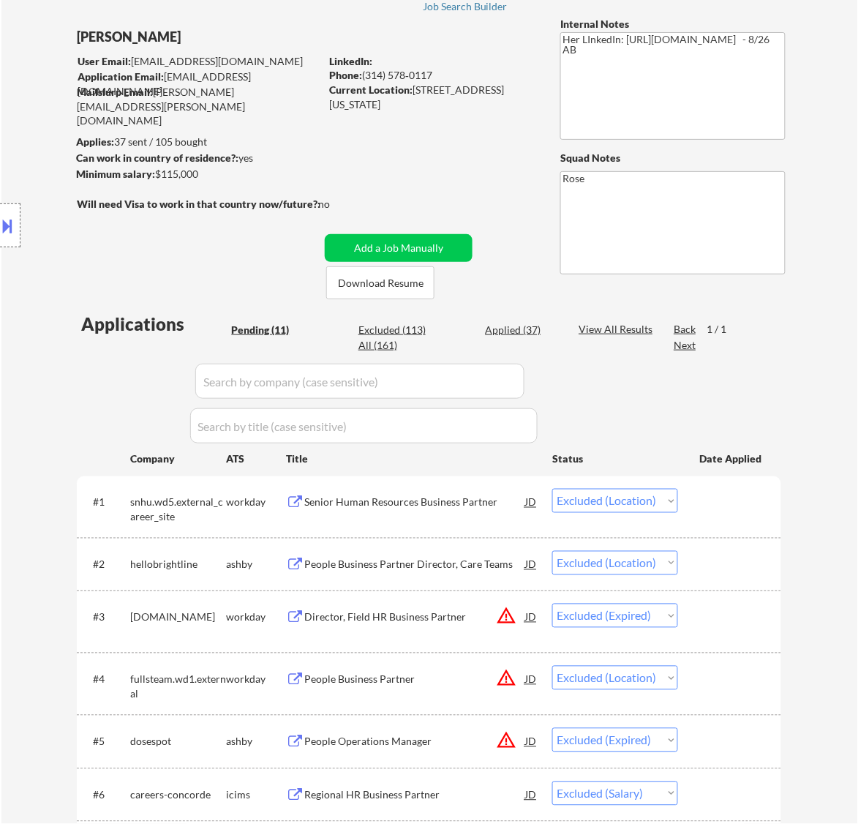
select select ""excluded__expired_""
select select ""excluded__bad_match_""
select select ""excluded__expired_""
select select ""excluded""
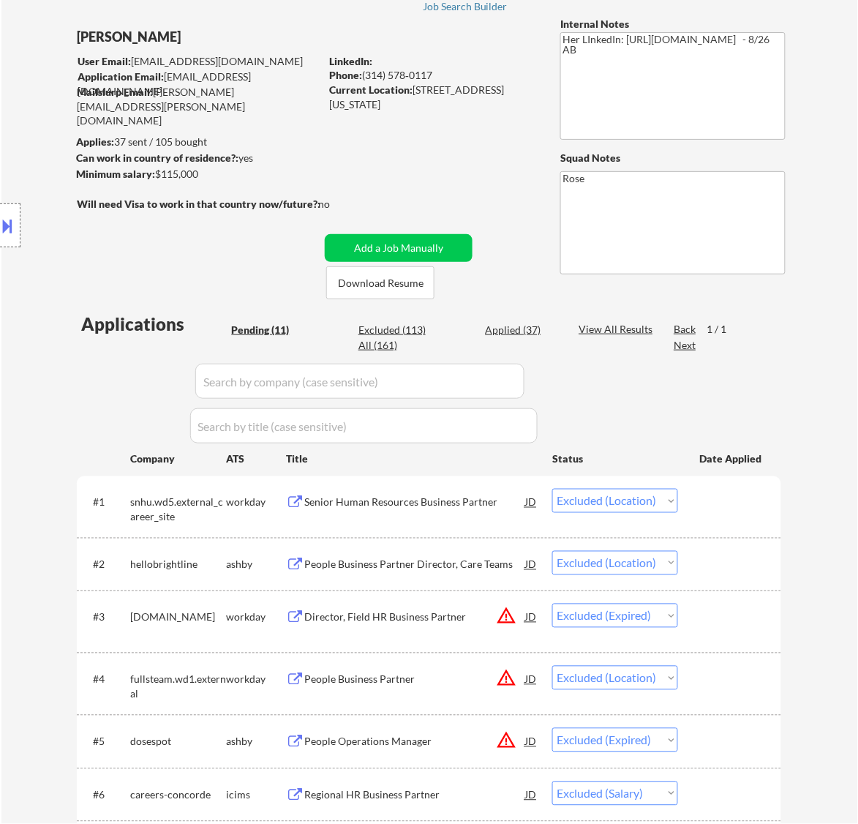
select select ""excluded__expired_""
select select ""excluded""
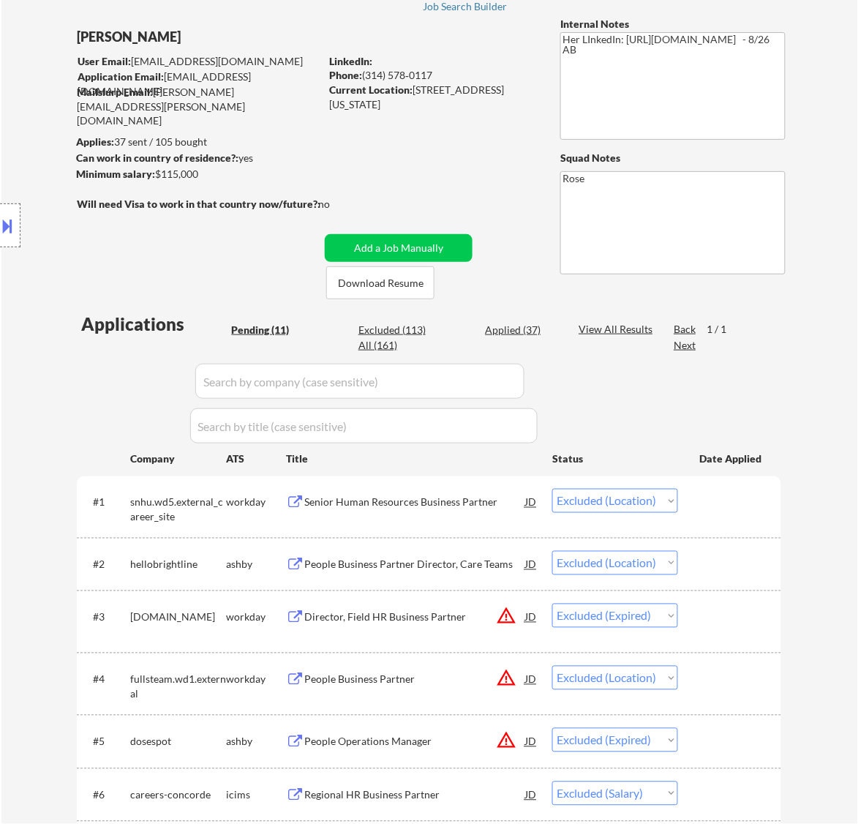
select select ""excluded__bad_match_""
select select ""excluded__expired_""
select select ""excluded__bad_match_""
select select ""excluded__expired_""
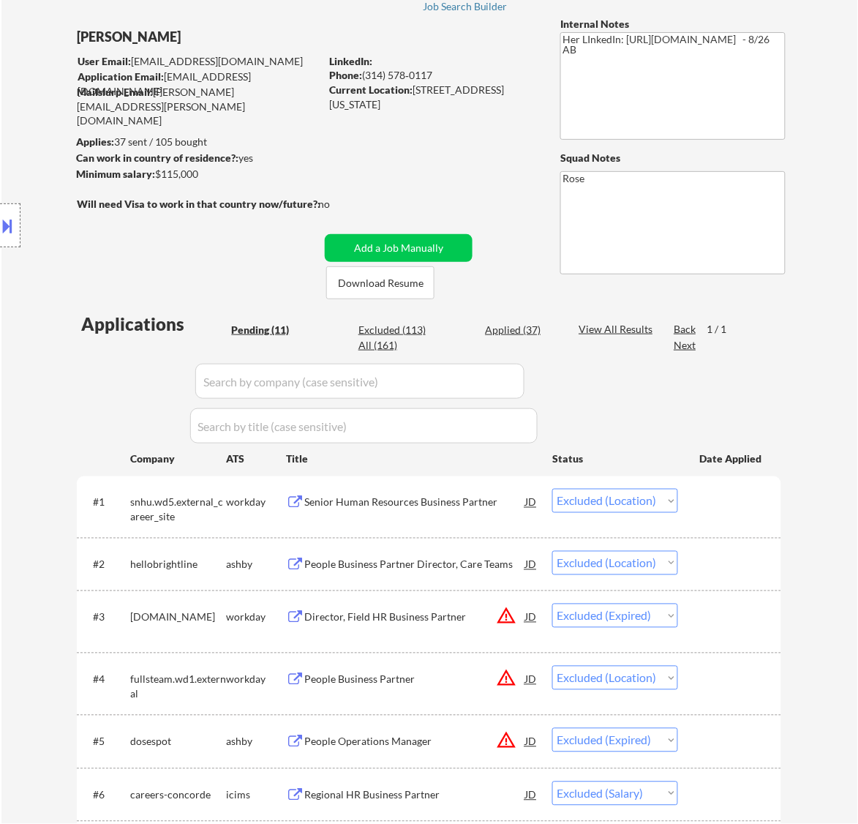
select select ""excluded__bad_match_""
select select ""excluded""
select select ""excluded__salary_""
select select ""excluded__expired_""
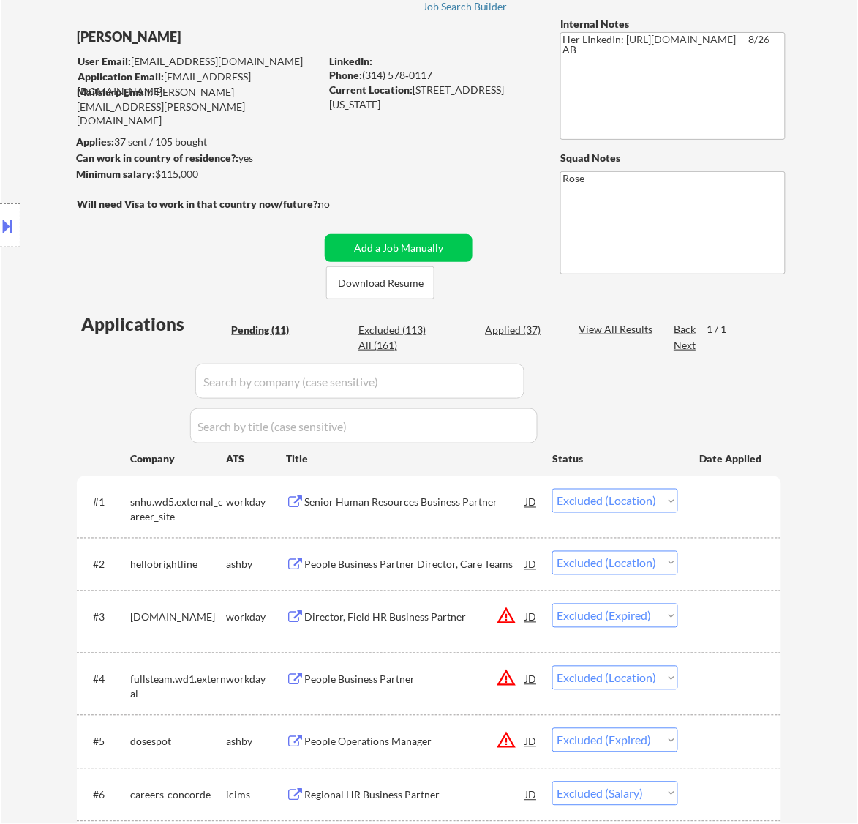
select select ""excluded""
select select ""excluded__expired_""
select select ""excluded__location_""
select select ""excluded""
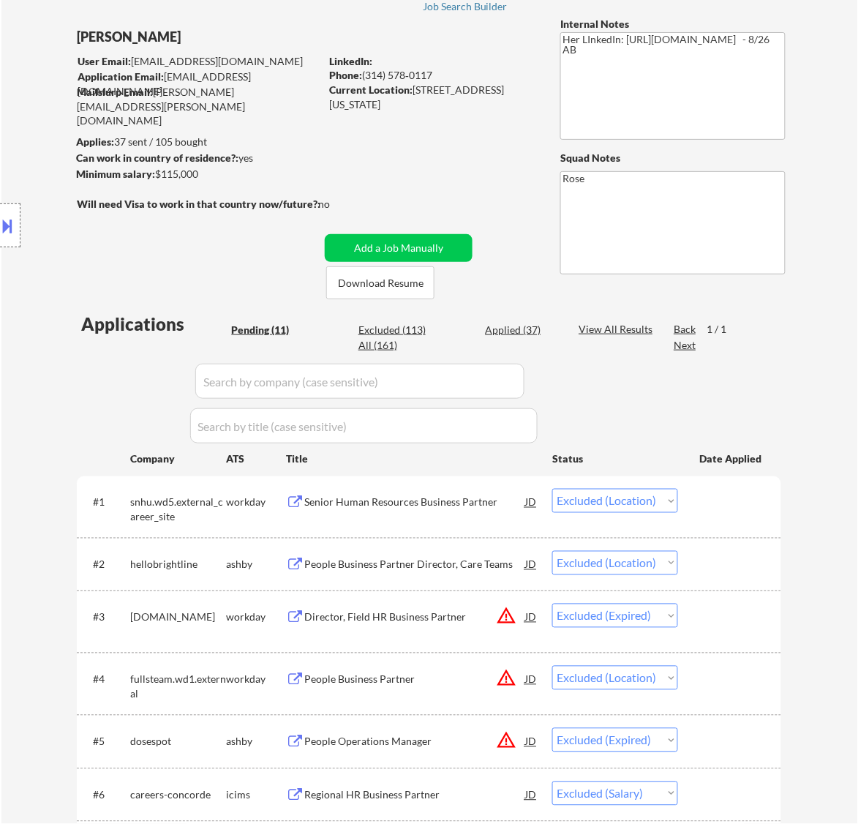
select select ""excluded__bad_match_""
select select ""excluded__salary_""
select select ""excluded""
select select ""excluded__location_""
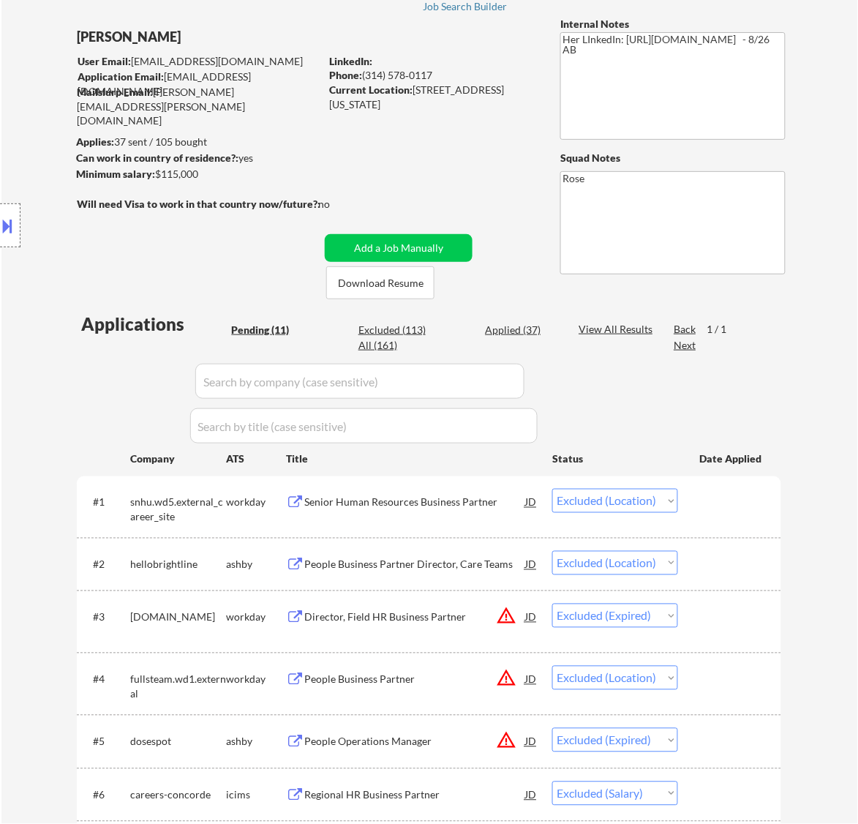
select select ""excluded__bad_match_""
select select ""excluded__salary_""
select select ""excluded__expired_""
select select ""excluded""
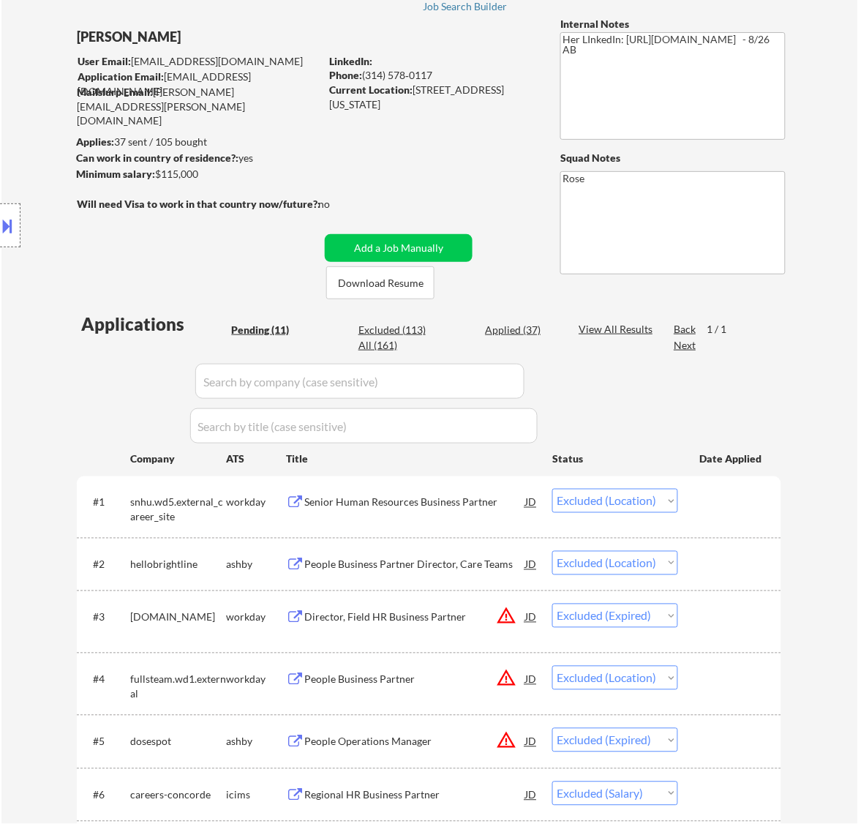
select select ""excluded__location_""
select select ""excluded__bad_match_""
select select ""excluded__expired_""
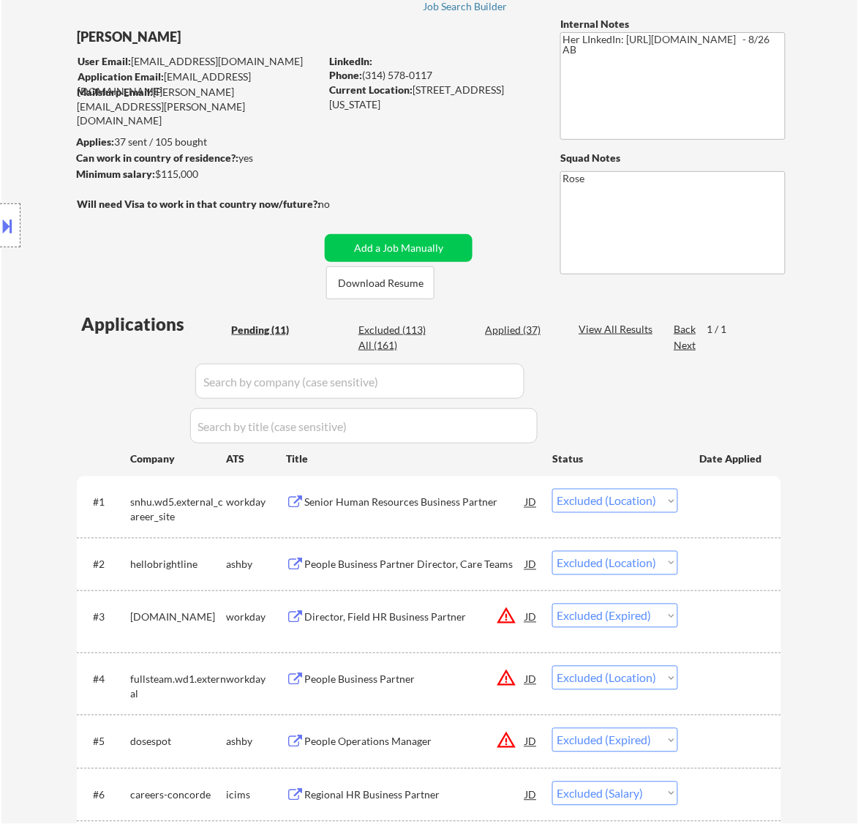
select select ""excluded__expired_""
select select ""excluded__bad_match_""
select select ""excluded__other_""
select select ""excluded__expired_""
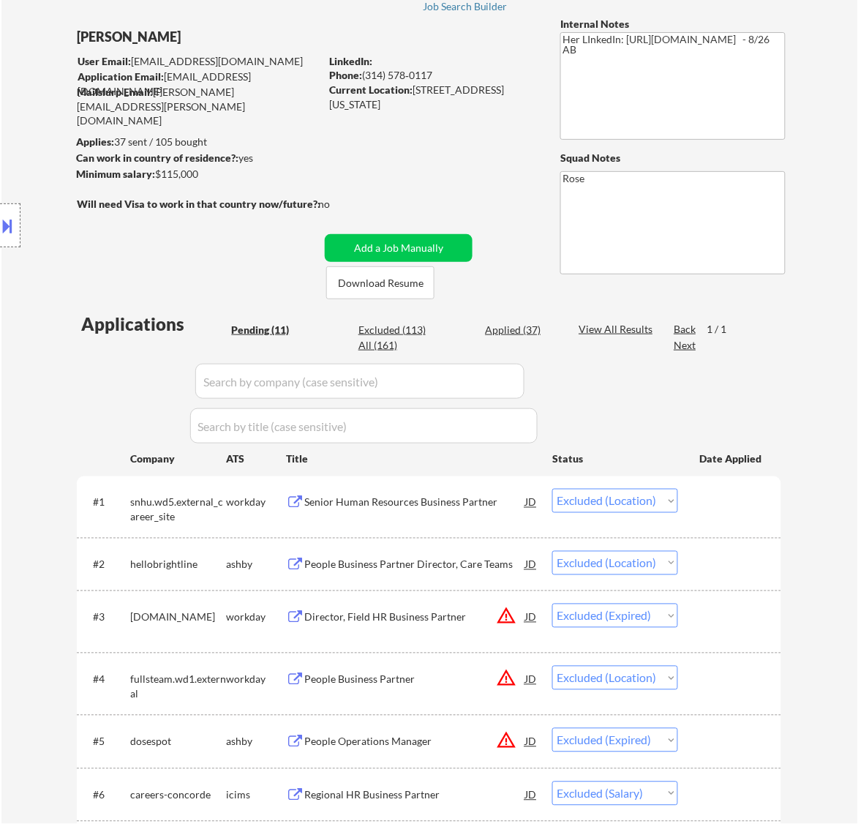
select select ""excluded__expired_""
select select ""excluded__bad_match_""
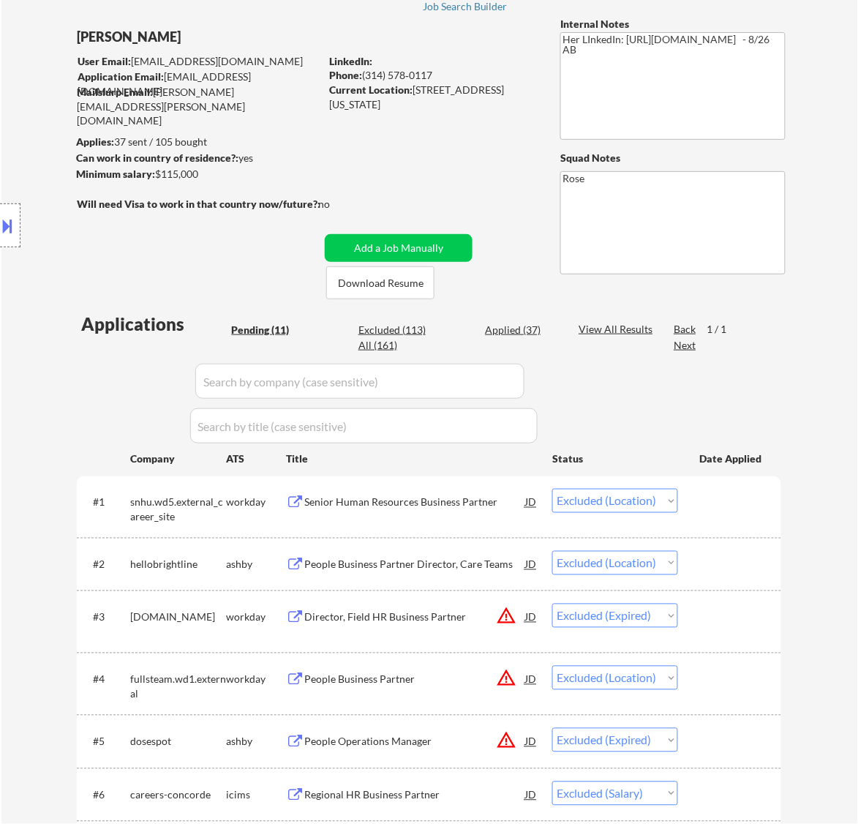
select select ""excluded__location_""
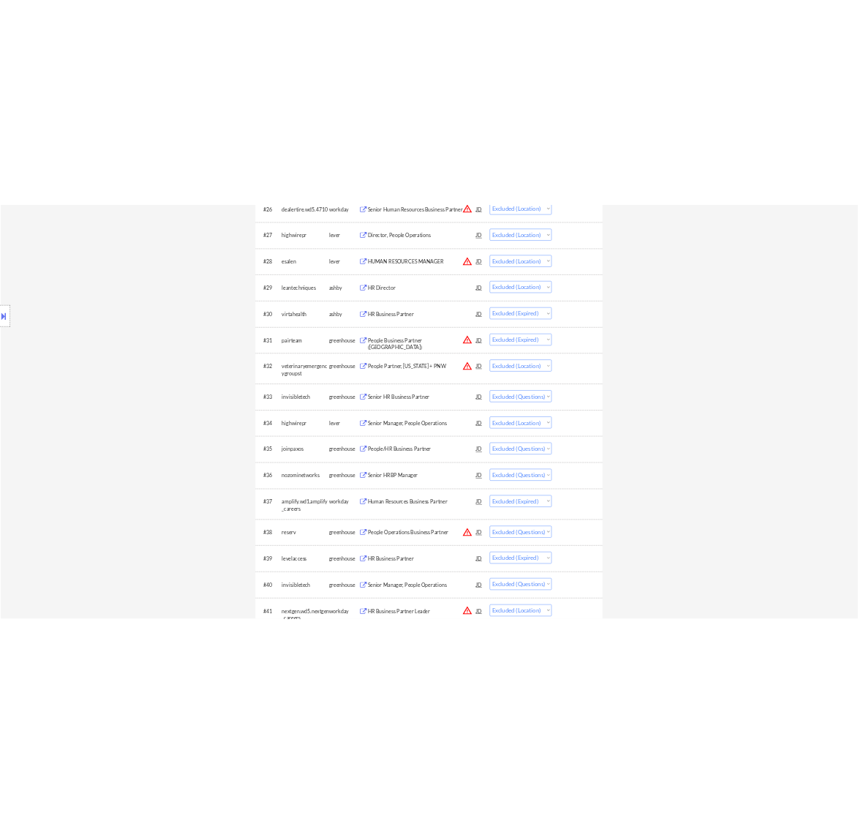
scroll to position [2104, 0]
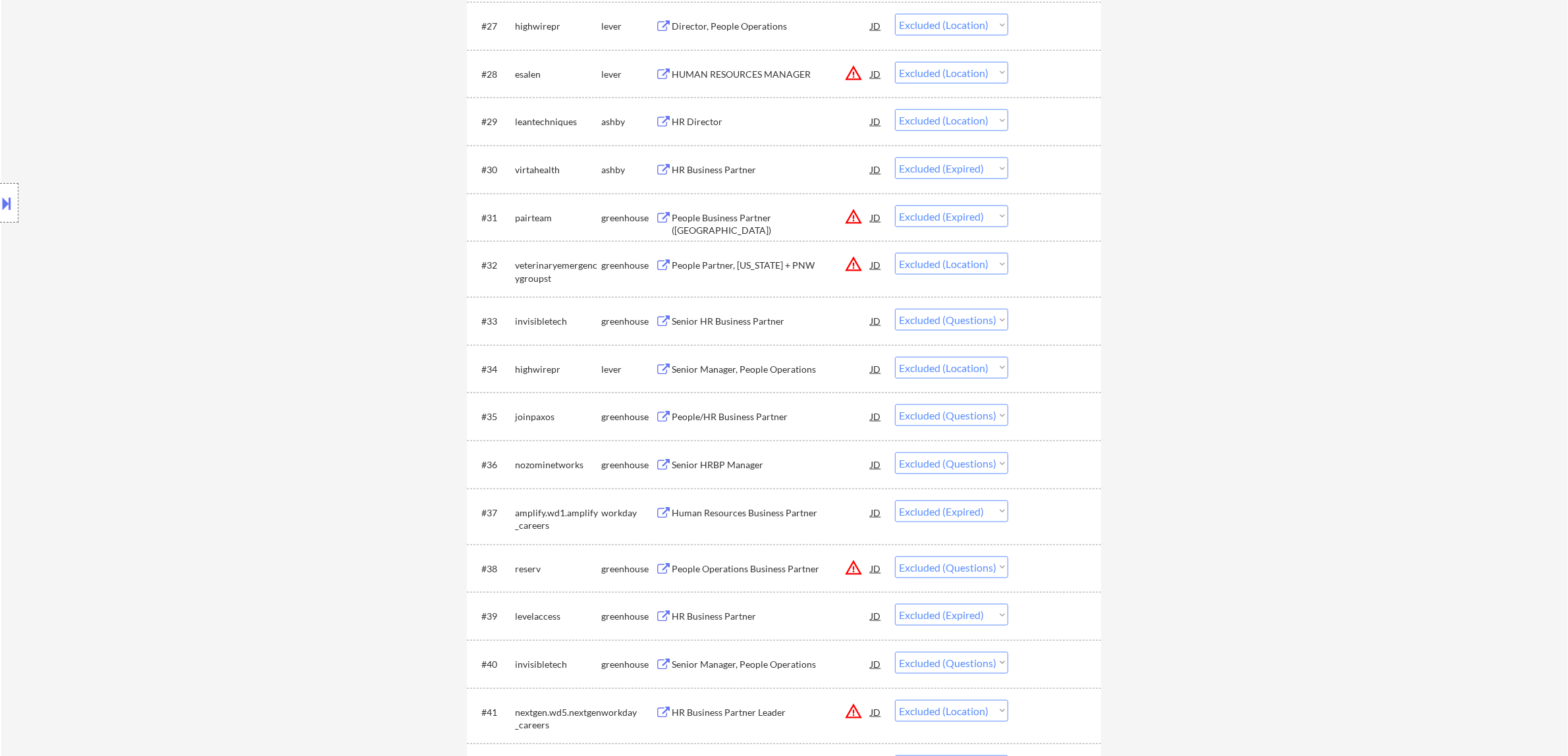
click at [772, 329] on div "Senior HR Business Partner" at bounding box center [770, 320] width 199 height 23
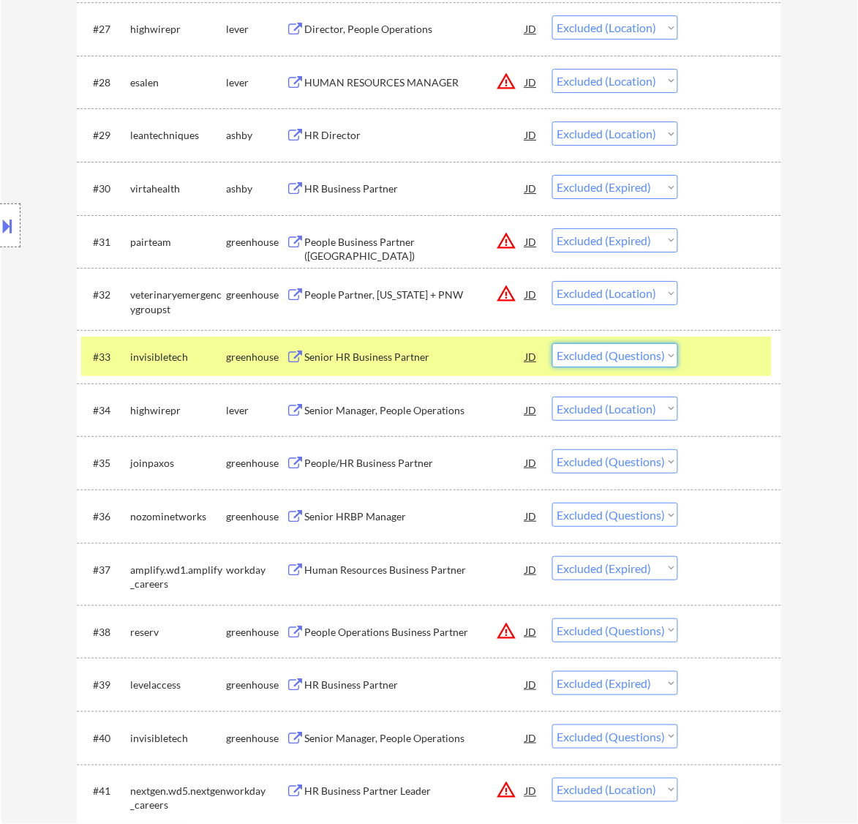
click at [631, 357] on select "Choose an option... Pending Applied Excluded (Questions) Excluded (Expired) Exc…" at bounding box center [615, 355] width 126 height 24
click at [552, 343] on select "Choose an option... Pending Applied Excluded (Questions) Excluded (Expired) Exc…" at bounding box center [615, 355] width 126 height 24
select select ""excluded__location_""
select select ""excluded""
select select ""excluded__expired_""
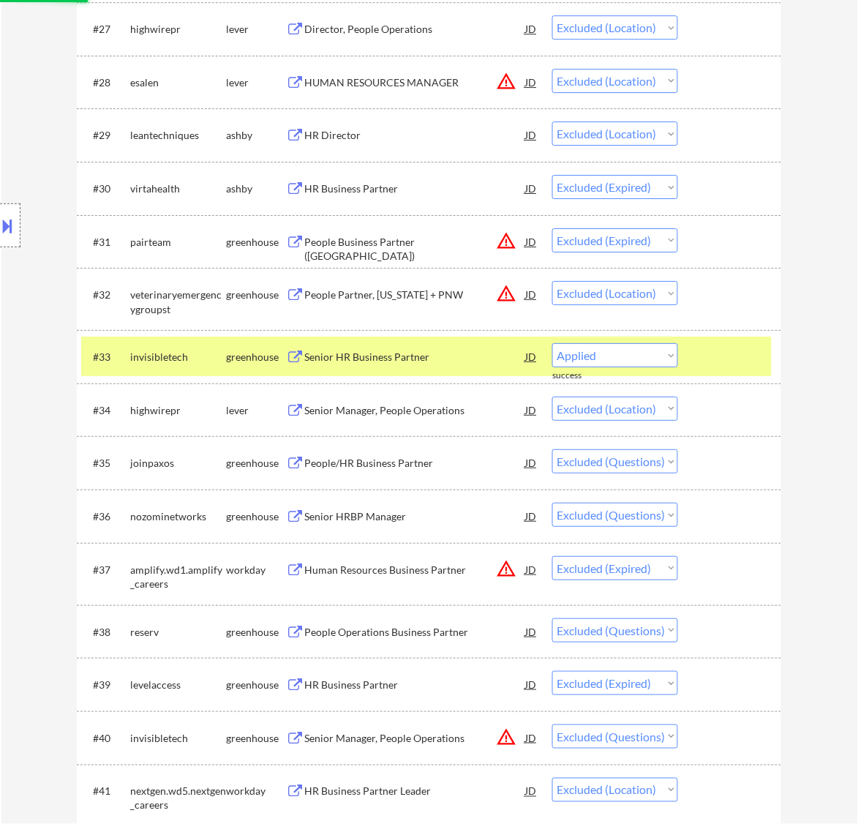
select select ""excluded""
select select ""excluded__expired_""
select select ""excluded""
select select ""excluded__location_""
select select ""excluded__bad_match_""
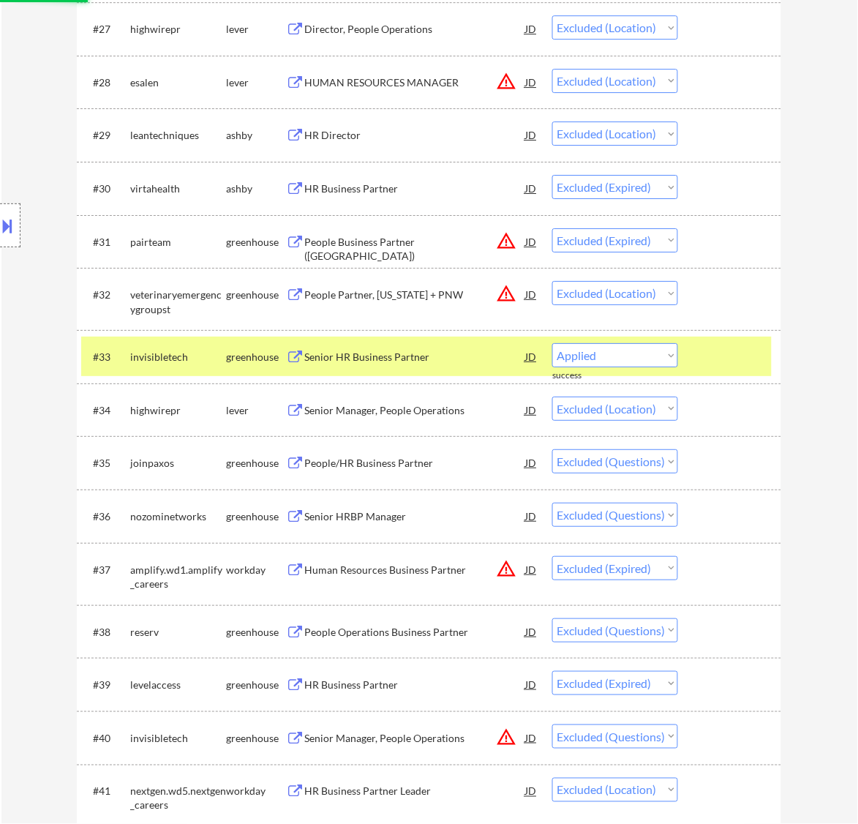
select select ""excluded__expired_""
select select ""excluded__bad_match_""
select select ""excluded""
select select ""excluded__location_""
select select ""excluded""
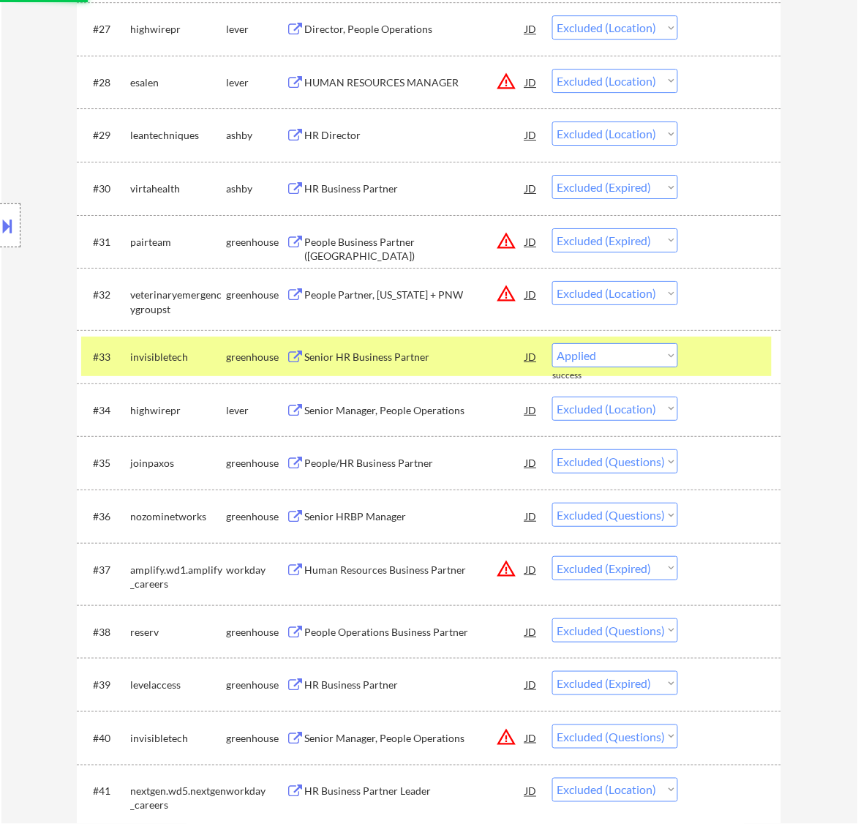
select select ""excluded__expired_""
select select ""excluded__bad_match_""
select select ""excluded__expired_""
select select ""excluded""
select select ""excluded__expired_""
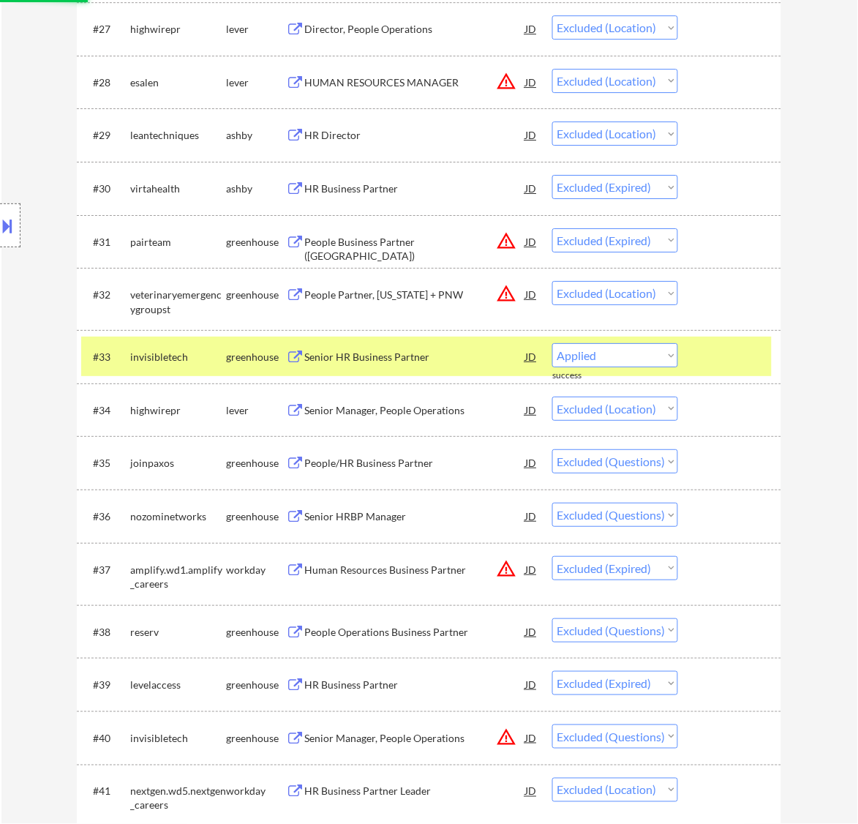
select select ""excluded""
select select ""excluded__bad_match_""
select select ""excluded__expired_""
select select ""excluded__bad_match_""
select select ""excluded__expired_""
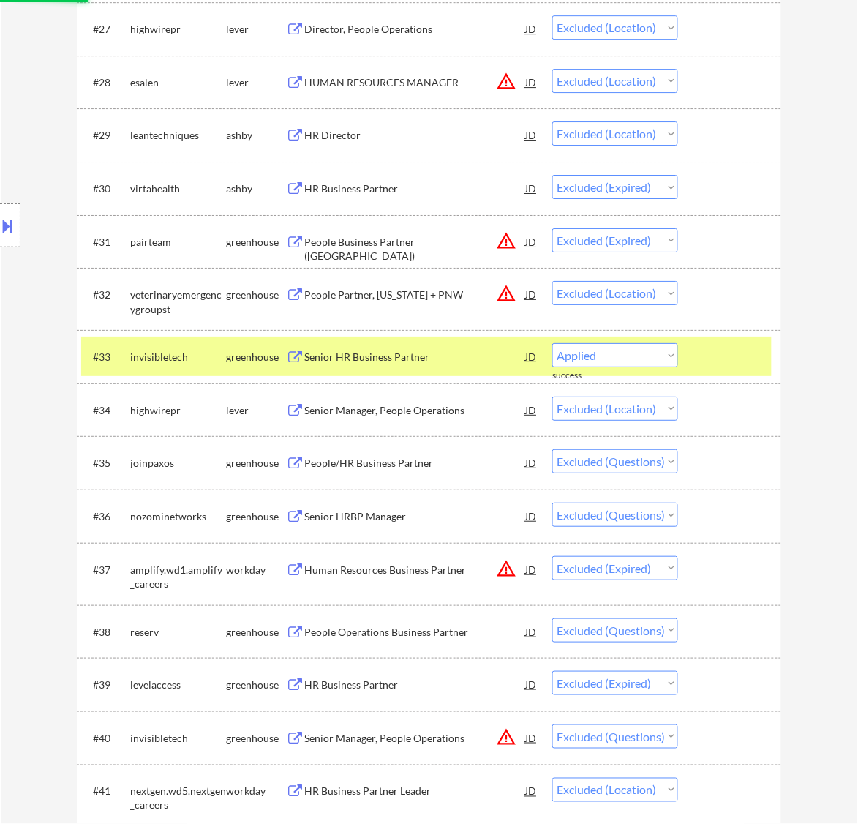
select select ""excluded__bad_match_""
select select ""excluded""
select select ""excluded__salary_""
select select ""excluded__expired_""
select select ""excluded""
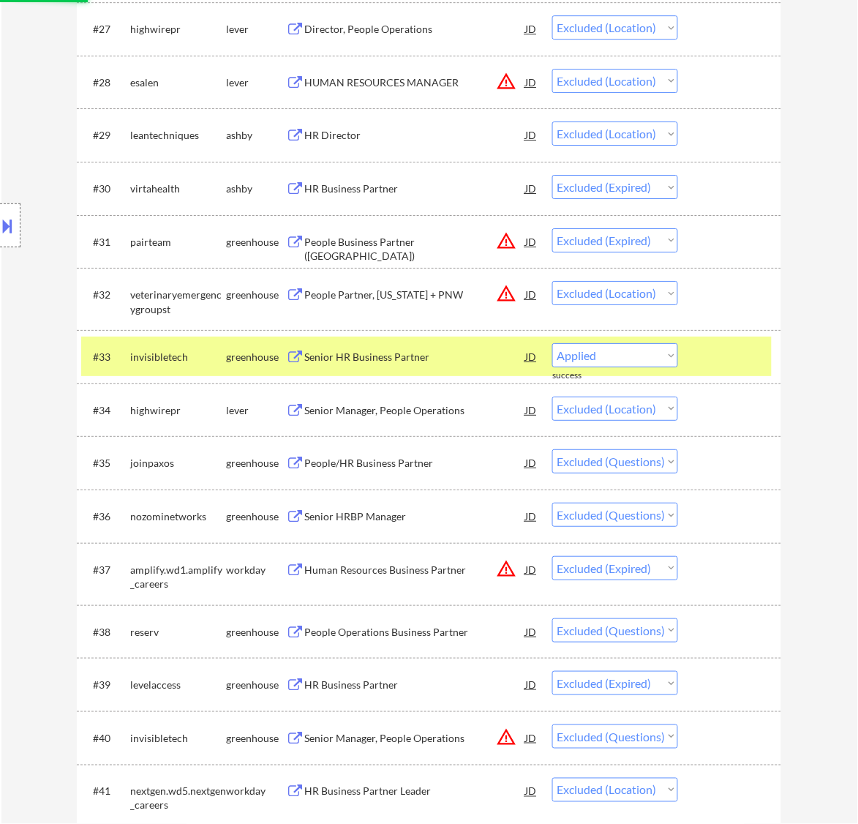
select select ""excluded__expired_""
select select ""excluded__location_""
select select ""excluded""
select select ""excluded__bad_match_""
select select ""excluded__salary_""
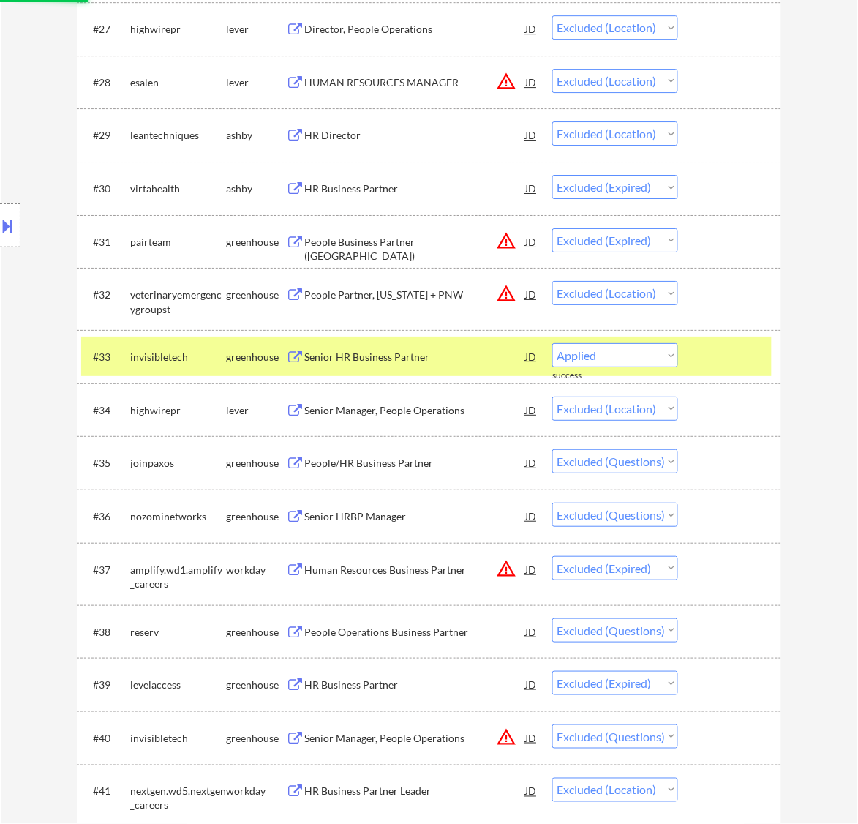
select select ""excluded""
select select ""excluded__location_""
select select ""excluded__bad_match_""
select select ""excluded__salary_""
select select ""excluded__expired_""
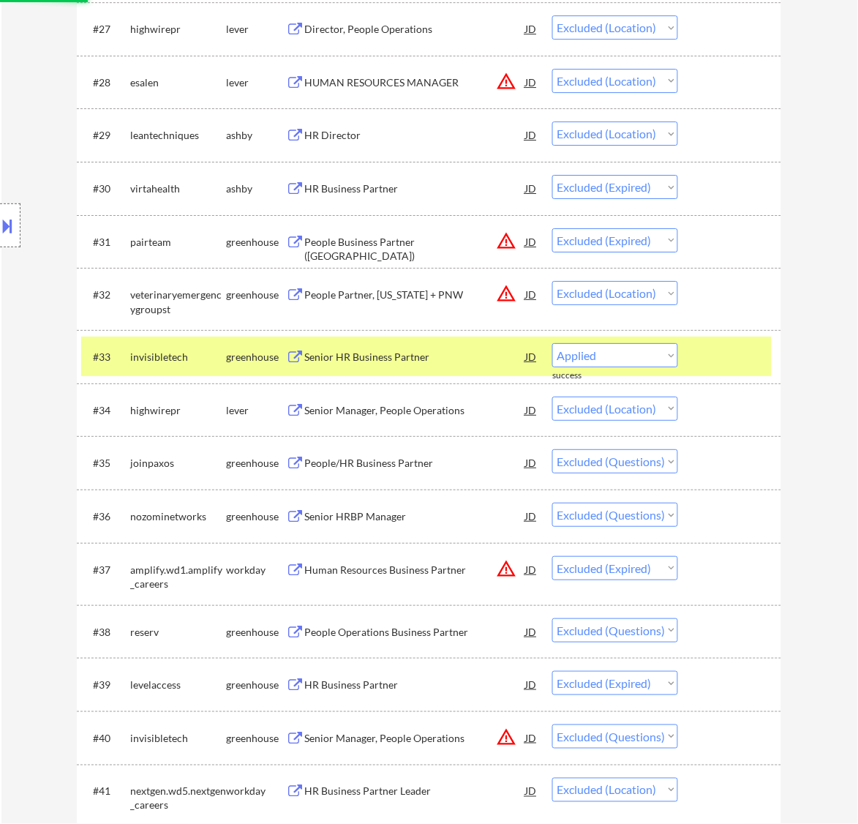
select select ""excluded""
select select ""excluded__location_""
select select ""excluded__bad_match_""
select select ""excluded__expired_""
select select ""excluded__bad_match_""
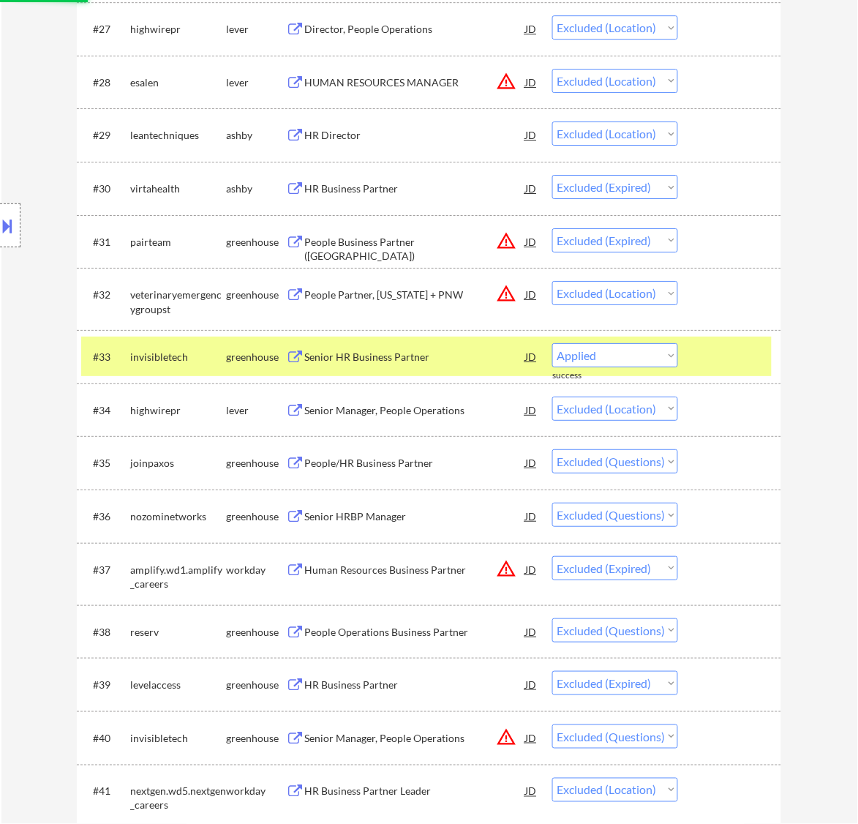
select select ""excluded__other_""
select select ""excluded__expired_""
select select ""excluded__bad_match_""
select select ""excluded__location_""
select select ""excluded__bad_match_""
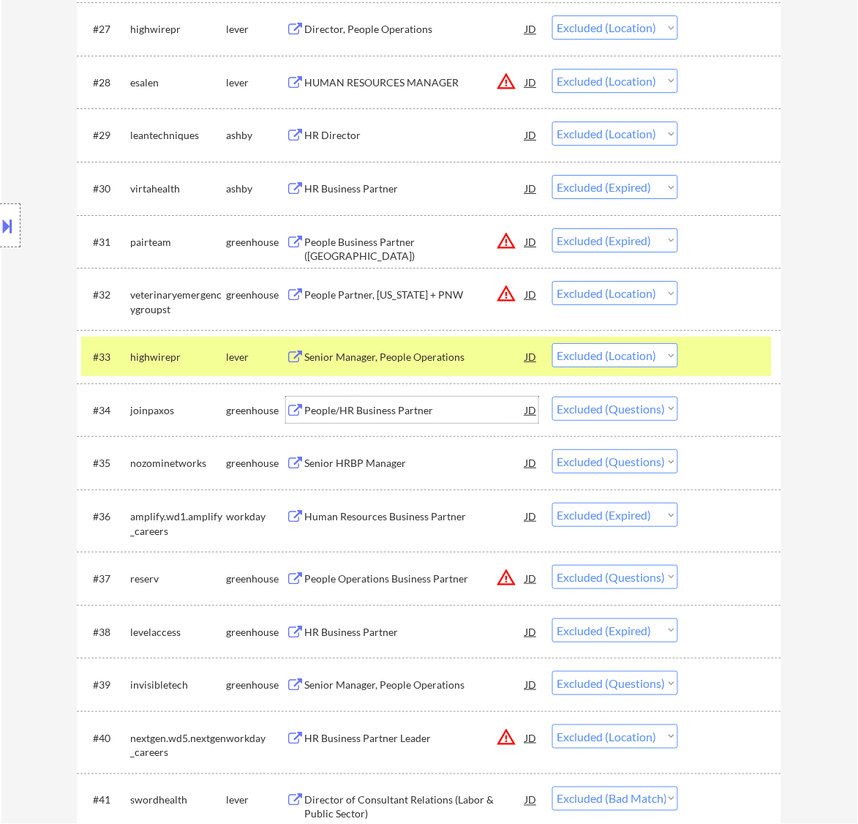
click at [452, 406] on div "People/HR Business Partner" at bounding box center [414, 410] width 221 height 15
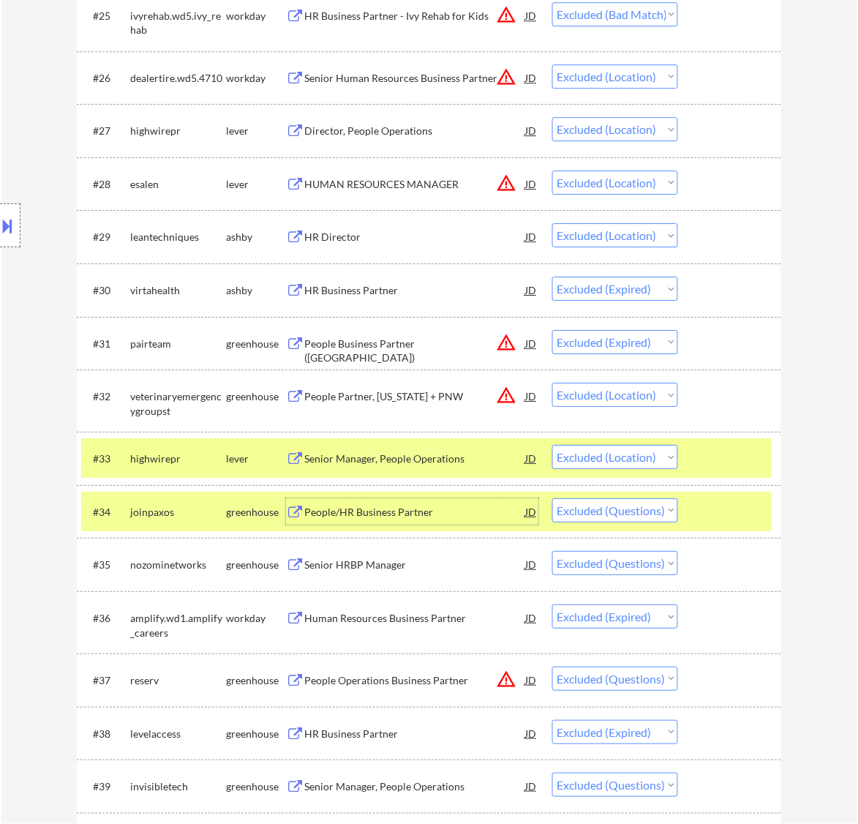
scroll to position [2012, 0]
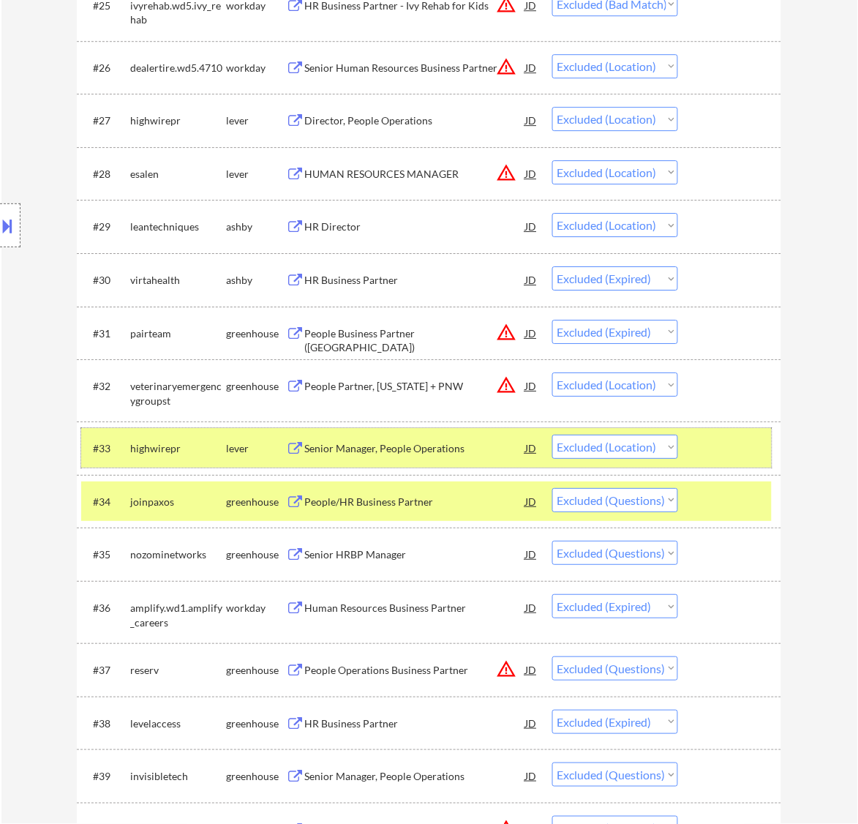
click at [743, 445] on div at bounding box center [732, 448] width 64 height 26
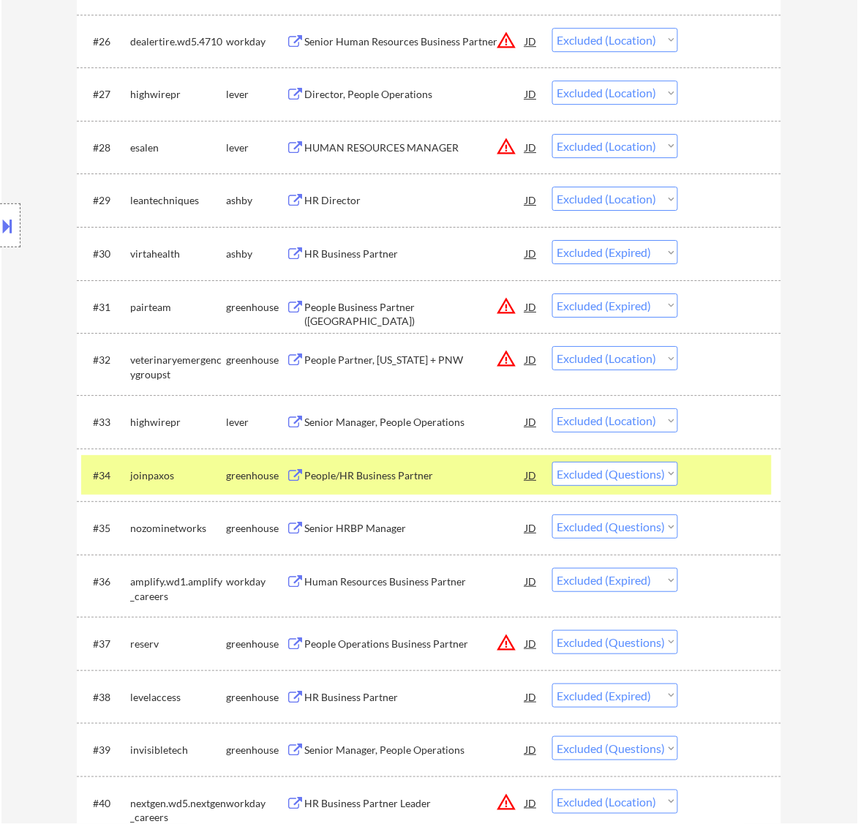
scroll to position [2104, 0]
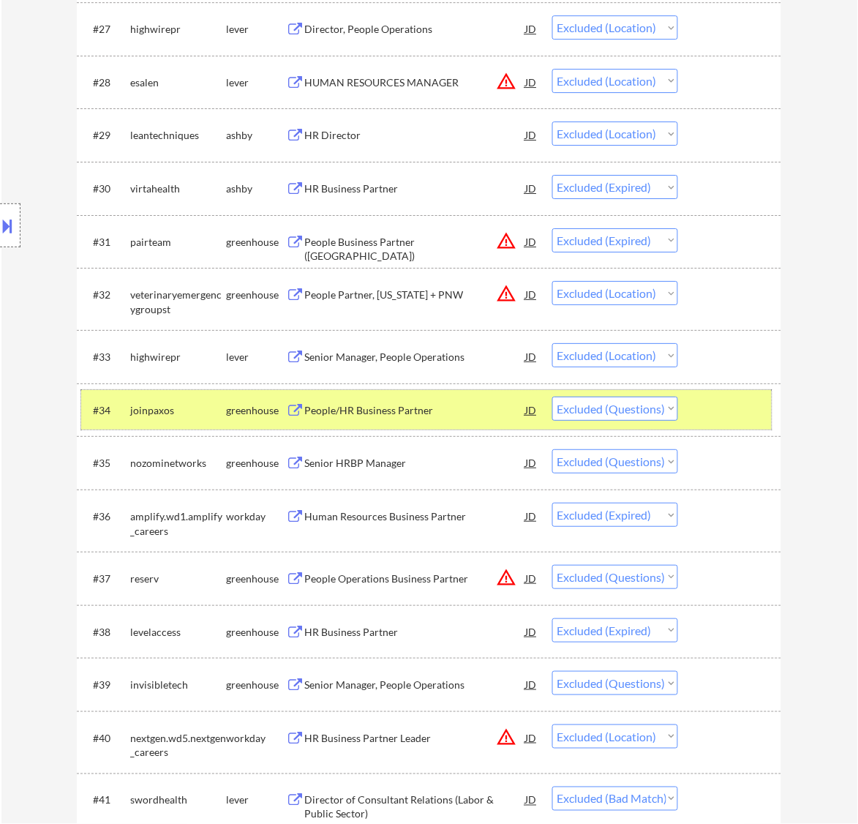
click at [743, 400] on div at bounding box center [732, 410] width 64 height 26
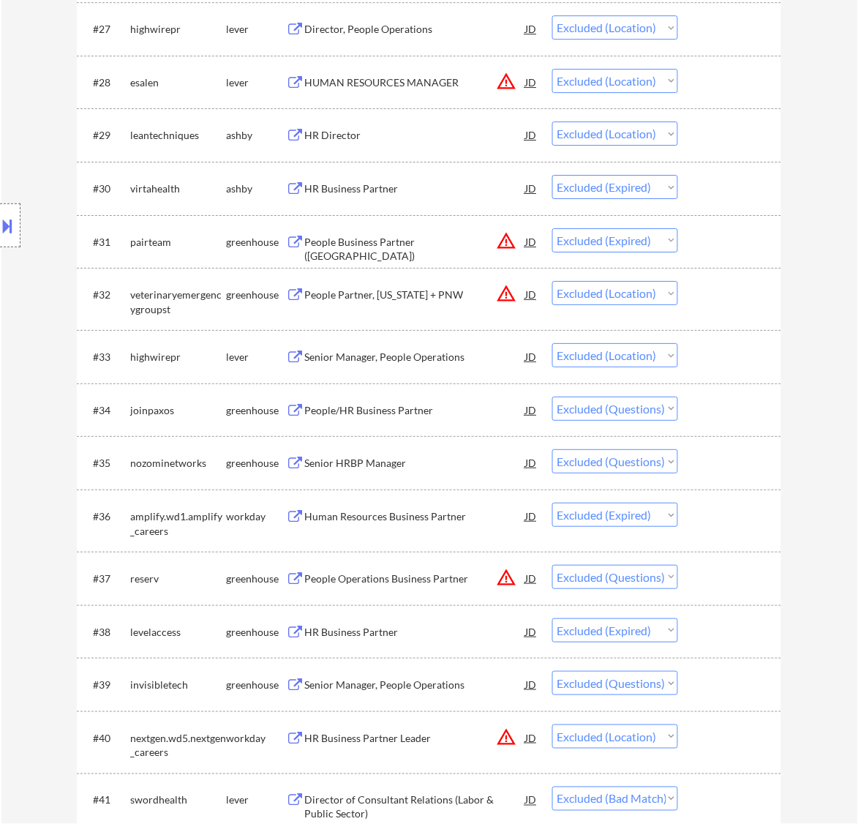
click at [446, 465] on div "Senior HRBP Manager" at bounding box center [414, 463] width 221 height 15
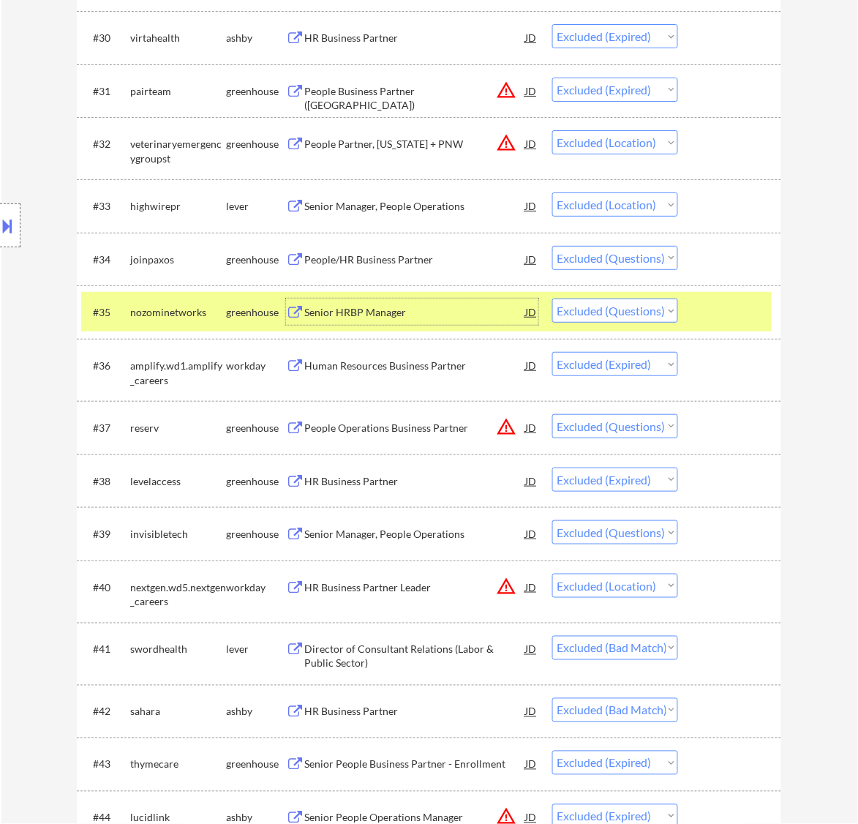
scroll to position [2287, 0]
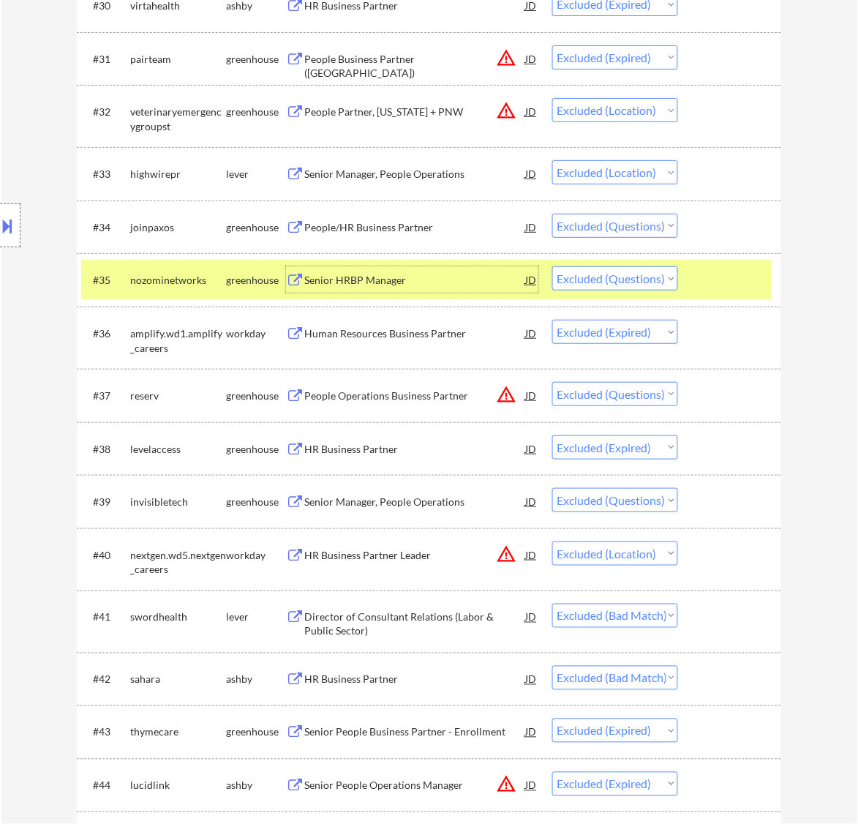
click at [727, 273] on div at bounding box center [732, 279] width 64 height 26
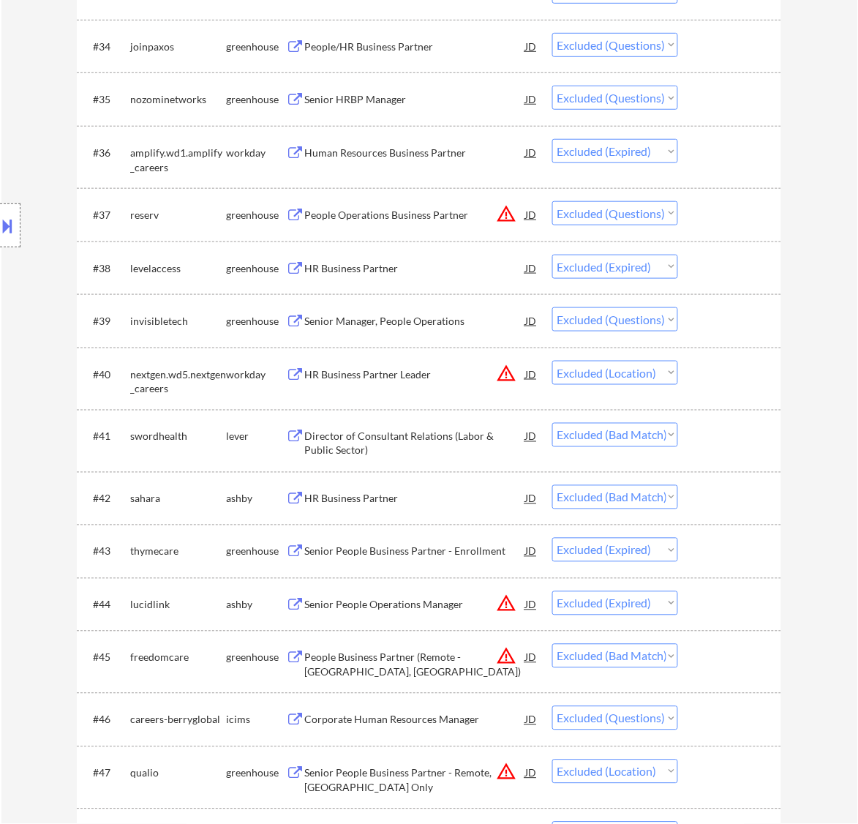
scroll to position [2470, 0]
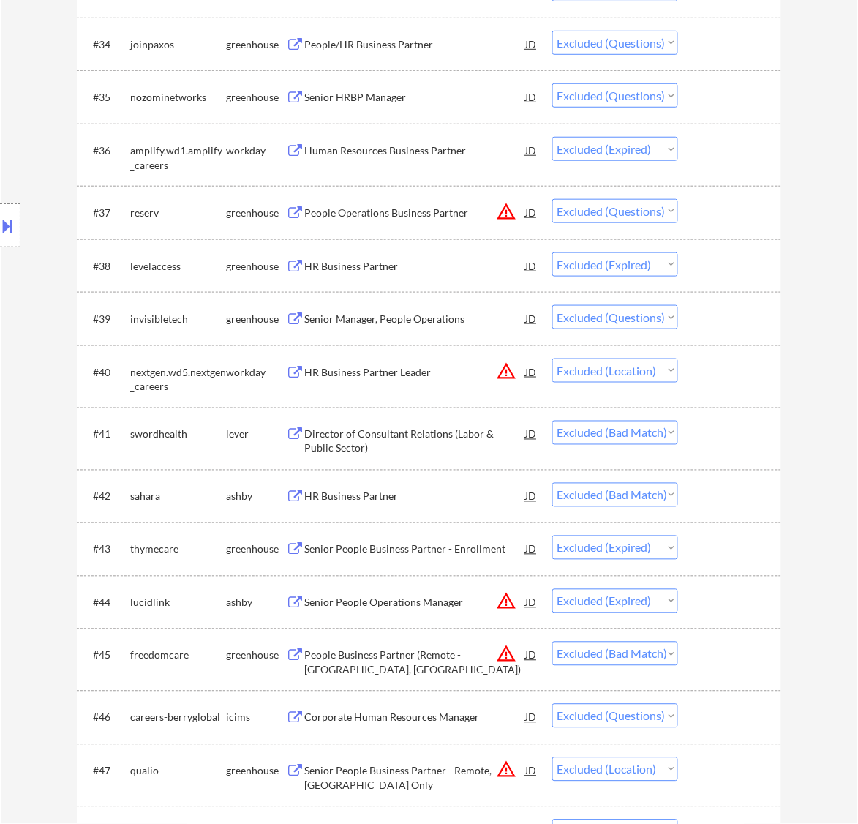
click at [466, 214] on div "People Operations Business Partner" at bounding box center [414, 213] width 221 height 15
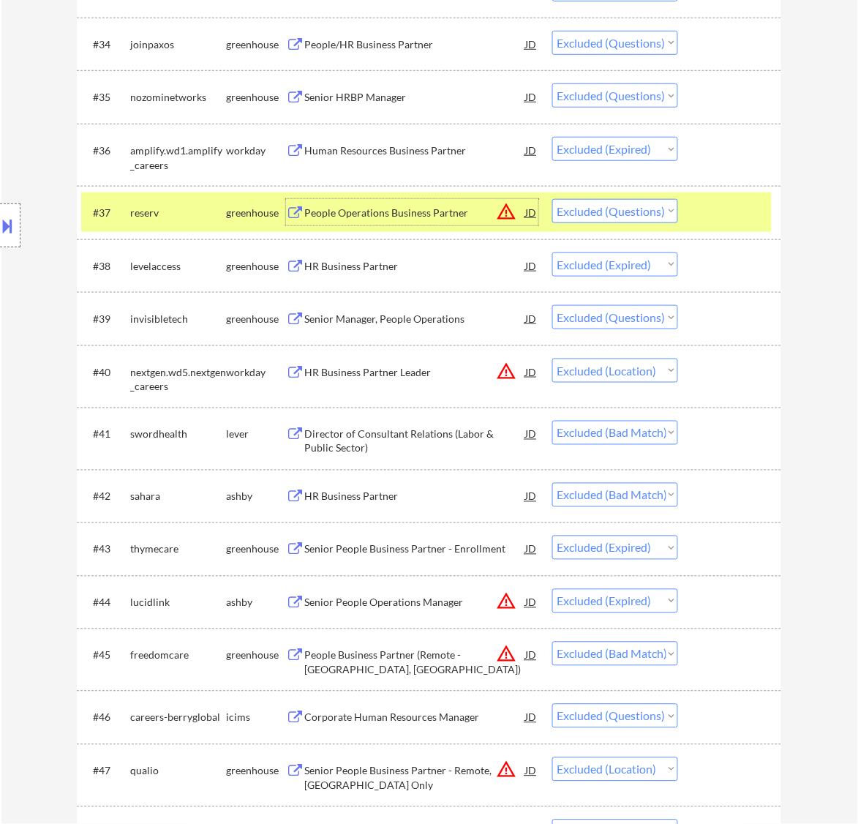
click at [617, 210] on select "Choose an option... Pending Applied Excluded (Questions) Excluded (Expired) Exc…" at bounding box center [615, 211] width 126 height 24
click at [552, 199] on select "Choose an option... Pending Applied Excluded (Questions) Excluded (Expired) Exc…" at bounding box center [615, 211] width 126 height 24
select select ""excluded__expired_""
select select ""excluded""
select select ""excluded__location_""
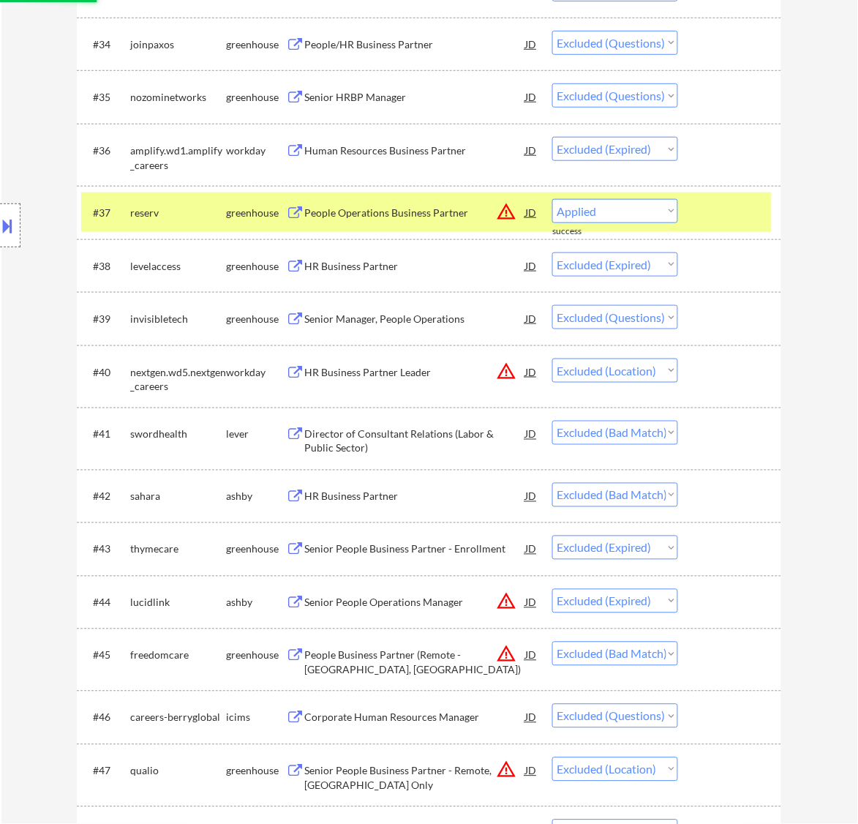
select select ""excluded__bad_match_""
select select ""excluded__expired_""
select select ""excluded__bad_match_""
select select ""excluded""
select select ""excluded__location_""
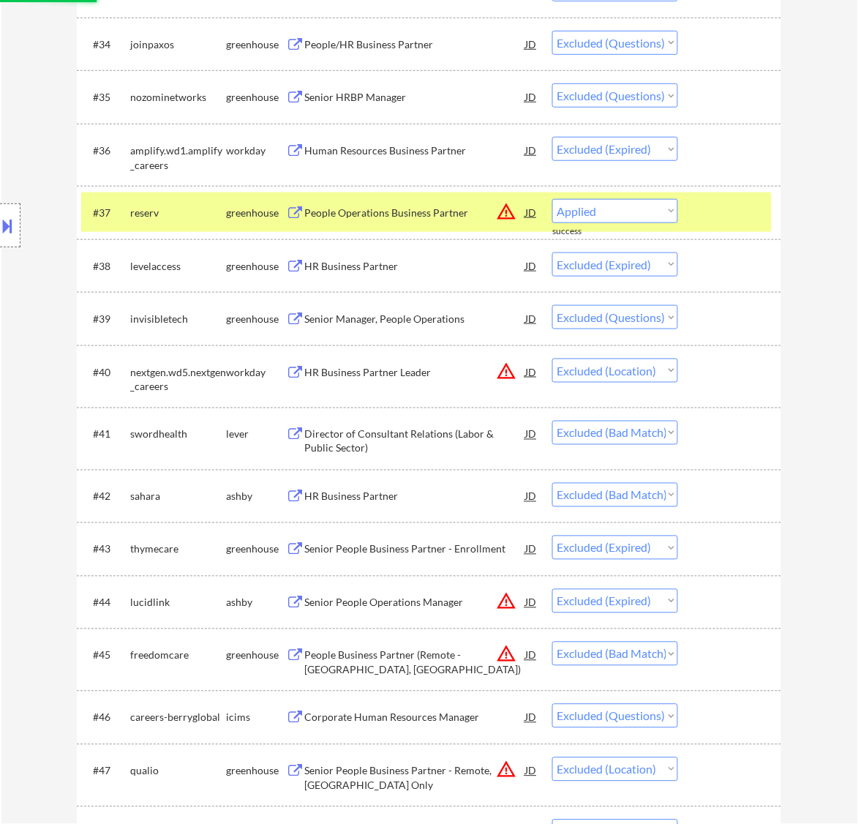
select select ""excluded""
select select ""excluded__expired_""
select select ""excluded__bad_match_""
select select ""excluded__expired_""
select select ""excluded""
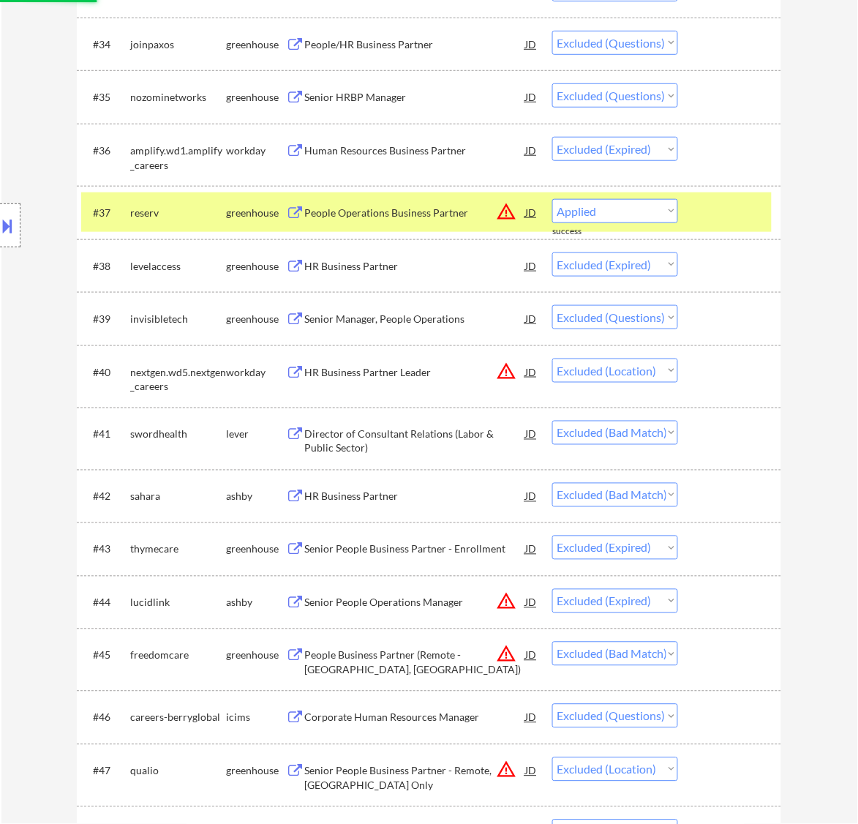
select select ""excluded__expired_""
select select ""excluded""
select select ""excluded__bad_match_""
select select ""excluded__expired_""
select select ""excluded__bad_match_""
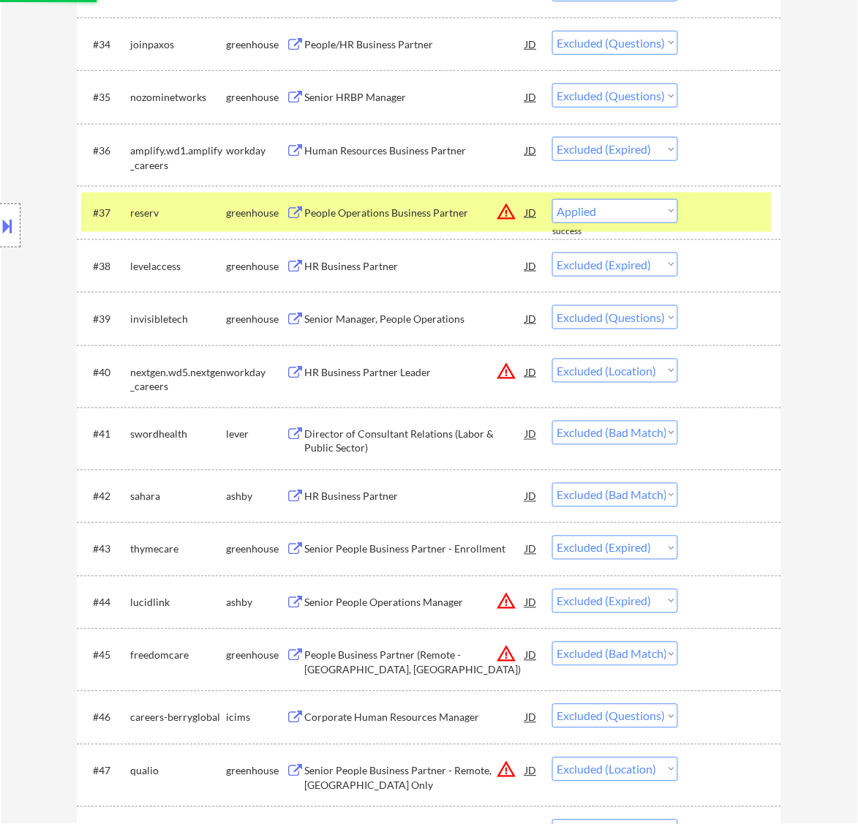
select select ""excluded__expired_""
select select ""excluded__bad_match_""
select select ""excluded""
select select ""excluded__salary_""
select select ""excluded__expired_""
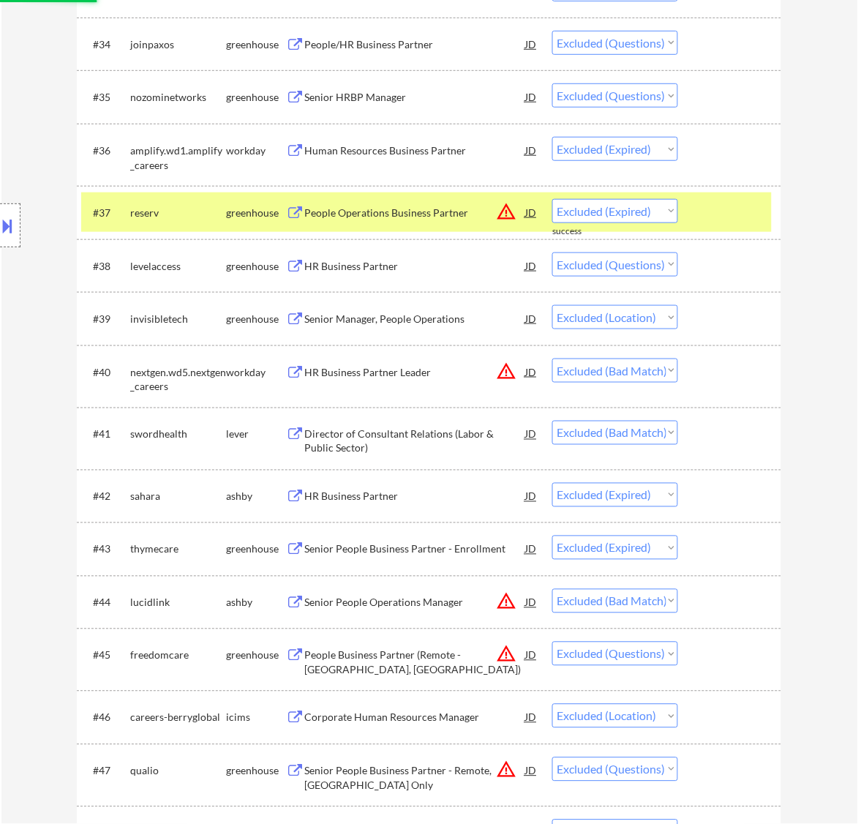
select select ""excluded""
select select ""excluded__expired_""
select select ""excluded__location_""
select select ""excluded""
select select ""excluded__bad_match_""
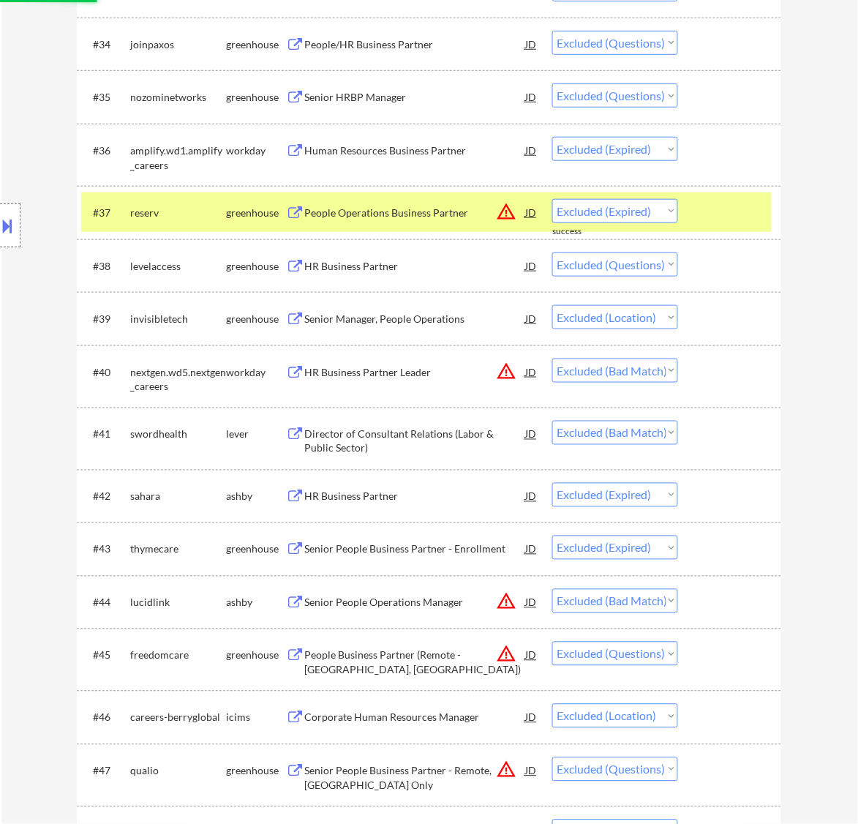
select select ""excluded__salary_""
select select ""excluded""
select select ""excluded__location_""
select select ""excluded__bad_match_""
select select ""excluded__salary_""
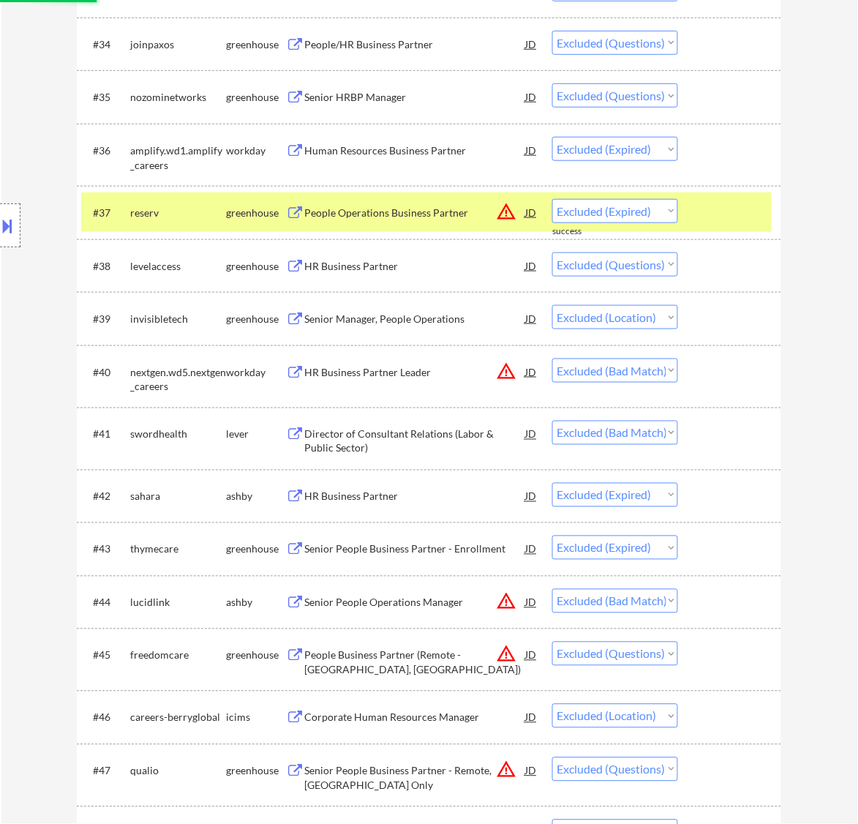
select select ""excluded__expired_""
select select ""excluded""
select select ""excluded__location_""
select select ""excluded__bad_match_""
select select ""excluded__expired_""
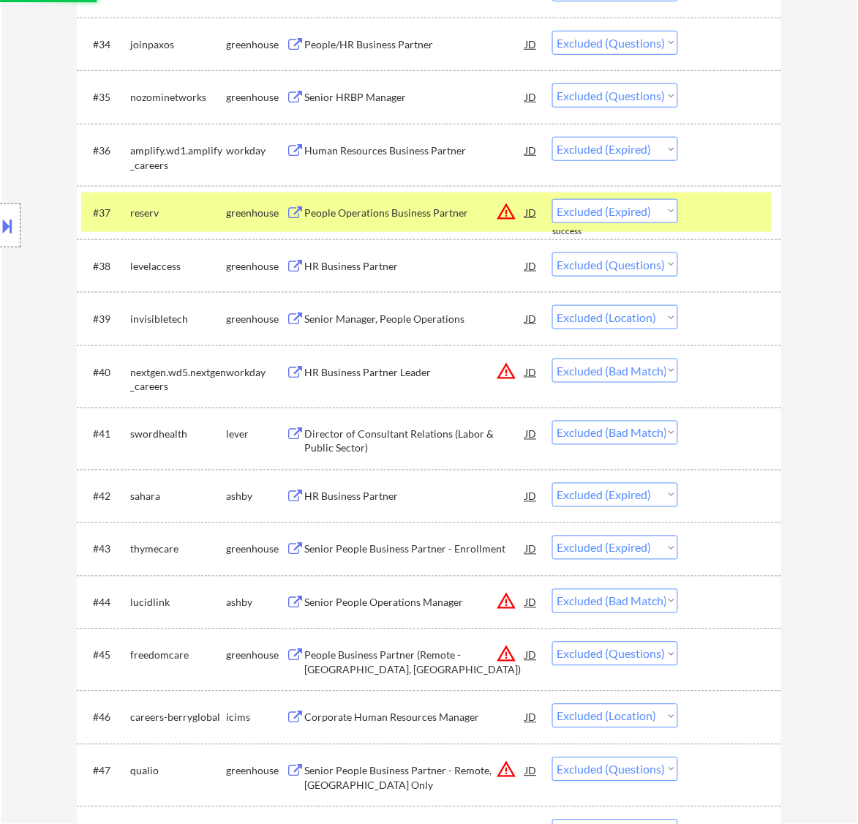
select select ""excluded__bad_match_""
select select ""excluded__other_""
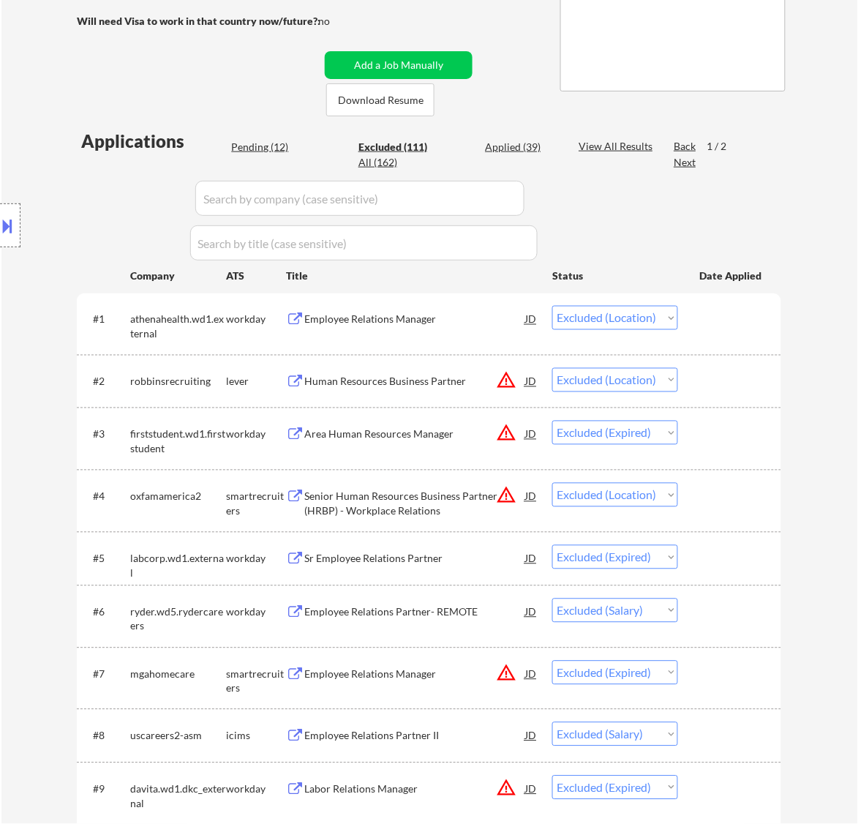
scroll to position [183, 0]
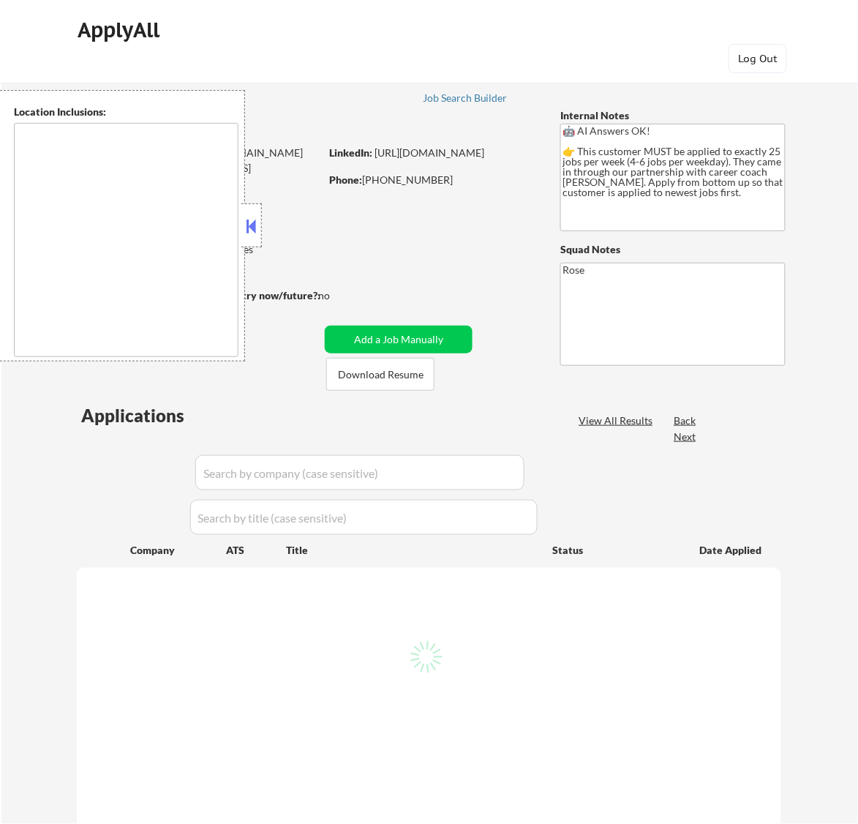
type textarea "[GEOGRAPHIC_DATA], ON [GEOGRAPHIC_DATA], ON [GEOGRAPHIC_DATA], ON [GEOGRAPHIC_D…"
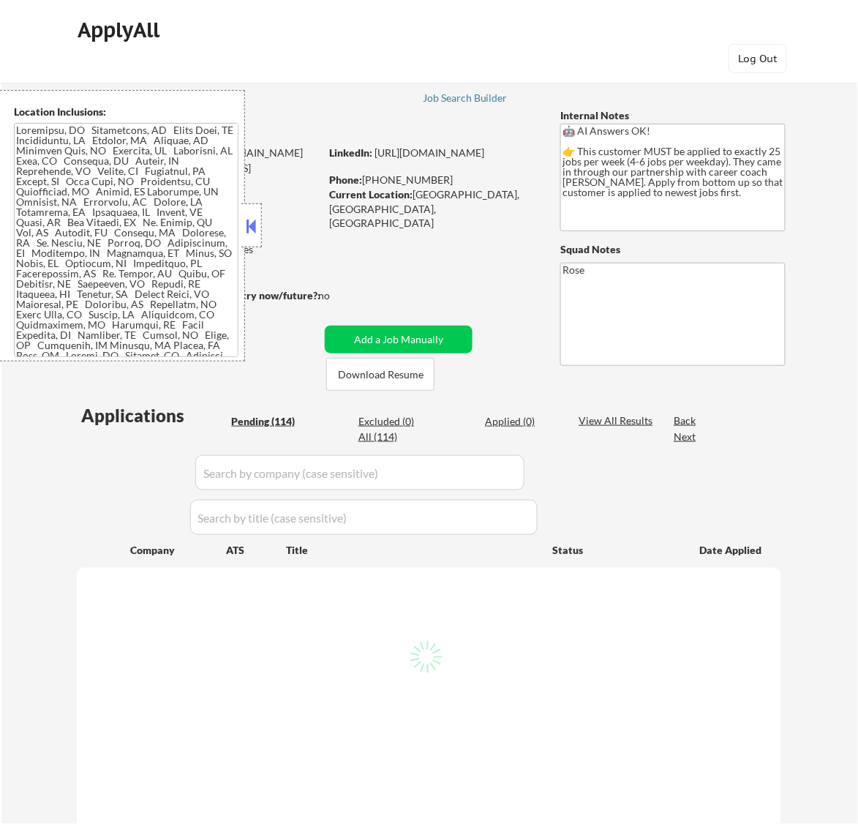
select select ""pending""
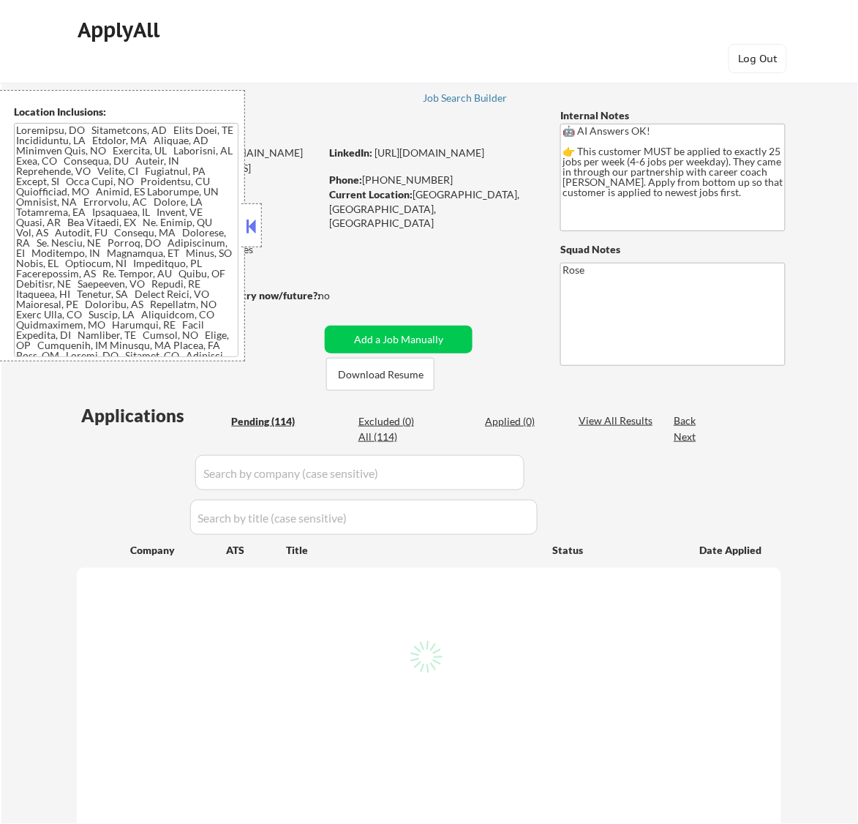
select select ""pending""
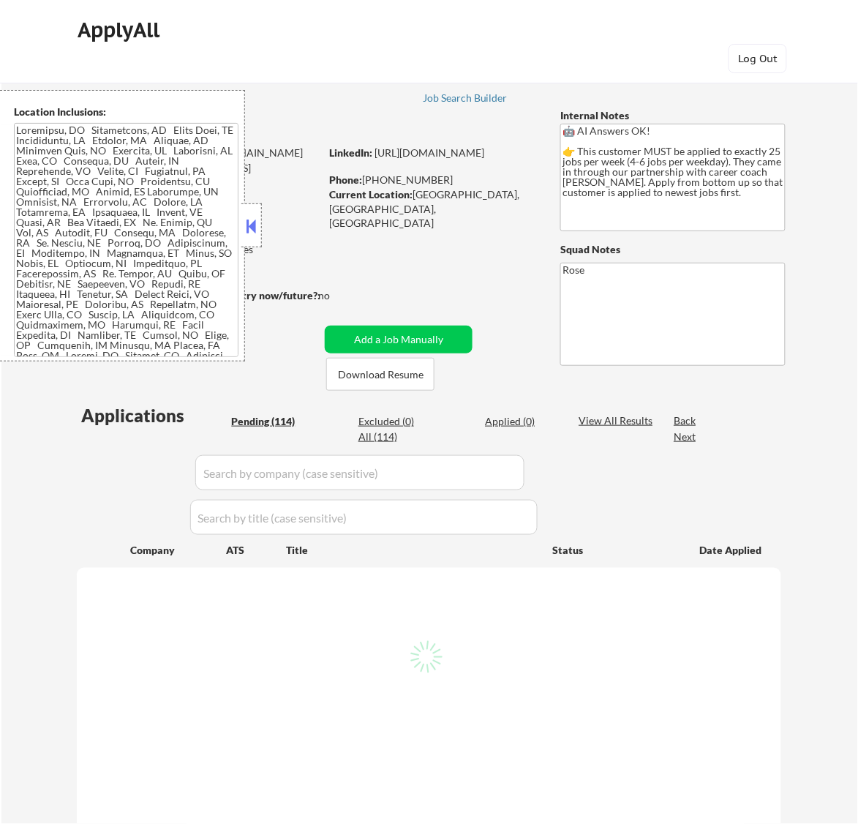
select select ""pending""
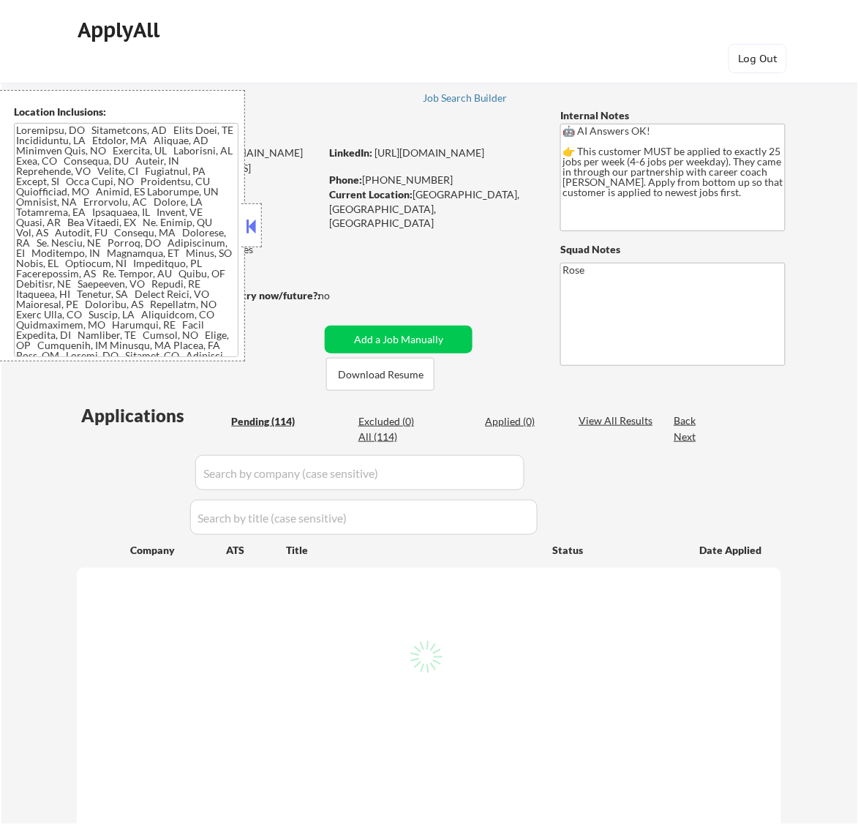
select select ""pending""
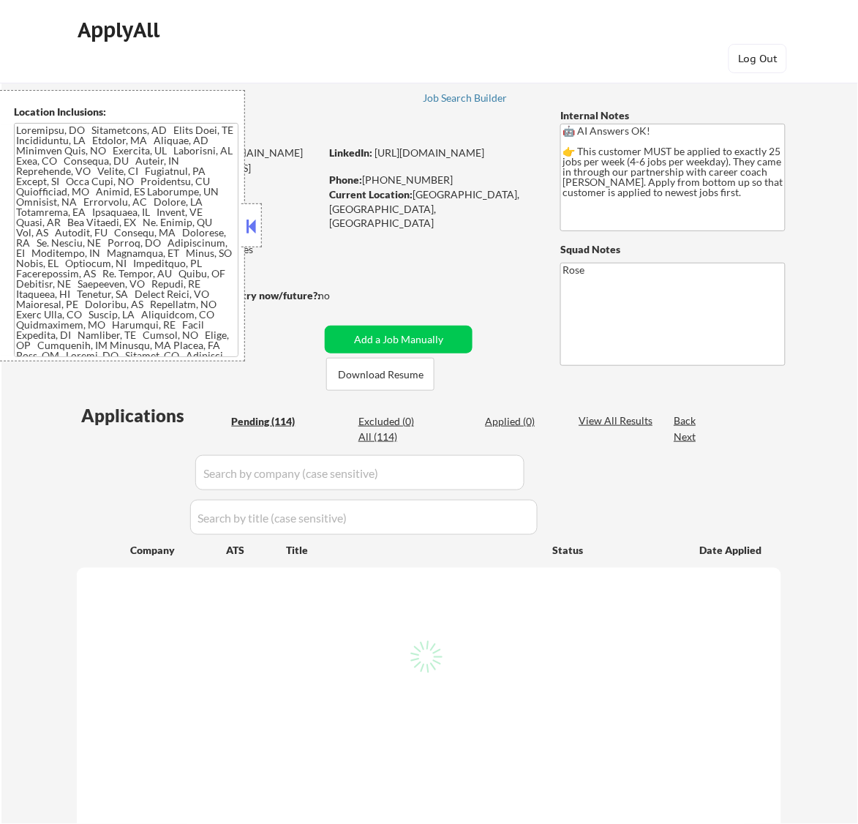
select select ""pending""
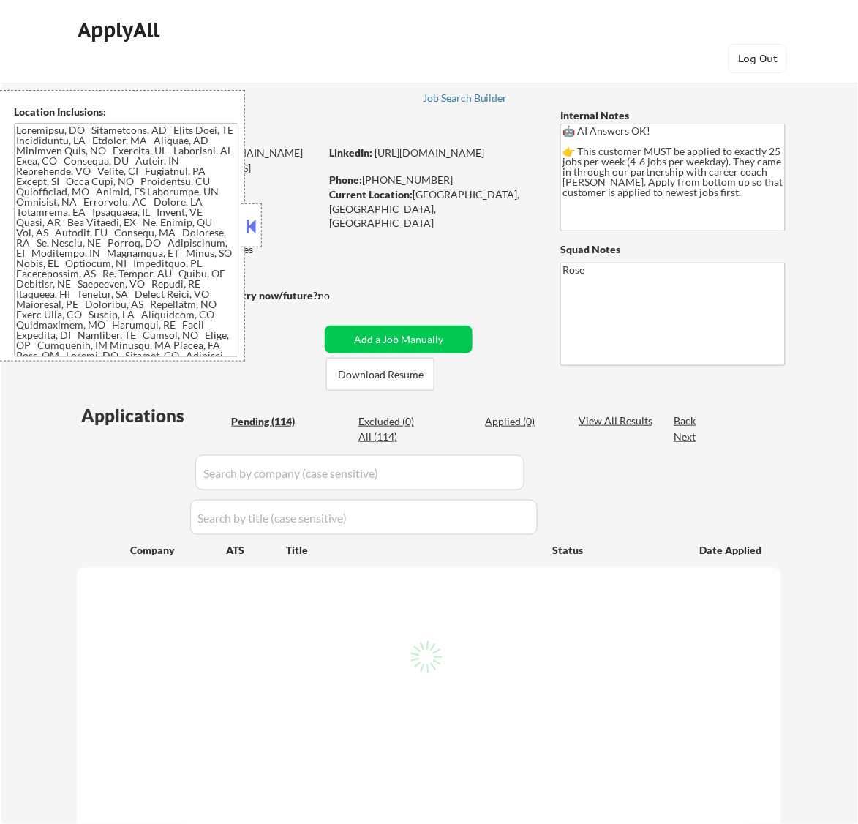
select select ""pending""
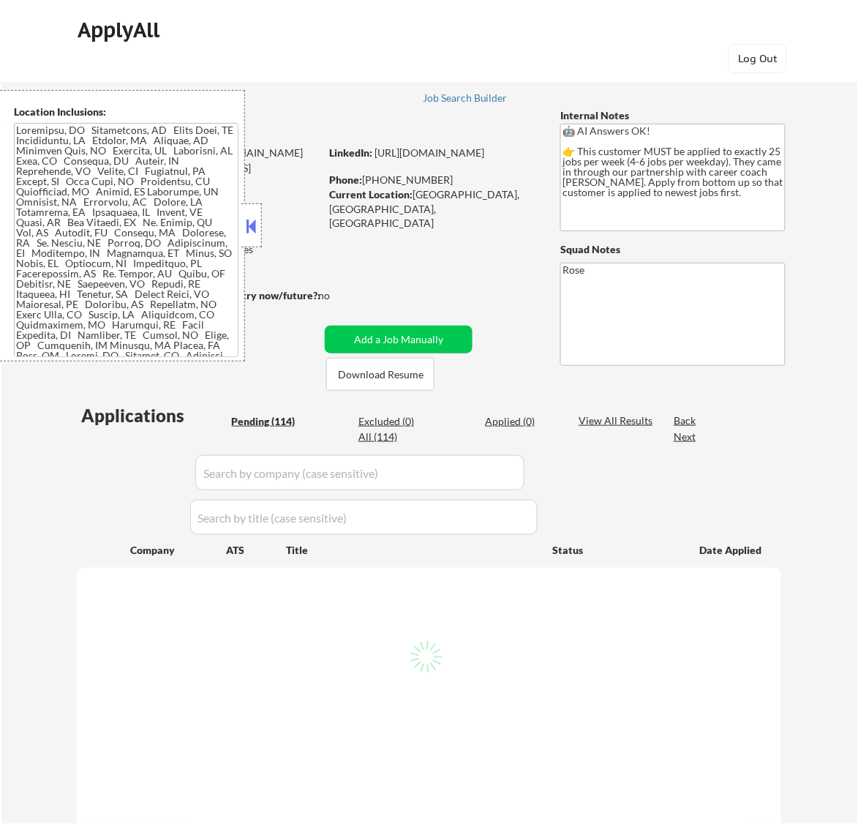
select select ""pending""
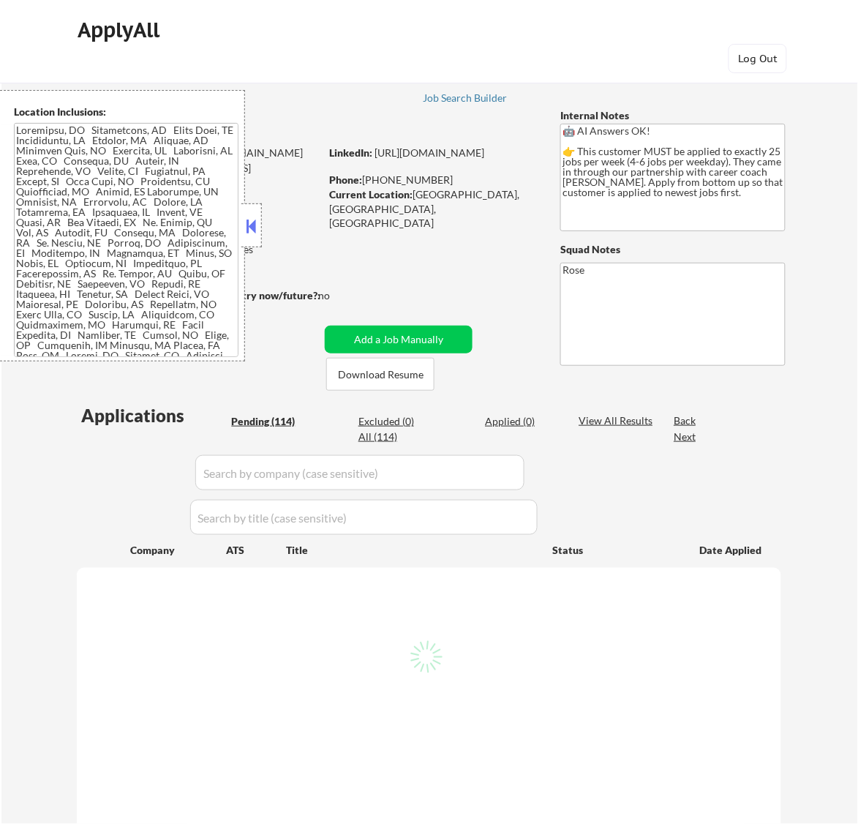
select select ""pending""
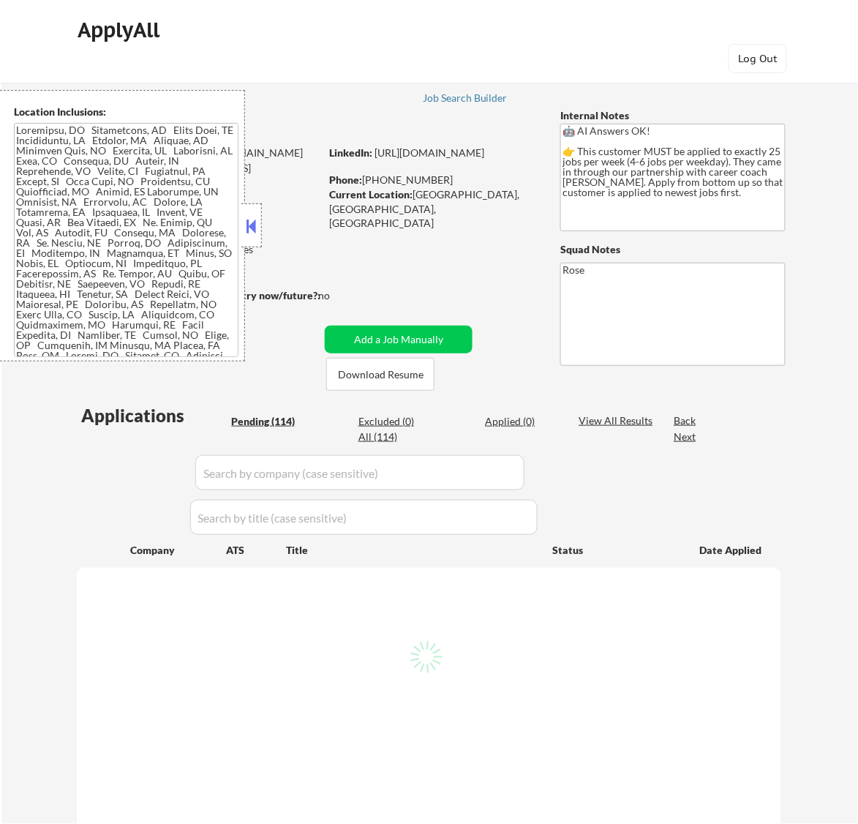
select select ""pending""
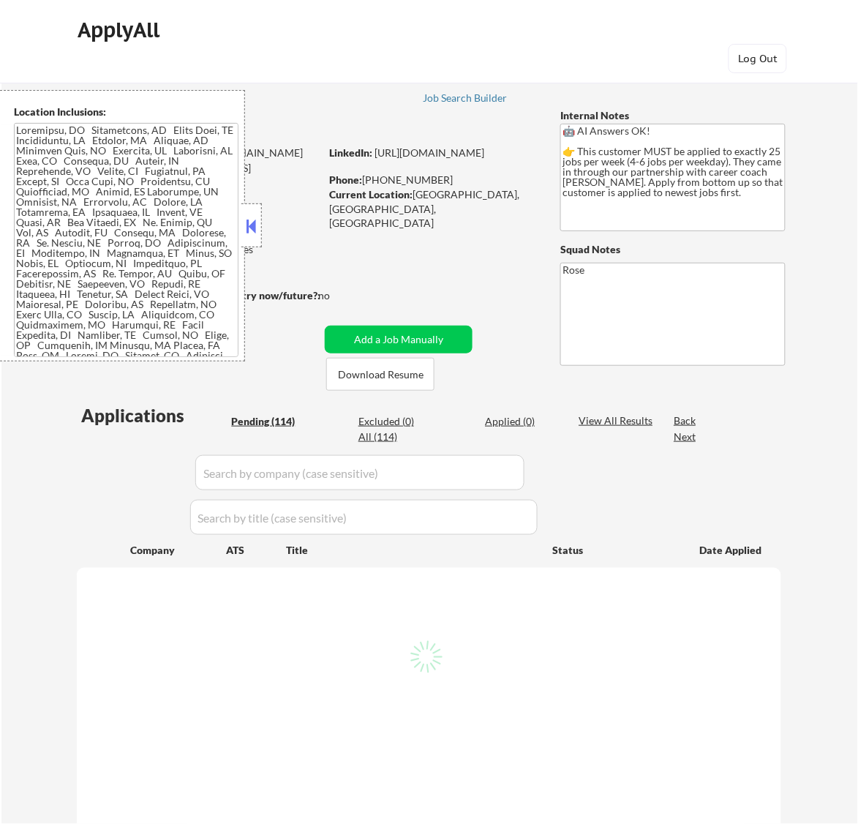
select select ""pending""
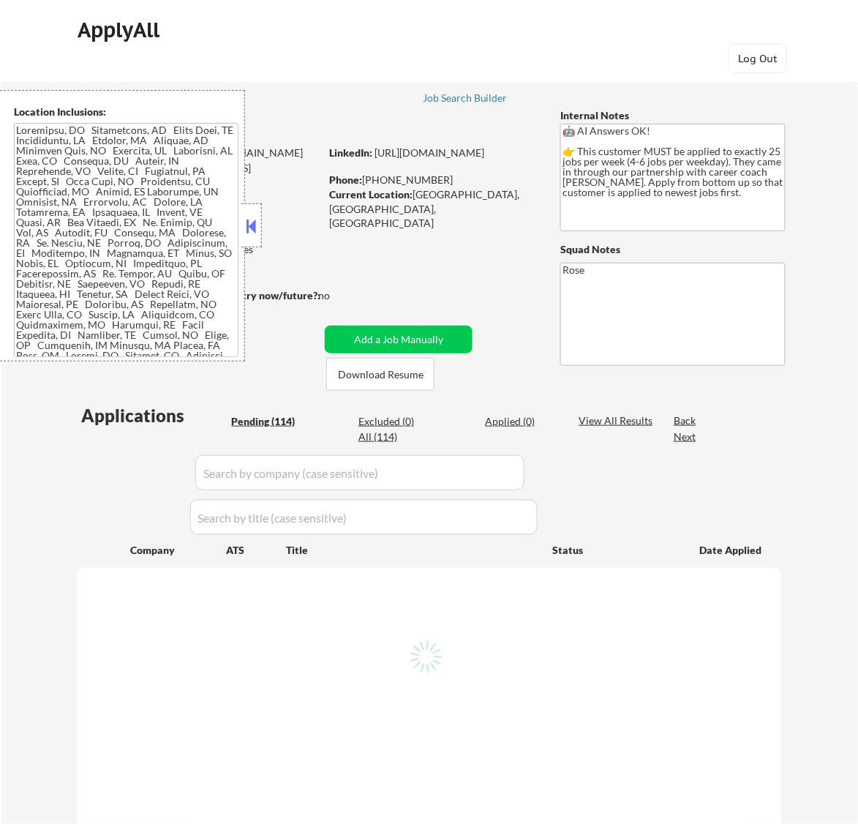
select select ""pending""
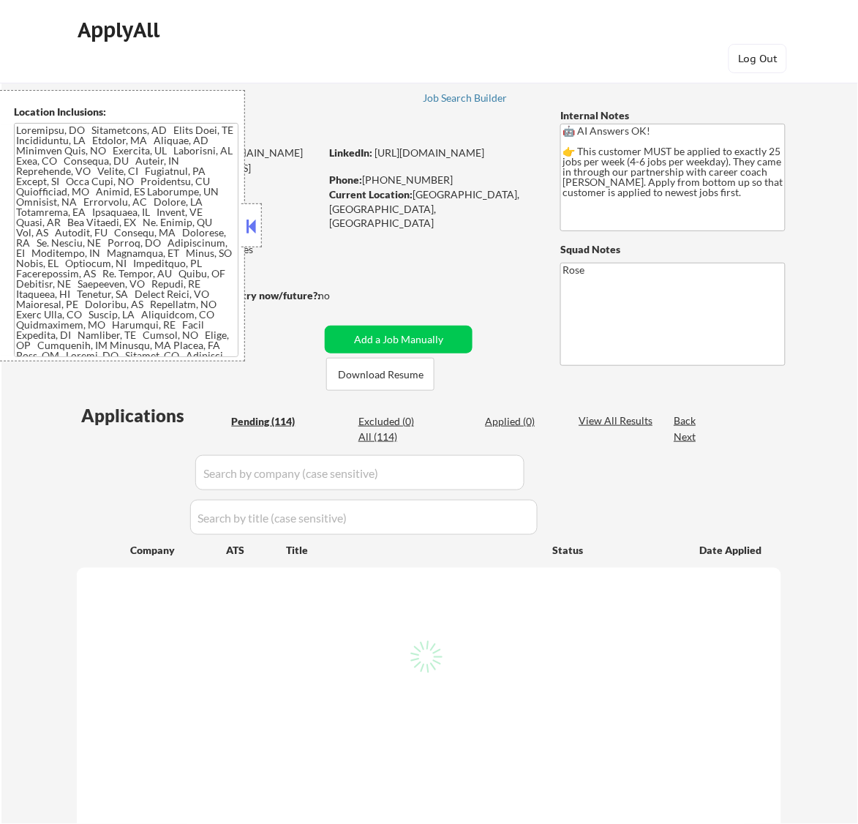
select select ""pending""
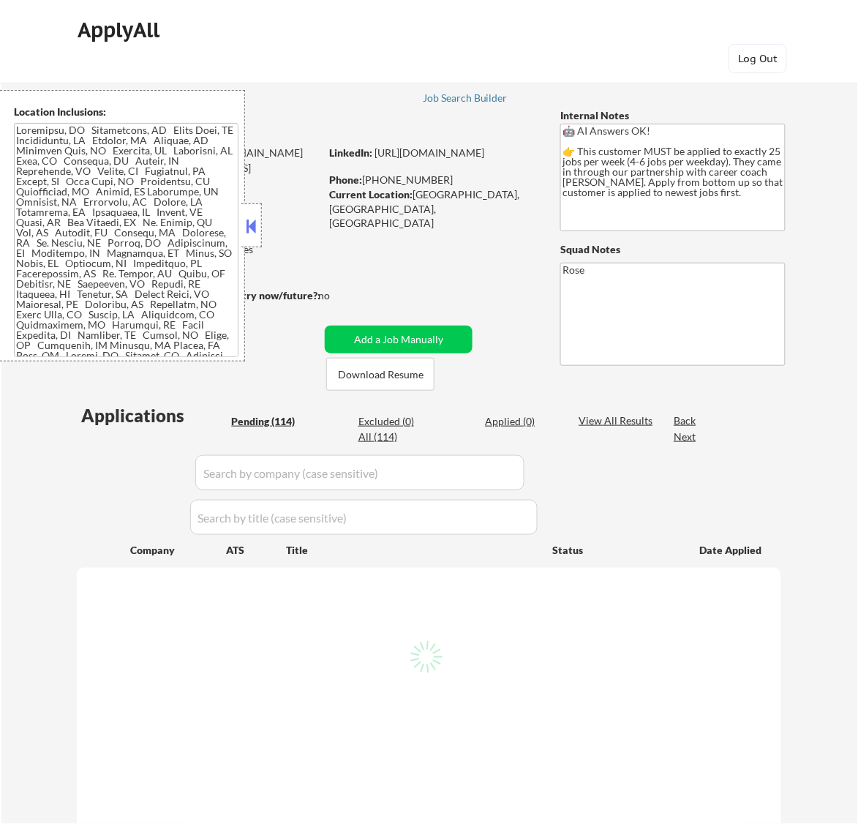
select select ""pending""
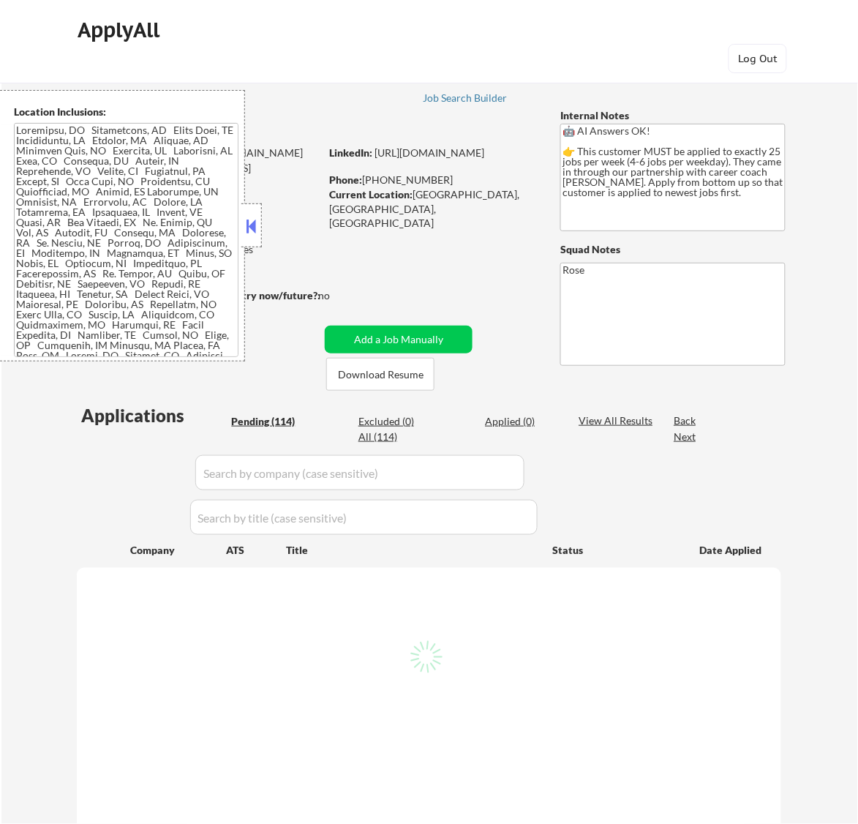
select select ""pending""
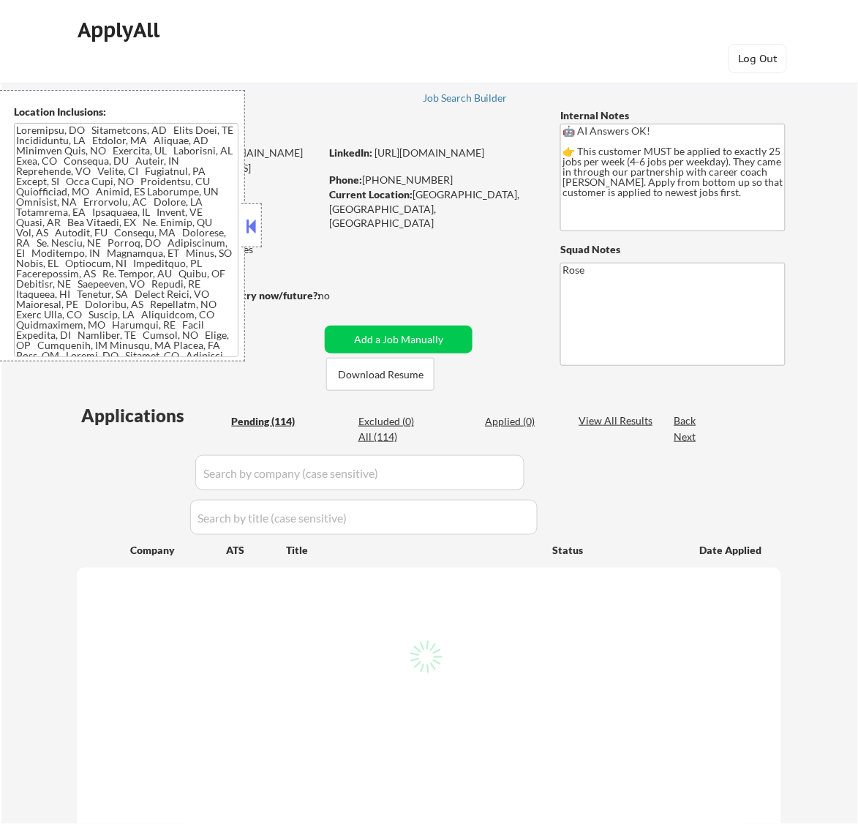
select select ""pending""
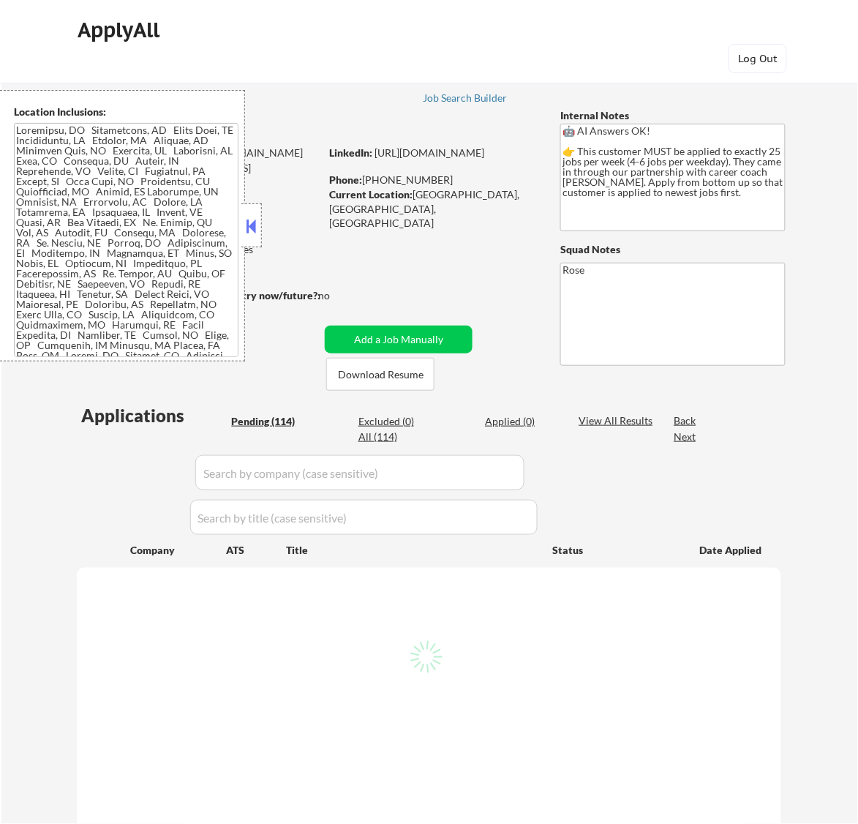
select select ""pending""
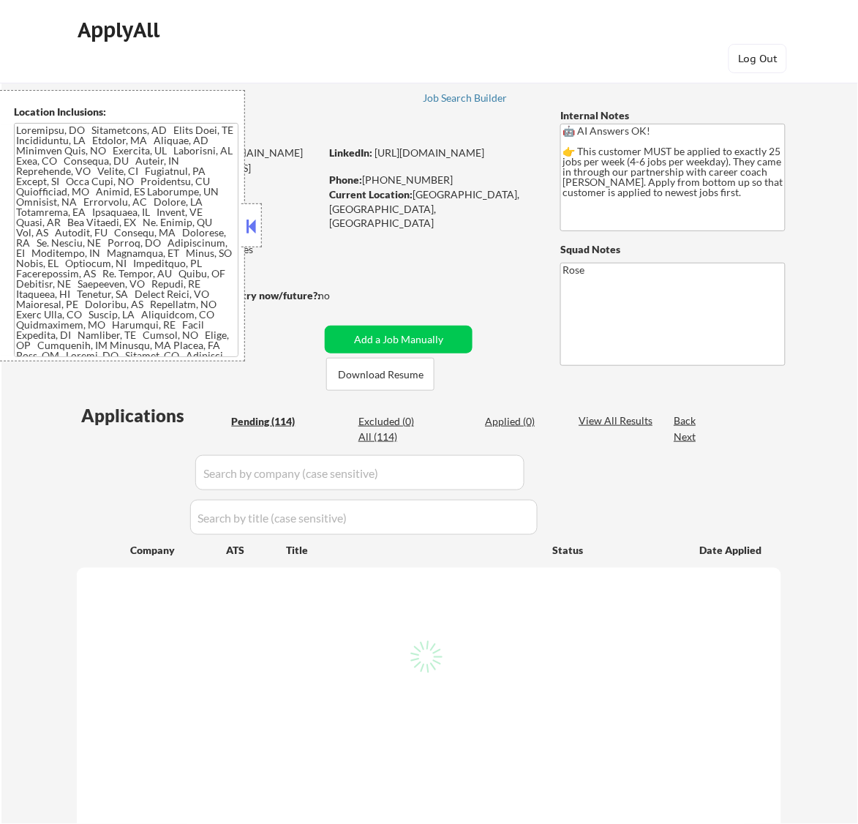
select select ""pending""
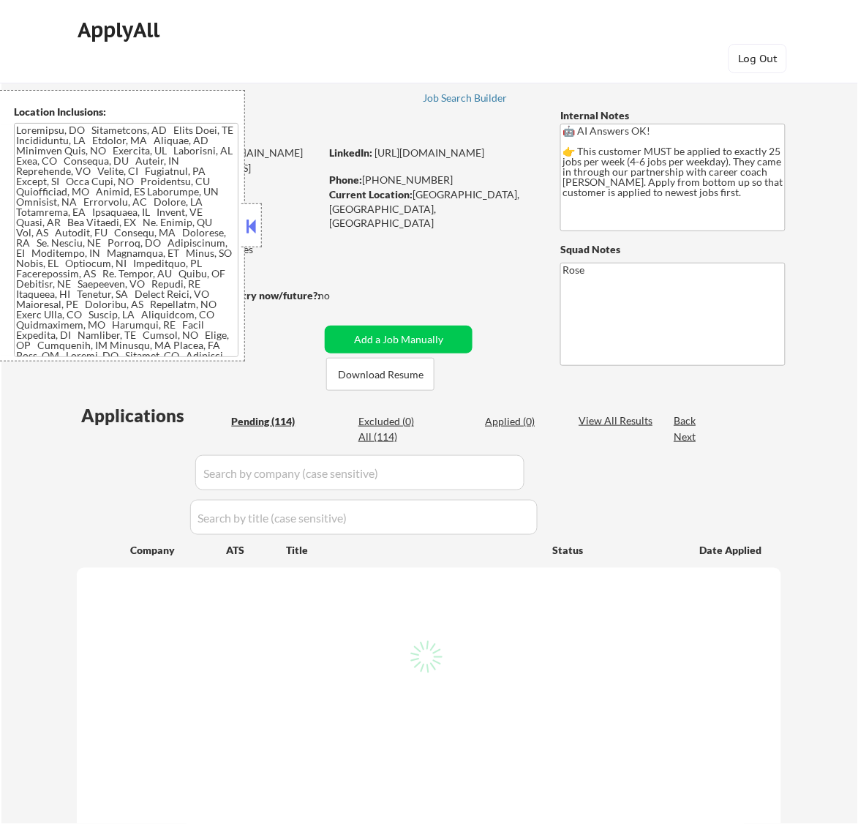
select select ""pending""
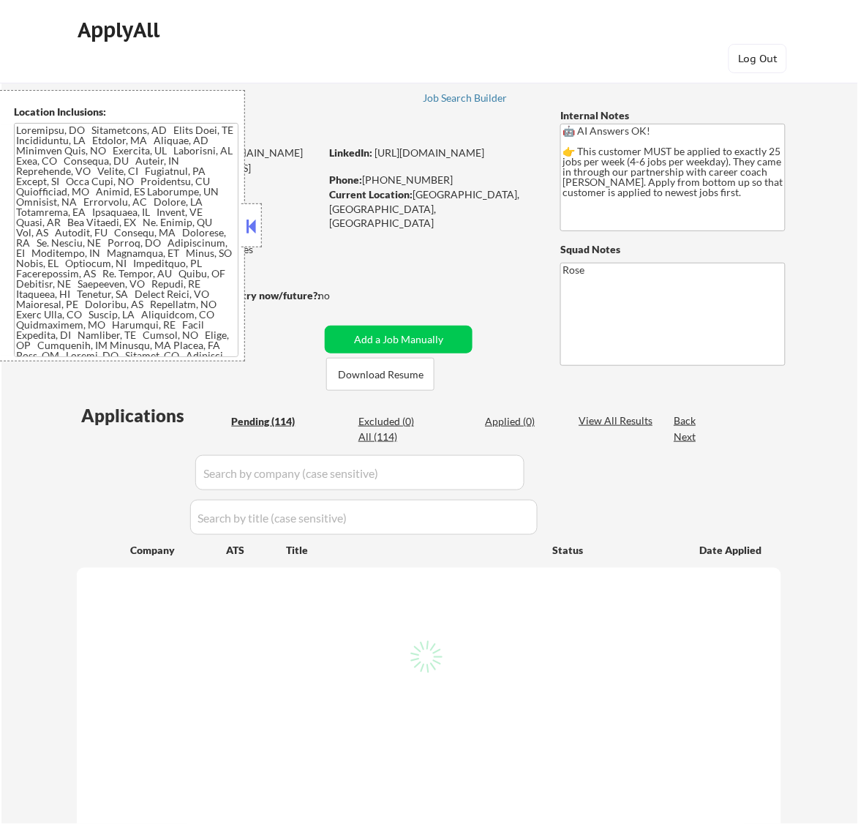
select select ""pending""
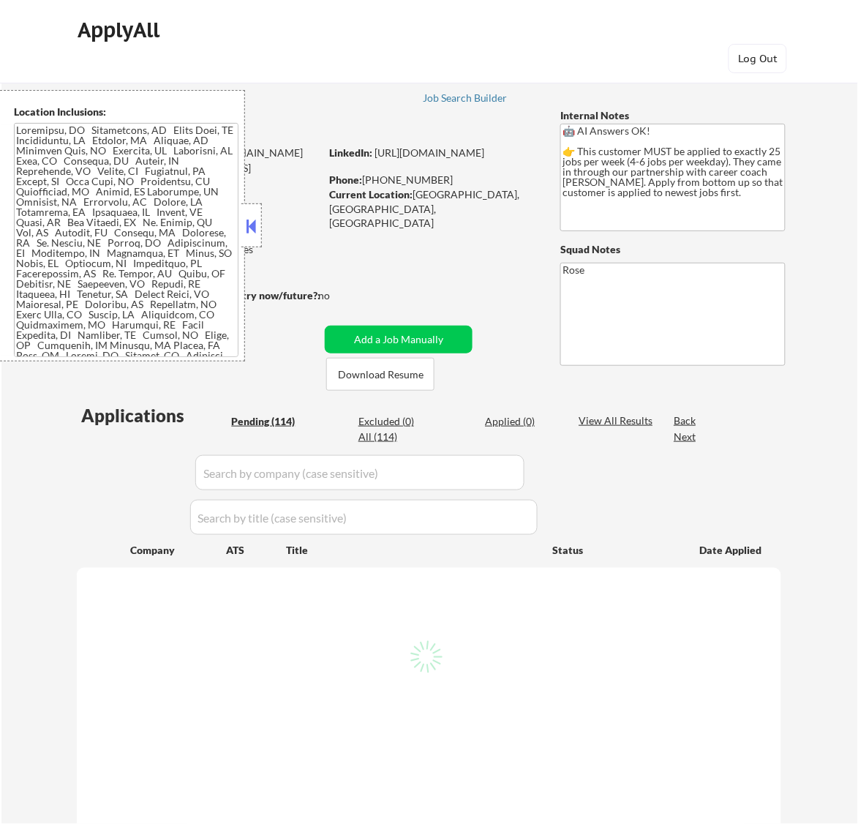
select select ""pending""
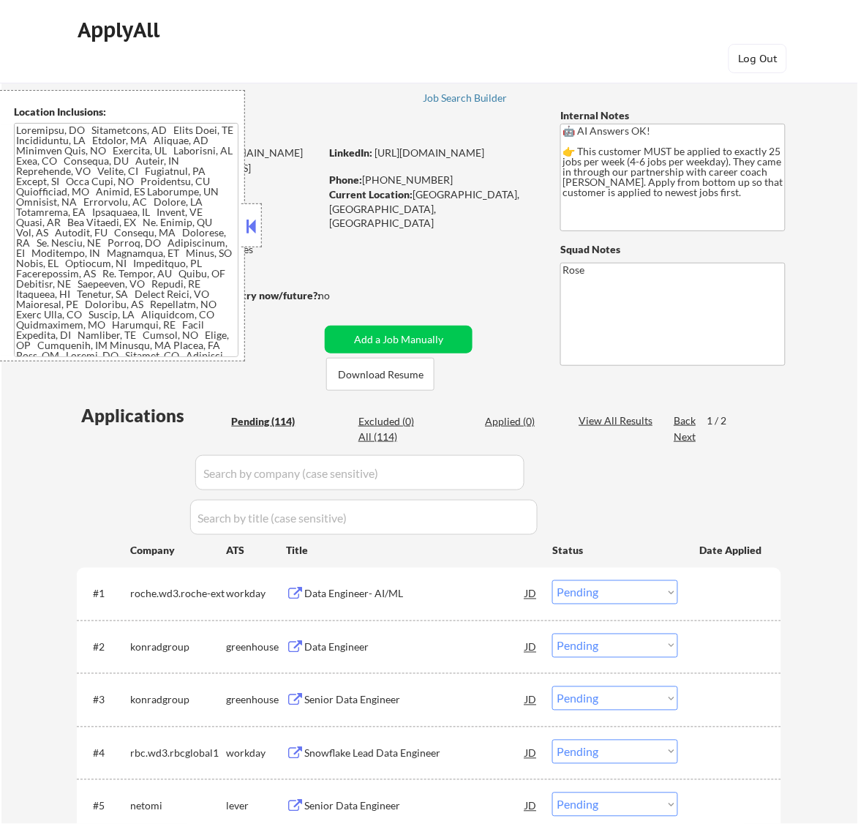
click at [257, 224] on button at bounding box center [251, 226] width 16 height 22
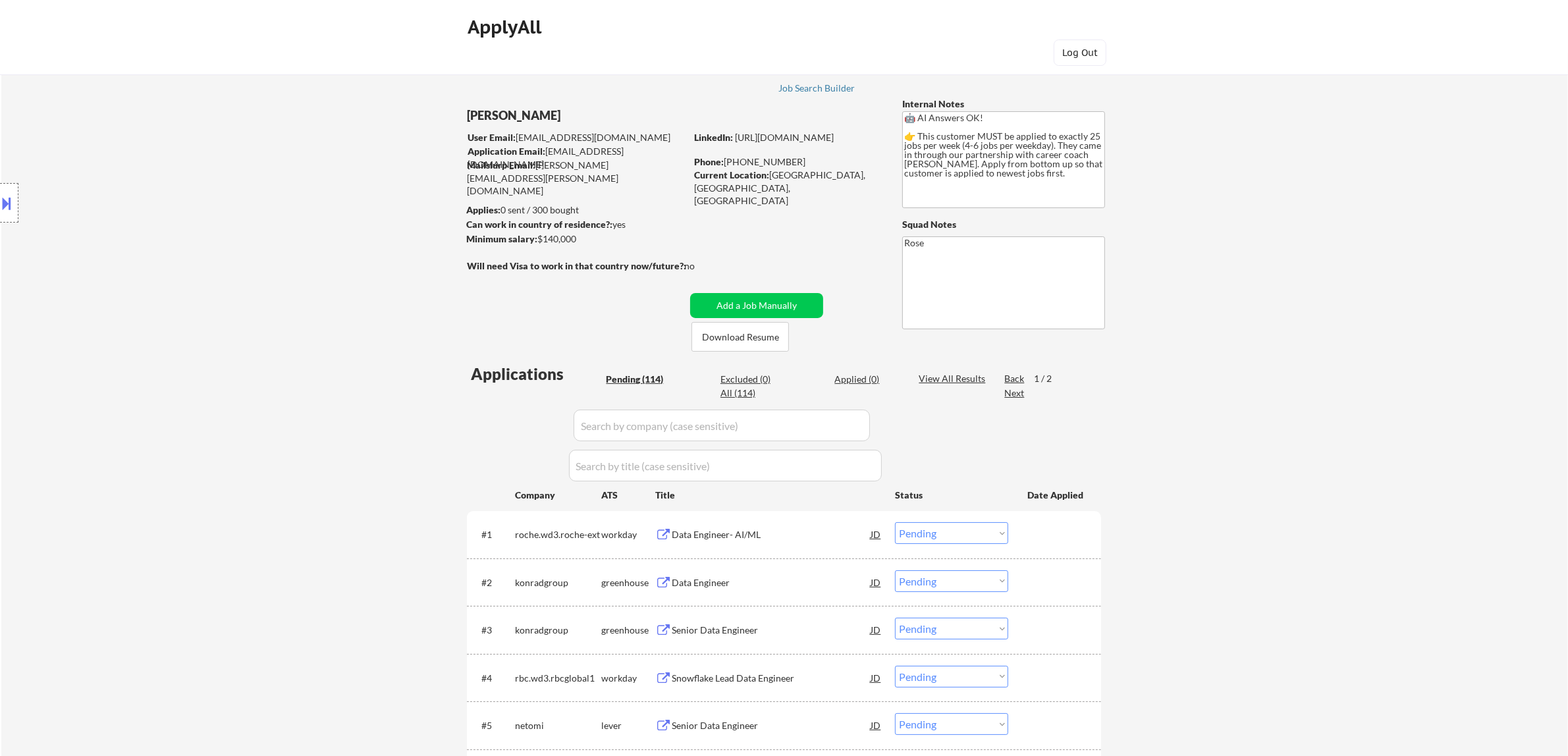
drag, startPoint x: 554, startPoint y: 117, endPoint x: 468, endPoint y: 117, distance: 86.0
click at [468, 117] on div "[PERSON_NAME]" at bounding box center [602, 115] width 271 height 16
copy div "[PERSON_NAME]"
click at [12, 211] on button at bounding box center [7, 203] width 14 height 22
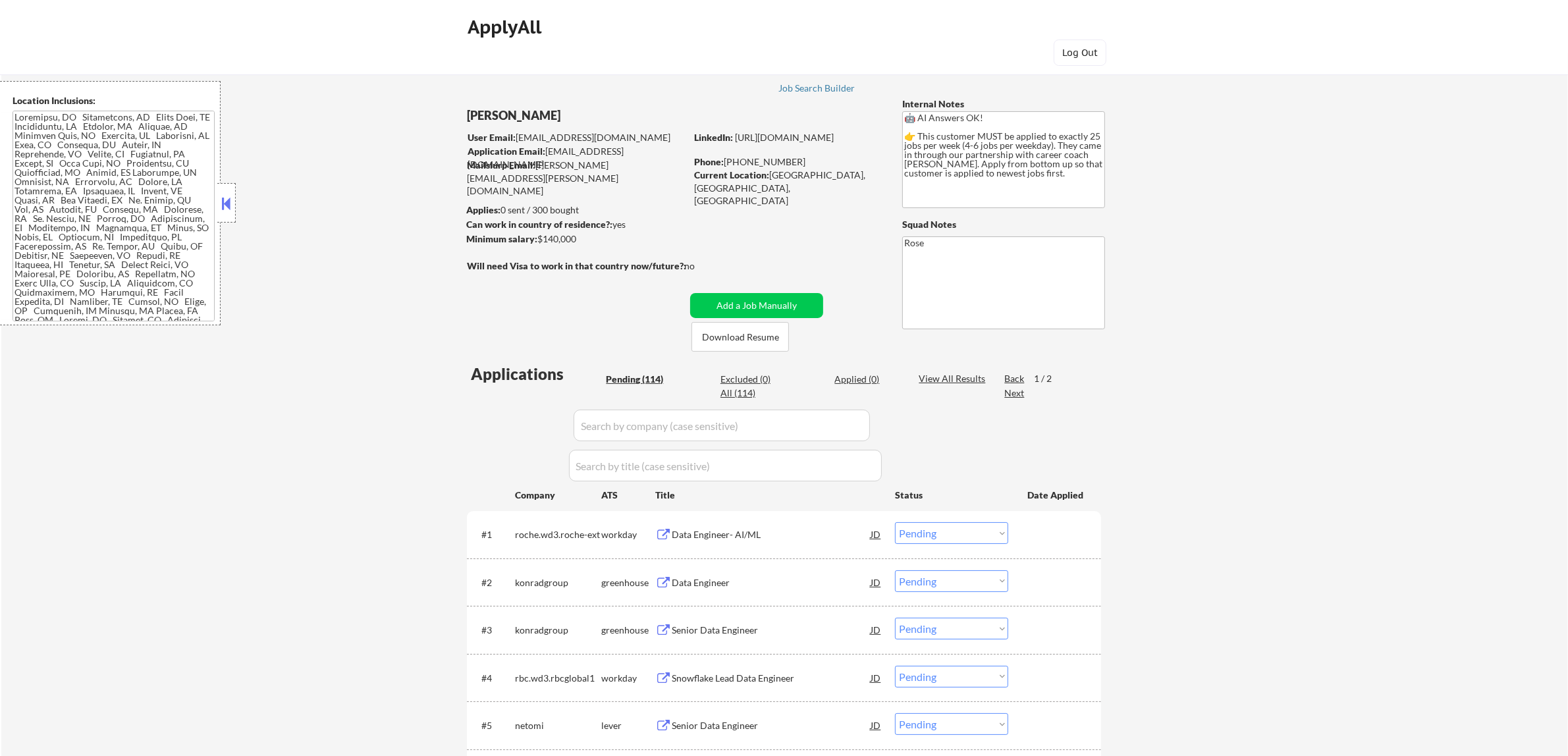
drag, startPoint x: 50, startPoint y: 208, endPoint x: 86, endPoint y: 232, distance: 43.3
click at [85, 231] on textarea at bounding box center [113, 216] width 203 height 211
drag, startPoint x: 769, startPoint y: 173, endPoint x: 843, endPoint y: 176, distance: 74.1
click at [772, 176] on div "Current Location: Paris, ON, Ontario" at bounding box center [787, 187] width 186 height 39
copy div "[GEOGRAPHIC_DATA], [GEOGRAPHIC_DATA], [GEOGRAPHIC_DATA]"
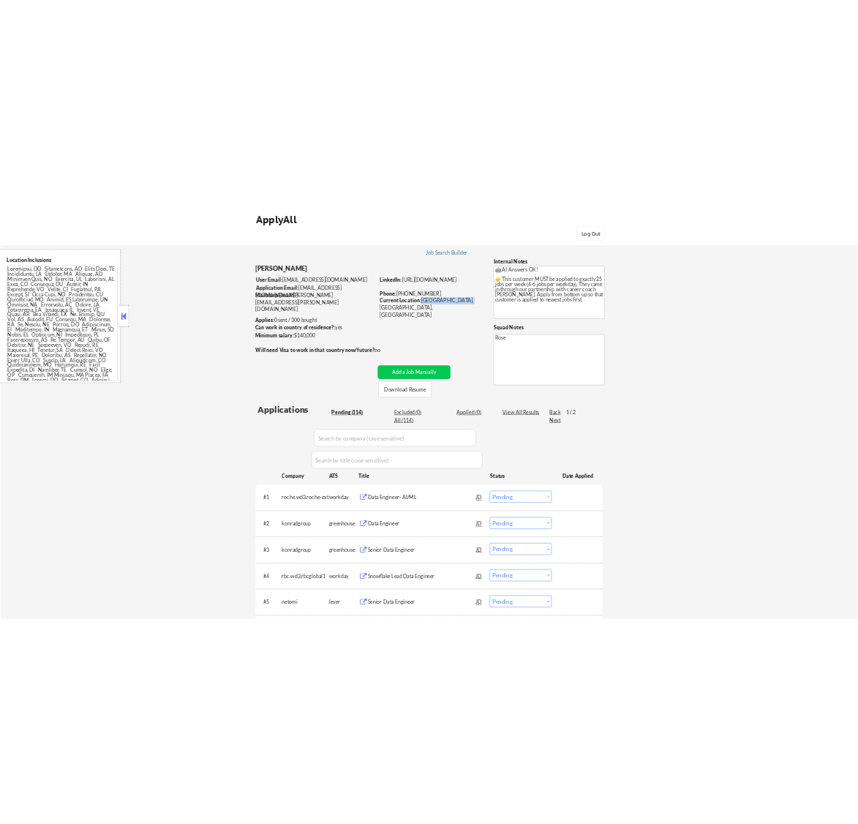
scroll to position [91, 0]
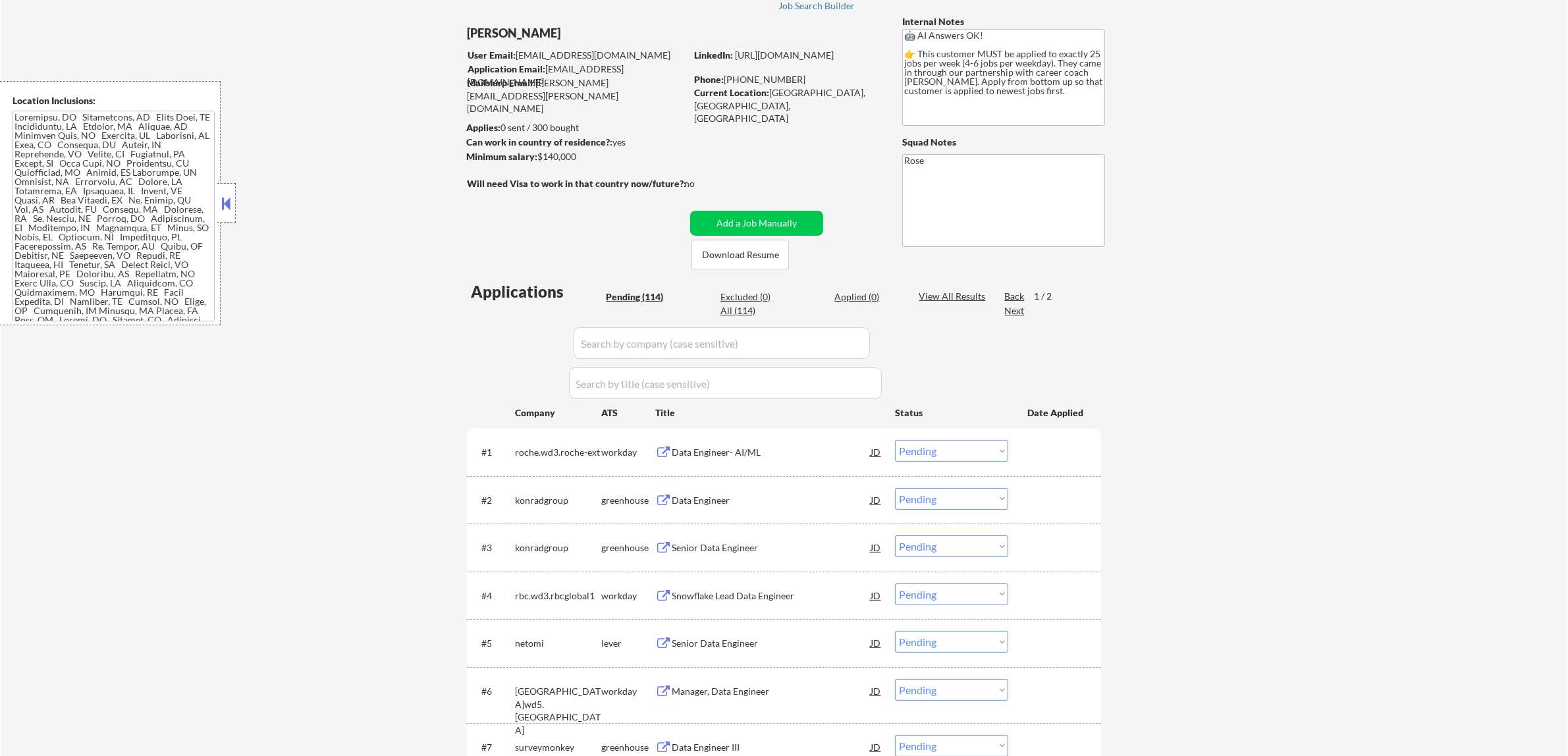
click at [772, 453] on div "Data Engineer- AI/ML" at bounding box center [770, 452] width 199 height 14
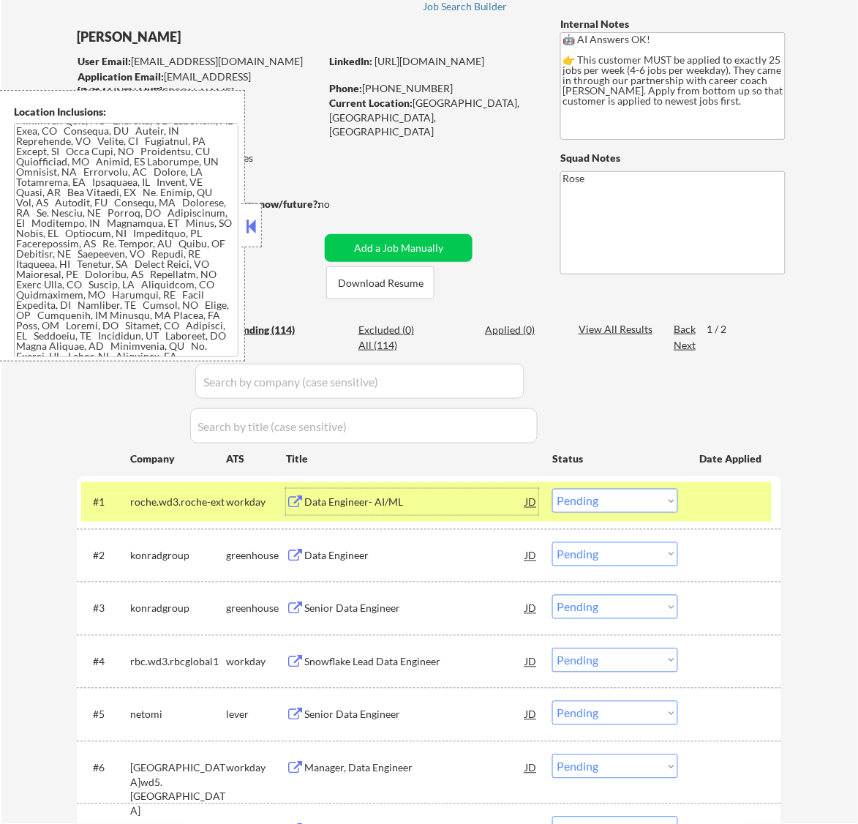
scroll to position [0, 0]
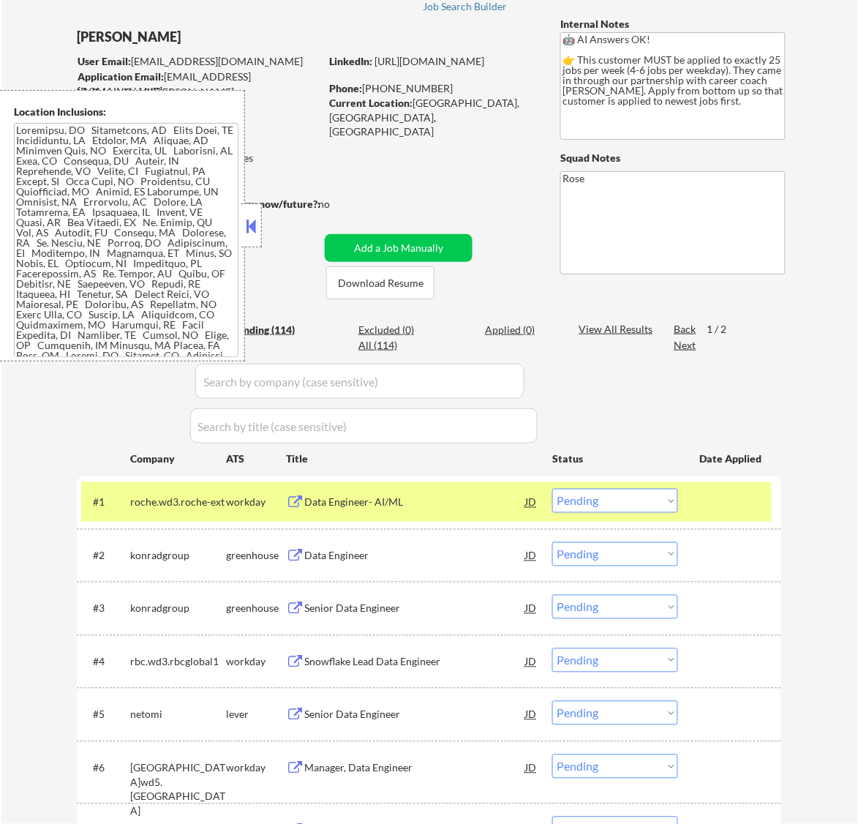
click at [502, 502] on div "Data Engineer- AI/ML" at bounding box center [414, 502] width 221 height 15
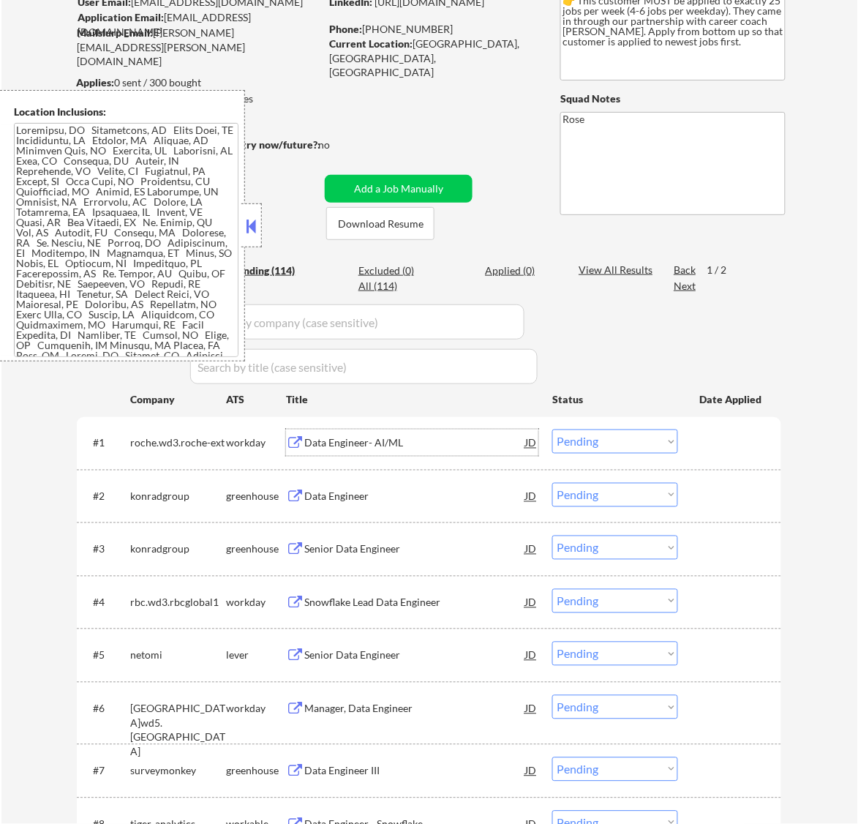
scroll to position [183, 0]
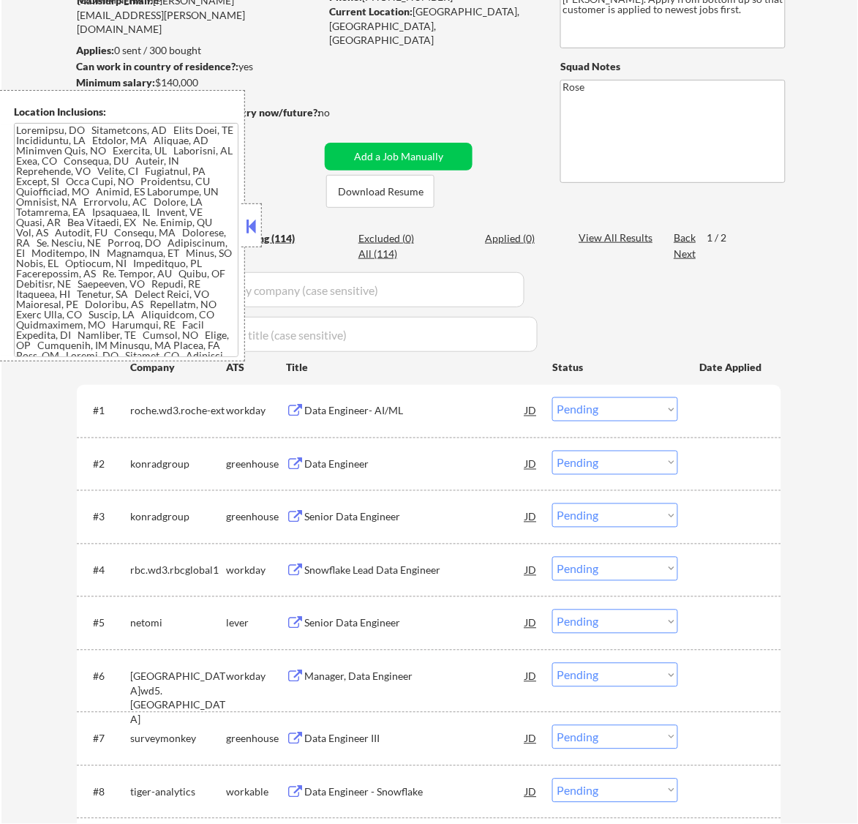
click at [245, 229] on button at bounding box center [251, 226] width 16 height 22
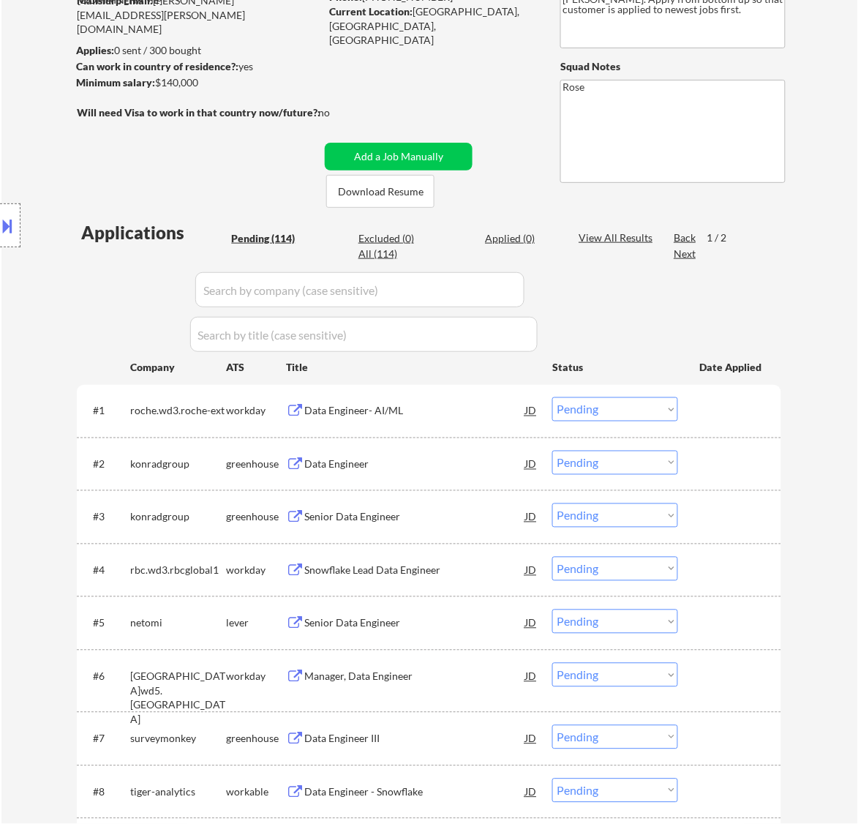
click at [416, 466] on div "Data Engineer" at bounding box center [414, 464] width 221 height 15
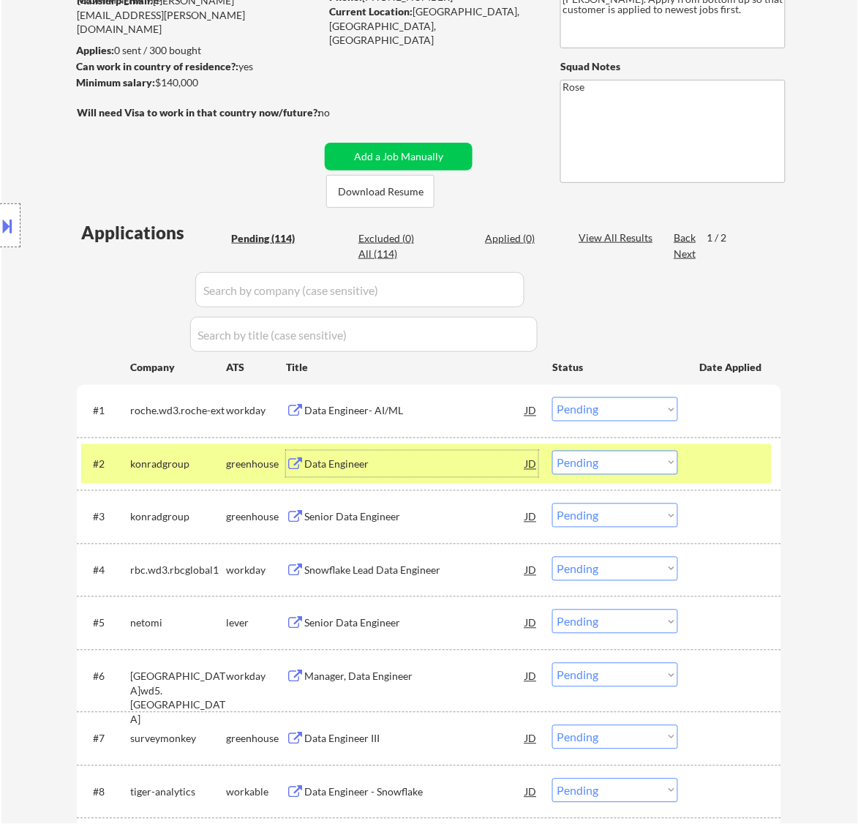
click at [600, 402] on select "Choose an option... Pending Applied Excluded (Questions) Excluded (Expired) Exc…" at bounding box center [615, 409] width 126 height 24
click at [552, 397] on select "Choose an option... Pending Applied Excluded (Questions) Excluded (Expired) Exc…" at bounding box center [615, 409] width 126 height 24
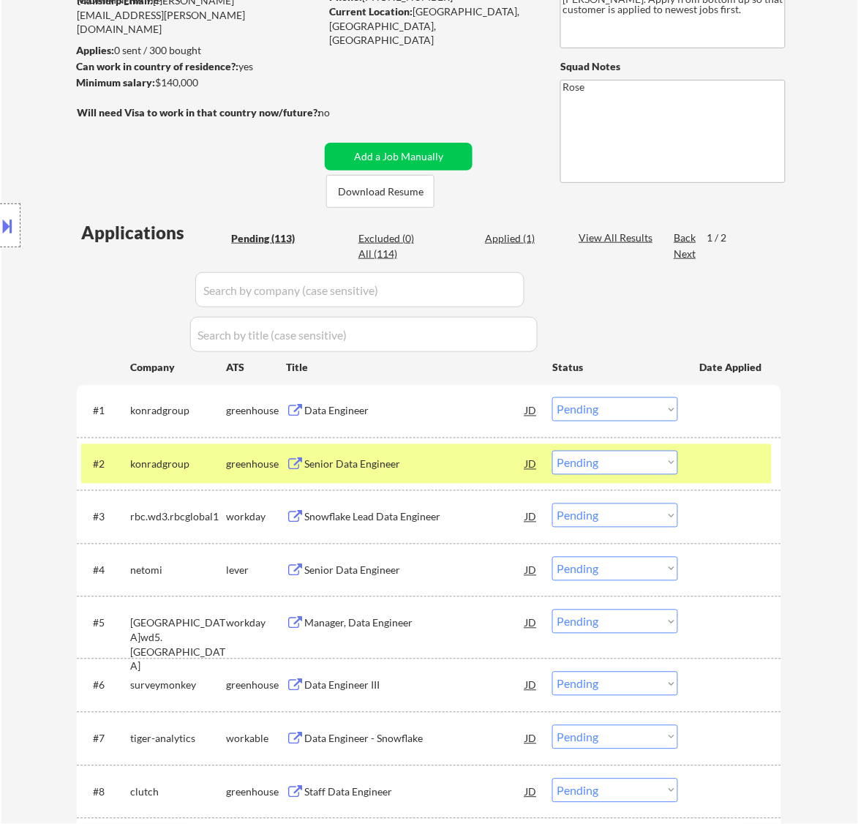
click at [426, 419] on div "Data Engineer" at bounding box center [414, 410] width 221 height 26
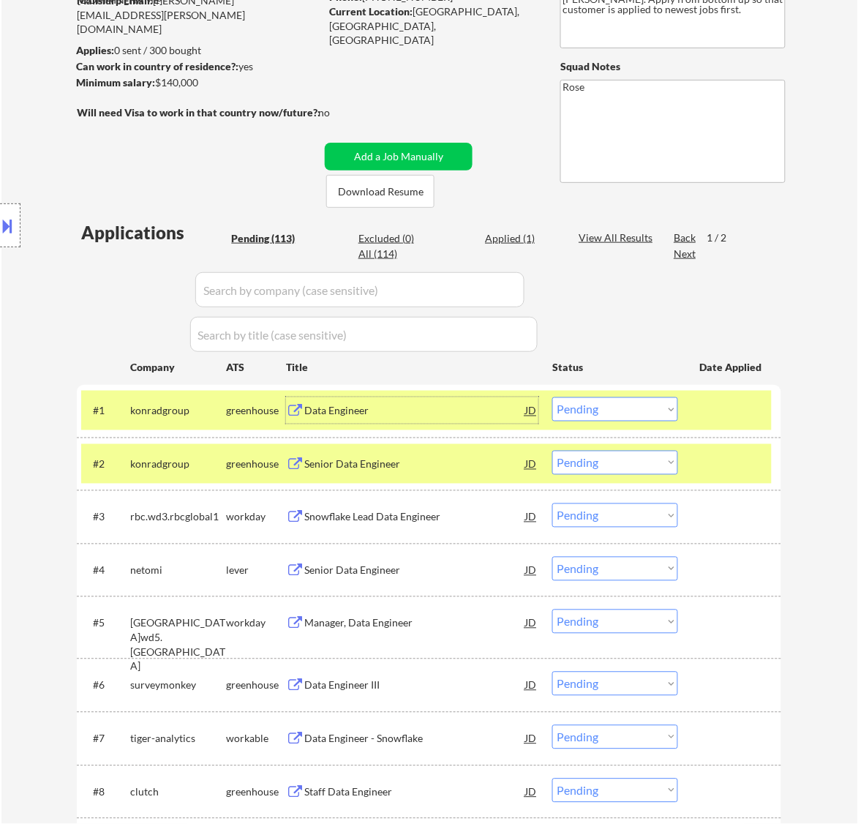
click at [616, 407] on select "Choose an option... Pending Applied Excluded (Questions) Excluded (Expired) Exc…" at bounding box center [615, 409] width 126 height 24
click at [552, 397] on select "Choose an option... Pending Applied Excluded (Questions) Excluded (Expired) Exc…" at bounding box center [615, 409] width 126 height 24
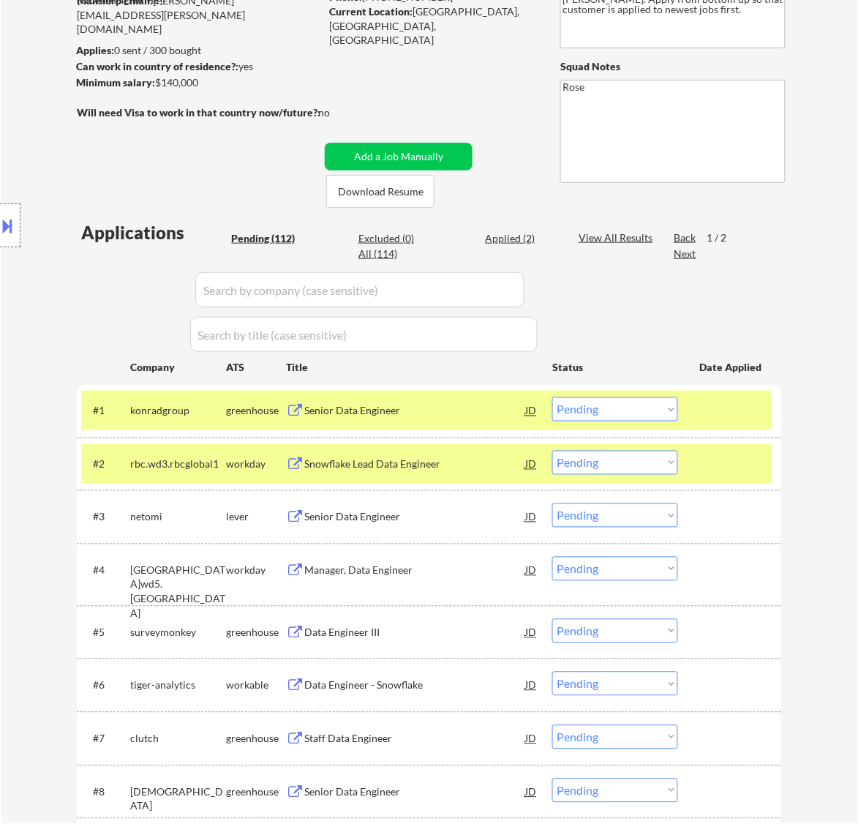
click at [458, 413] on div "Senior Data Engineer" at bounding box center [414, 411] width 221 height 15
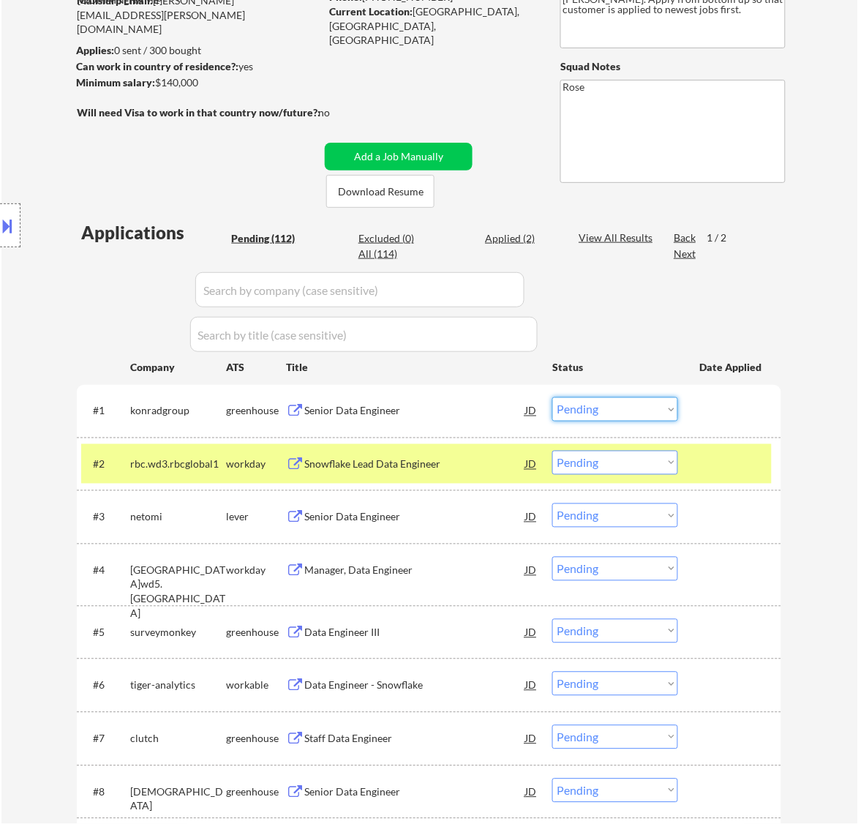
click at [629, 410] on select "Choose an option... Pending Applied Excluded (Questions) Excluded (Expired) Exc…" at bounding box center [615, 409] width 126 height 24
click at [552, 397] on select "Choose an option... Pending Applied Excluded (Questions) Excluded (Expired) Exc…" at bounding box center [615, 409] width 126 height 24
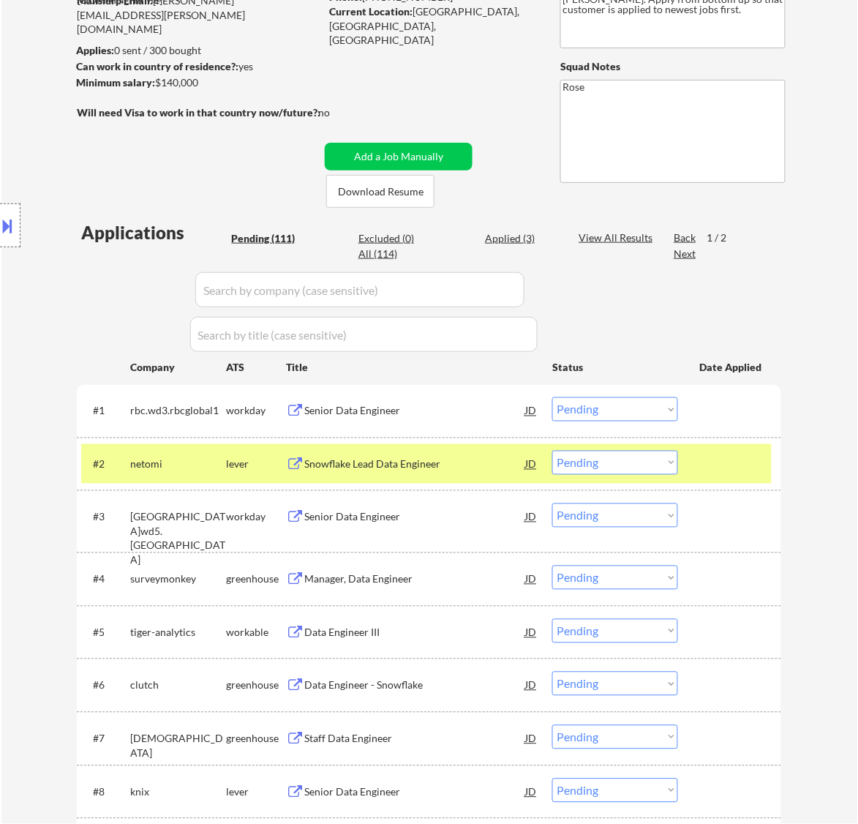
click at [711, 463] on div at bounding box center [732, 464] width 64 height 26
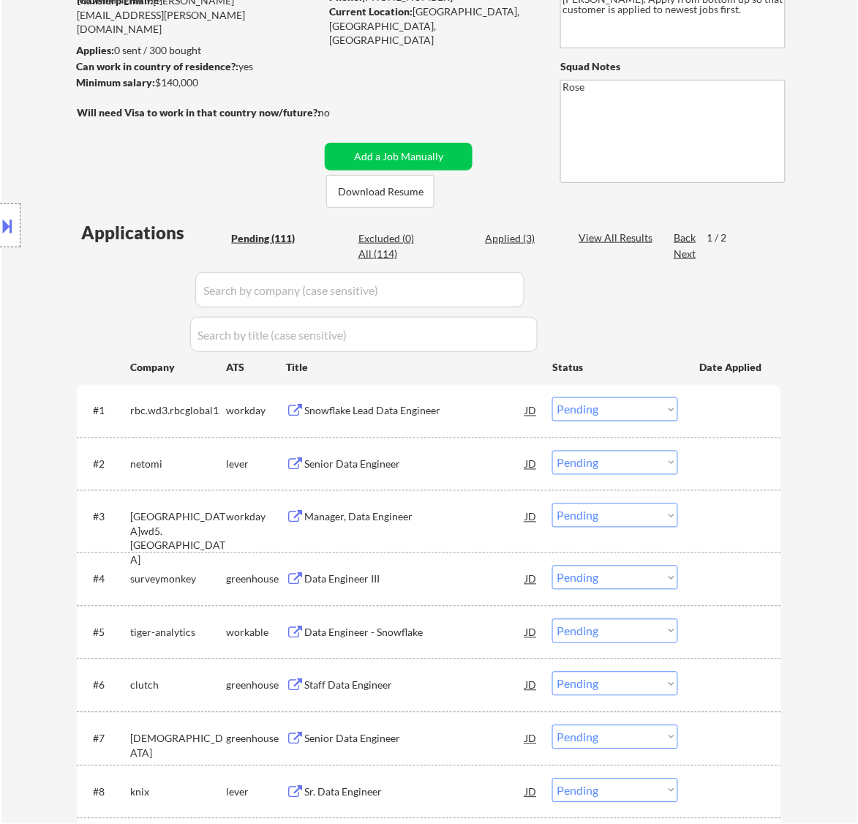
click at [428, 411] on div "Snowflake Lead Data Engineer" at bounding box center [414, 411] width 221 height 15
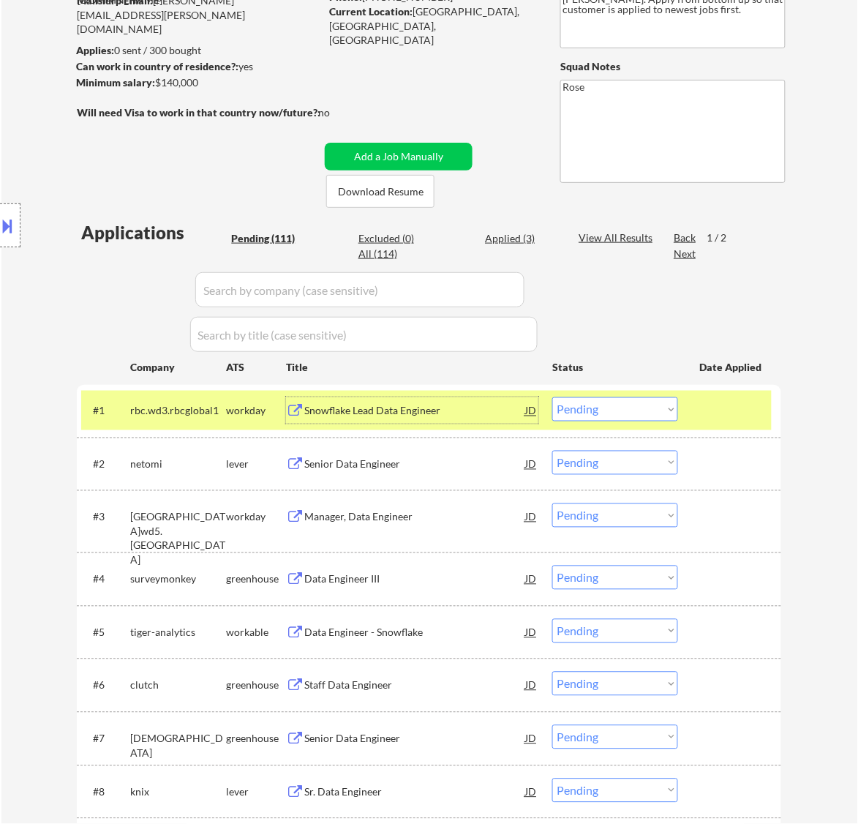
click at [622, 399] on select "Choose an option... Pending Applied Excluded (Questions) Excluded (Expired) Exc…" at bounding box center [615, 409] width 126 height 24
click at [552, 397] on select "Choose an option... Pending Applied Excluded (Questions) Excluded (Expired) Exc…" at bounding box center [615, 409] width 126 height 24
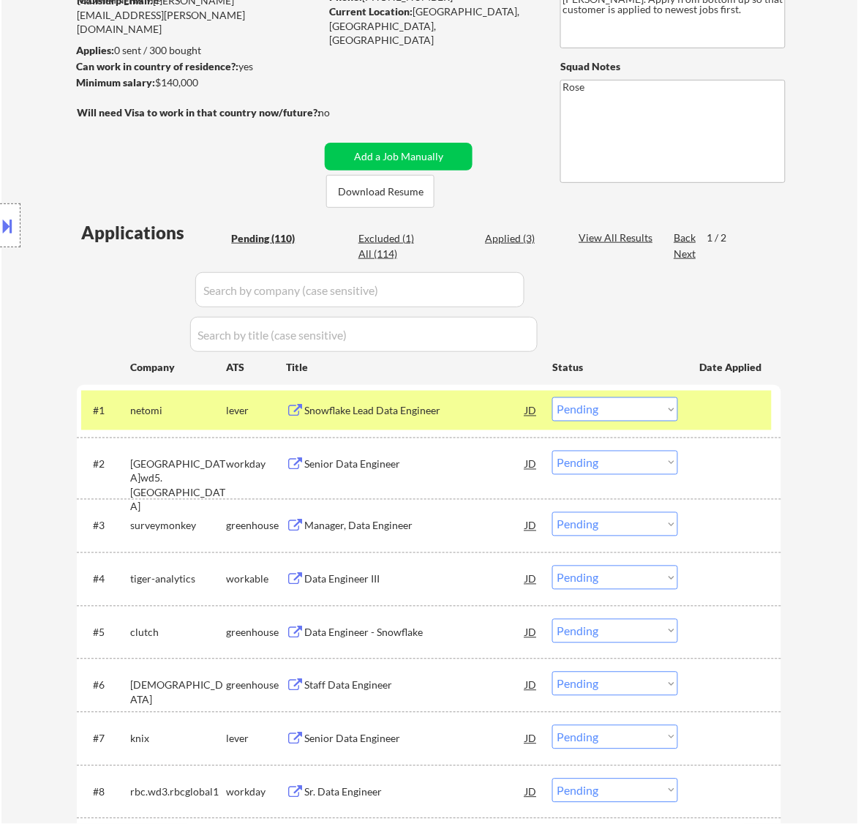
click at [443, 414] on div "Snowflake Lead Data Engineer" at bounding box center [414, 411] width 221 height 15
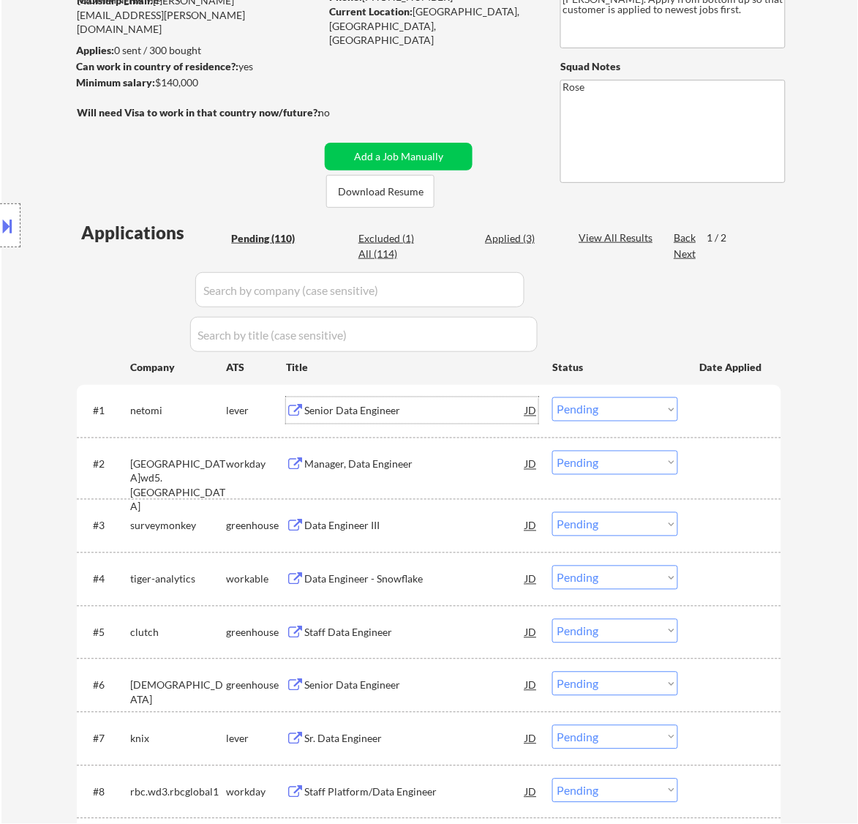
click at [631, 403] on select "Choose an option... Pending Applied Excluded (Questions) Excluded (Expired) Exc…" at bounding box center [615, 409] width 126 height 24
click at [552, 397] on select "Choose an option... Pending Applied Excluded (Questions) Excluded (Expired) Exc…" at bounding box center [615, 409] width 126 height 24
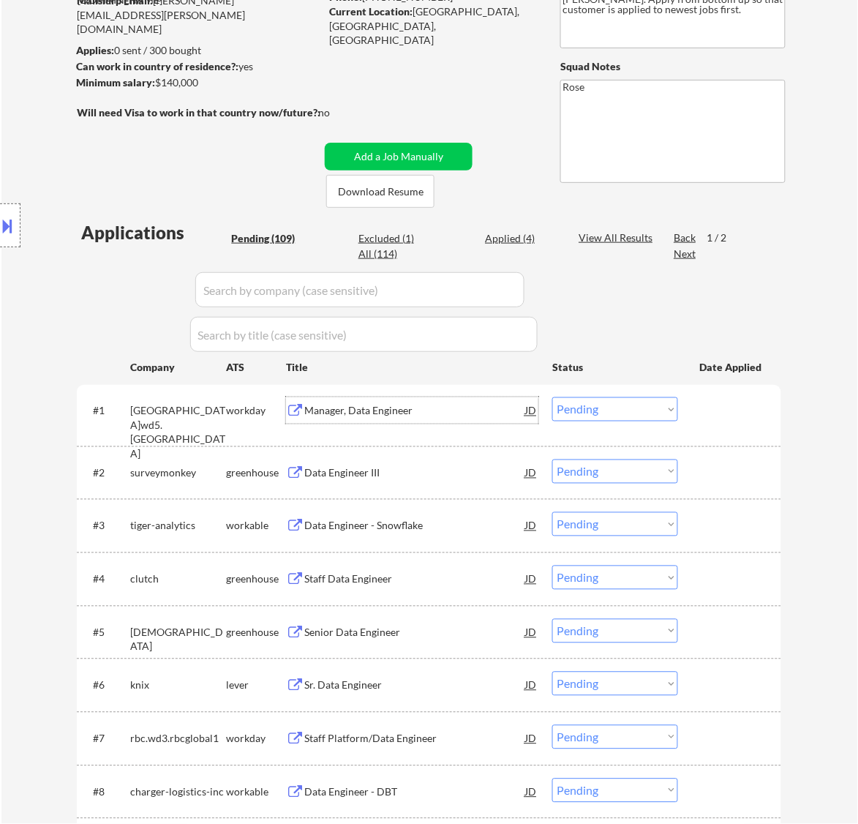
click at [428, 415] on div "Manager, Data Engineer" at bounding box center [414, 411] width 221 height 15
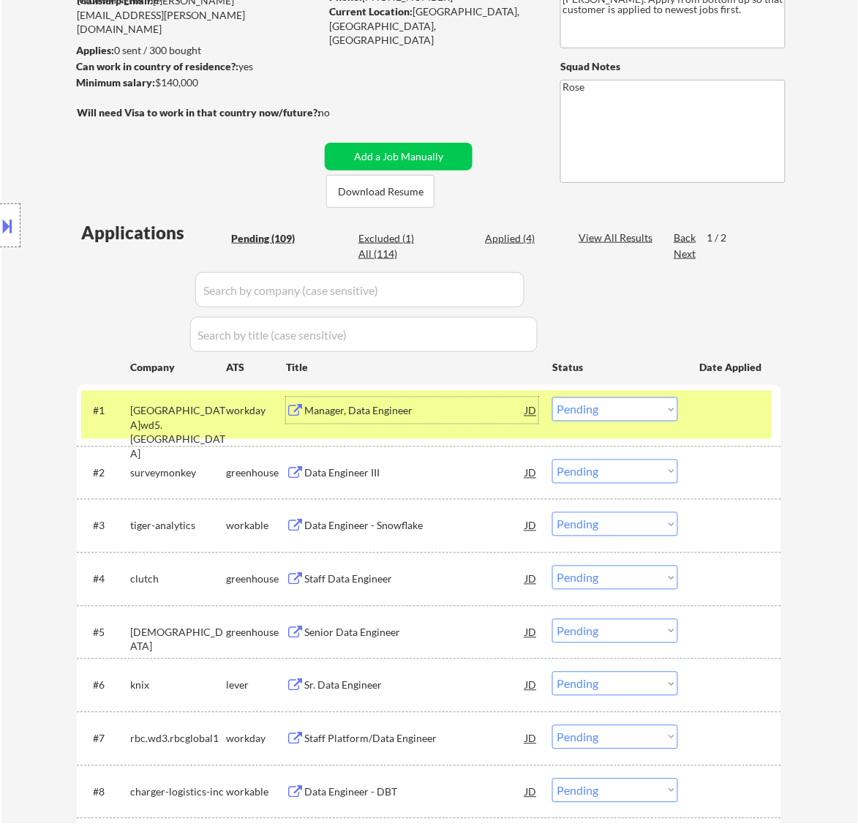
click at [604, 407] on select "Choose an option... Pending Applied Excluded (Questions) Excluded (Expired) Exc…" at bounding box center [615, 409] width 126 height 24
click at [552, 397] on select "Choose an option... Pending Applied Excluded (Questions) Excluded (Expired) Exc…" at bounding box center [615, 409] width 126 height 24
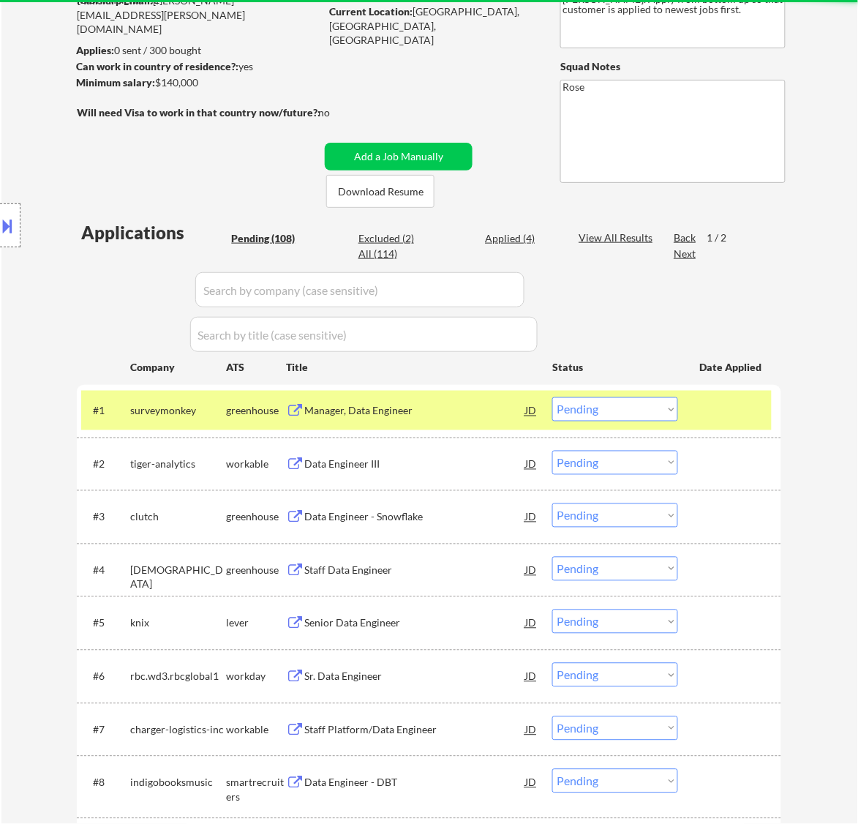
click at [432, 406] on div "Manager, Data Engineer" at bounding box center [414, 411] width 221 height 15
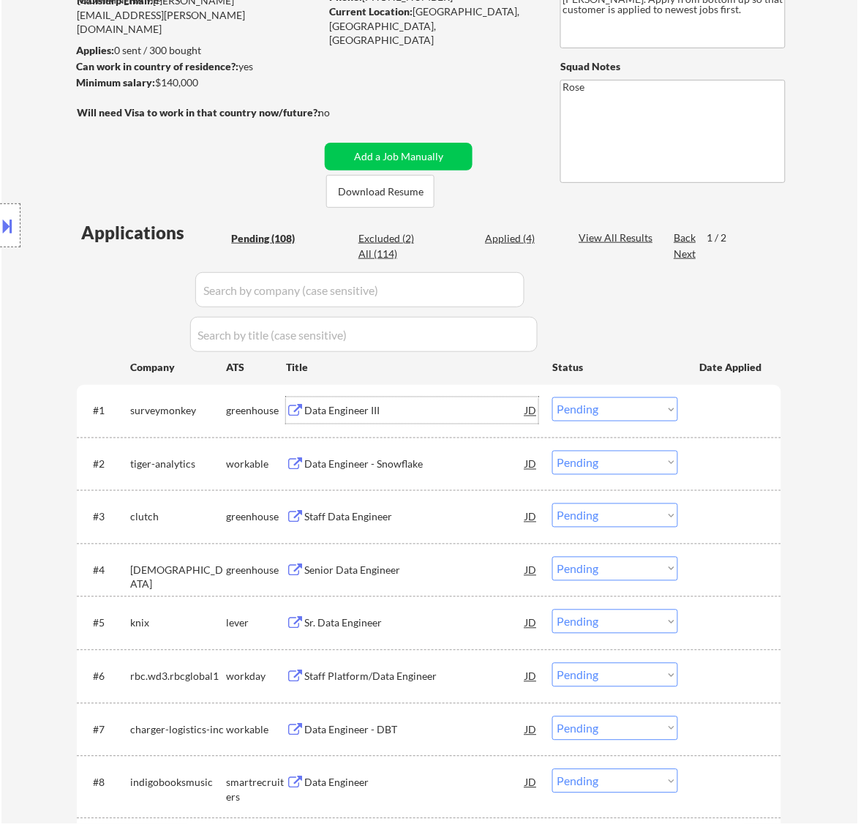
click at [594, 408] on select "Choose an option... Pending Applied Excluded (Questions) Excluded (Expired) Exc…" at bounding box center [615, 409] width 126 height 24
click at [552, 397] on select "Choose an option... Pending Applied Excluded (Questions) Excluded (Expired) Exc…" at bounding box center [615, 409] width 126 height 24
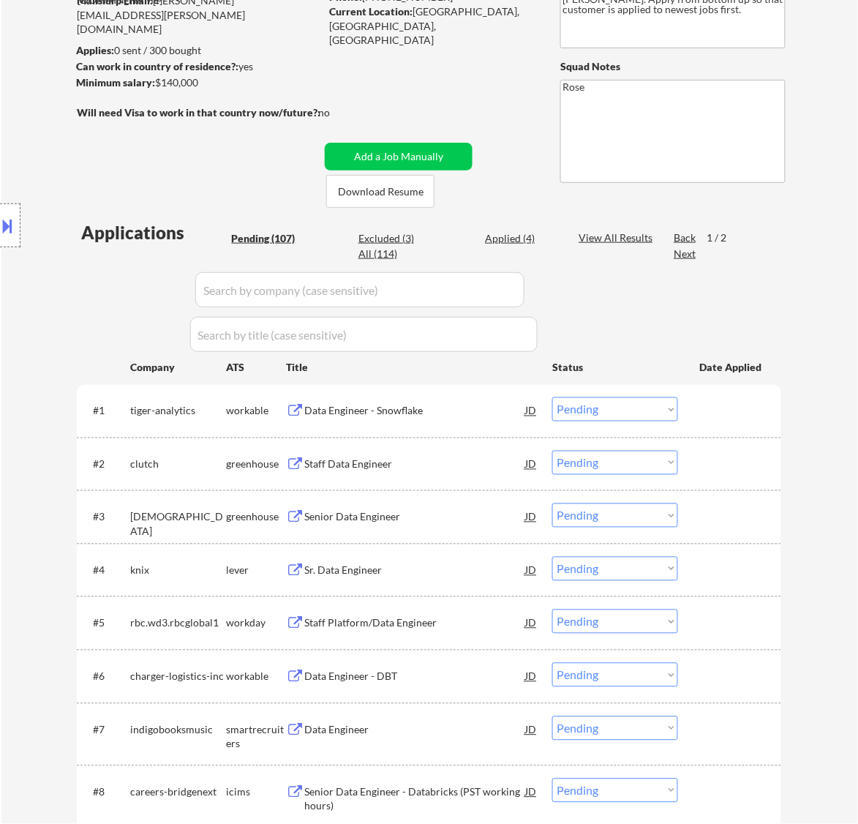
click at [465, 413] on div "Data Engineer - Snowflake" at bounding box center [414, 411] width 221 height 15
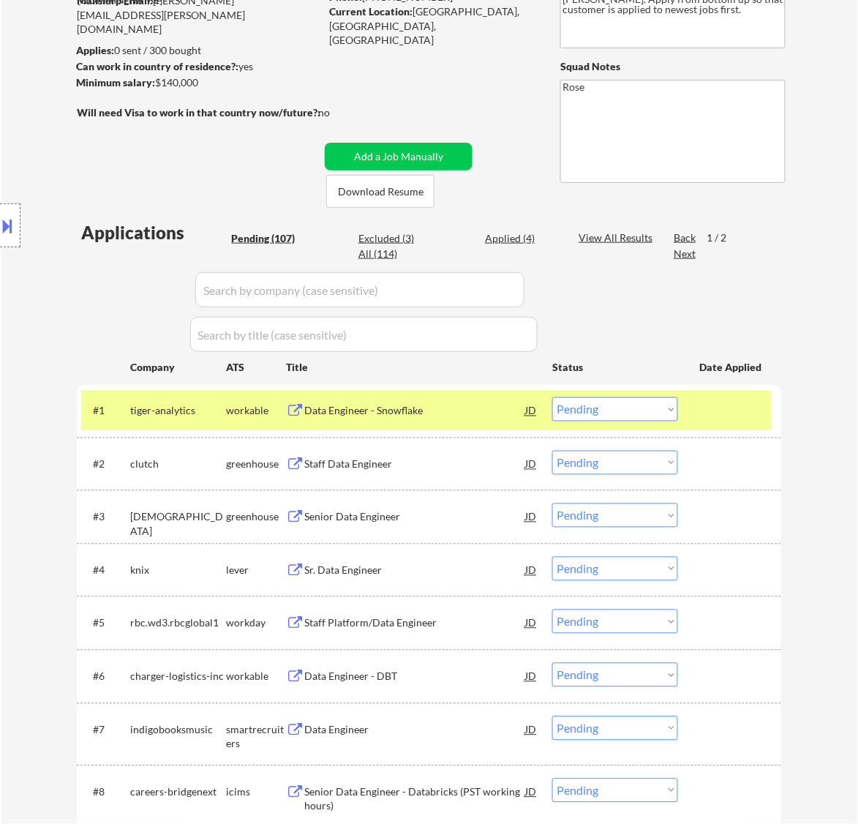
click at [15, 218] on button at bounding box center [8, 226] width 16 height 24
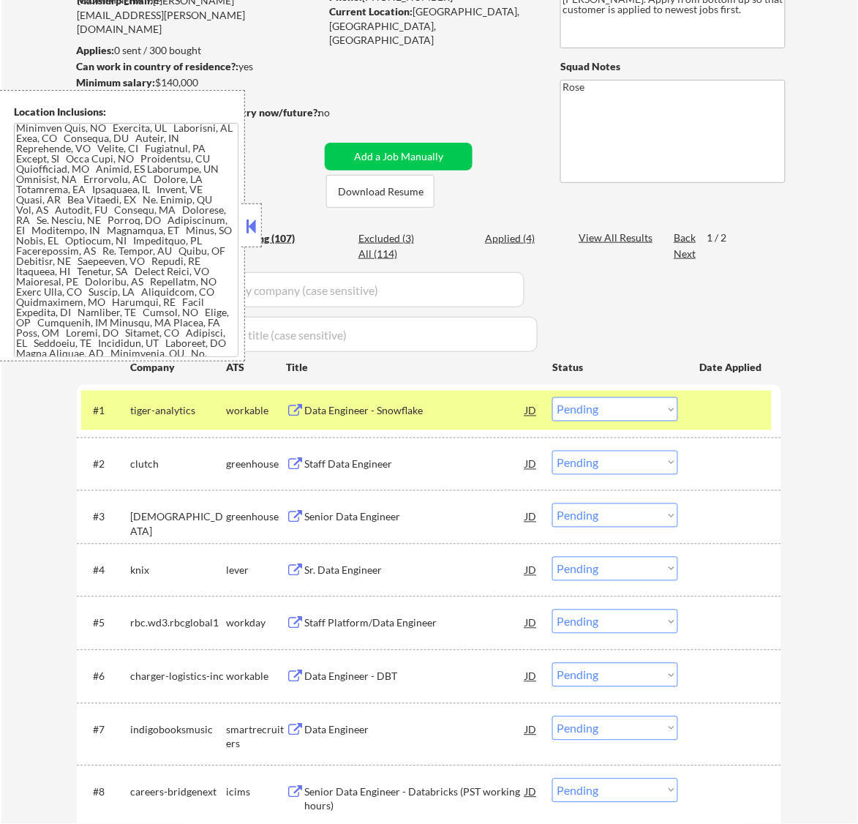
scroll to position [0, 0]
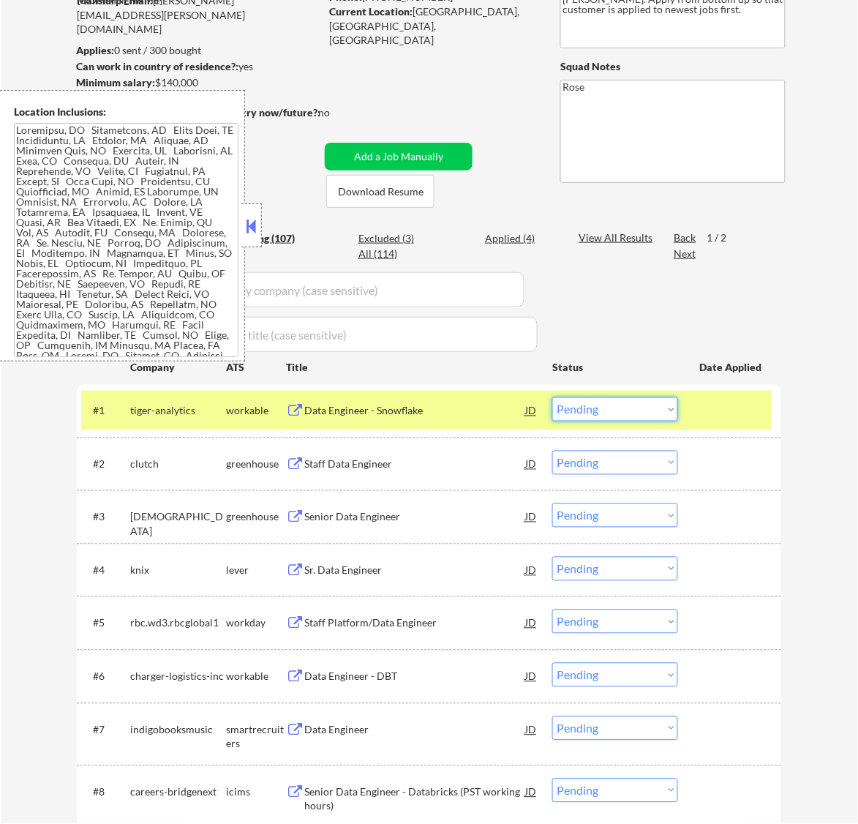
click at [637, 400] on select "Choose an option... Pending Applied Excluded (Questions) Excluded (Expired) Exc…" at bounding box center [615, 409] width 126 height 24
click at [552, 397] on select "Choose an option... Pending Applied Excluded (Questions) Excluded (Expired) Exc…" at bounding box center [615, 409] width 126 height 24
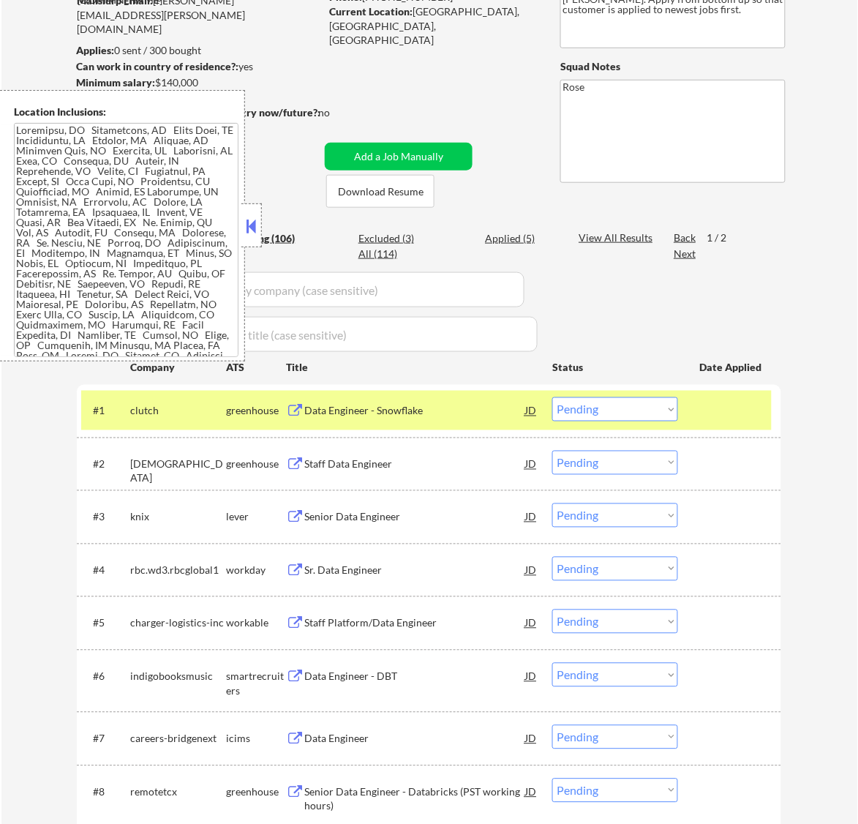
click at [252, 225] on button at bounding box center [251, 226] width 16 height 22
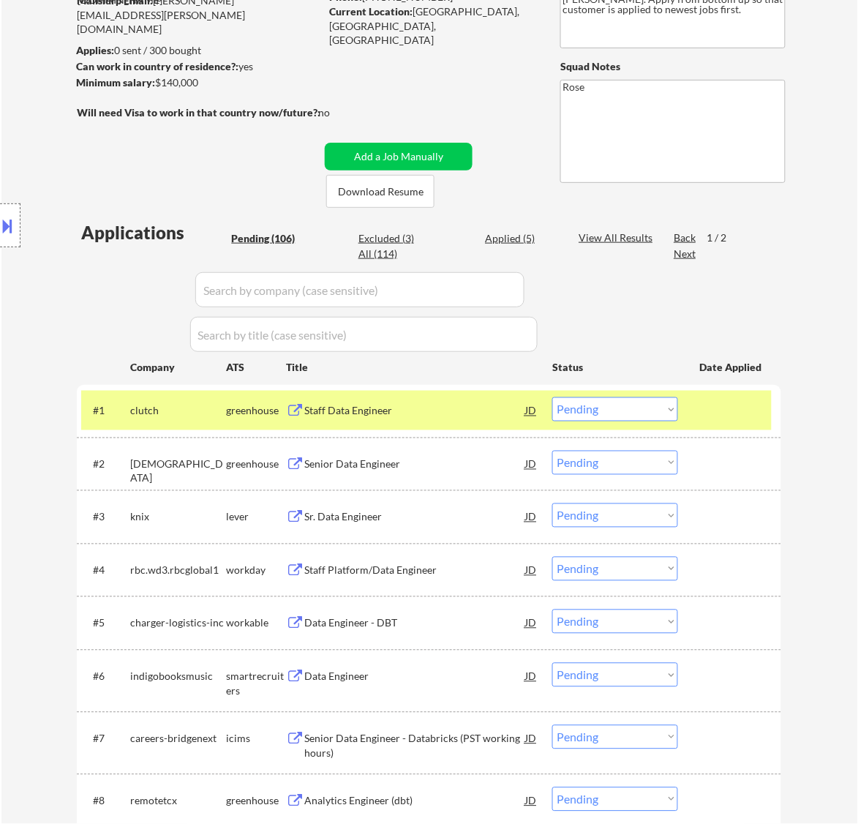
click at [450, 419] on div "Staff Data Engineer" at bounding box center [414, 410] width 221 height 26
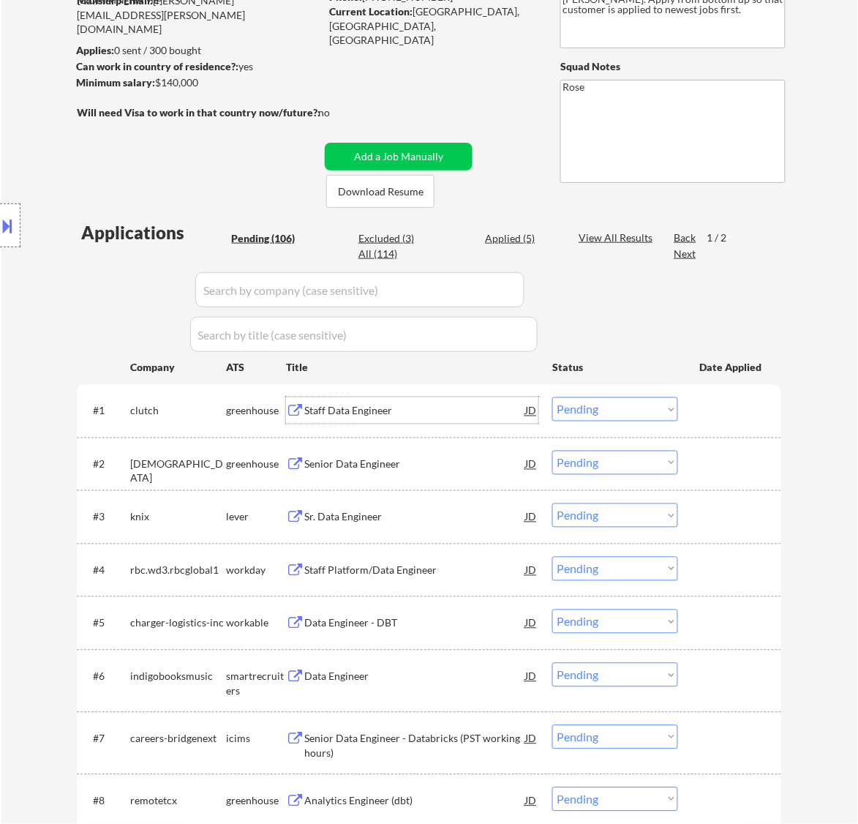
click at [612, 412] on select "Choose an option... Pending Applied Excluded (Questions) Excluded (Expired) Exc…" at bounding box center [615, 409] width 126 height 24
click at [552, 397] on select "Choose an option... Pending Applied Excluded (Questions) Excluded (Expired) Exc…" at bounding box center [615, 409] width 126 height 24
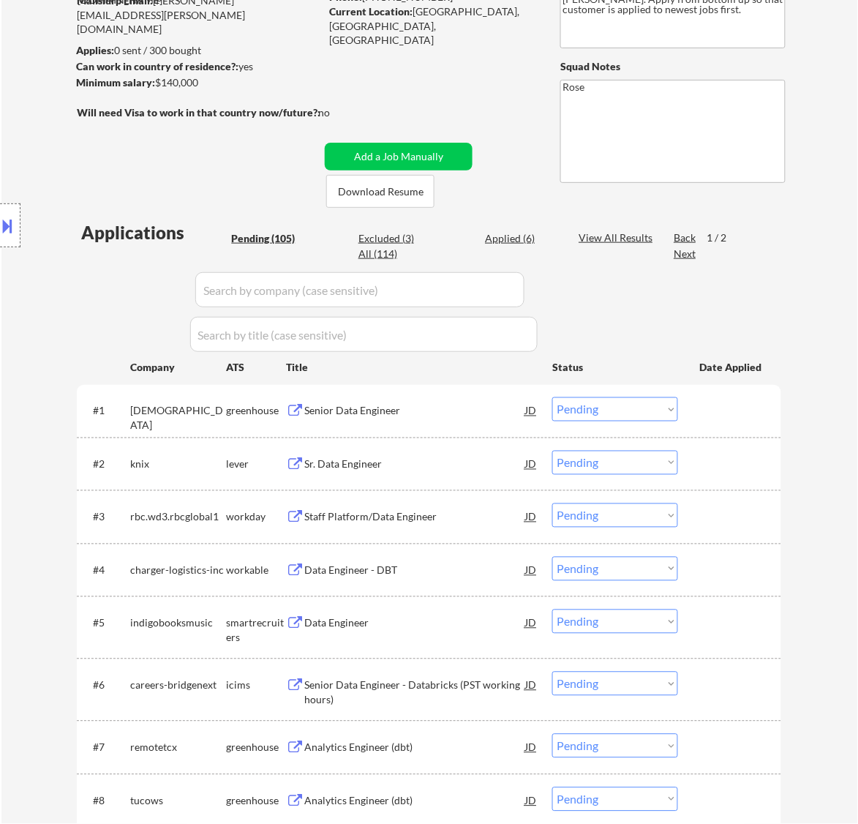
click at [454, 408] on div "Senior Data Engineer" at bounding box center [414, 411] width 221 height 15
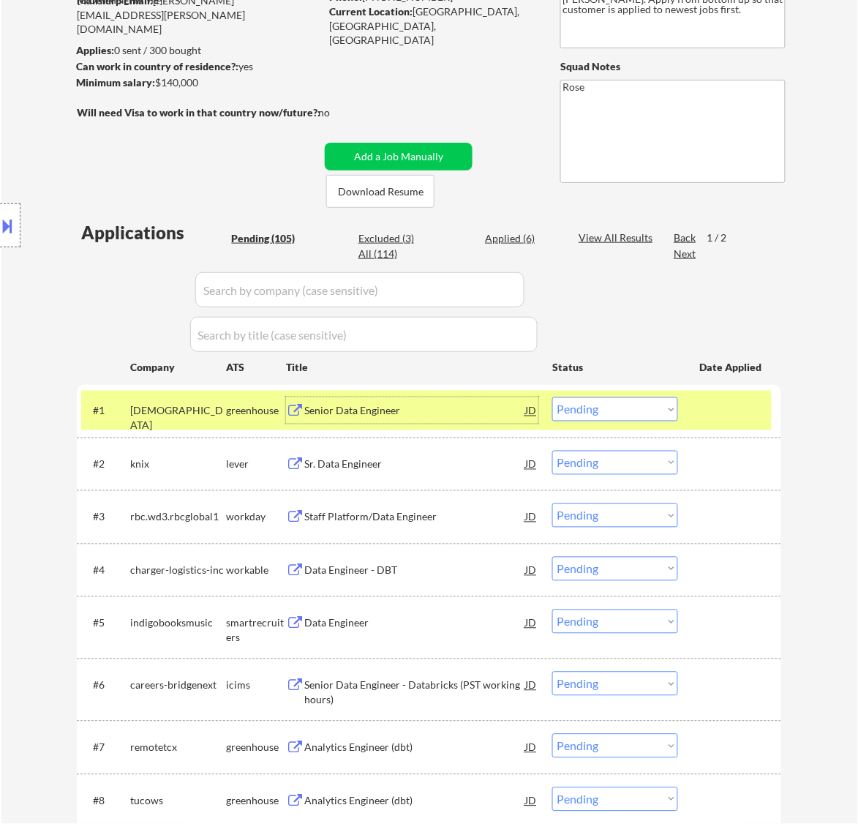
click at [417, 411] on div "Senior Data Engineer" at bounding box center [414, 411] width 221 height 15
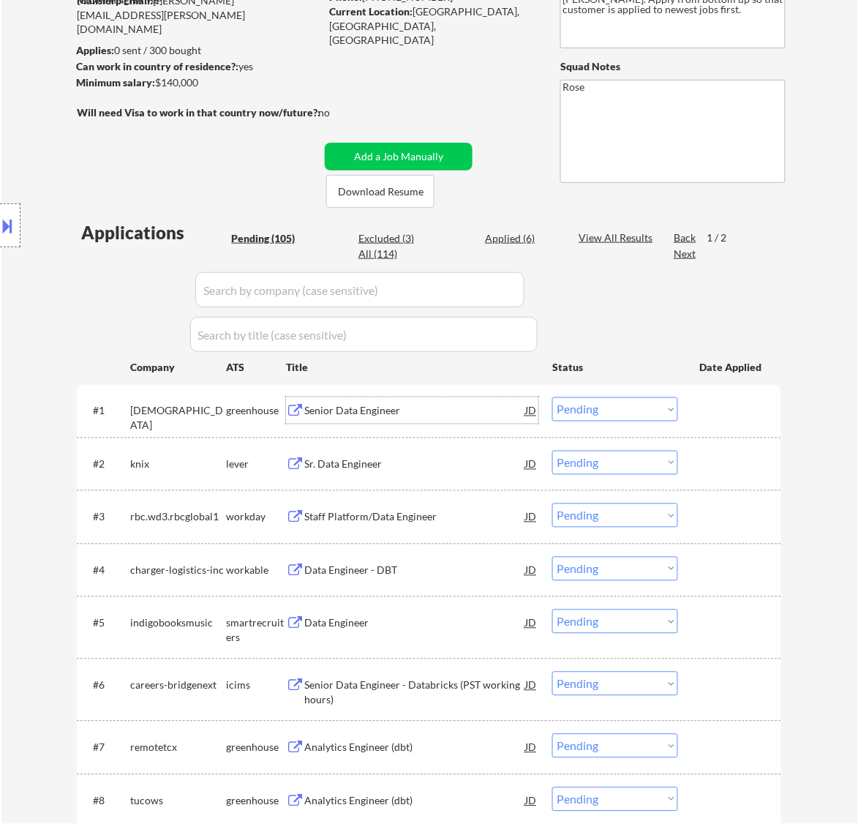
click at [628, 404] on select "Choose an option... Pending Applied Excluded (Questions) Excluded (Expired) Exc…" at bounding box center [615, 409] width 126 height 24
click at [552, 397] on select "Choose an option... Pending Applied Excluded (Questions) Excluded (Expired) Exc…" at bounding box center [615, 409] width 126 height 24
select select ""pending""
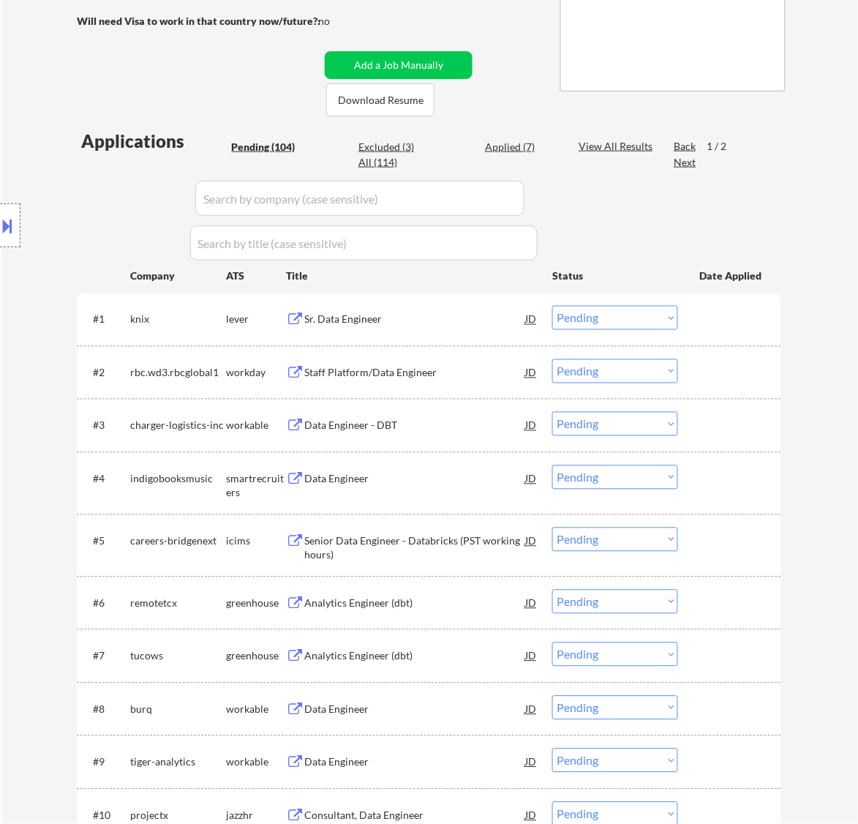
scroll to position [366, 0]
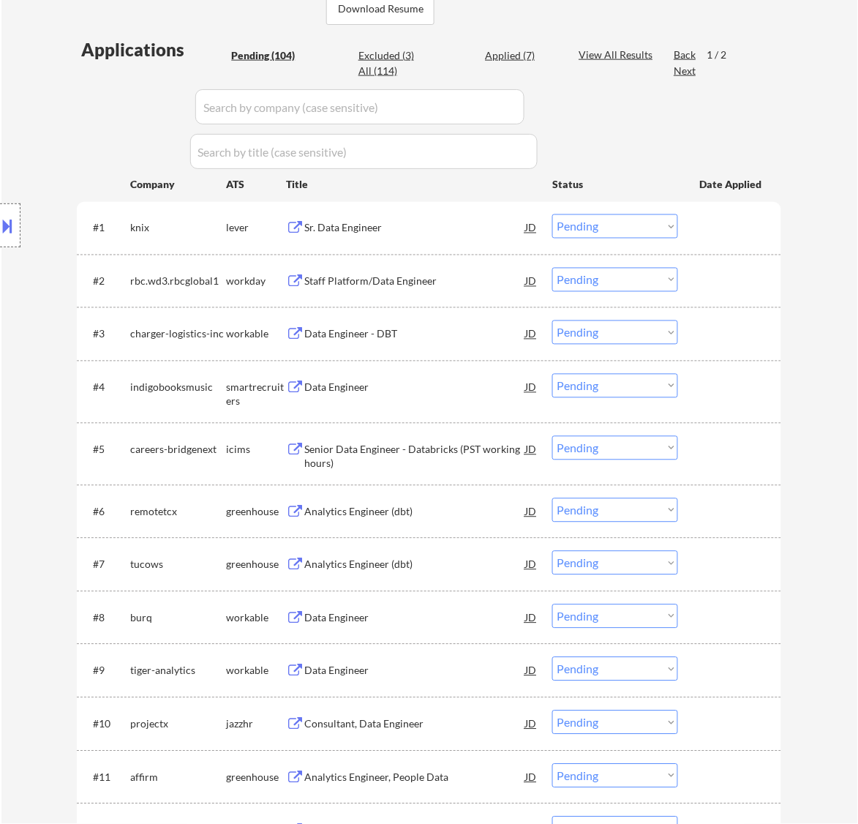
click at [454, 507] on div "Analytics Engineer (dbt)" at bounding box center [414, 512] width 221 height 15
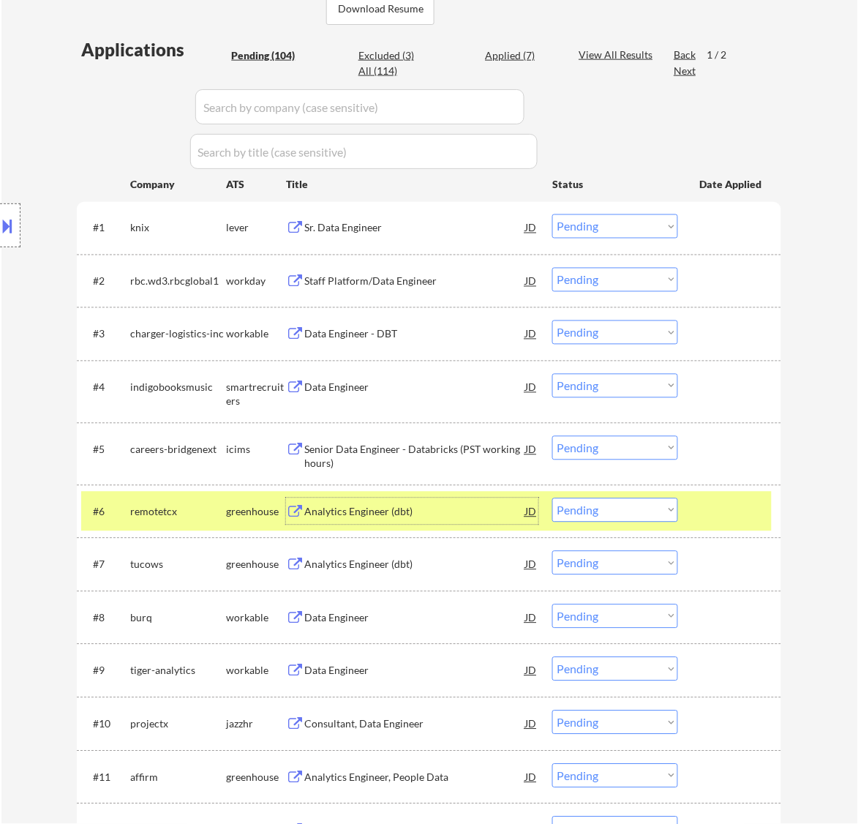
click at [653, 509] on select "Choose an option... Pending Applied Excluded (Questions) Excluded (Expired) Exc…" at bounding box center [615, 510] width 126 height 24
click at [552, 498] on select "Choose an option... Pending Applied Excluded (Questions) Excluded (Expired) Exc…" at bounding box center [615, 510] width 126 height 24
select select ""pending""
click at [470, 513] on div "Analytics Engineer (dbt)" at bounding box center [414, 512] width 221 height 15
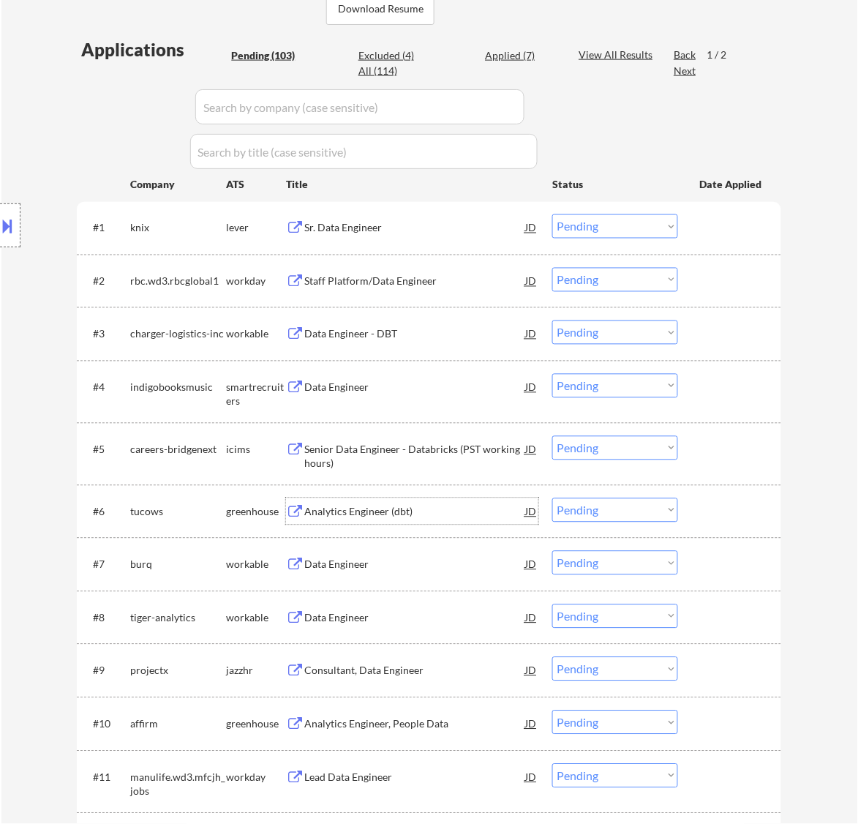
click at [523, 512] on div "Analytics Engineer (dbt)" at bounding box center [414, 512] width 221 height 15
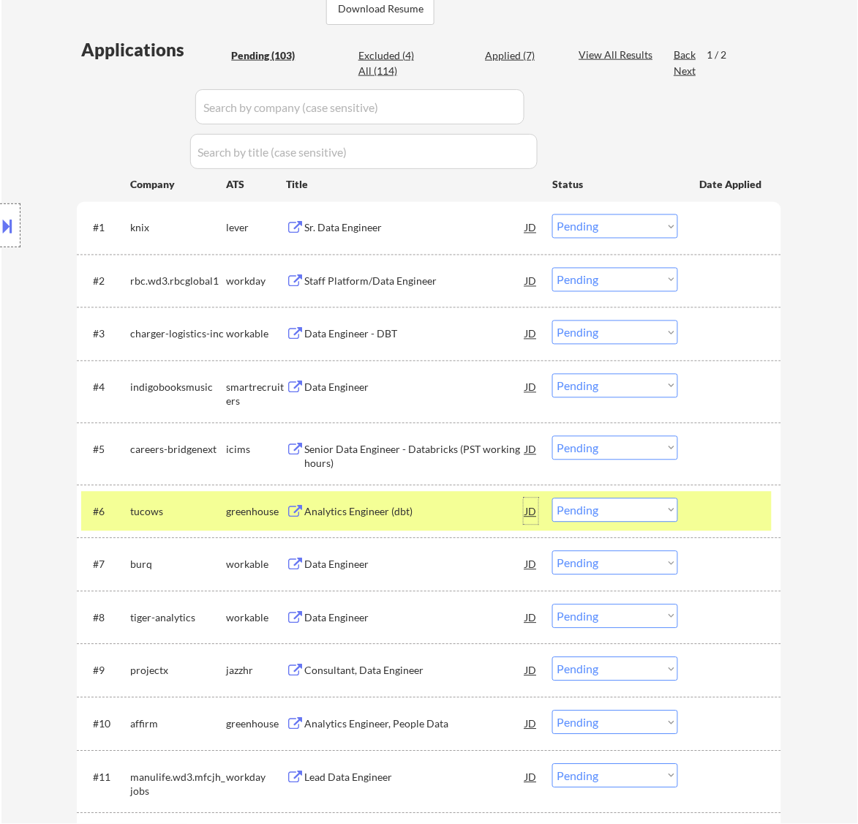
click at [533, 510] on div "JD" at bounding box center [531, 511] width 15 height 26
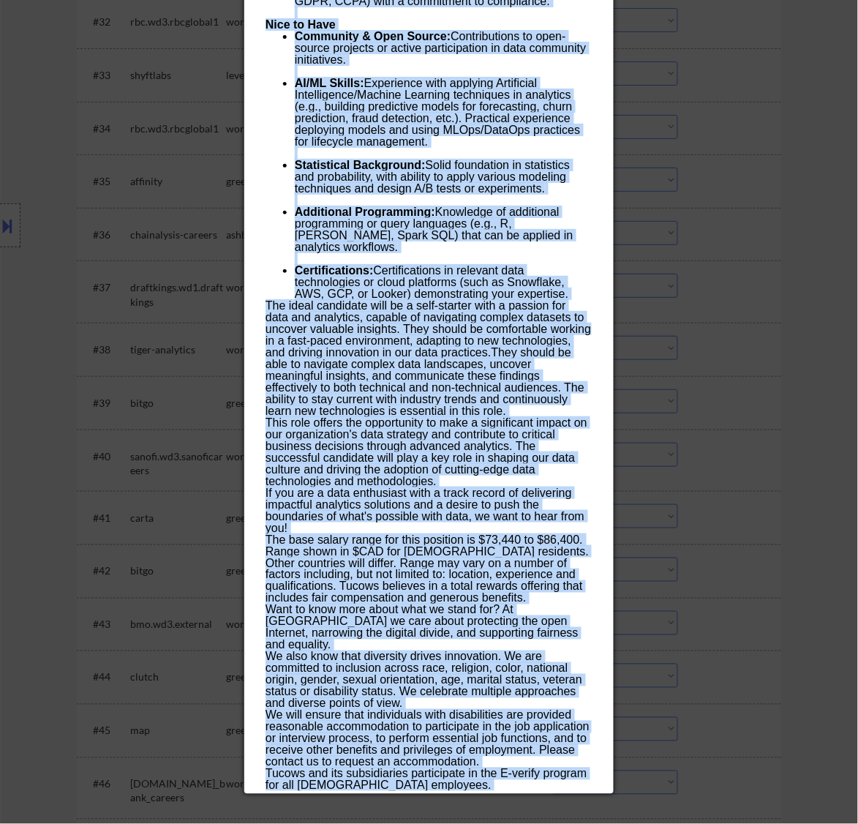
scroll to position [2395, 0]
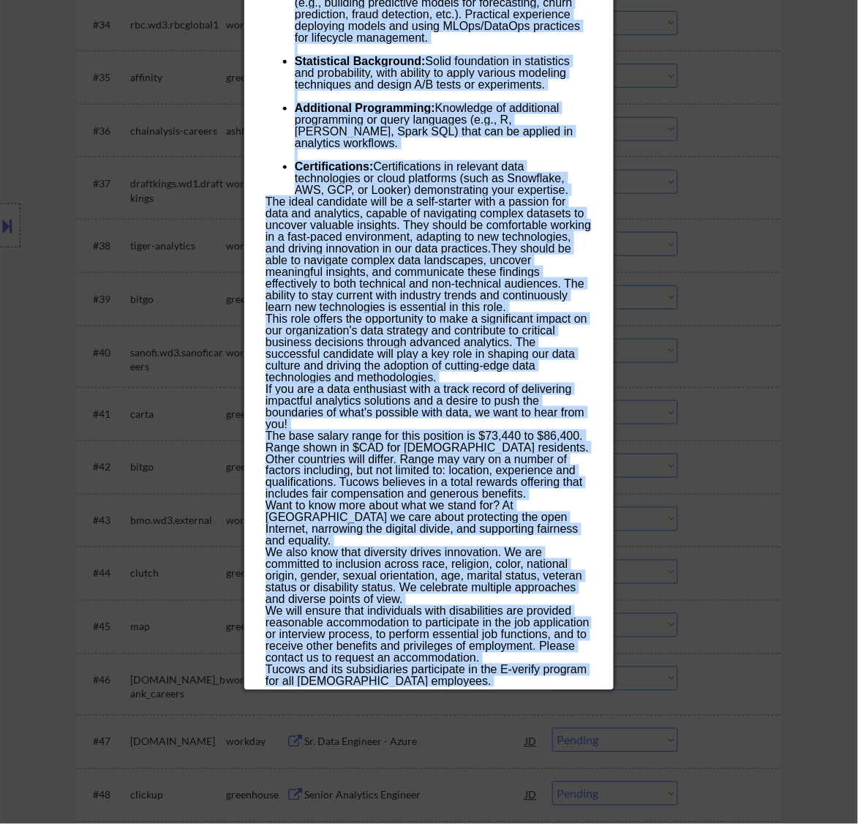
drag, startPoint x: 267, startPoint y: 64, endPoint x: 511, endPoint y: 675, distance: 657.8
copy div "Analytics Engineer (dbt) tucows Canada AI Location Check ✅: Client's current lo…"
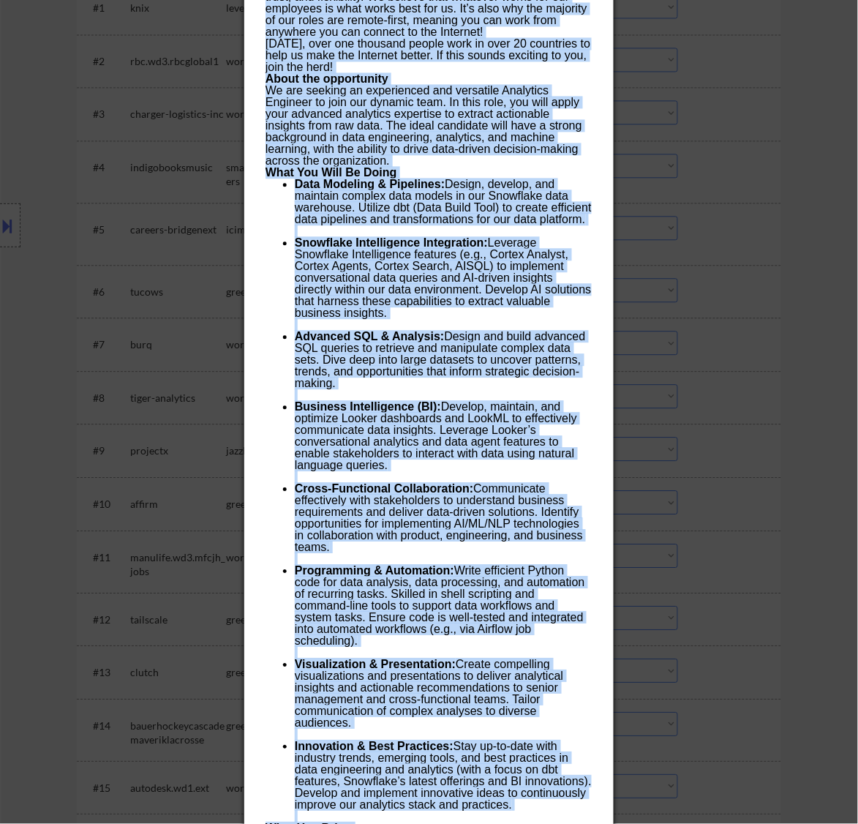
scroll to position [383, 0]
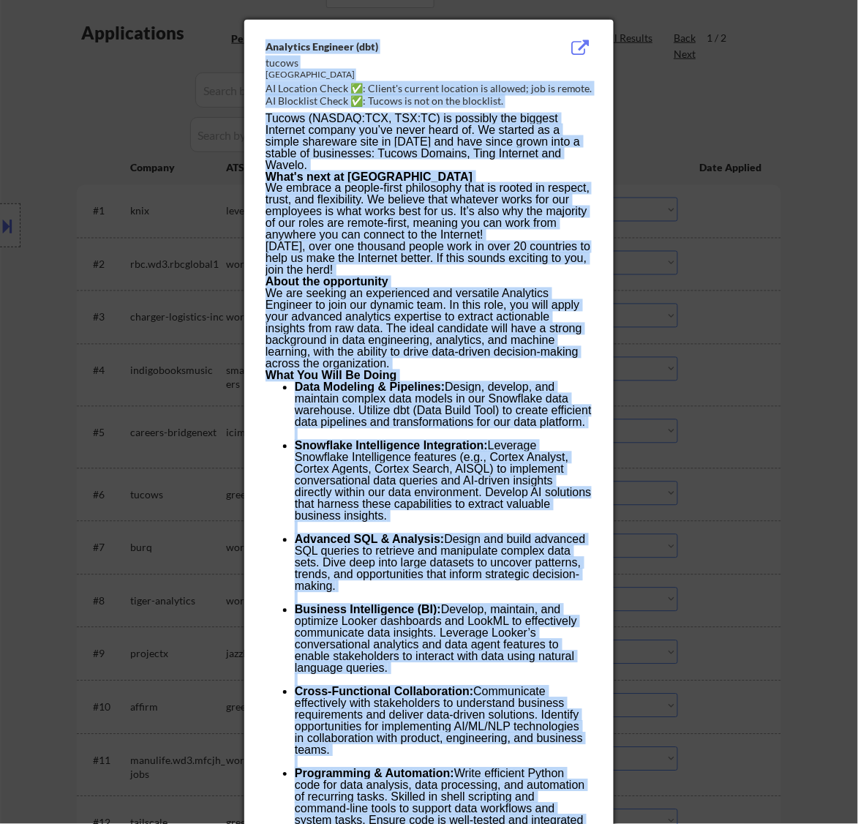
click at [579, 49] on button at bounding box center [580, 49] width 23 height 18
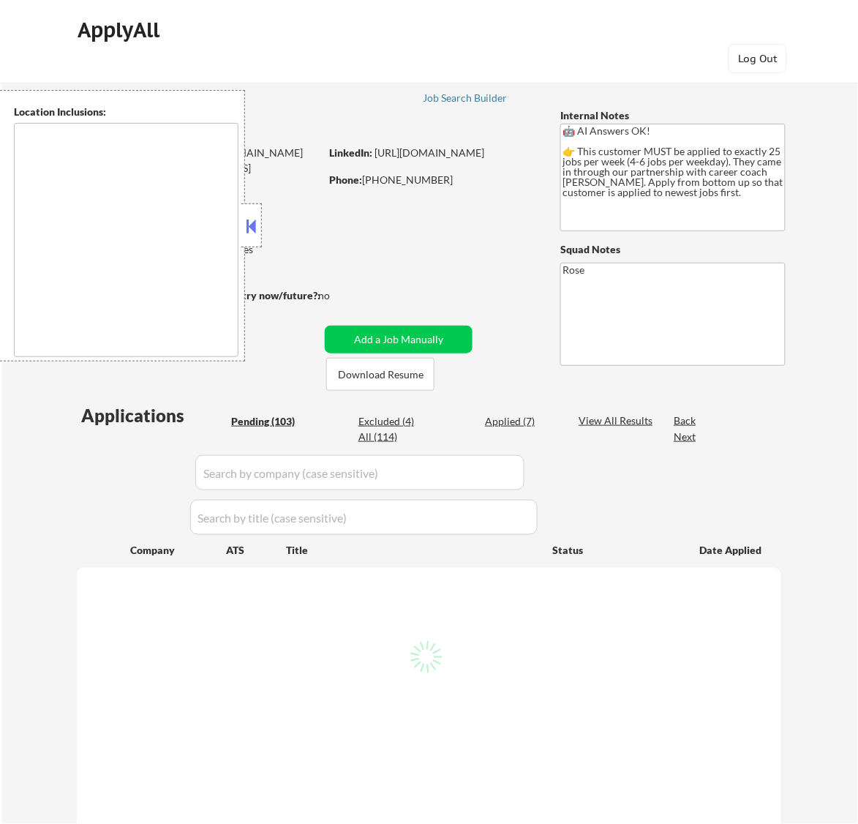
type textarea "[GEOGRAPHIC_DATA], ON [GEOGRAPHIC_DATA], ON [GEOGRAPHIC_DATA], ON [GEOGRAPHIC_D…"
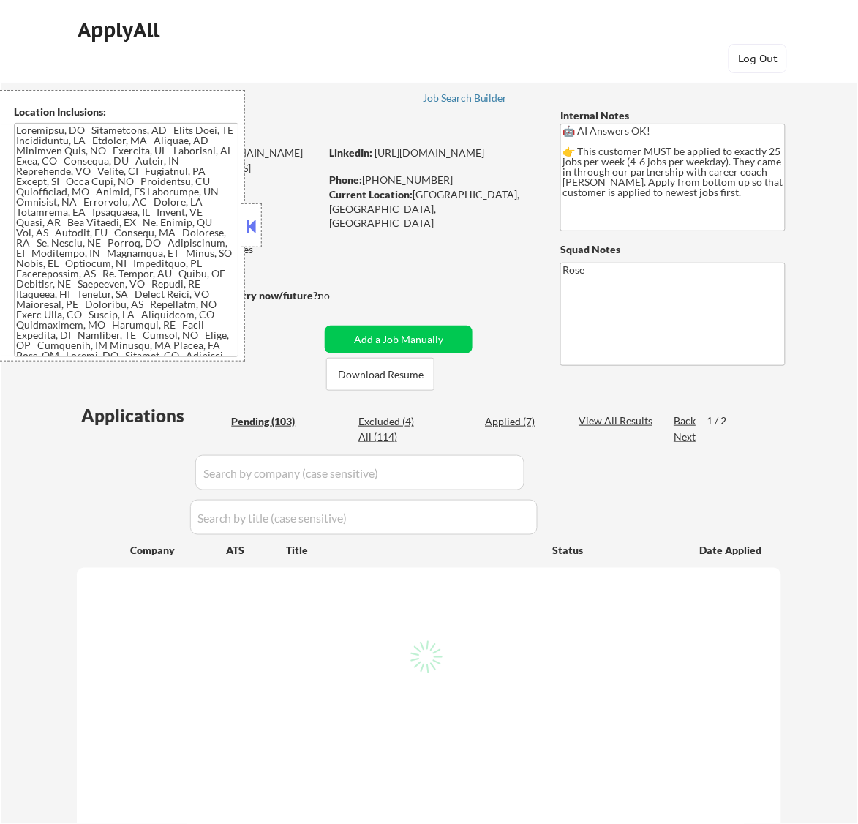
click at [250, 225] on button at bounding box center [251, 226] width 16 height 22
select select ""pending""
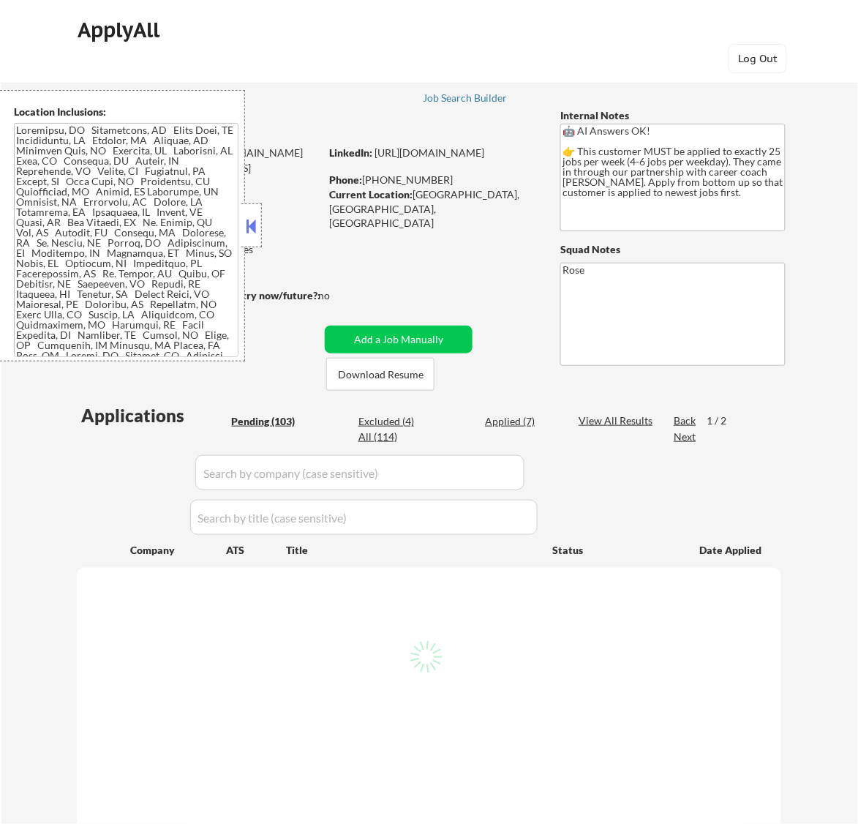
select select ""pending""
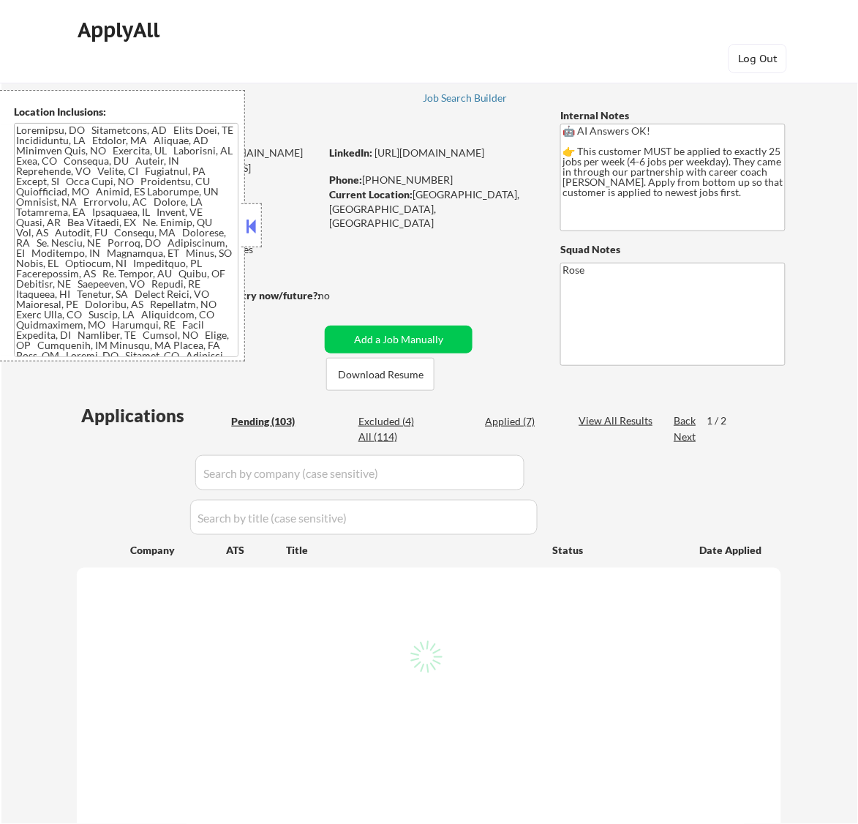
select select ""pending""
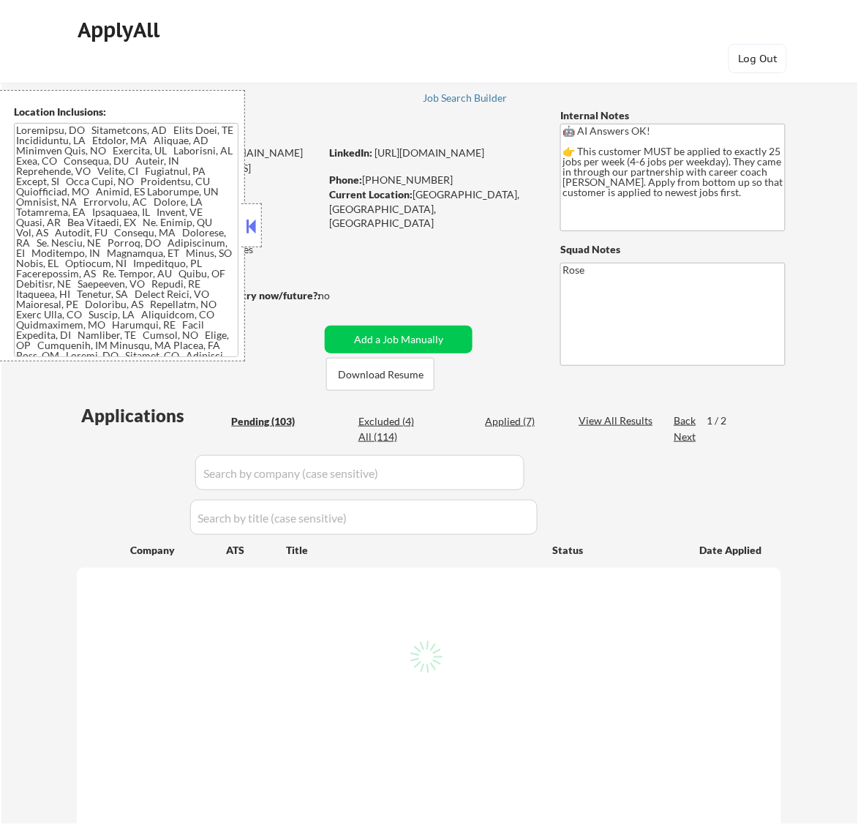
select select ""pending""
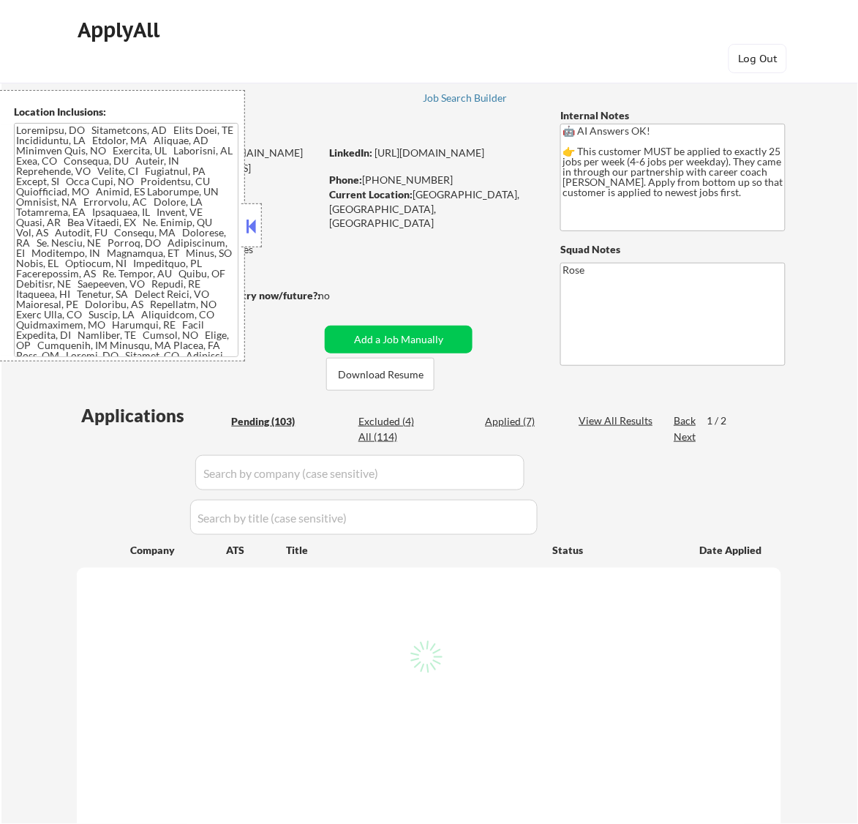
select select ""pending""
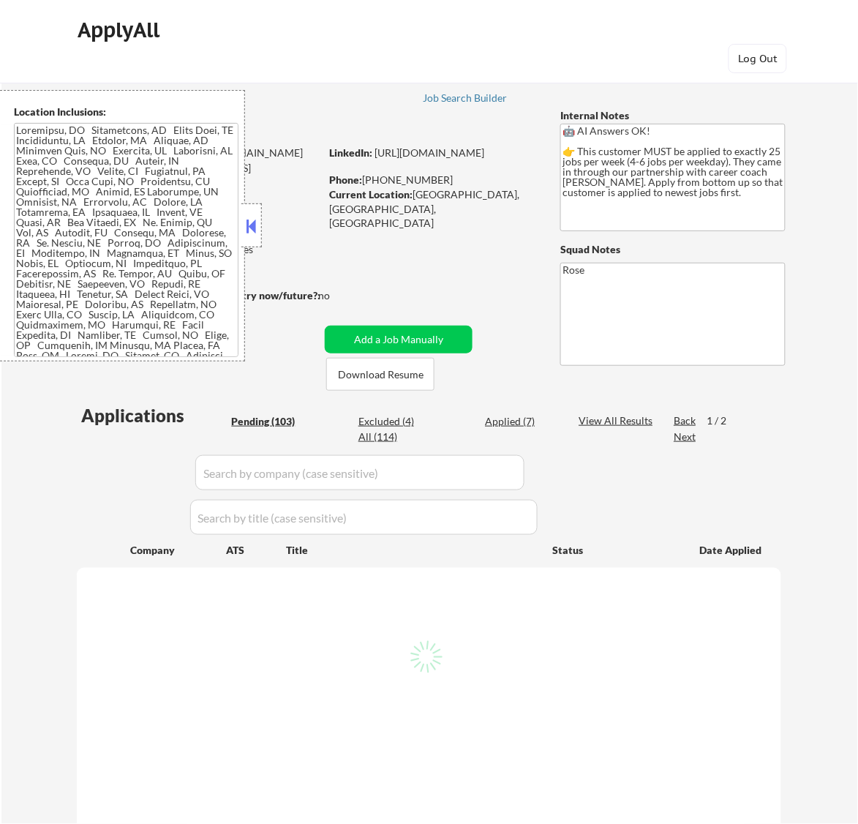
select select ""pending""
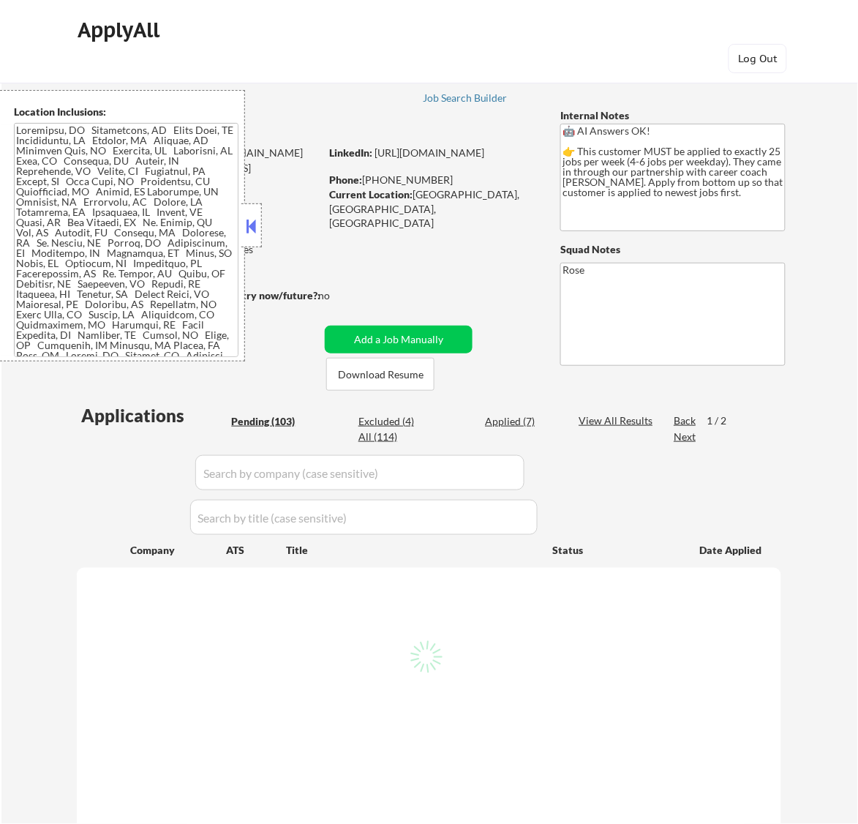
select select ""pending""
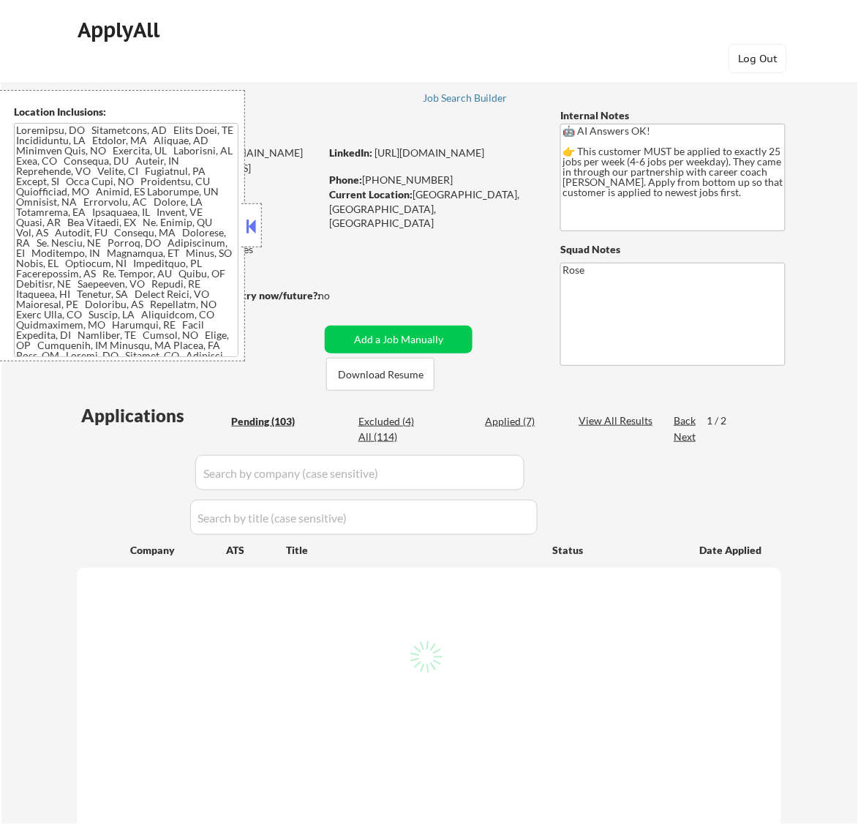
select select ""pending""
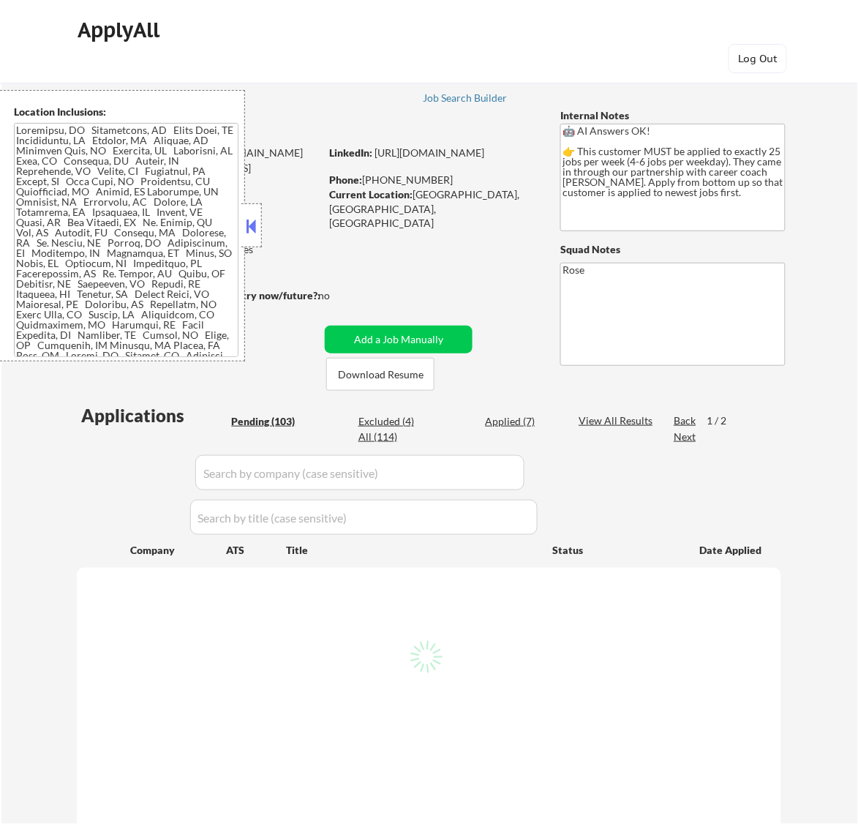
select select ""pending""
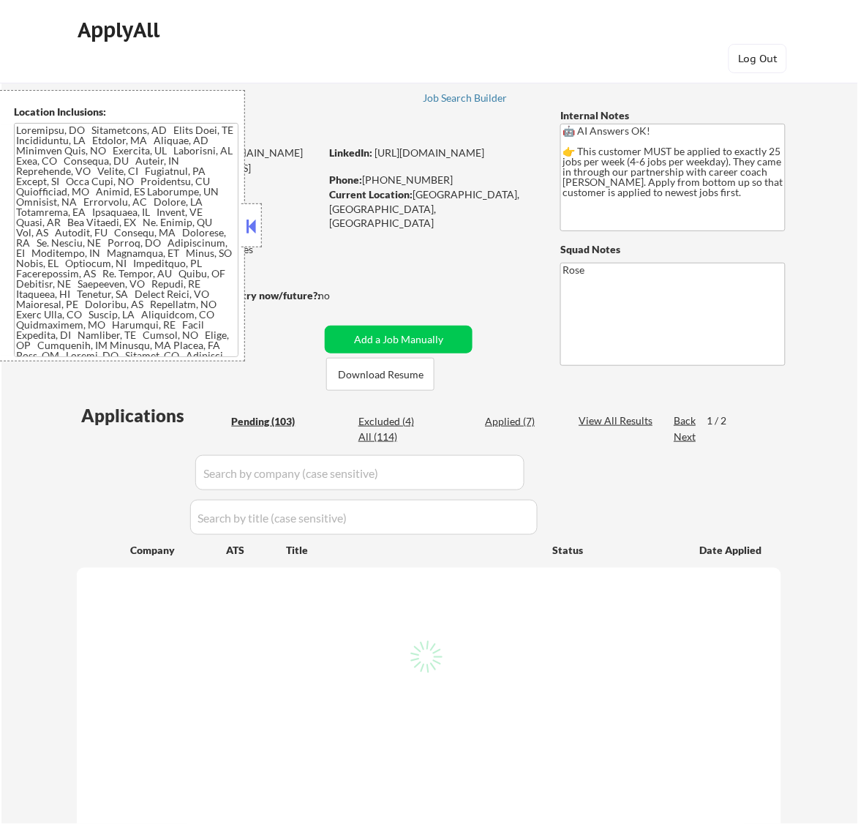
select select ""pending""
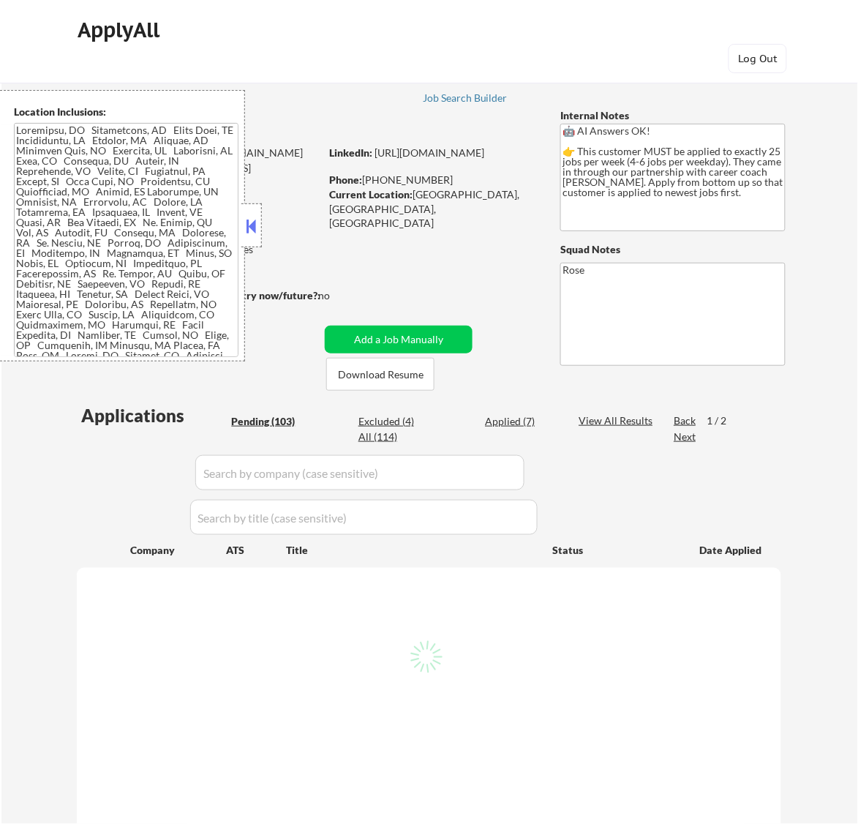
select select ""pending""
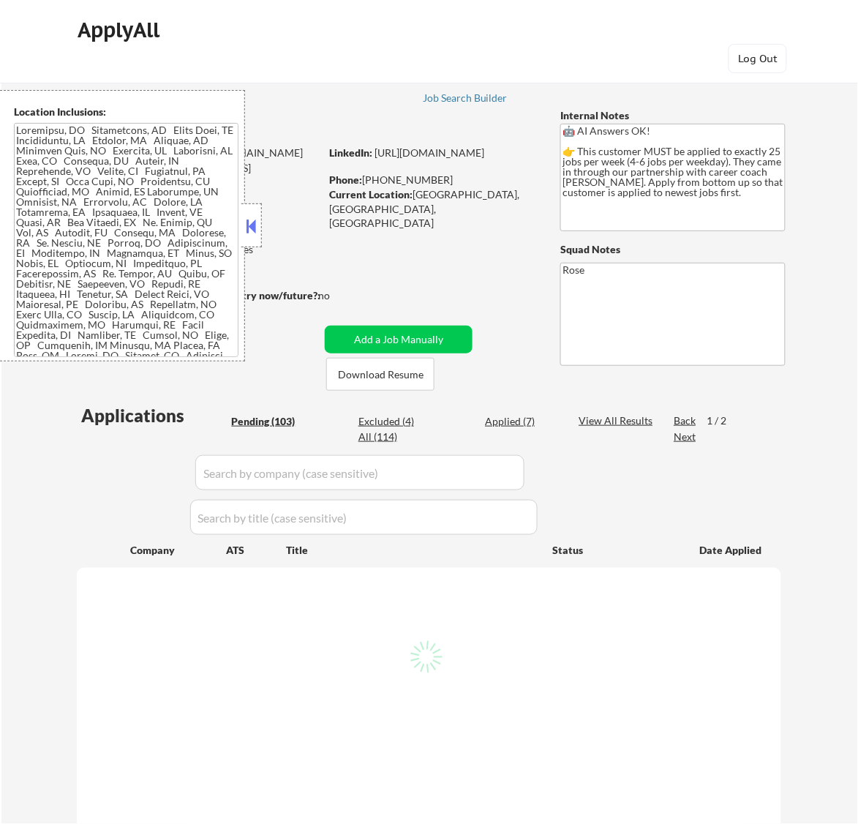
select select ""pending""
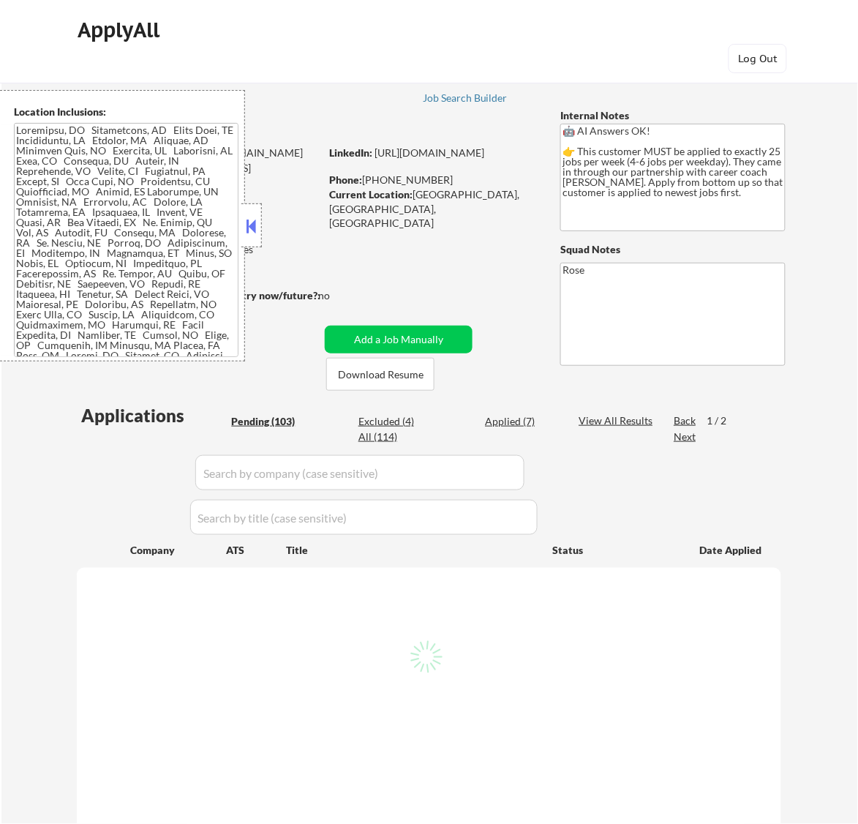
select select ""pending""
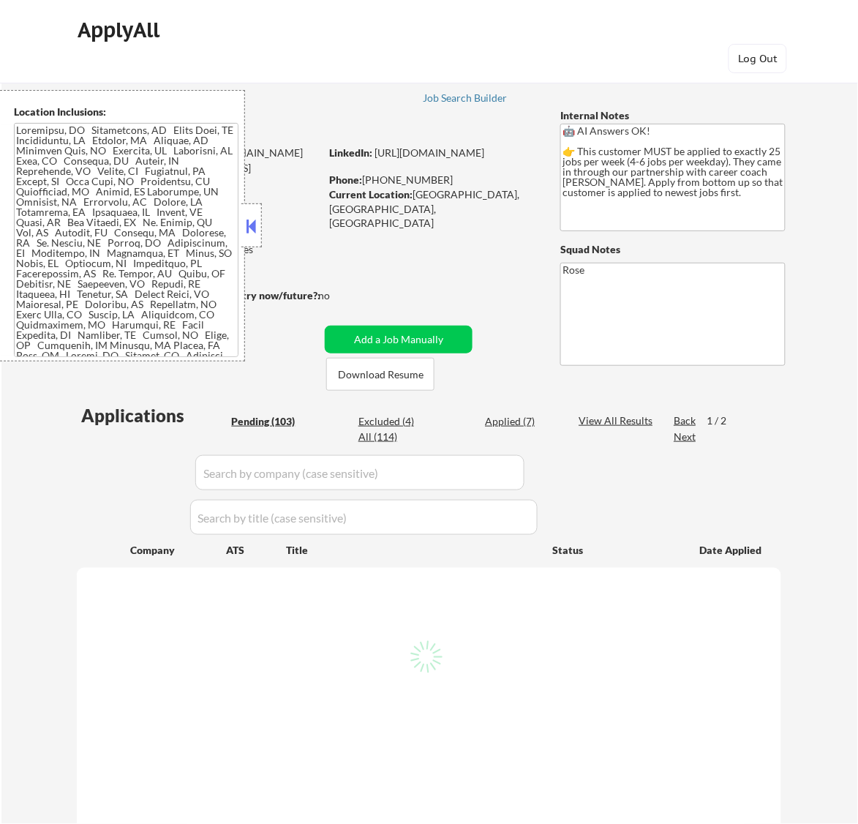
select select ""pending""
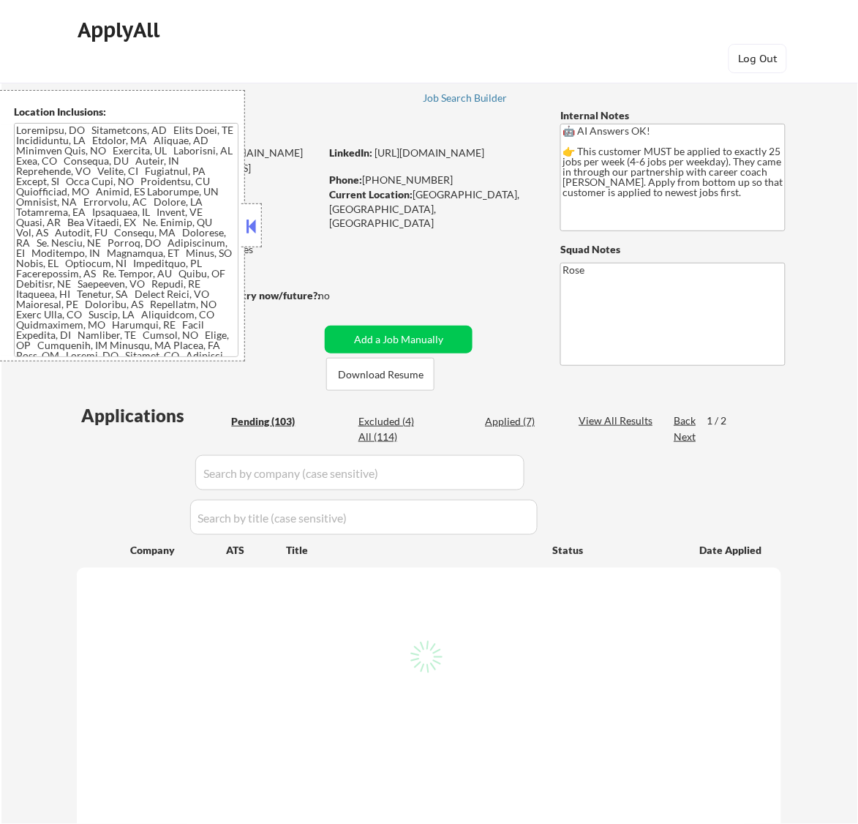
select select ""pending""
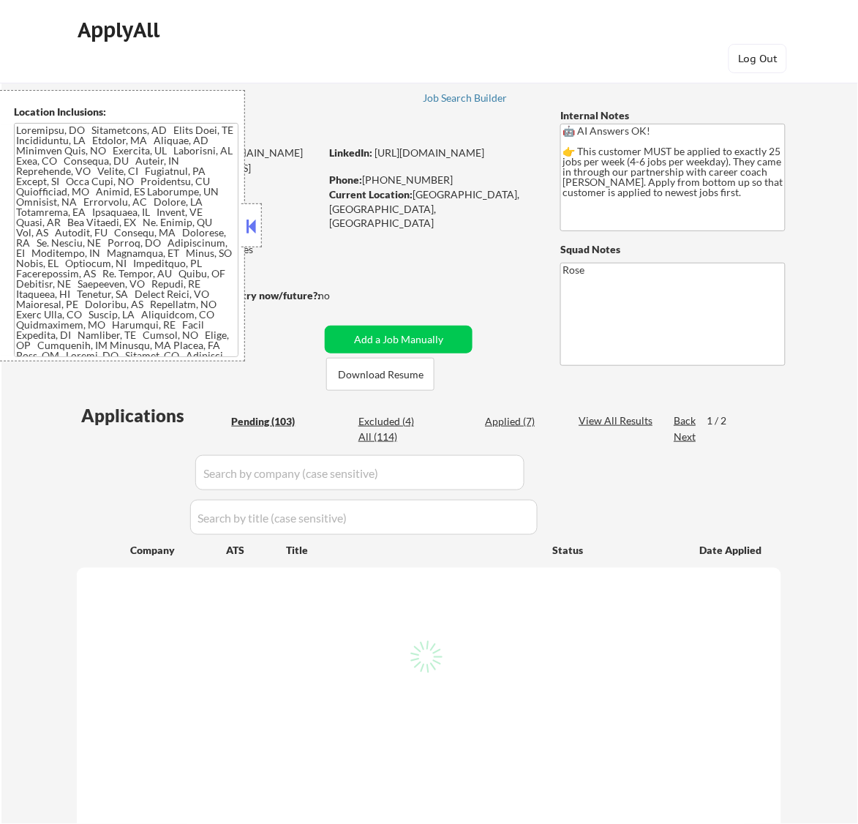
select select ""pending""
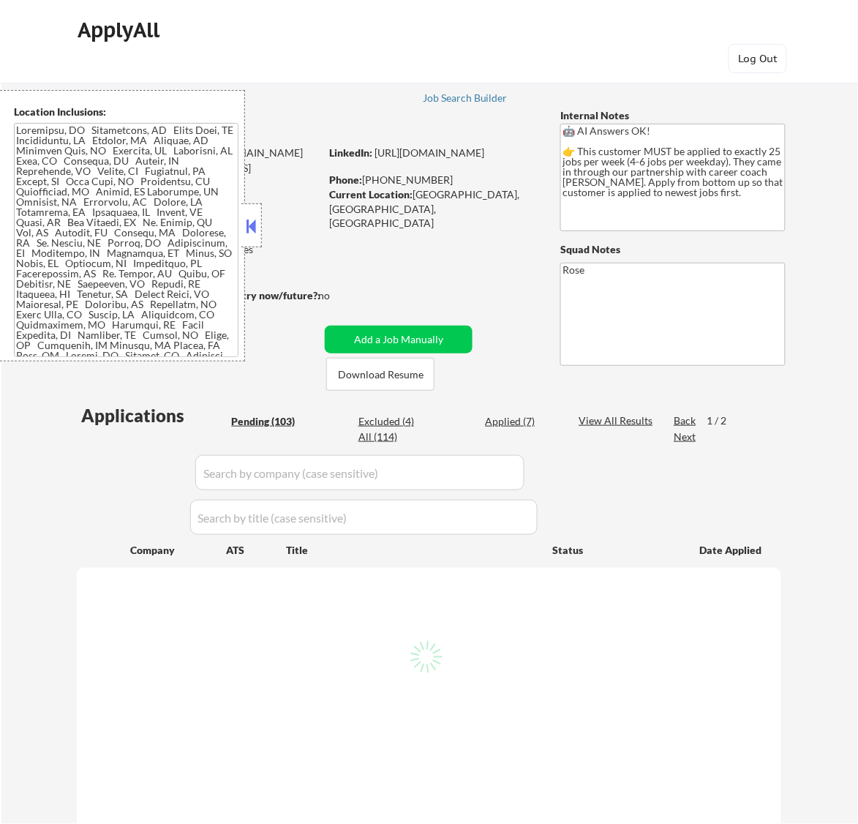
select select ""pending""
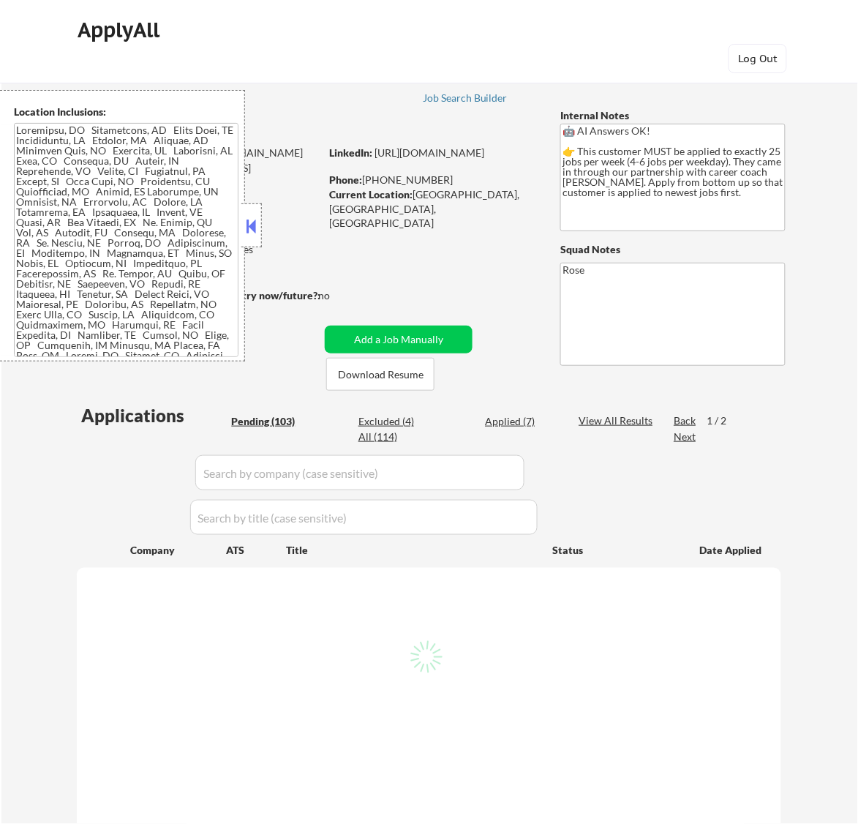
select select ""pending""
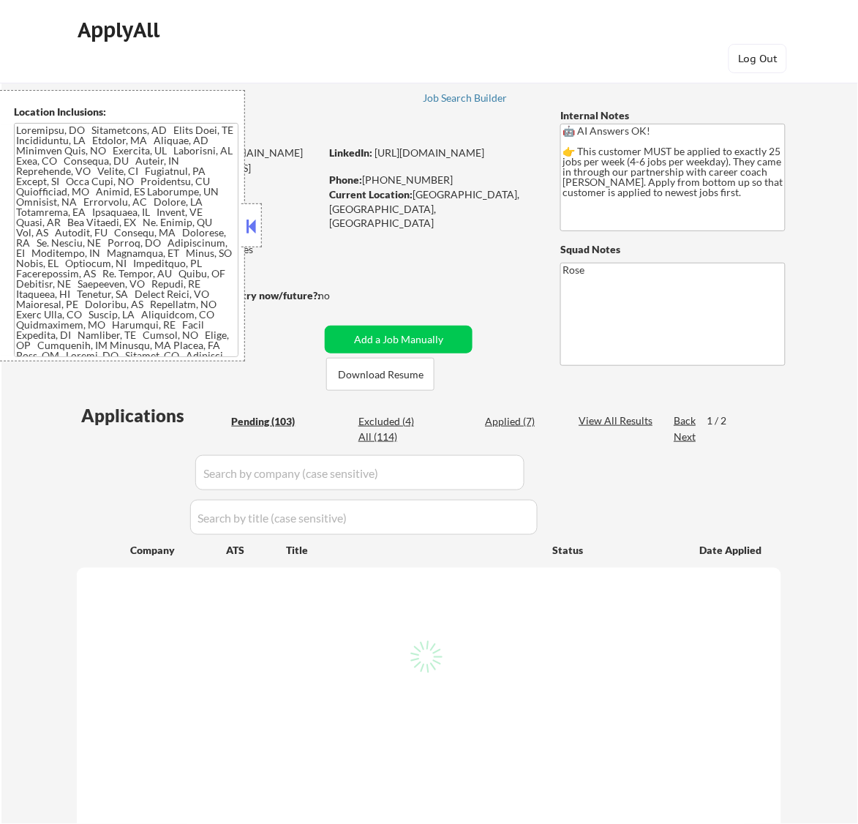
select select ""pending""
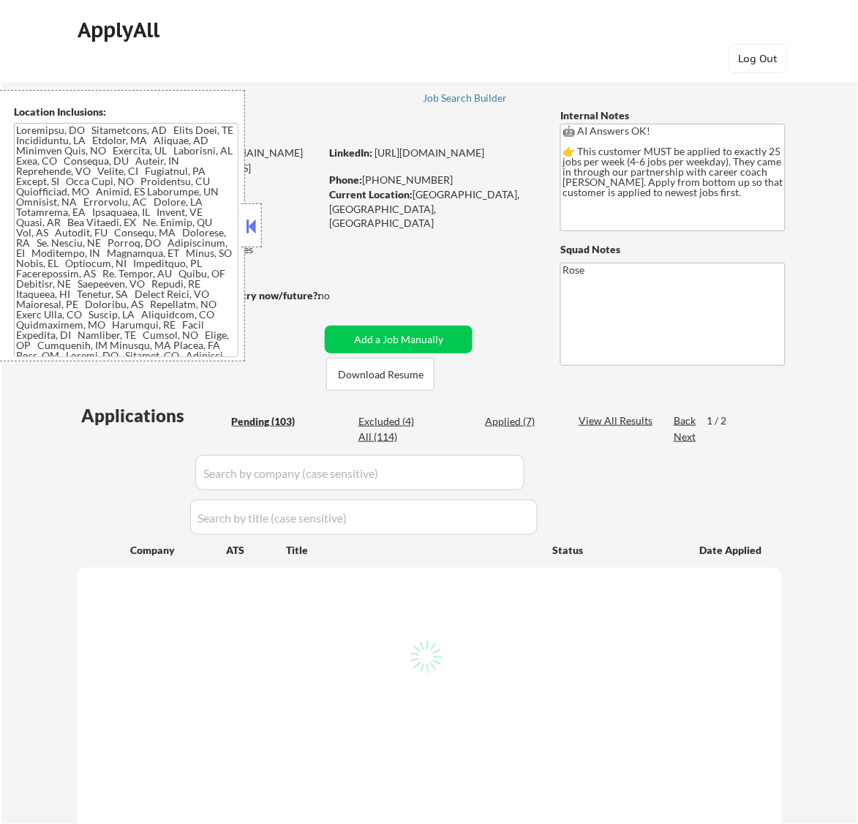
select select ""pending""
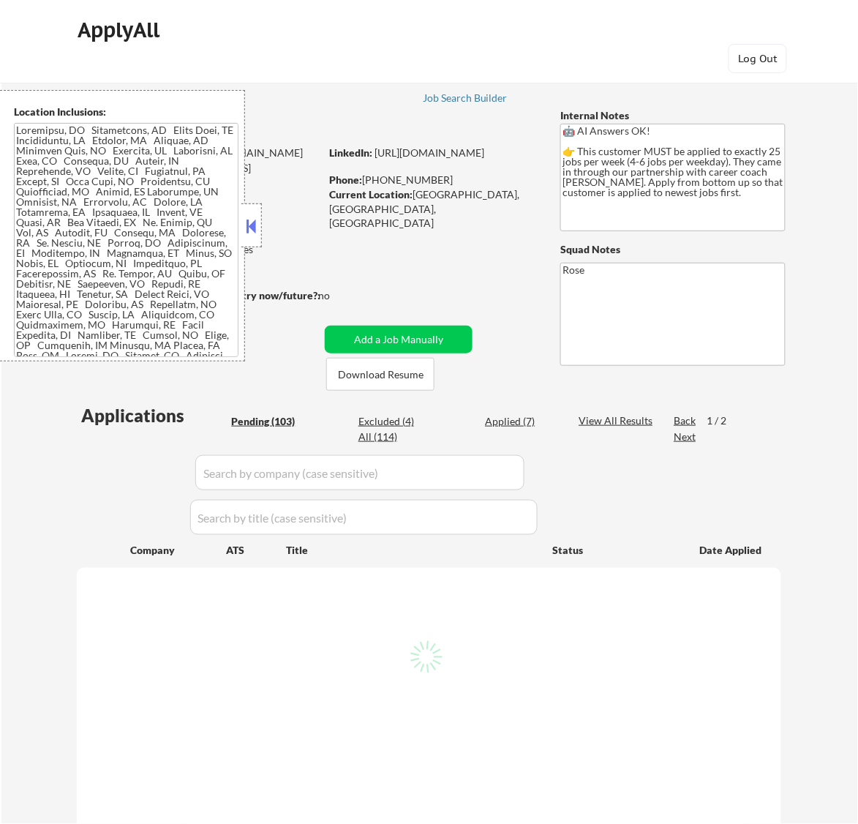
select select ""pending""
